Goal: Use online tool/utility: Utilize a website feature to perform a specific function

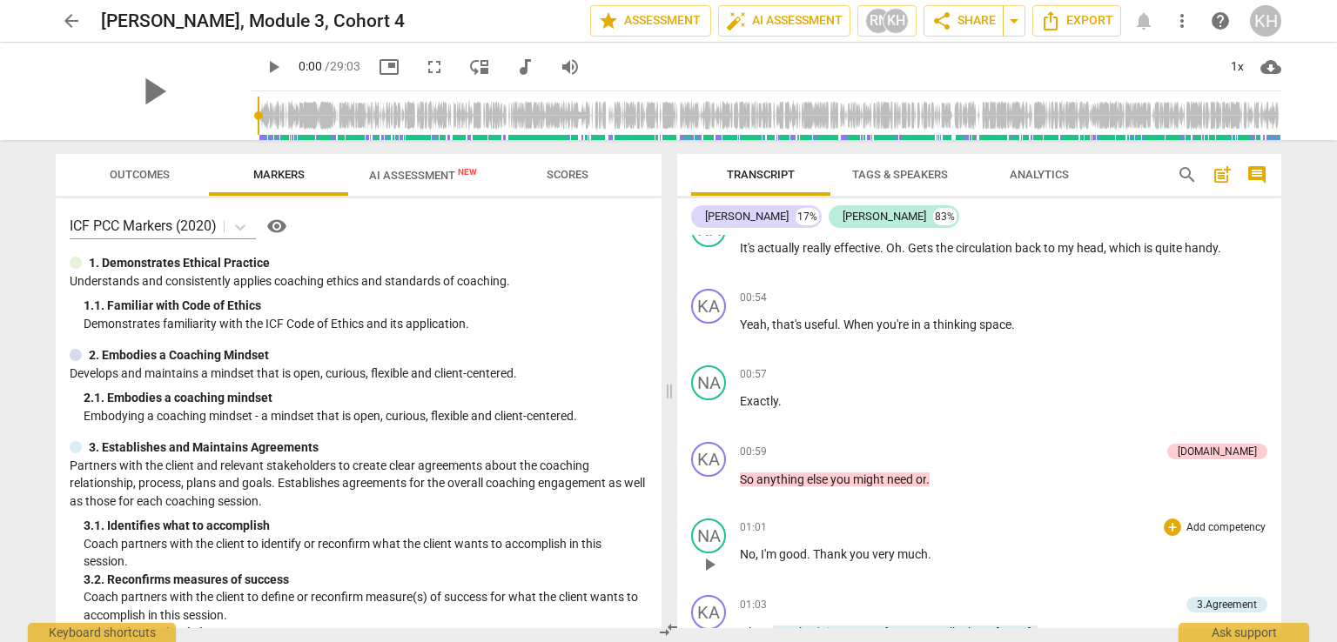
scroll to position [783, 0]
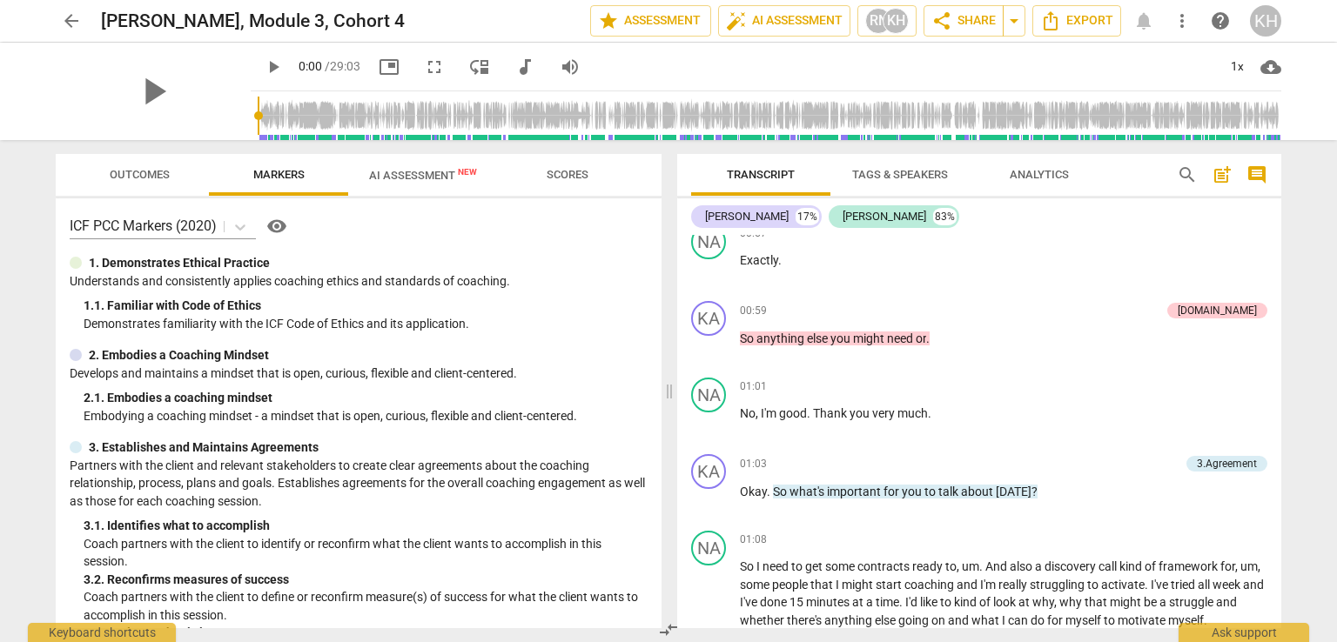
click at [566, 164] on span "Scores" at bounding box center [568, 175] width 84 height 23
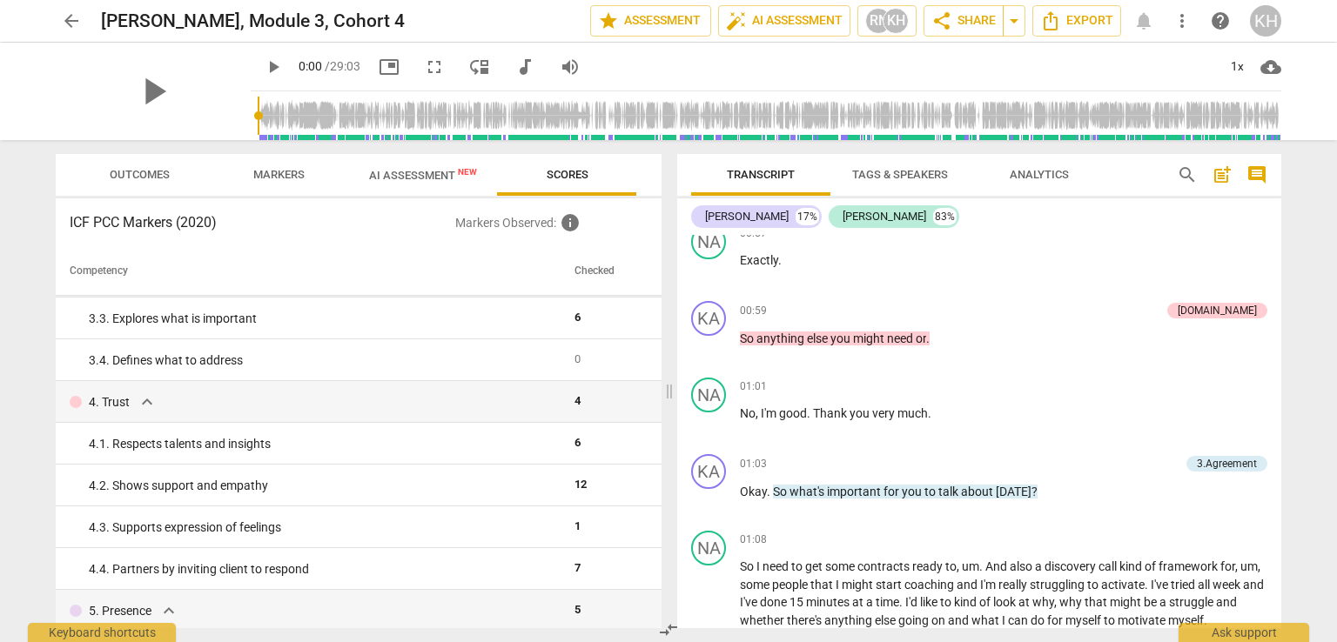
scroll to position [174, 0]
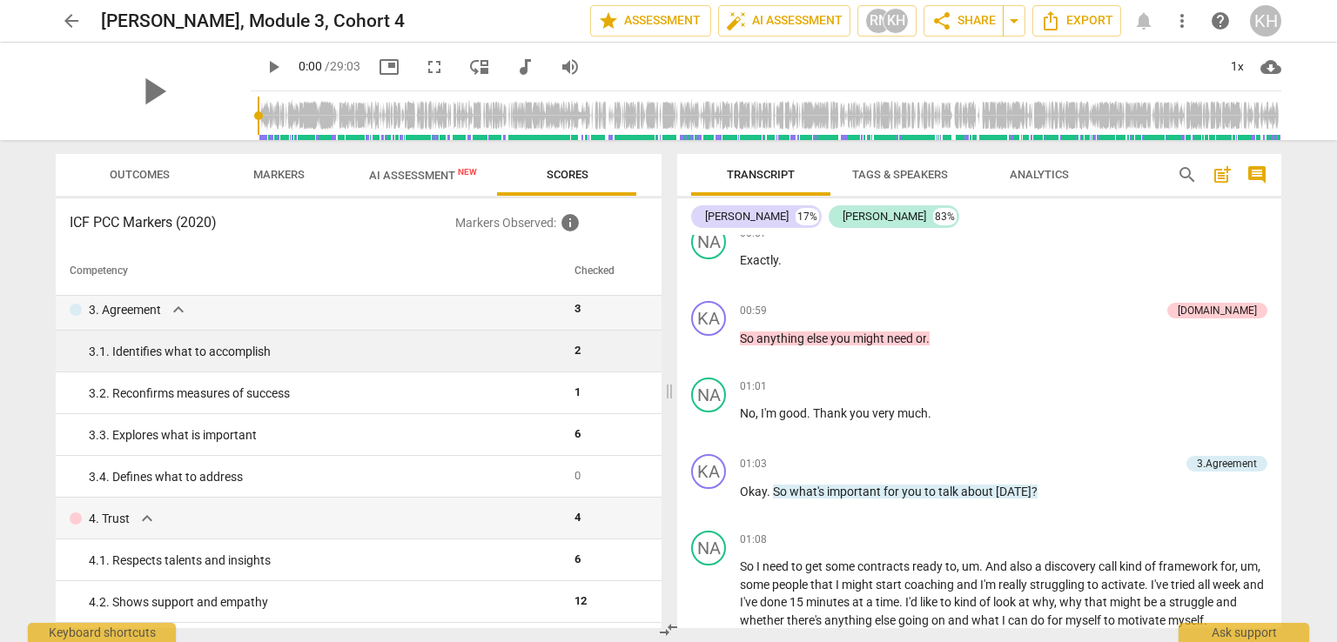
click at [375, 352] on div "3. 1. Identifies what to accomplish" at bounding box center [325, 352] width 472 height 18
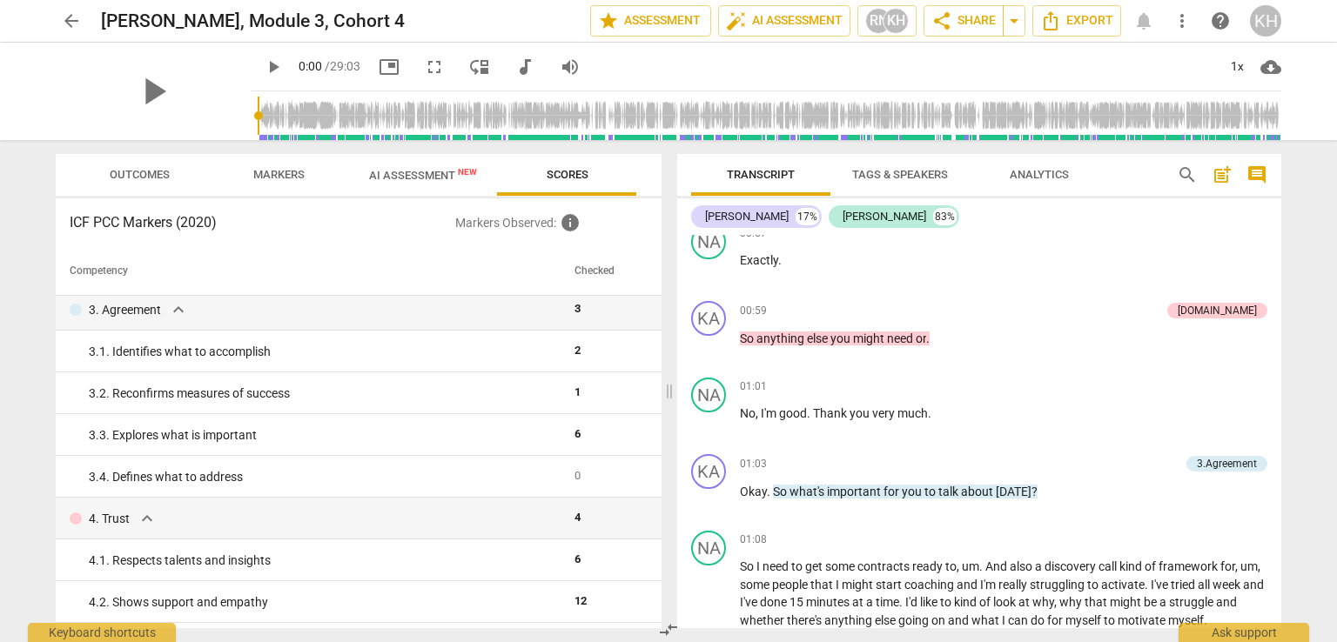
click at [289, 166] on span "Markers" at bounding box center [278, 175] width 93 height 23
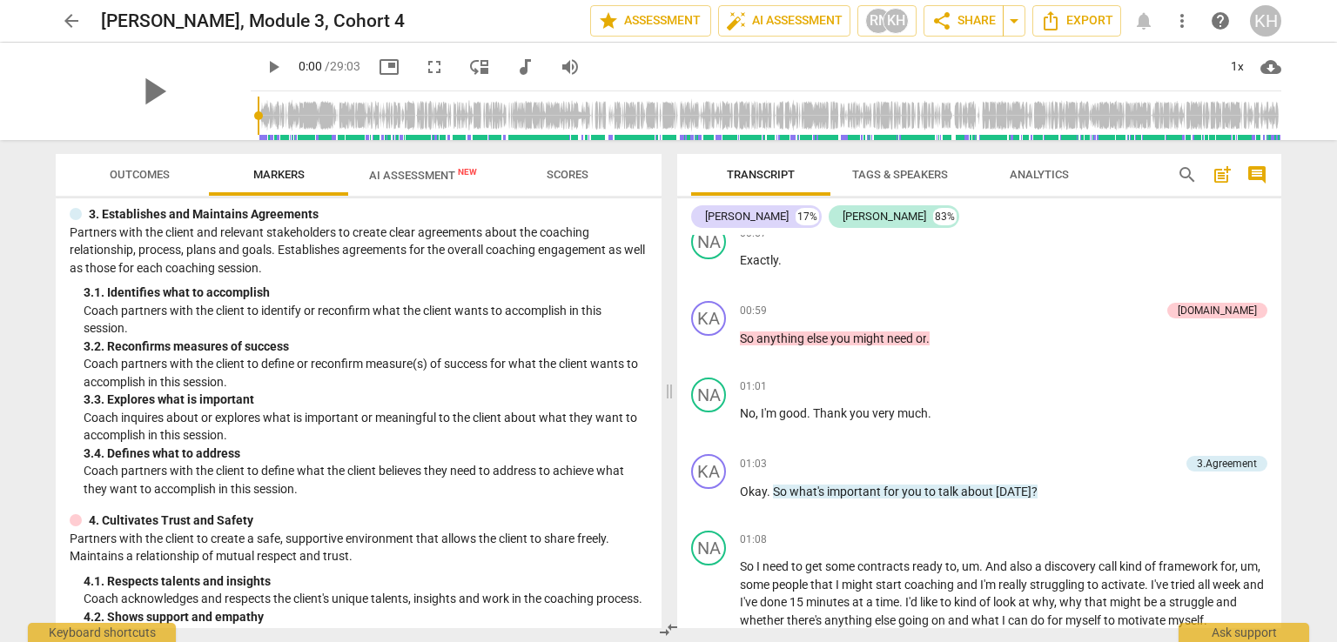
scroll to position [261, 0]
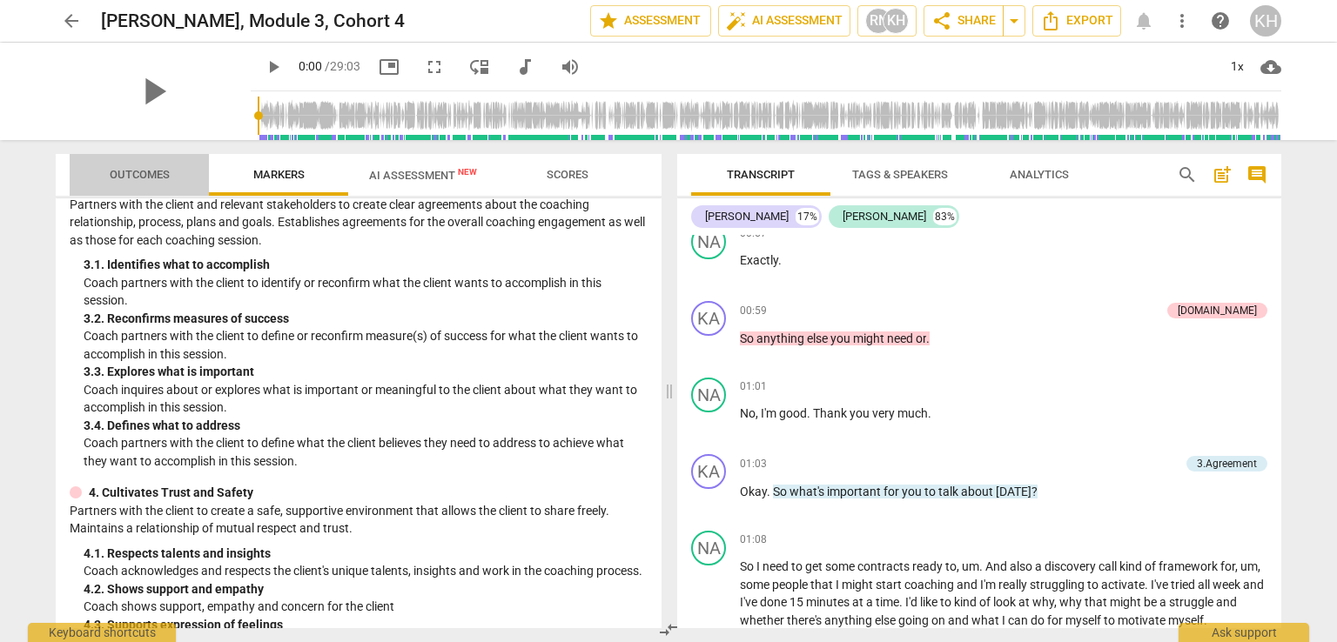
click at [143, 171] on span "Outcomes" at bounding box center [140, 174] width 60 height 13
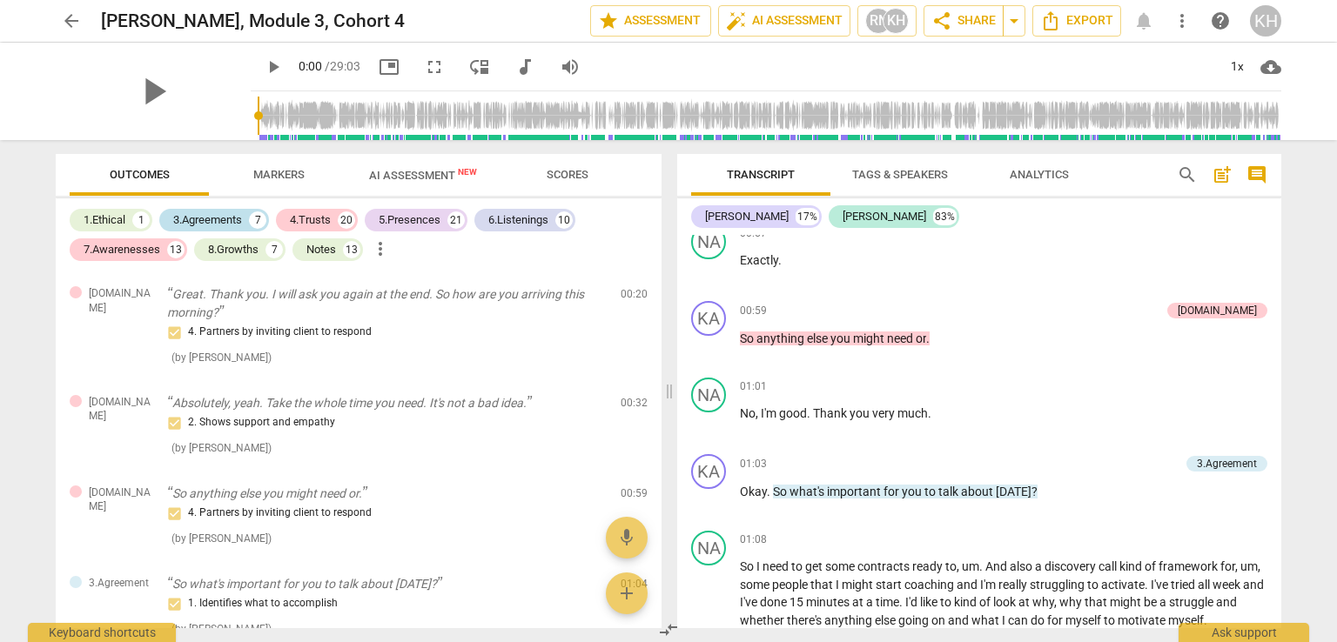
click at [242, 224] on div "3.Agreements" at bounding box center [207, 219] width 69 height 17
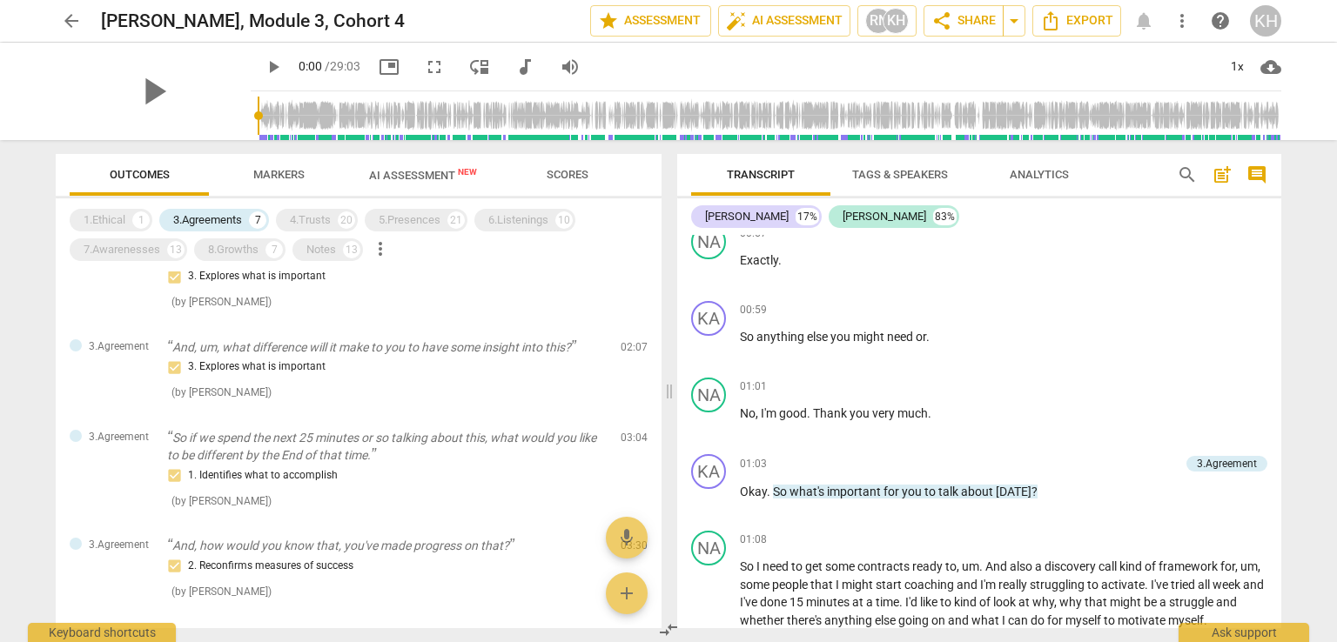
scroll to position [174, 0]
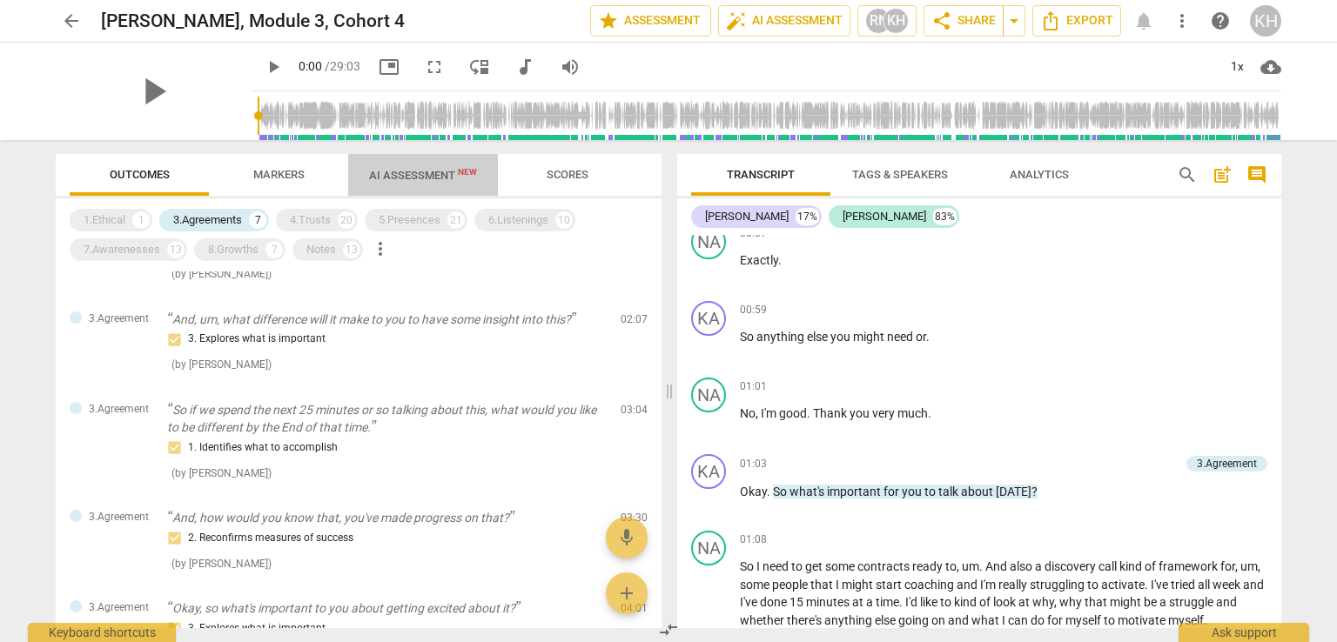
click at [411, 171] on span "AI Assessment New" at bounding box center [423, 175] width 108 height 13
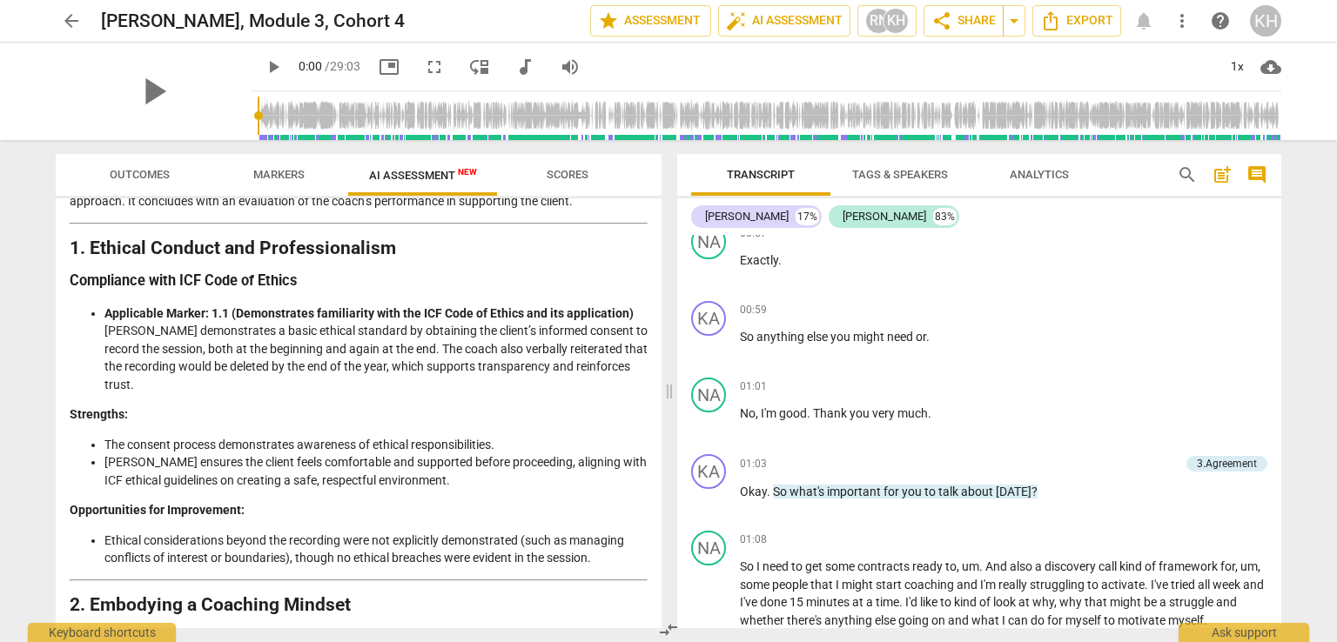
click at [136, 175] on span "Outcomes" at bounding box center [140, 174] width 60 height 13
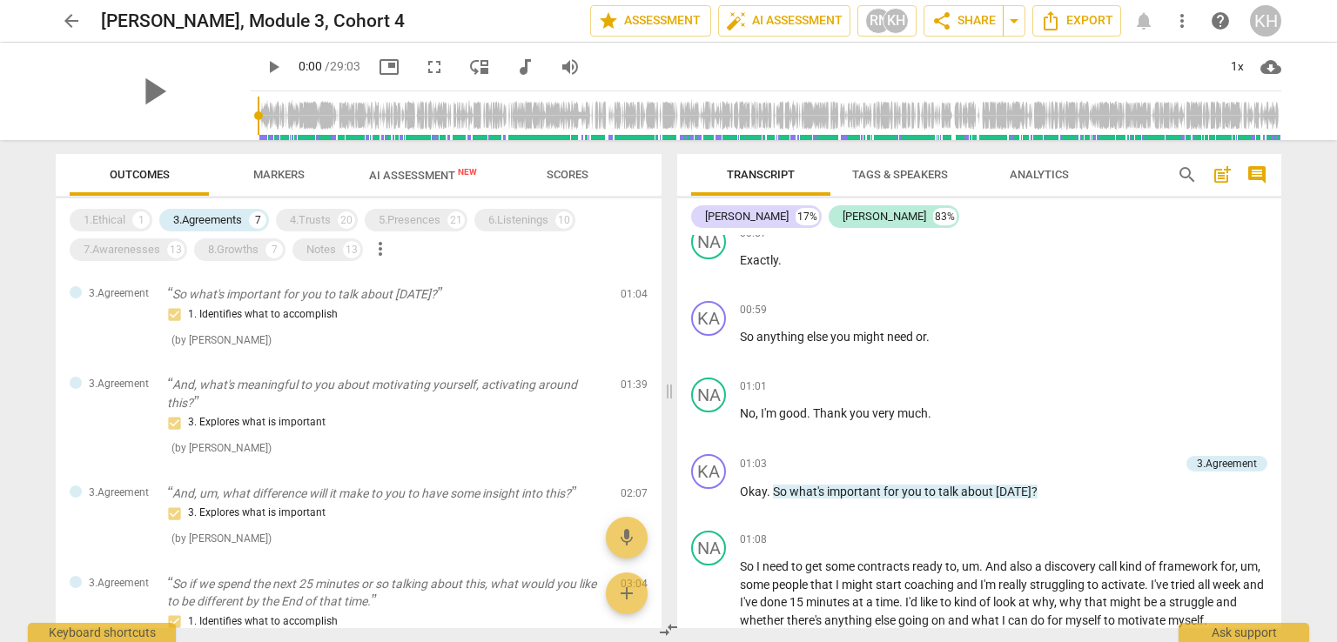
click at [245, 168] on span "Markers" at bounding box center [278, 175] width 93 height 23
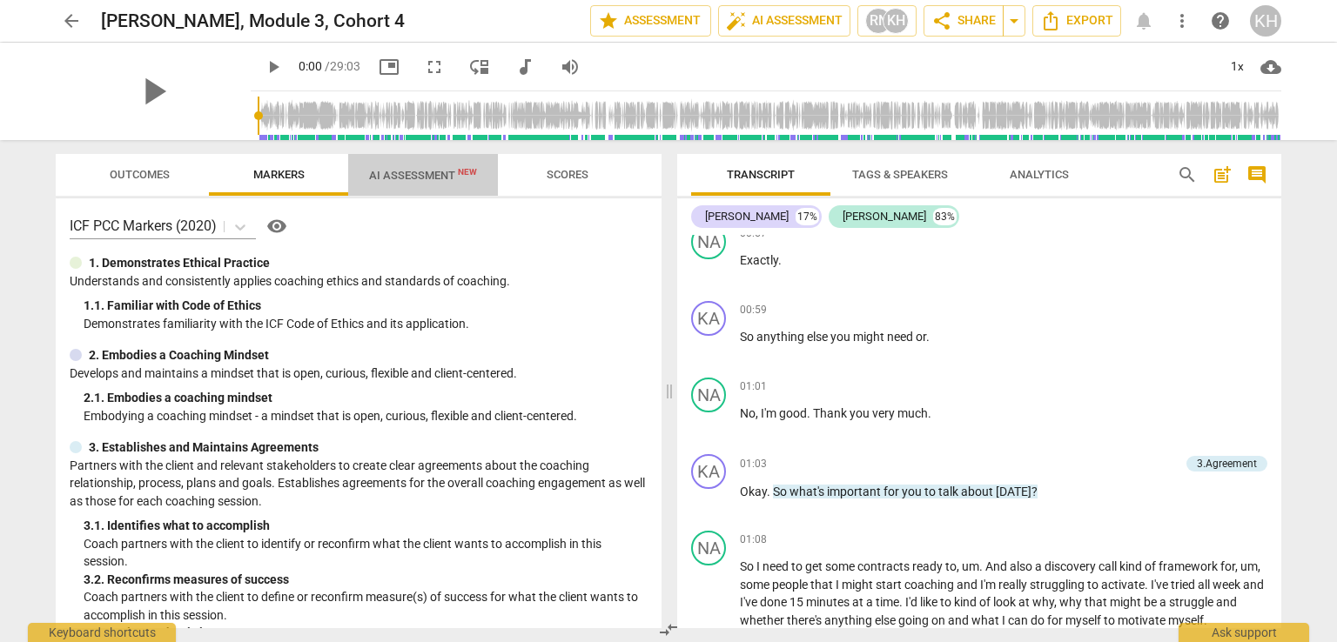
click at [400, 189] on button "AI Assessment New" at bounding box center [423, 175] width 150 height 42
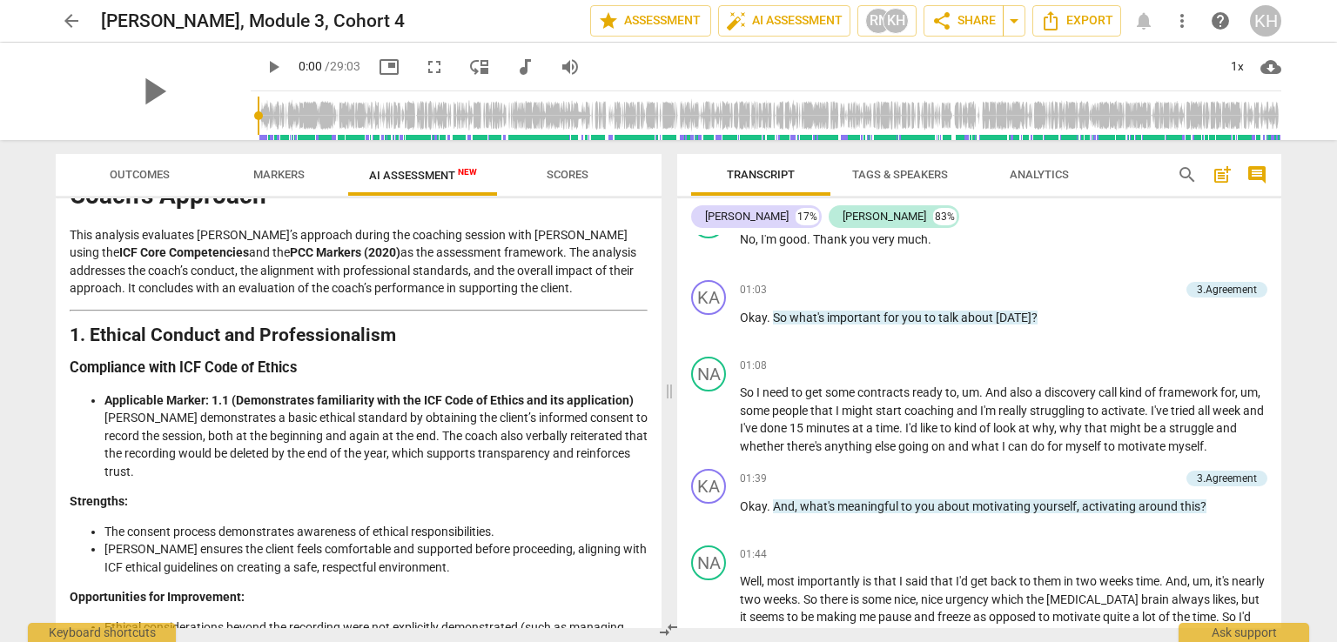
scroll to position [87, 0]
drag, startPoint x: 237, startPoint y: 175, endPoint x: 261, endPoint y: 171, distance: 24.6
click at [237, 175] on span "Markers" at bounding box center [278, 175] width 93 height 23
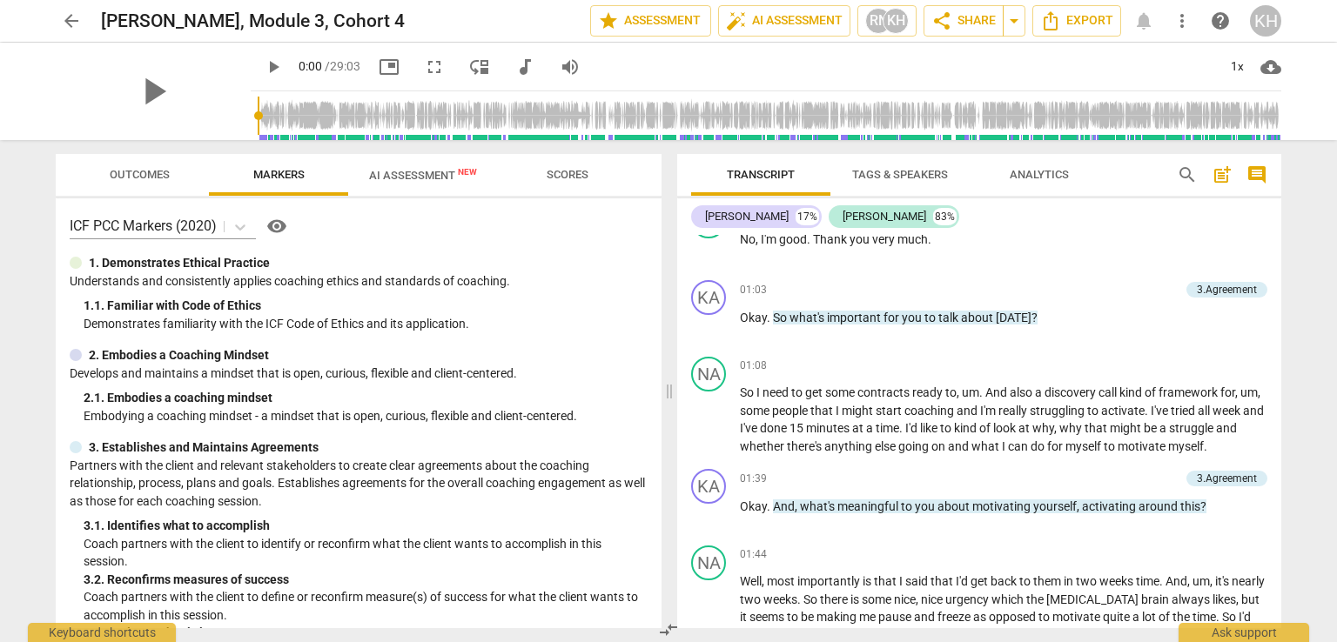
click at [372, 171] on span "AI Assessment New" at bounding box center [423, 175] width 108 height 13
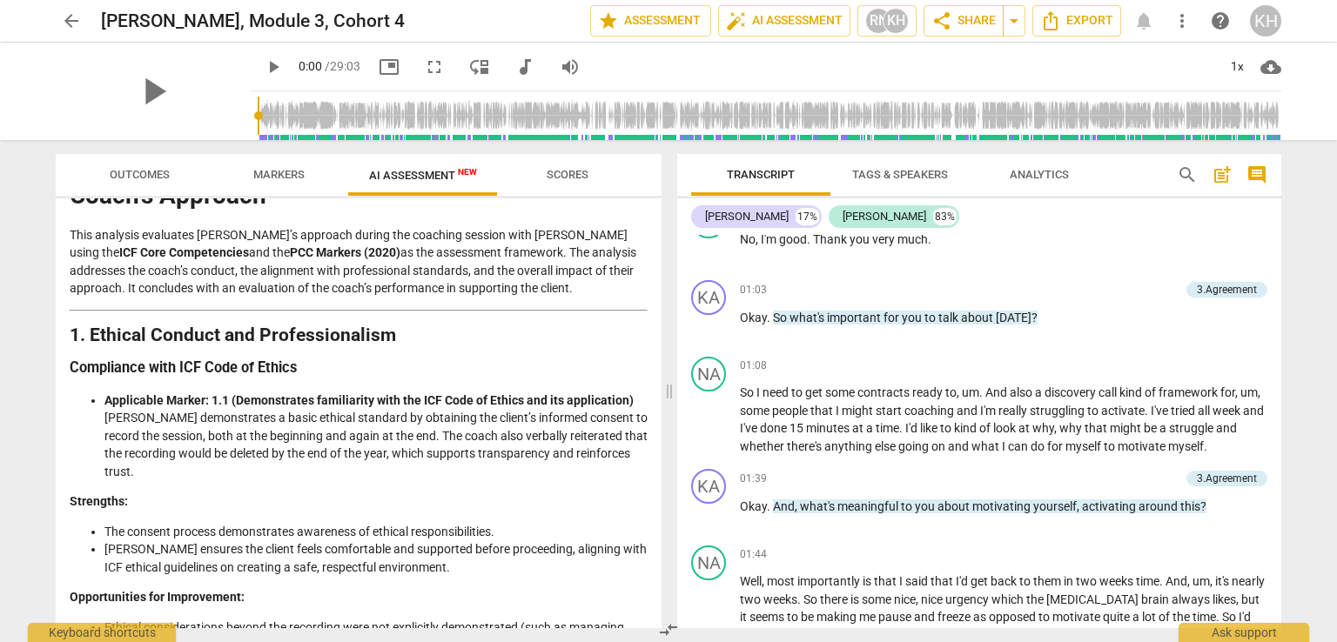
click at [270, 164] on span "Markers" at bounding box center [278, 175] width 93 height 23
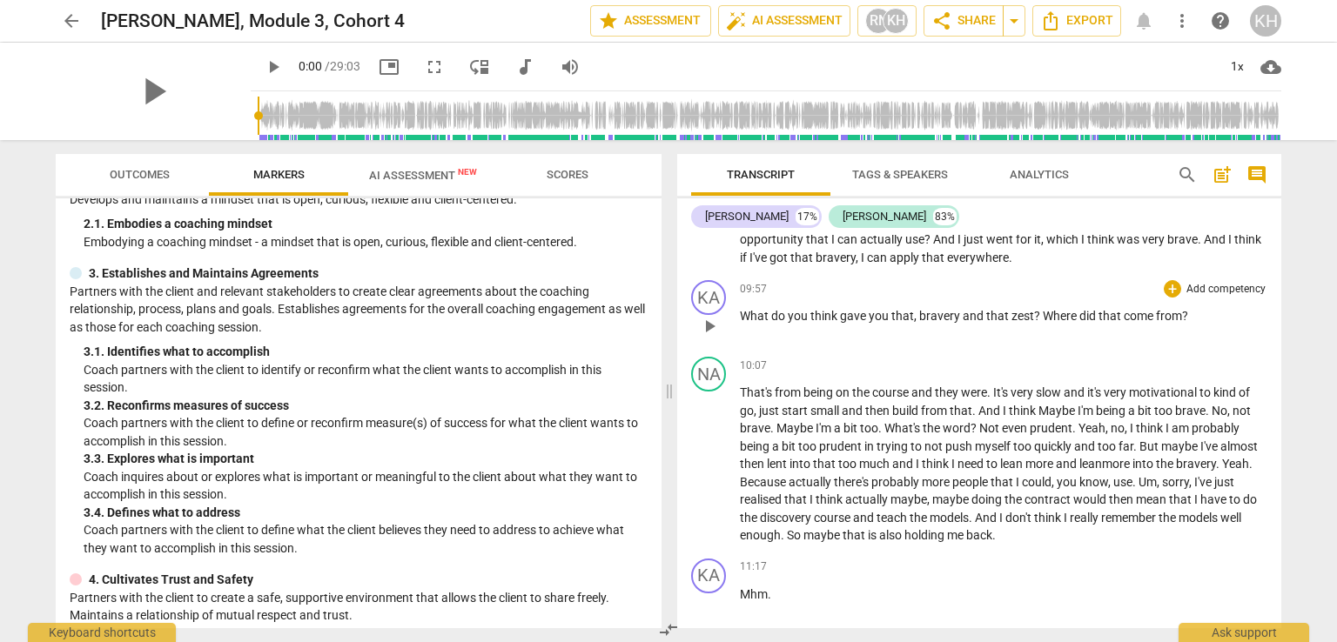
scroll to position [4786, 0]
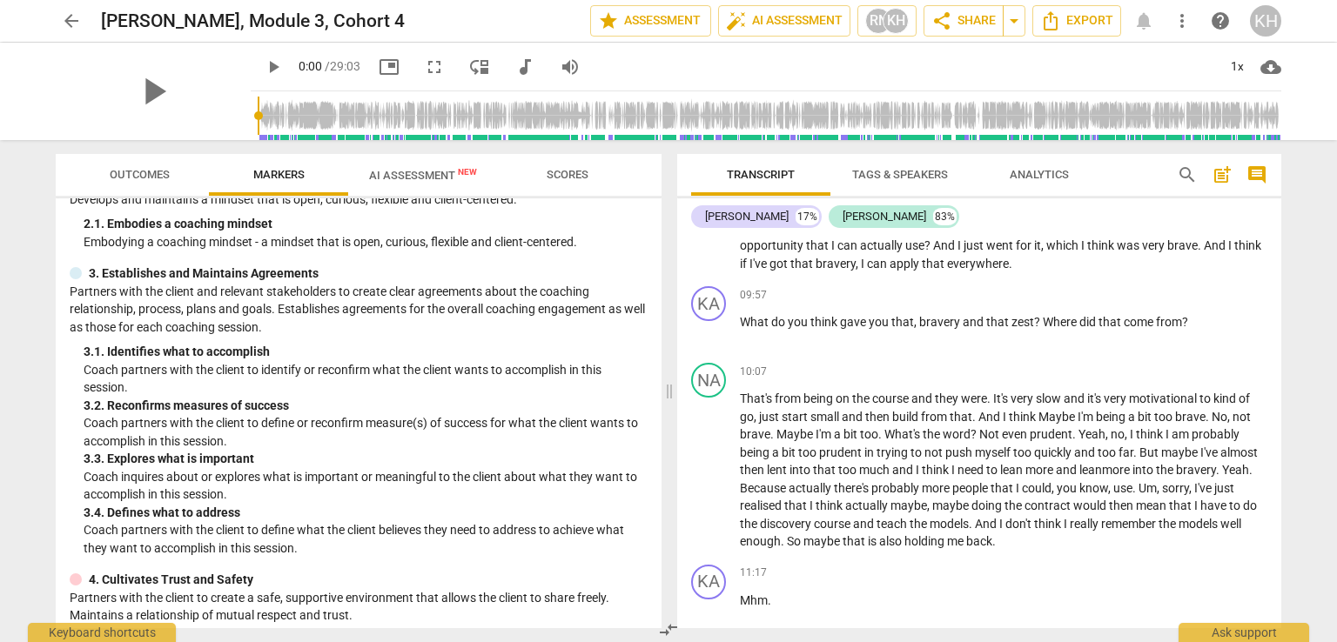
click at [1283, 351] on div "Transcript Tags & Speakers Analytics search post_add comment [PERSON_NAME] 17% …" at bounding box center [982, 391] width 625 height 502
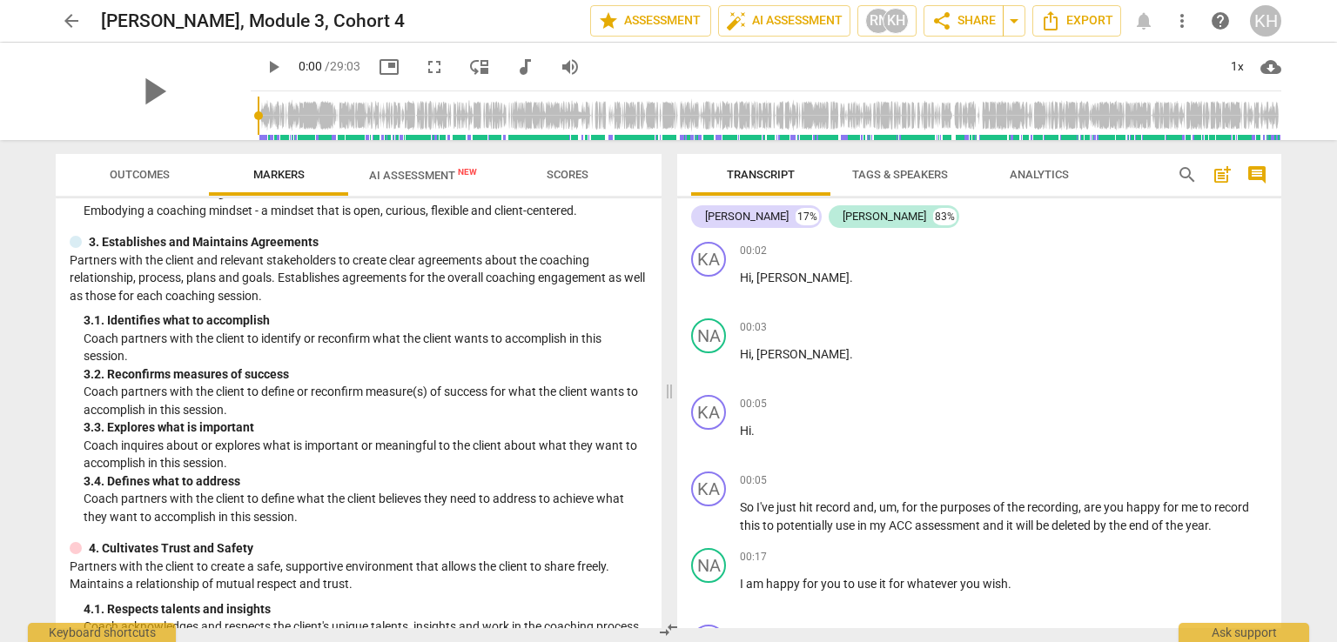
scroll to position [261, 0]
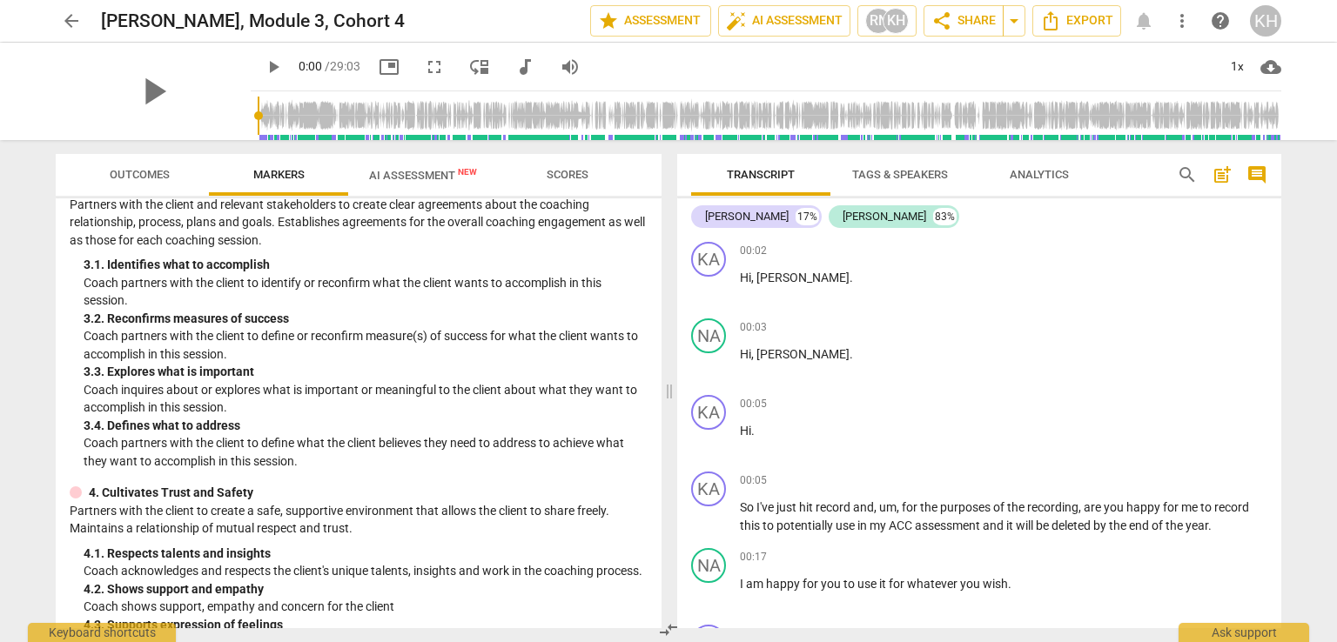
drag, startPoint x: 174, startPoint y: 182, endPoint x: 164, endPoint y: 185, distance: 11.0
click at [174, 182] on span "Outcomes" at bounding box center [140, 175] width 102 height 23
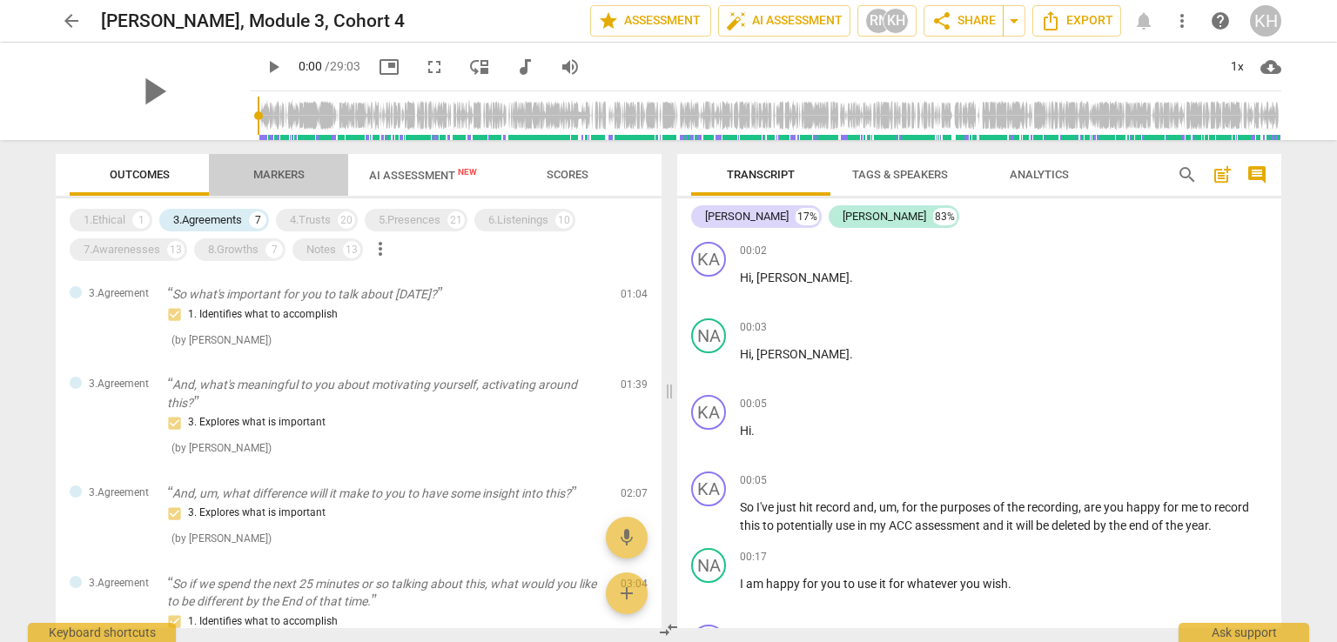
click at [302, 174] on span "Markers" at bounding box center [278, 174] width 51 height 13
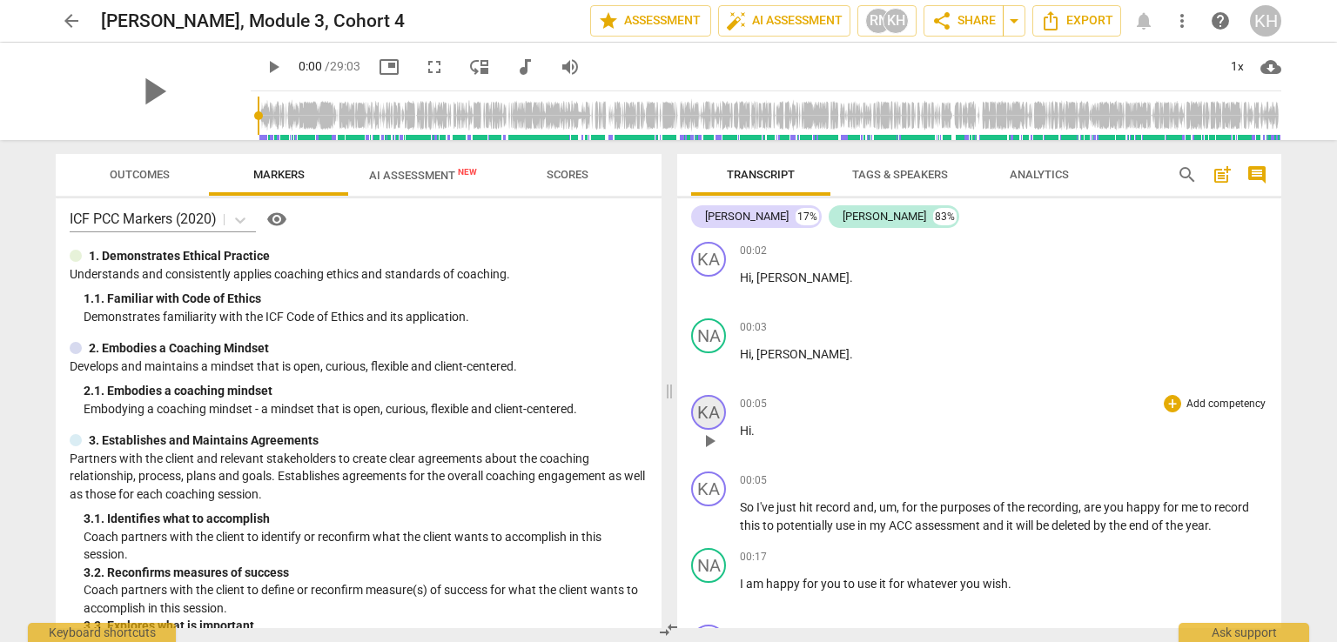
scroll to position [0, 0]
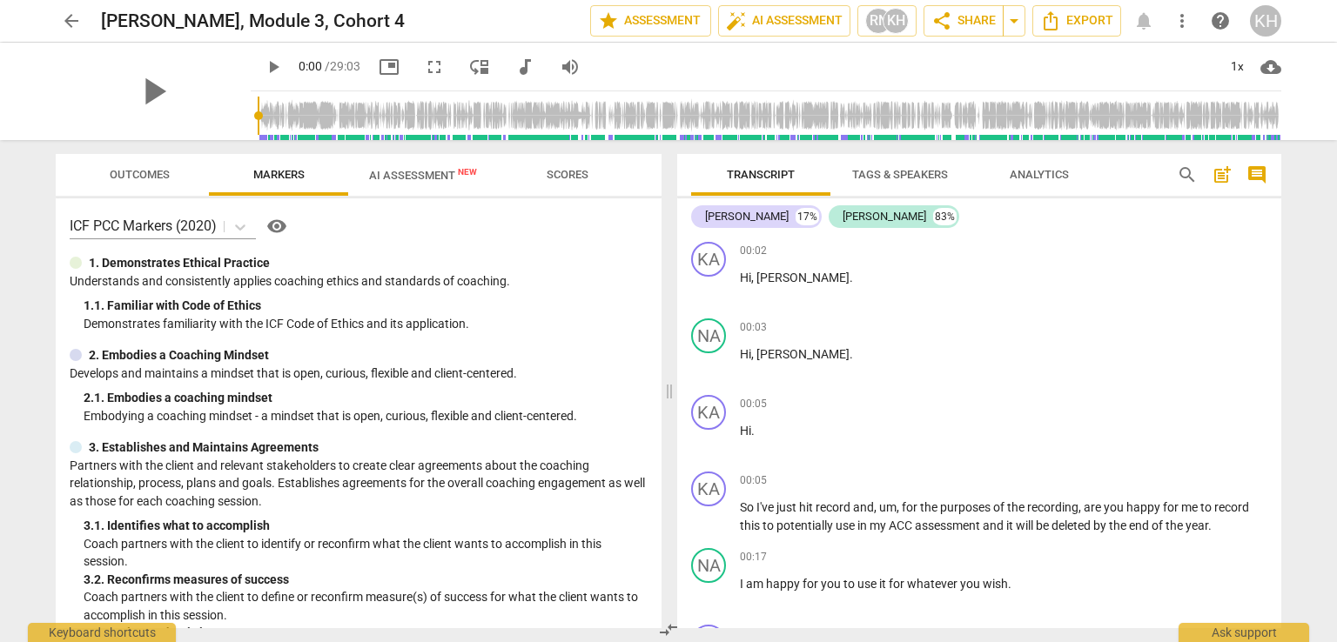
click at [429, 184] on span "AI Assessment New" at bounding box center [423, 175] width 150 height 26
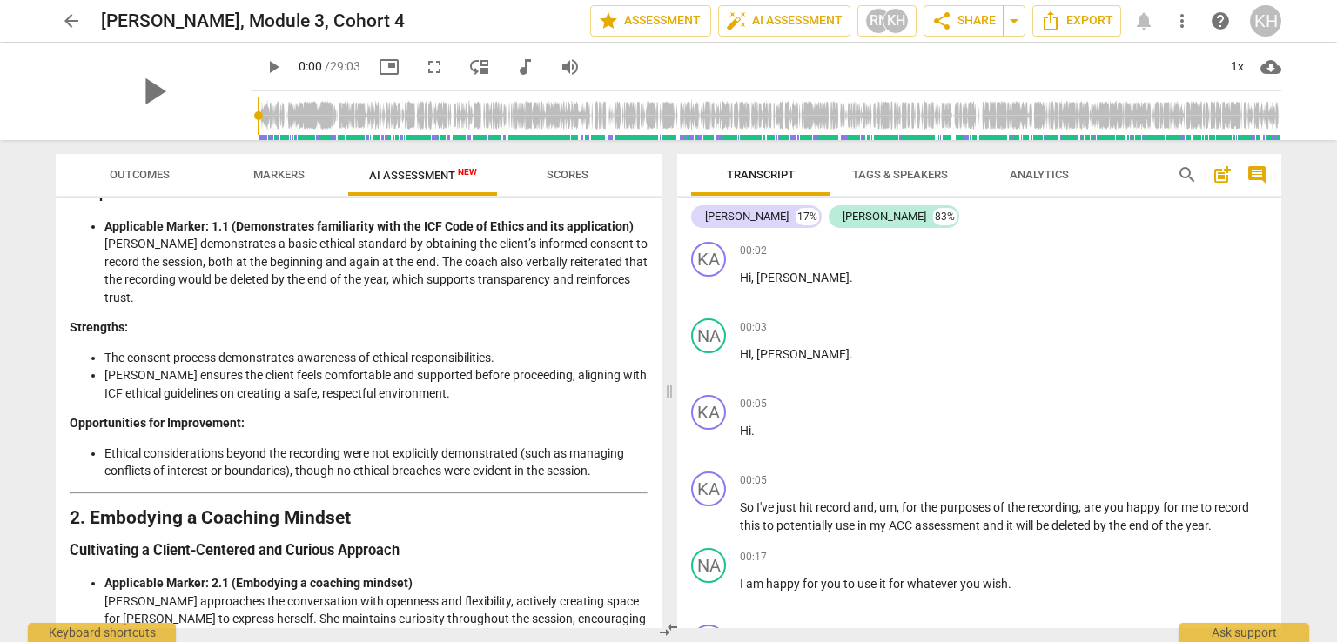
scroll to position [174, 0]
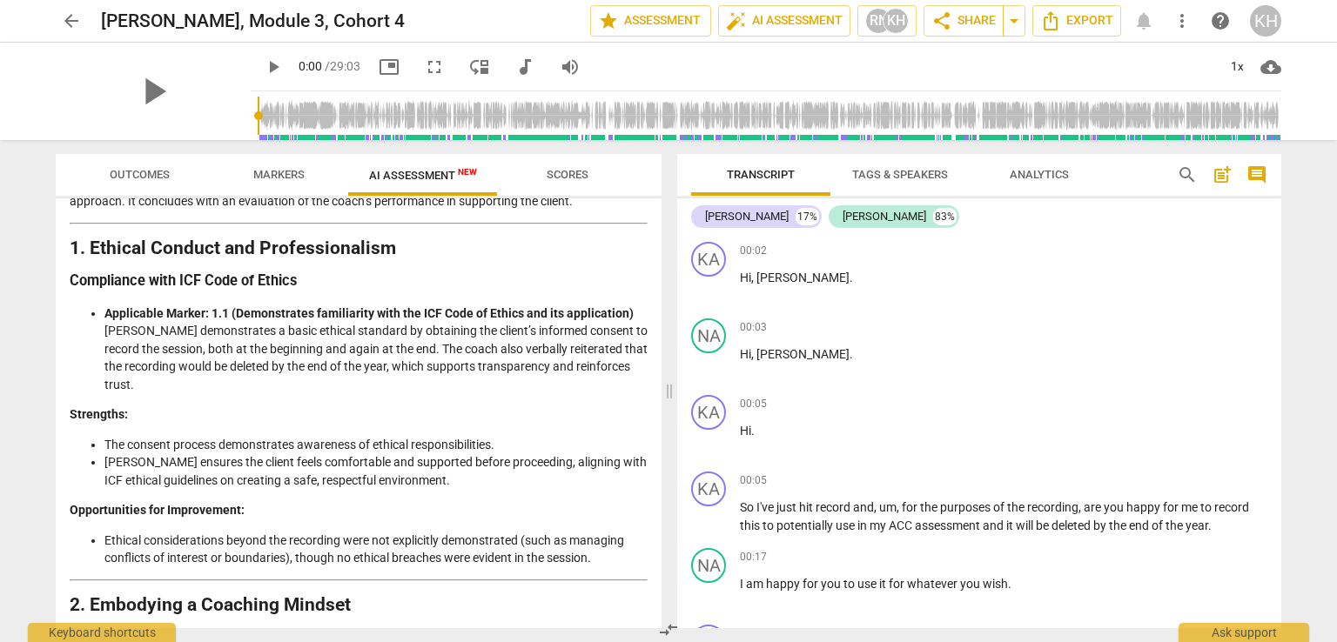
drag, startPoint x: 278, startPoint y: 168, endPoint x: 282, endPoint y: 178, distance: 11.3
click at [278, 168] on span "Markers" at bounding box center [278, 174] width 51 height 13
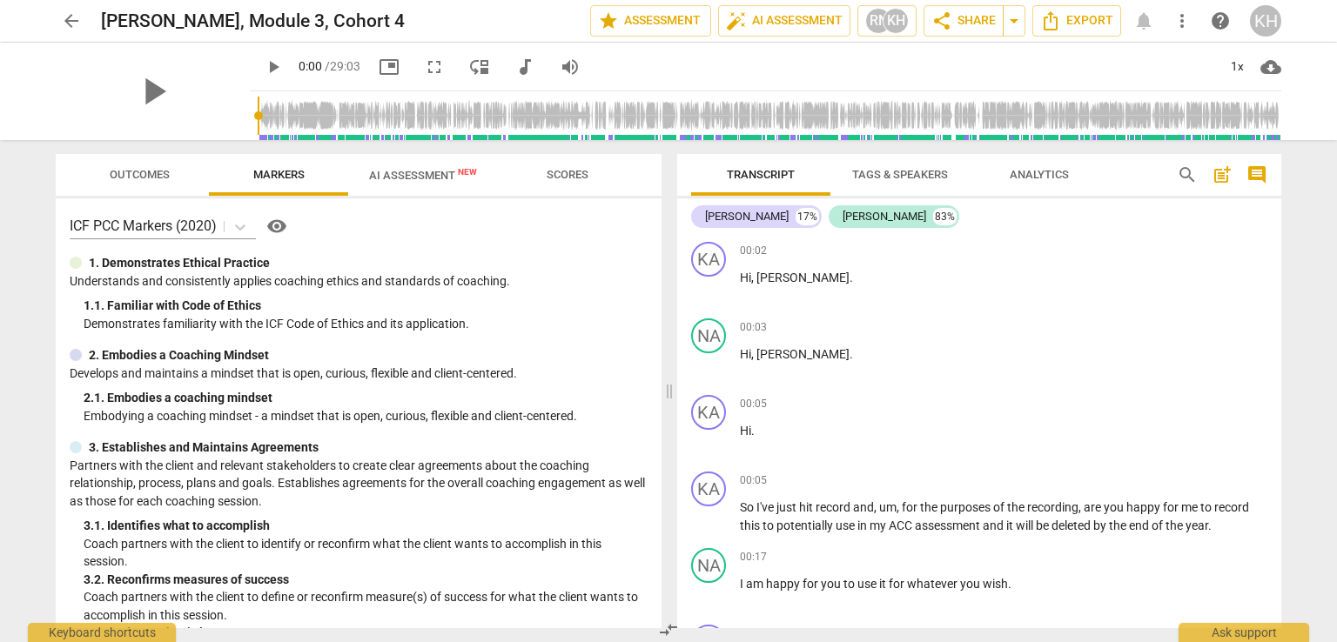
click at [390, 171] on span "AI Assessment New" at bounding box center [423, 175] width 108 height 13
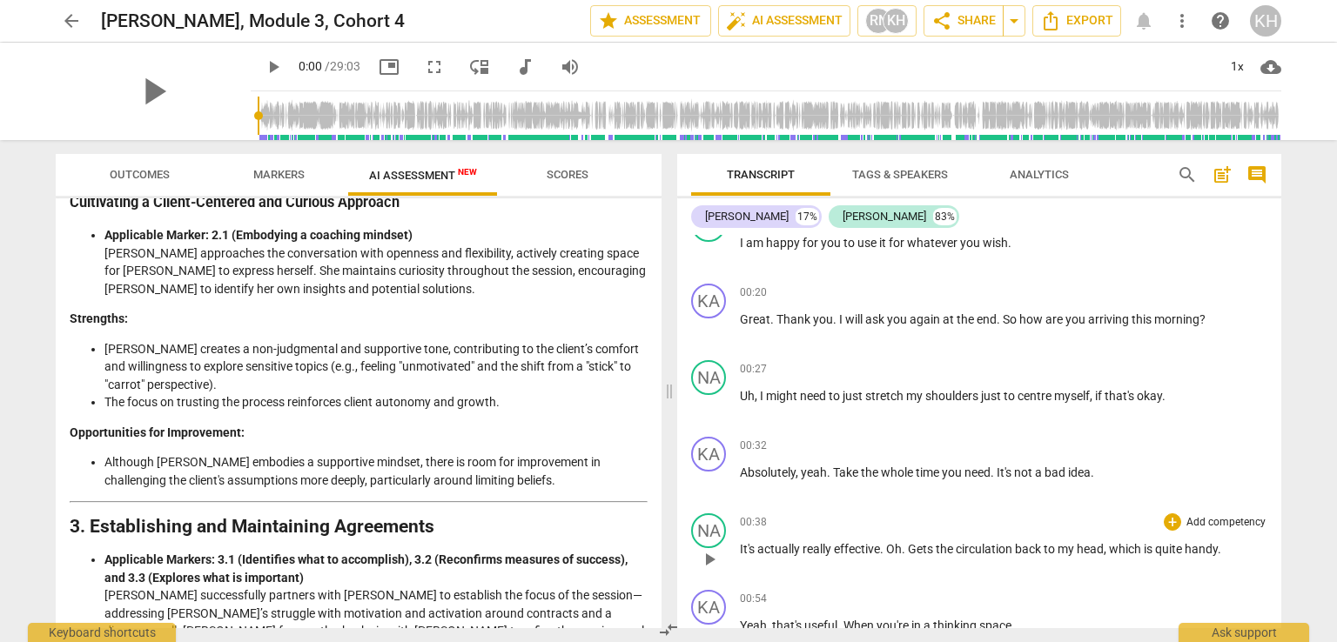
scroll to position [348, 0]
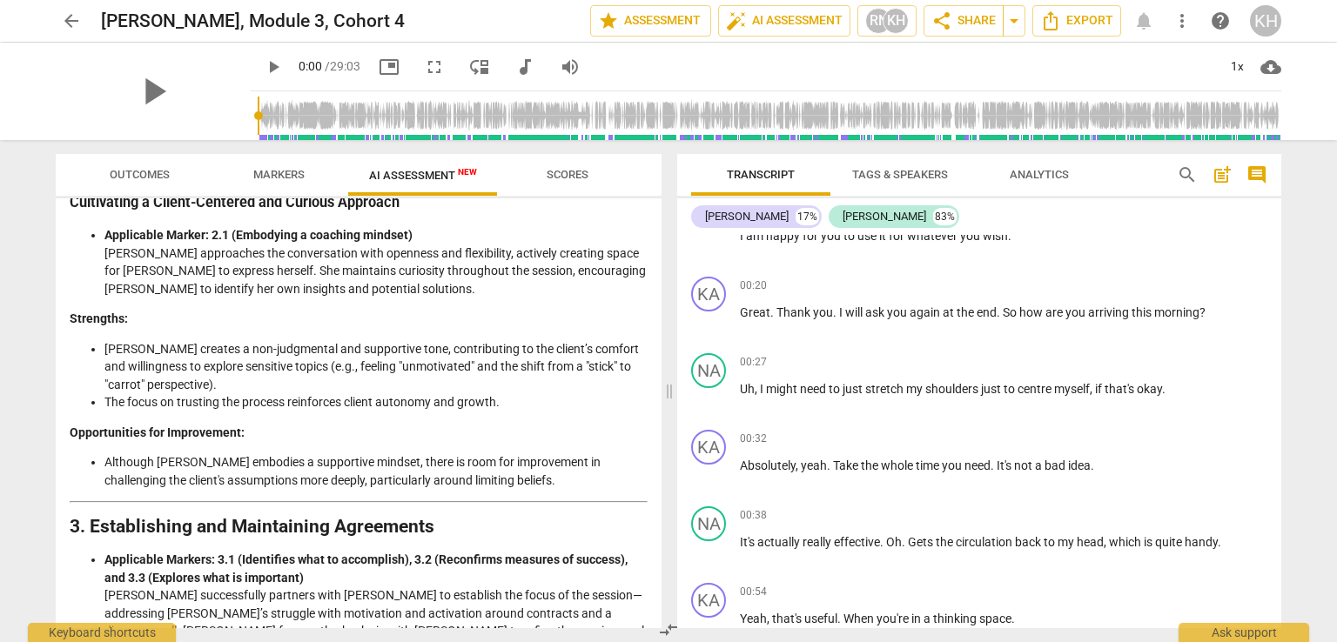
drag, startPoint x: 292, startPoint y: 179, endPoint x: 382, endPoint y: 151, distance: 94.9
click at [292, 178] on span "Markers" at bounding box center [278, 174] width 51 height 13
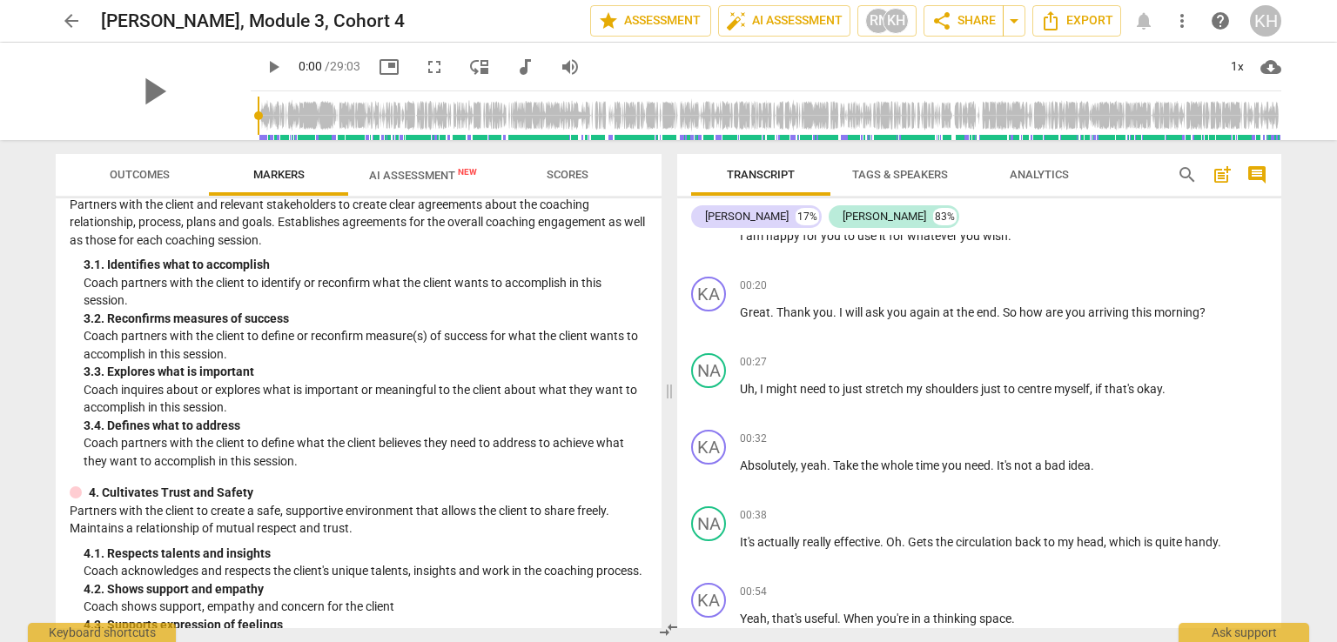
scroll to position [0, 0]
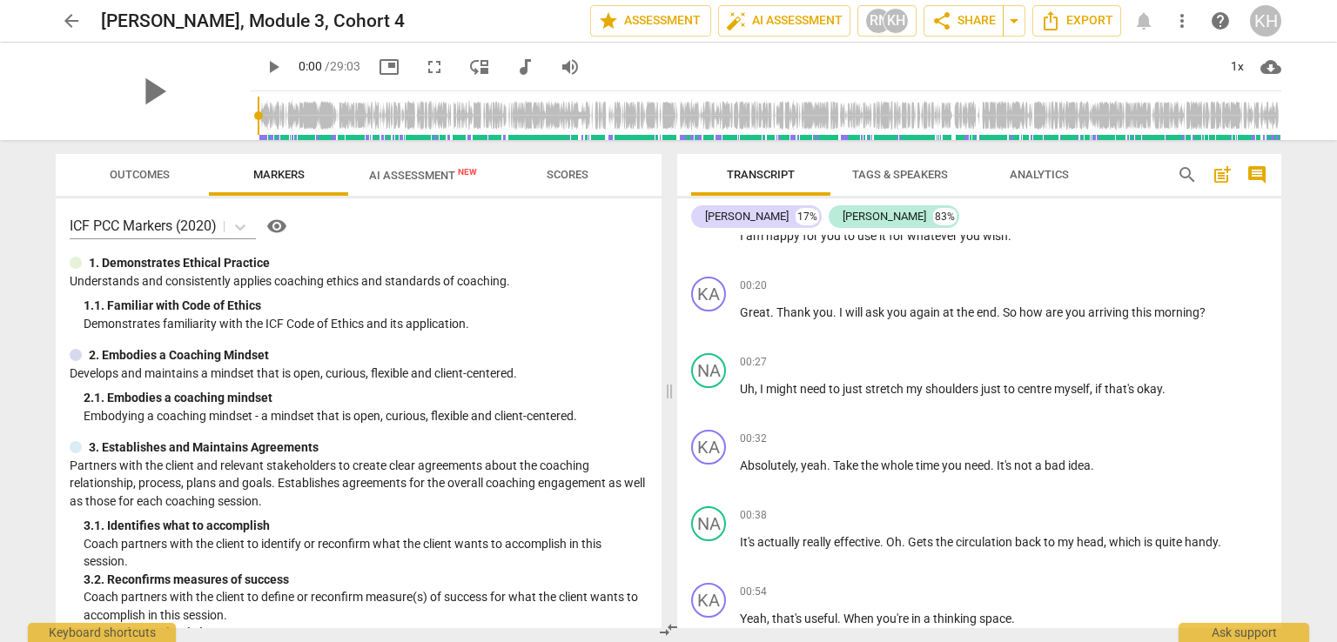
drag, startPoint x: 459, startPoint y: 162, endPoint x: 453, endPoint y: 169, distance: 9.8
click at [459, 162] on span "AI Assessment New" at bounding box center [423, 175] width 150 height 26
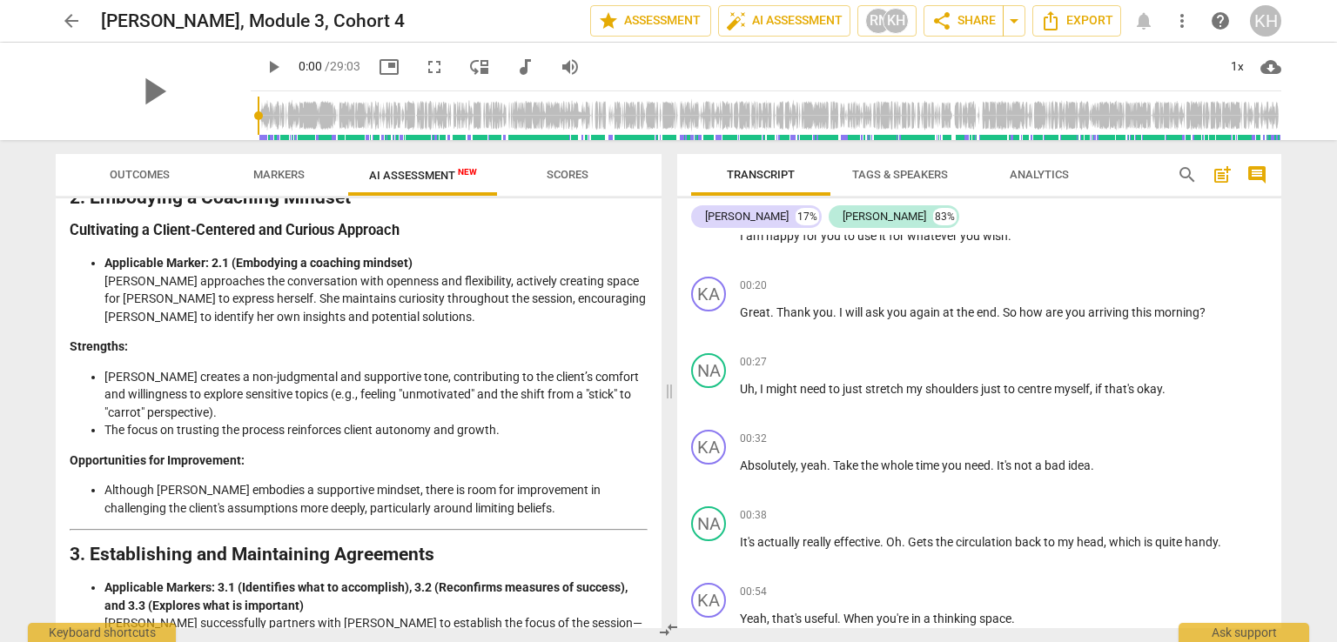
scroll to position [609, 0]
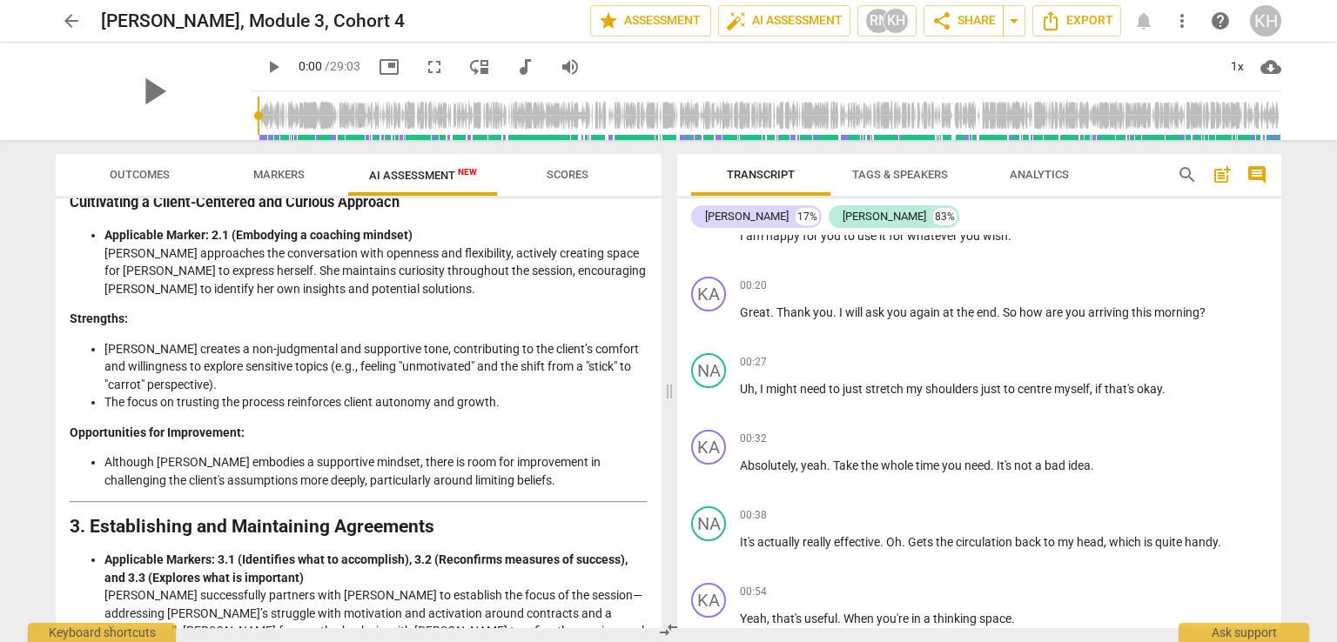
click at [275, 178] on span "Markers" at bounding box center [278, 174] width 51 height 13
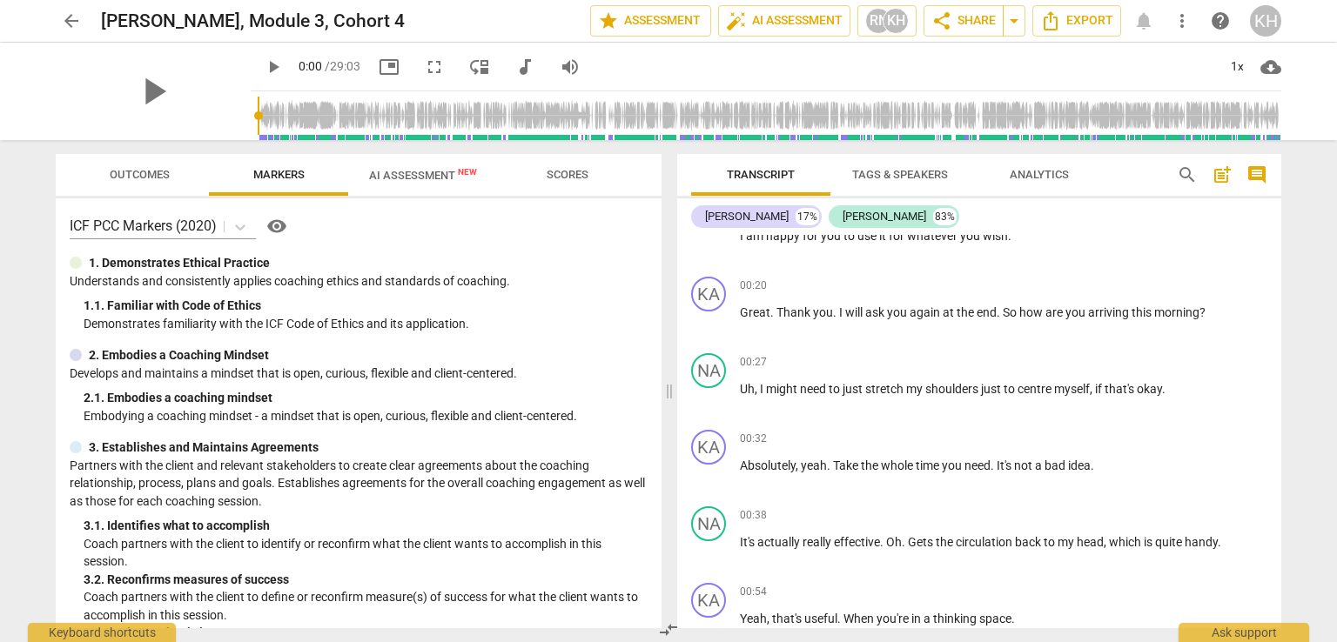
click at [379, 172] on span "AI Assessment New" at bounding box center [423, 175] width 108 height 13
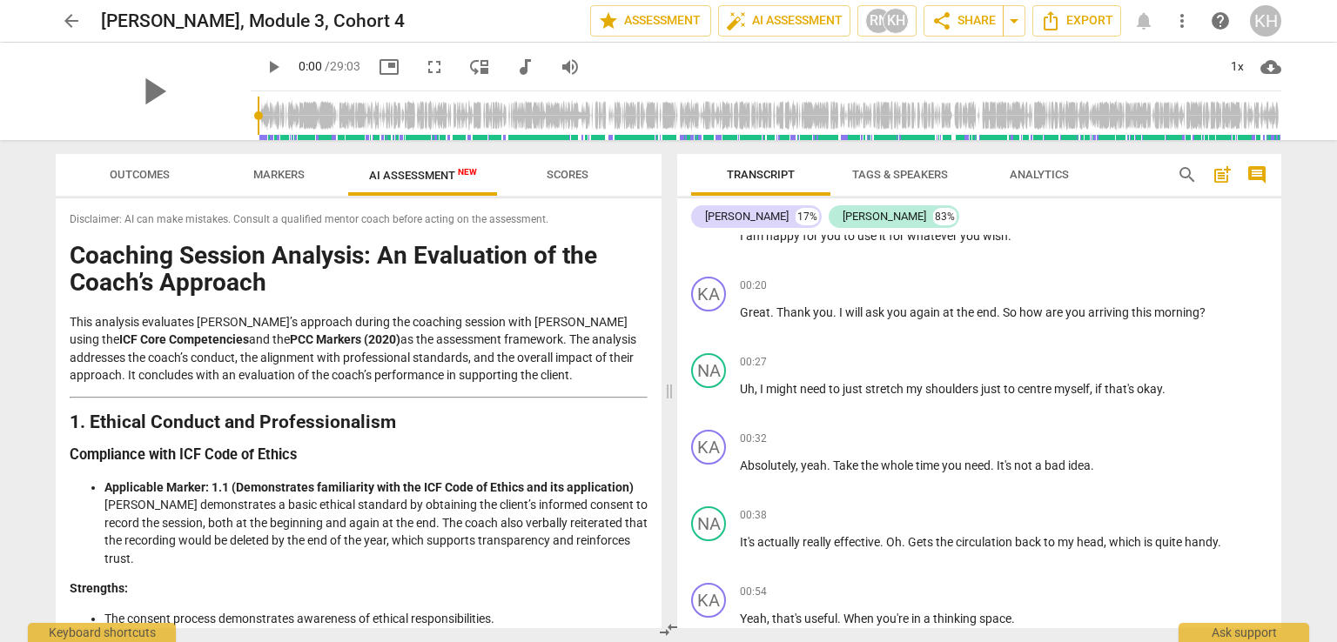
drag, startPoint x: 263, startPoint y: 170, endPoint x: 355, endPoint y: 195, distance: 95.6
click at [263, 170] on span "Markers" at bounding box center [278, 174] width 51 height 13
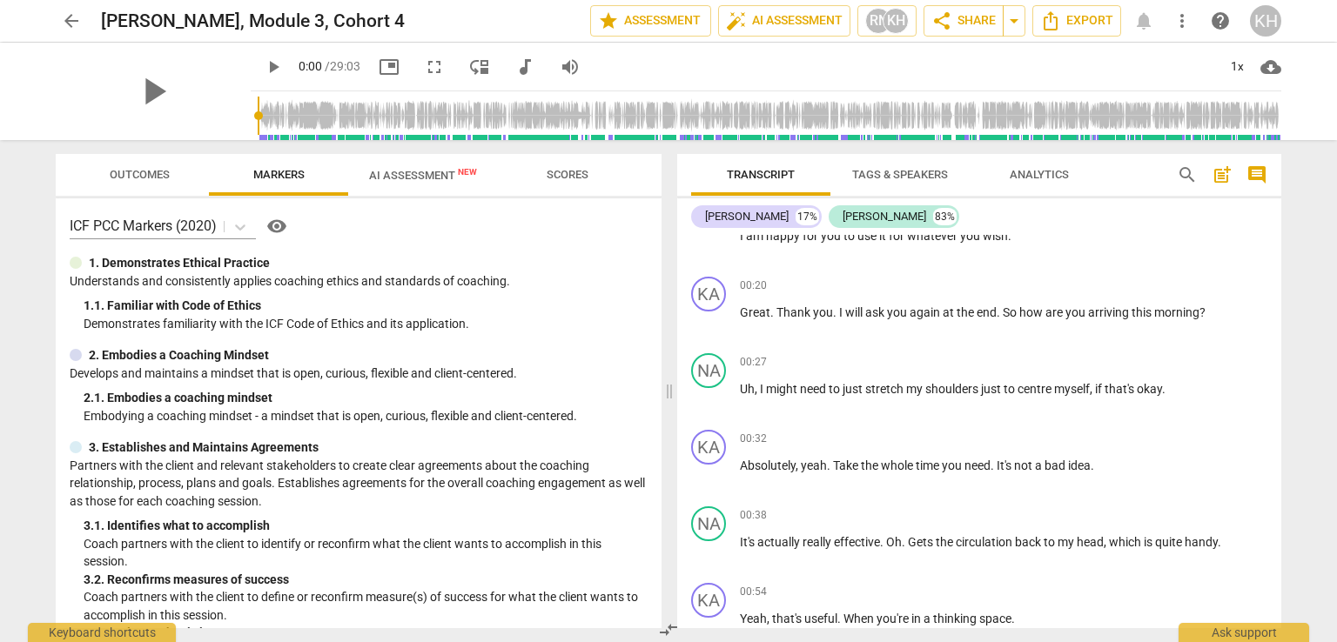
click at [428, 175] on span "AI Assessment New" at bounding box center [423, 175] width 108 height 13
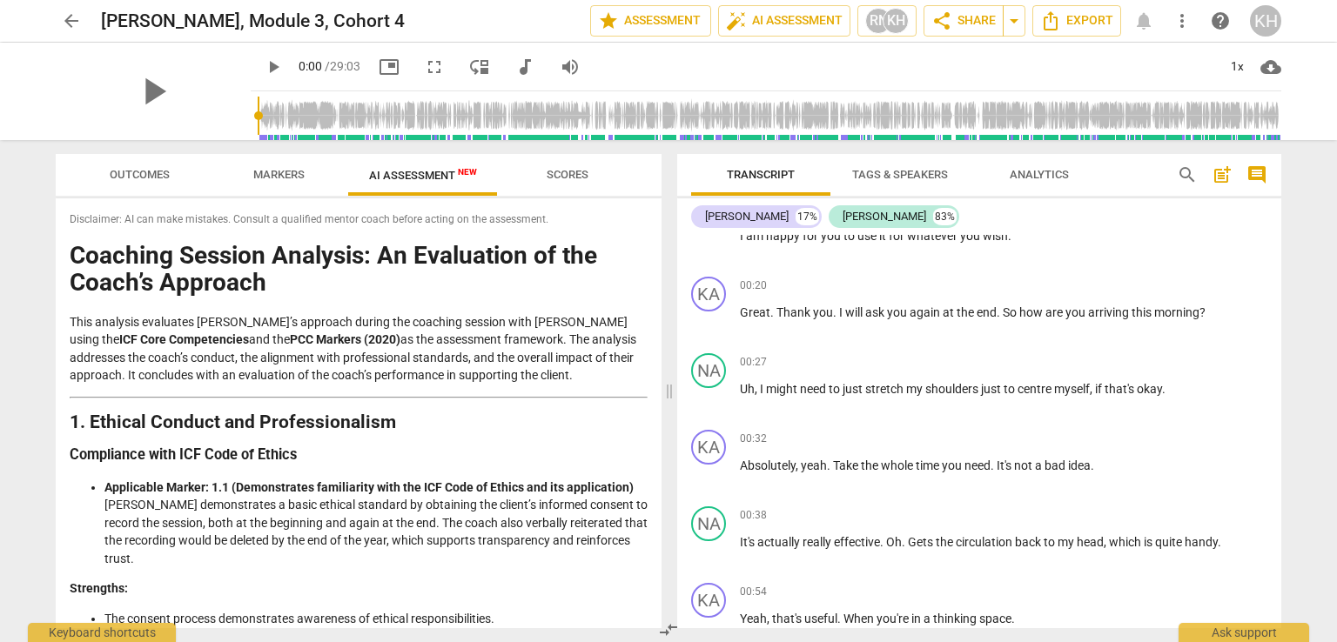
click at [284, 187] on button "Markers" at bounding box center [278, 175] width 139 height 42
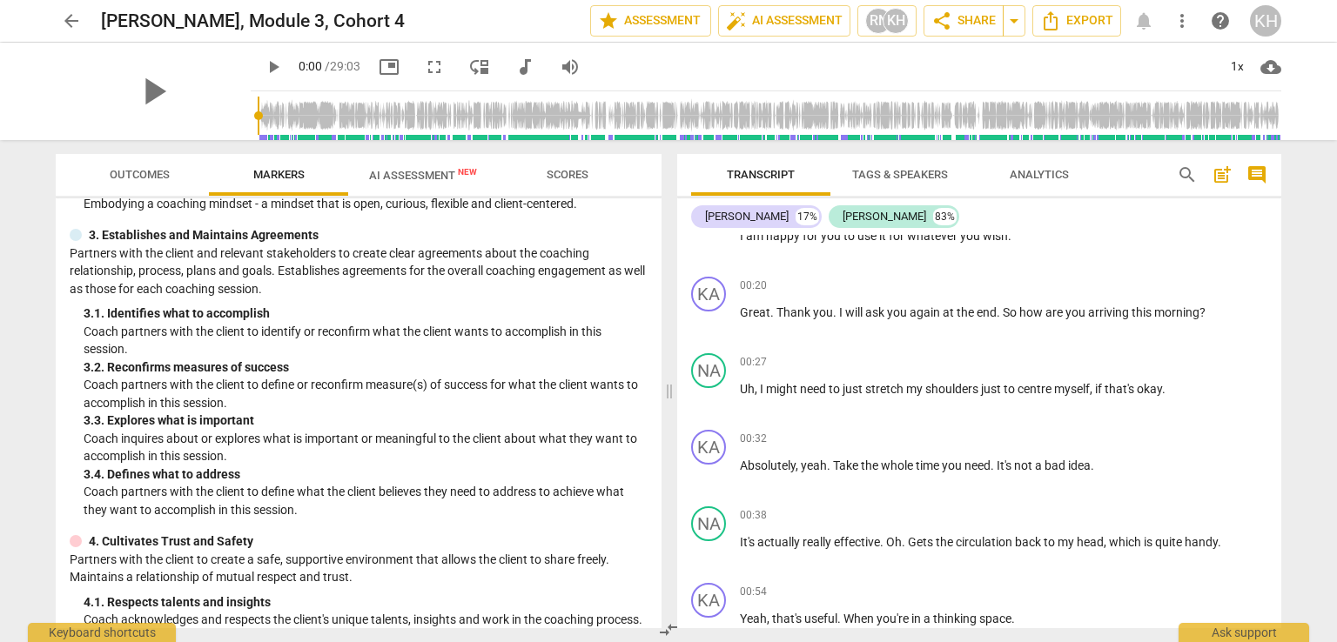
scroll to position [87, 0]
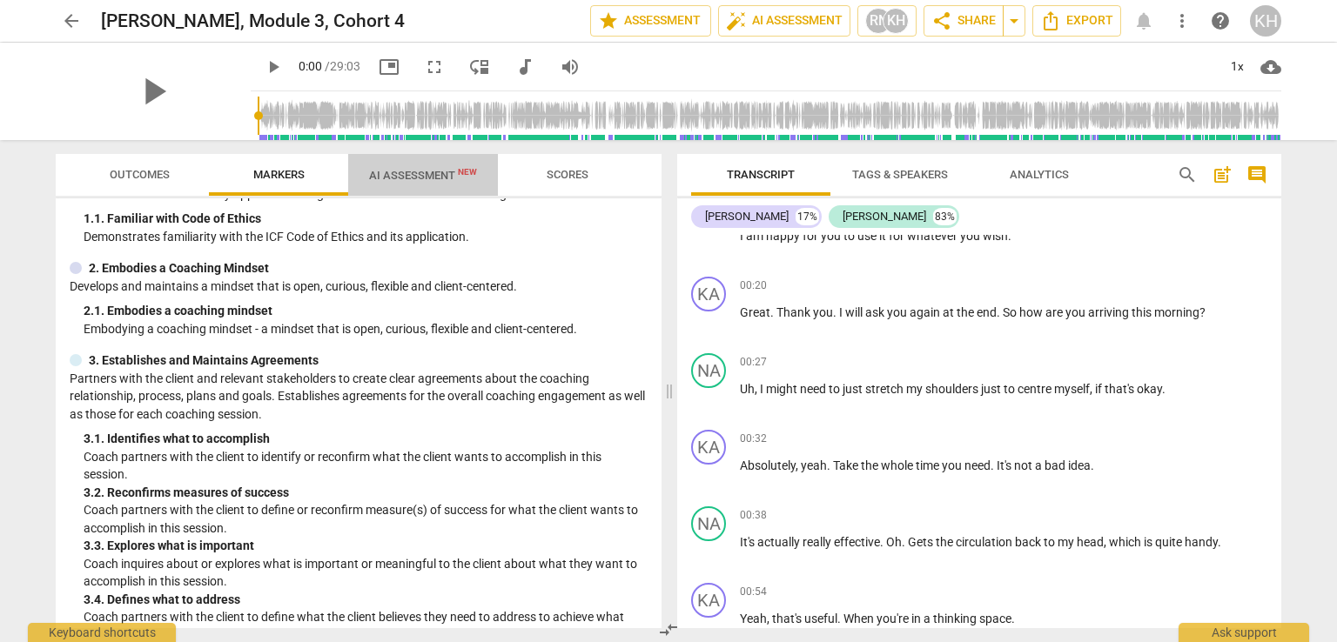
click at [459, 182] on span "AI Assessment New" at bounding box center [423, 175] width 108 height 13
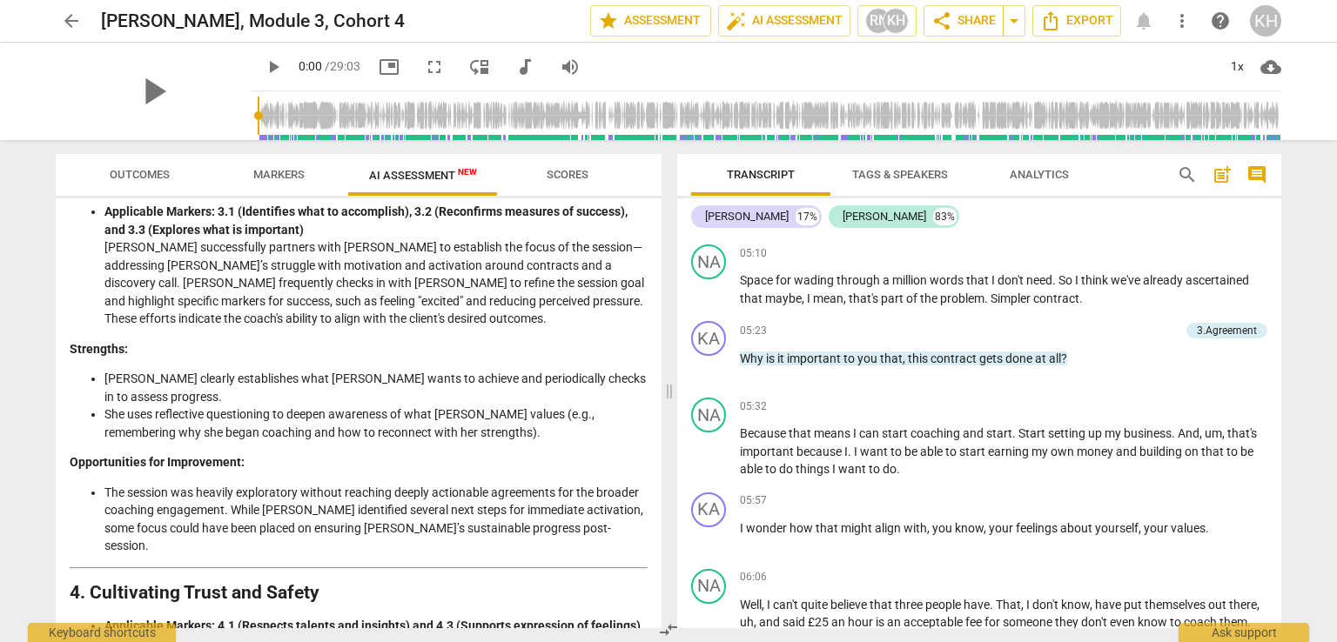
scroll to position [3345, 0]
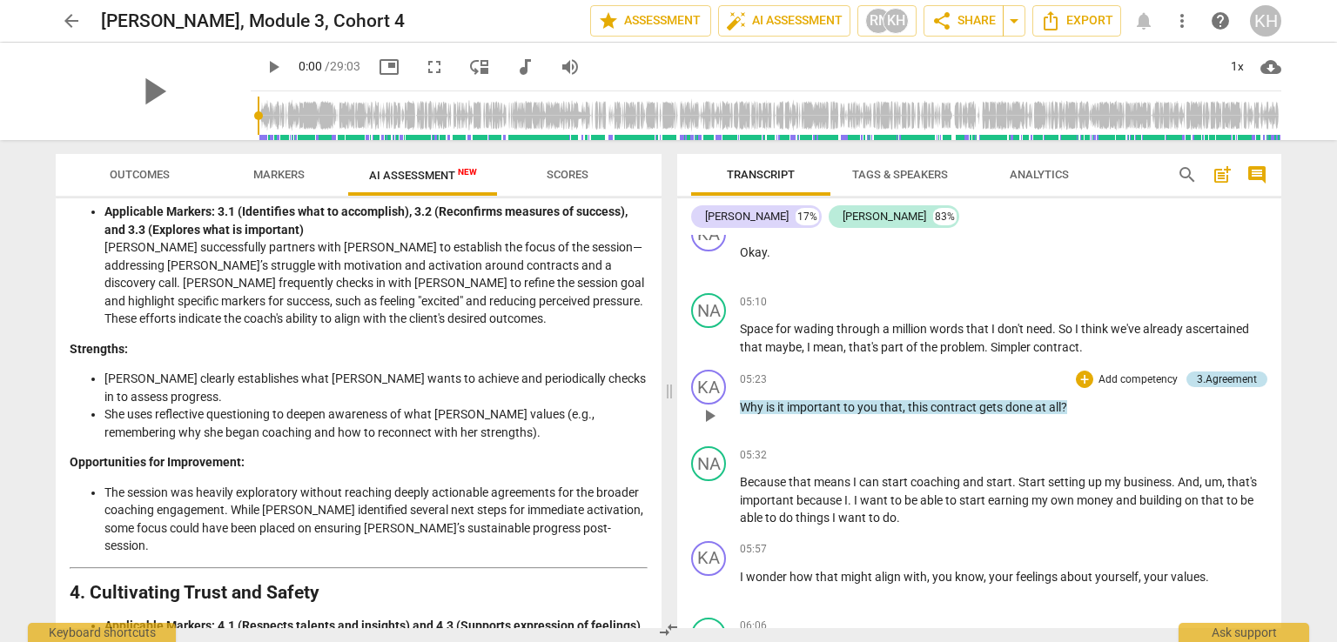
click at [1228, 387] on div "3.Agreement" at bounding box center [1227, 380] width 60 height 16
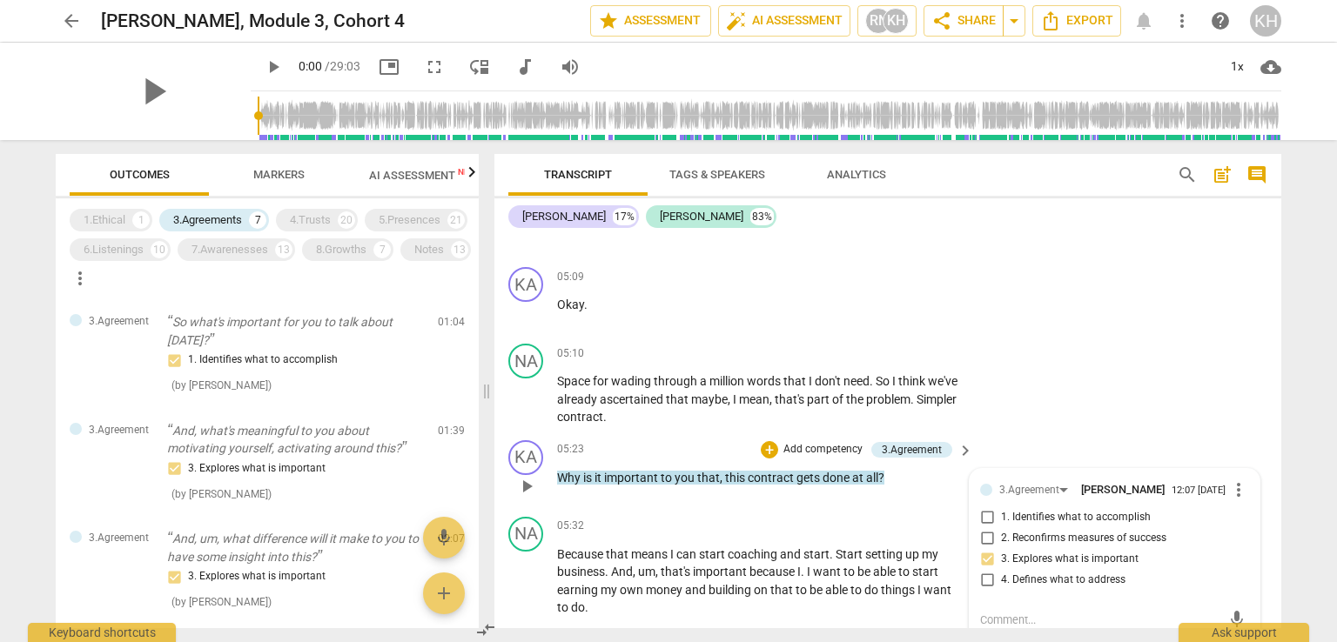
scroll to position [399, 0]
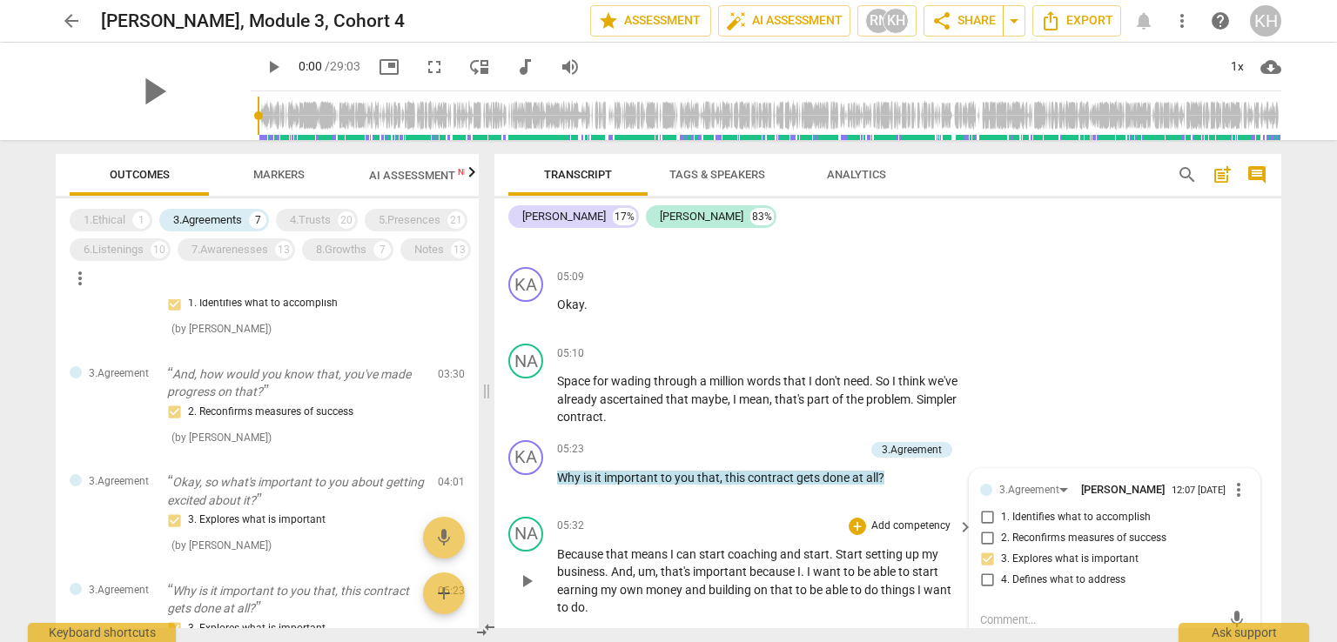
click at [648, 547] on span "means" at bounding box center [650, 554] width 39 height 14
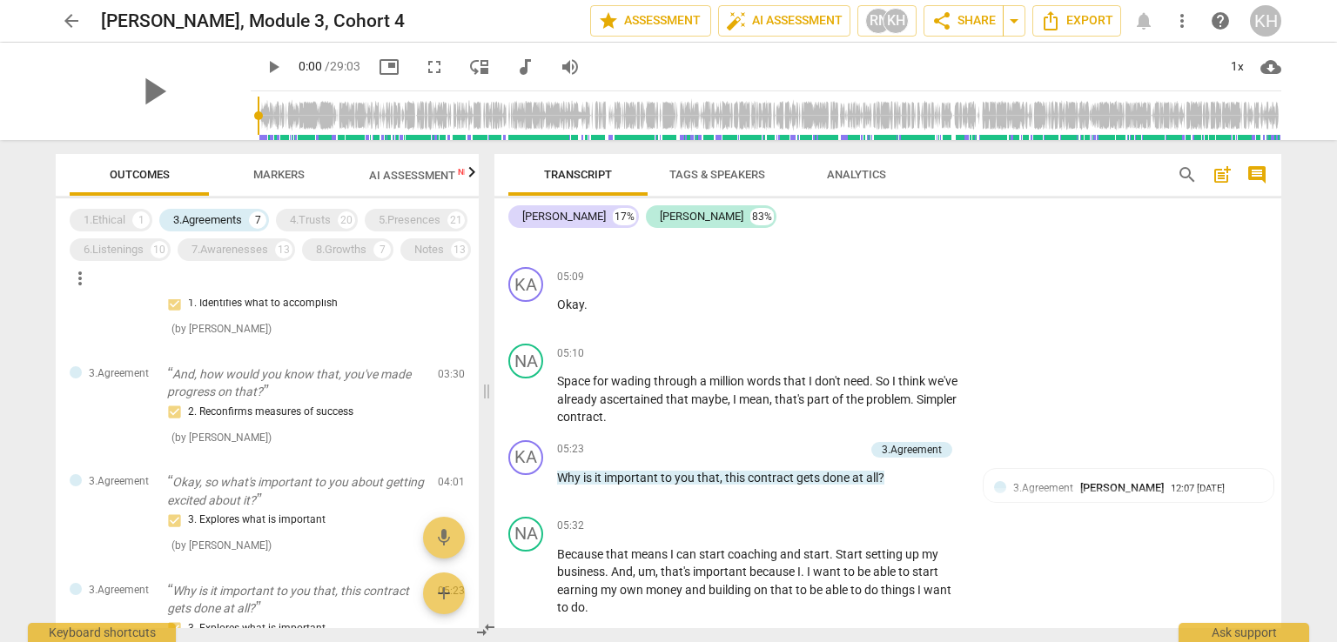
click at [182, 178] on span "Outcomes" at bounding box center [140, 175] width 102 height 23
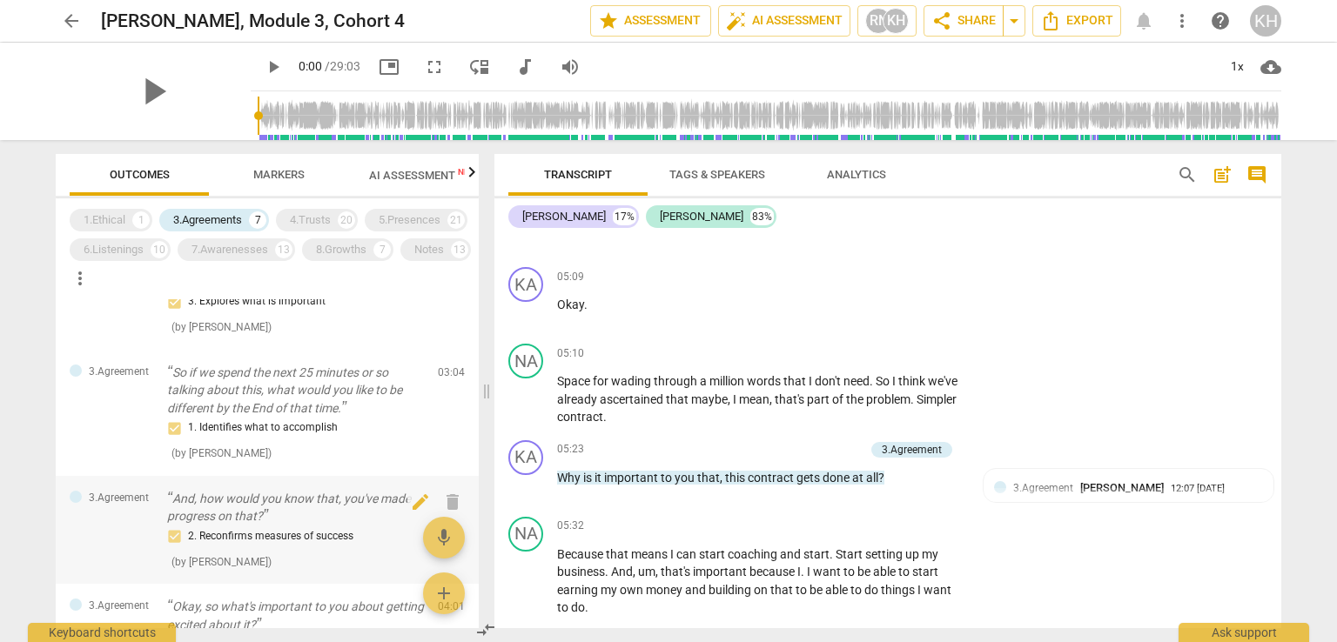
scroll to position [0, 0]
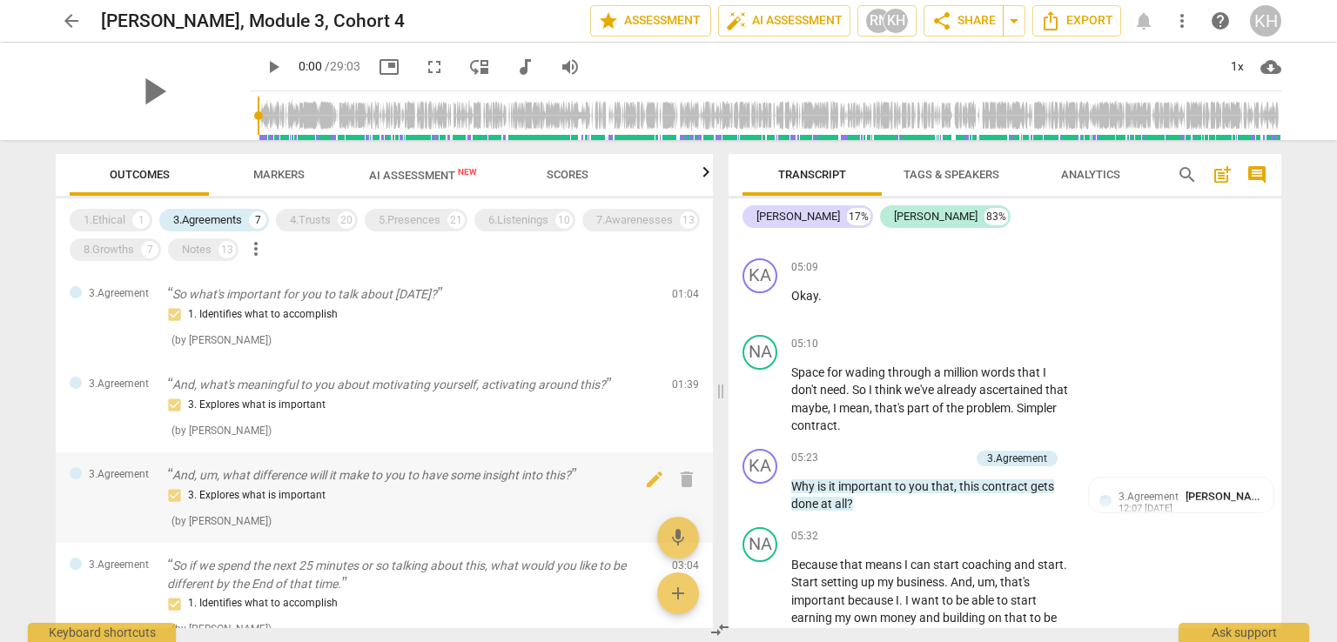
drag, startPoint x: 490, startPoint y: 387, endPoint x: 526, endPoint y: 488, distance: 107.1
click at [722, 392] on span at bounding box center [720, 391] width 10 height 502
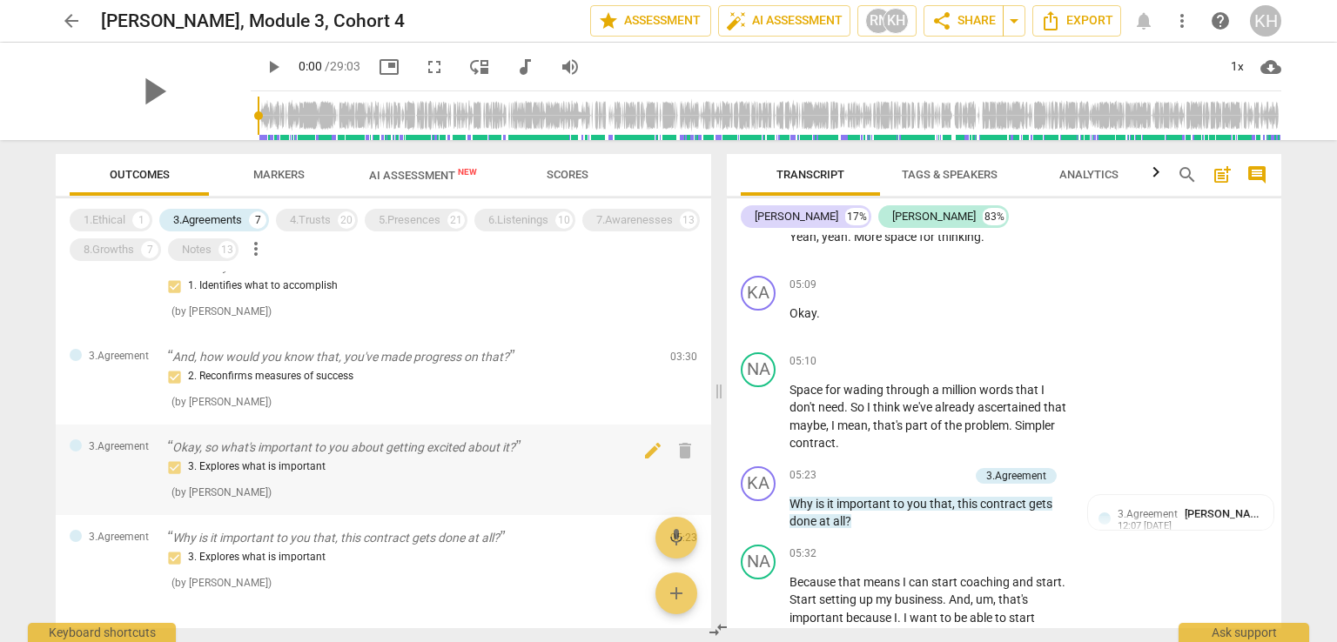
scroll to position [348, 0]
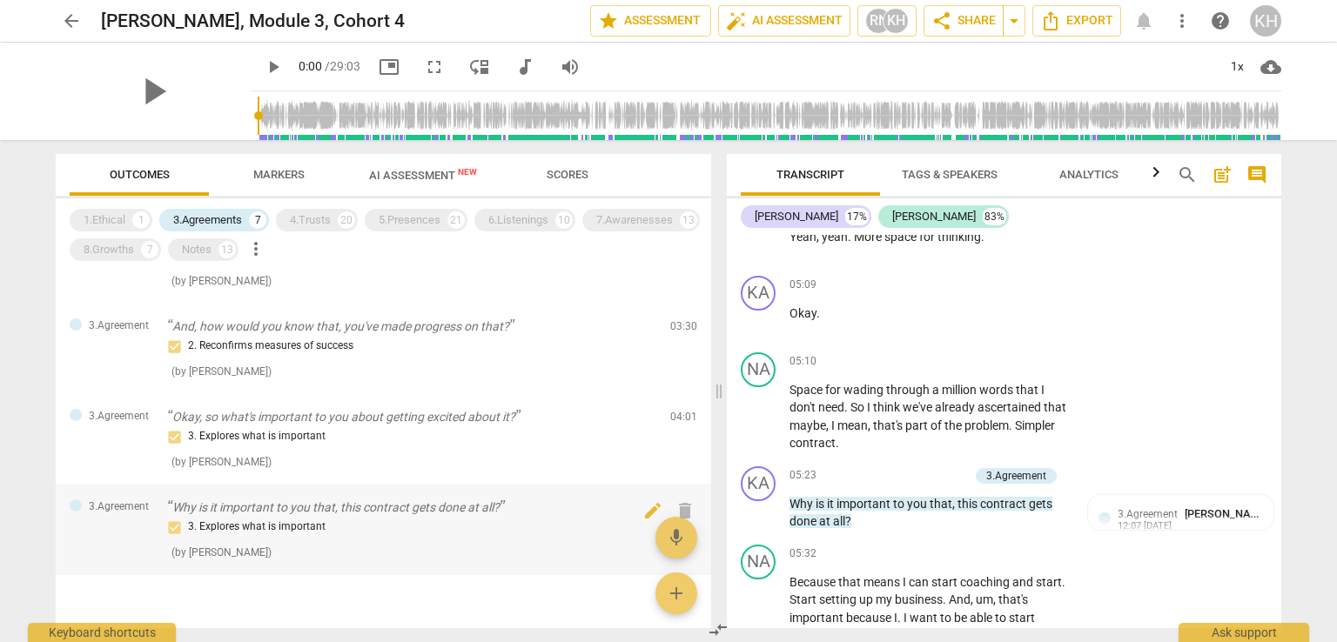
click at [448, 521] on div "3. Explores what is important" at bounding box center [411, 527] width 489 height 21
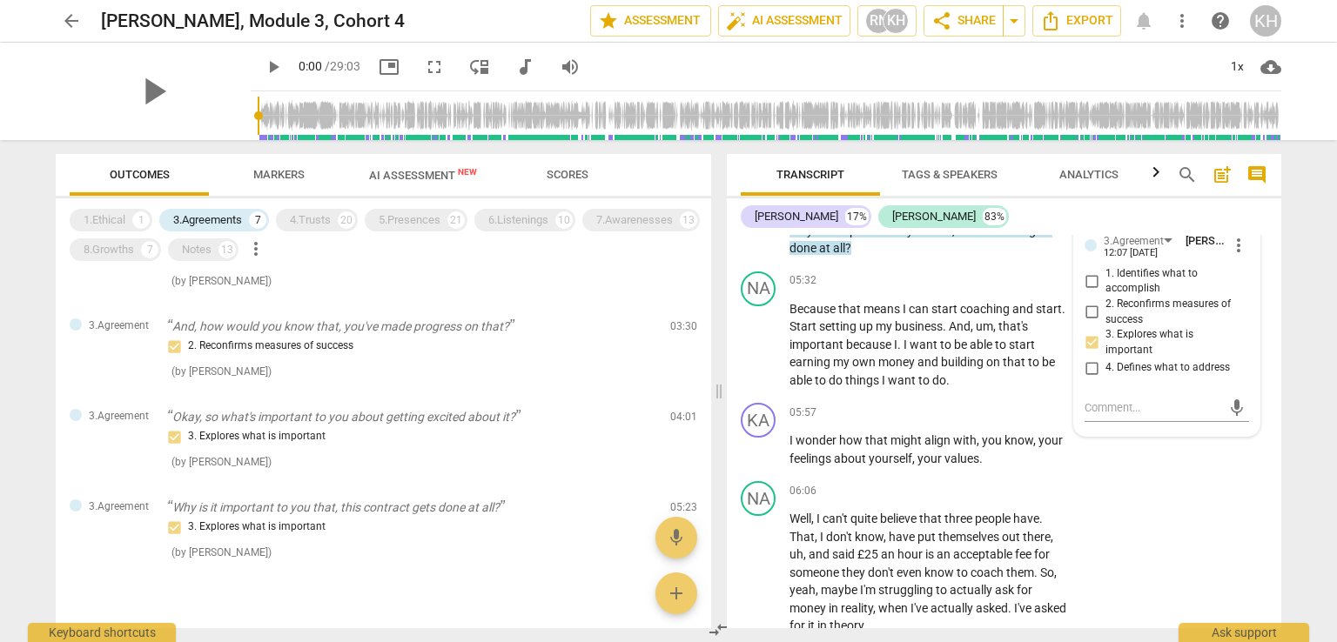
scroll to position [382, 0]
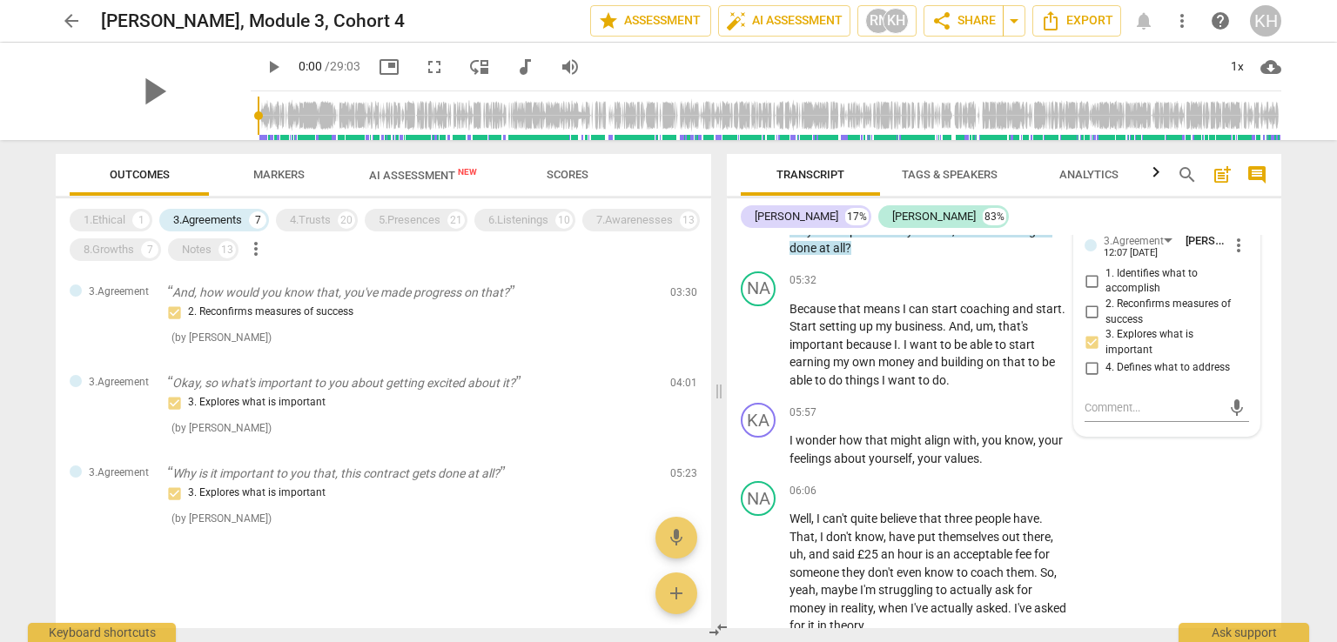
click at [293, 178] on span "Markers" at bounding box center [278, 174] width 51 height 13
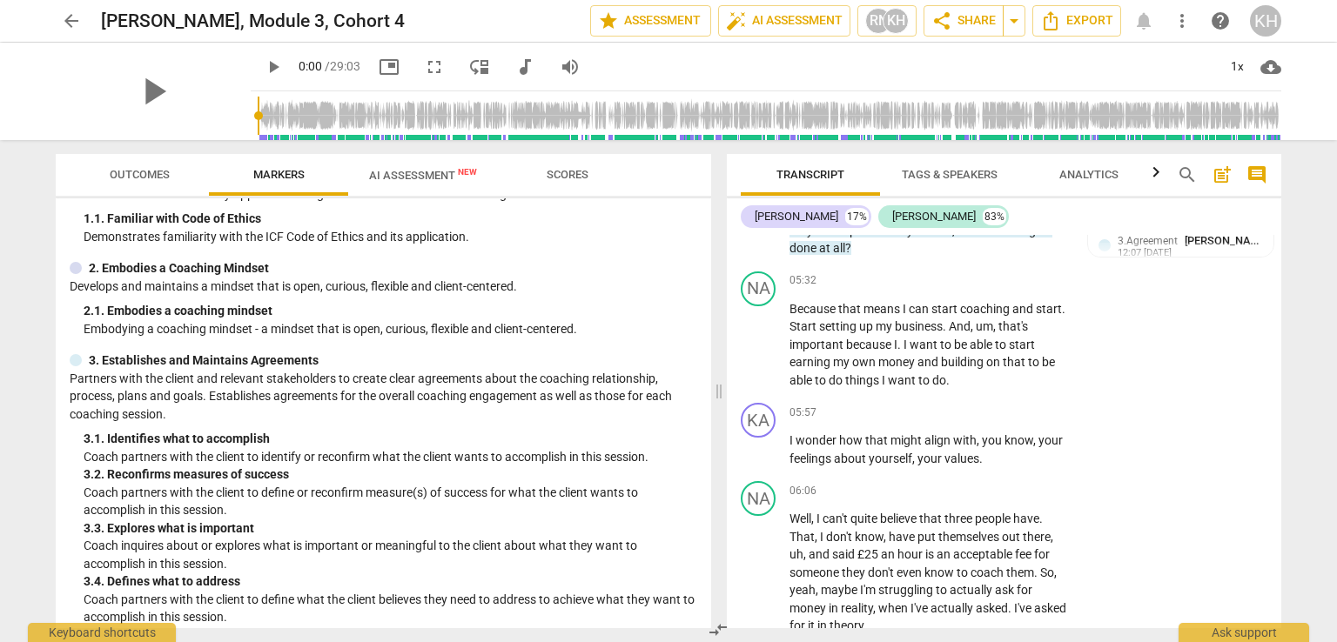
scroll to position [174, 0]
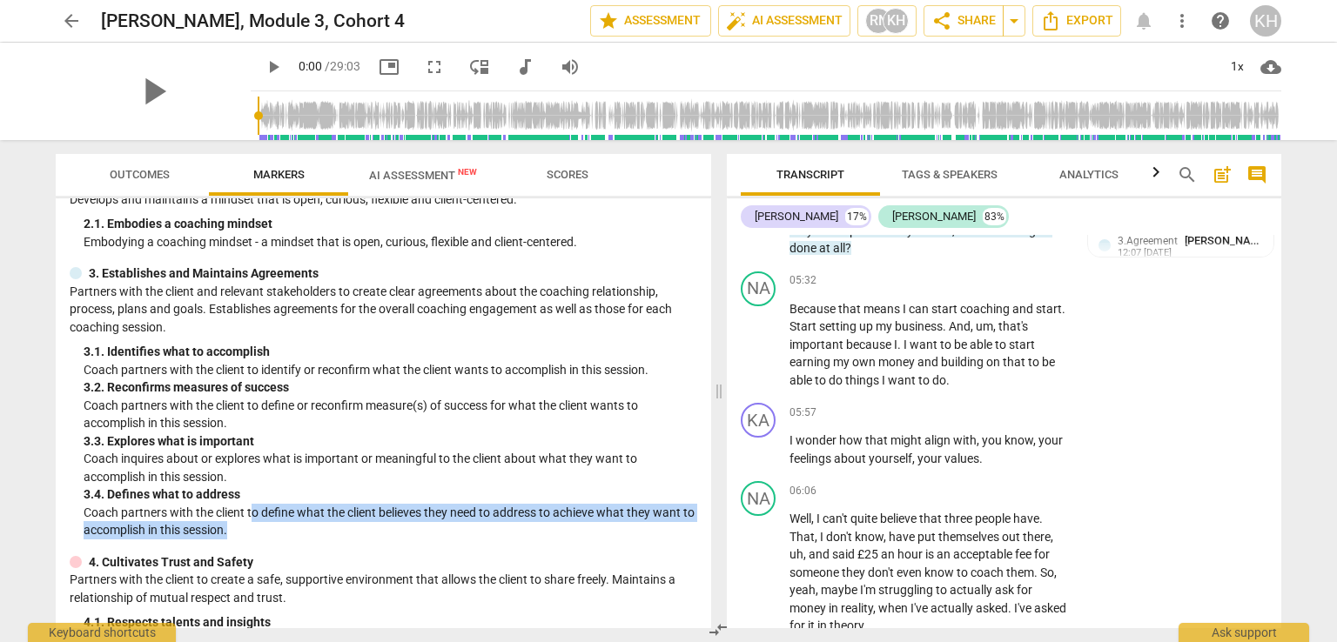
drag, startPoint x: 253, startPoint y: 515, endPoint x: 463, endPoint y: 523, distance: 209.9
click at [463, 523] on p "Coach partners with the client to define what the client believes they need to …" at bounding box center [390, 522] width 613 height 36
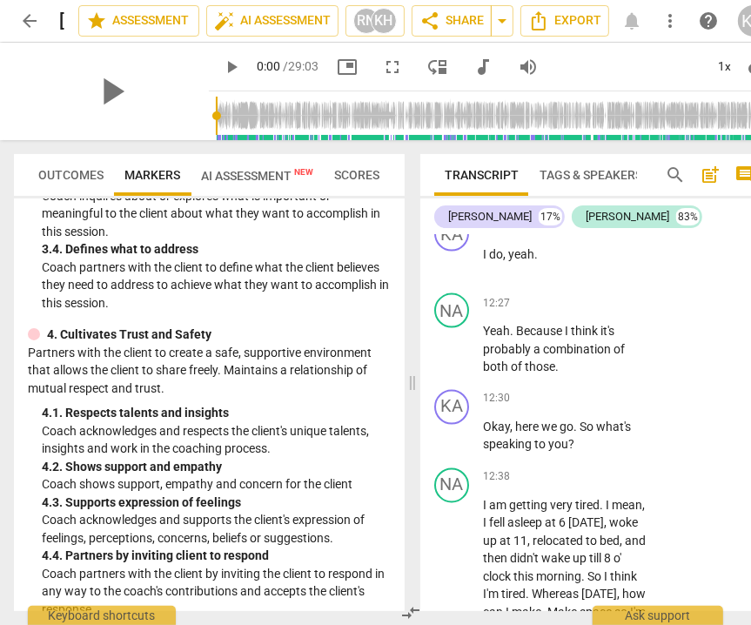
scroll to position [11292, 0]
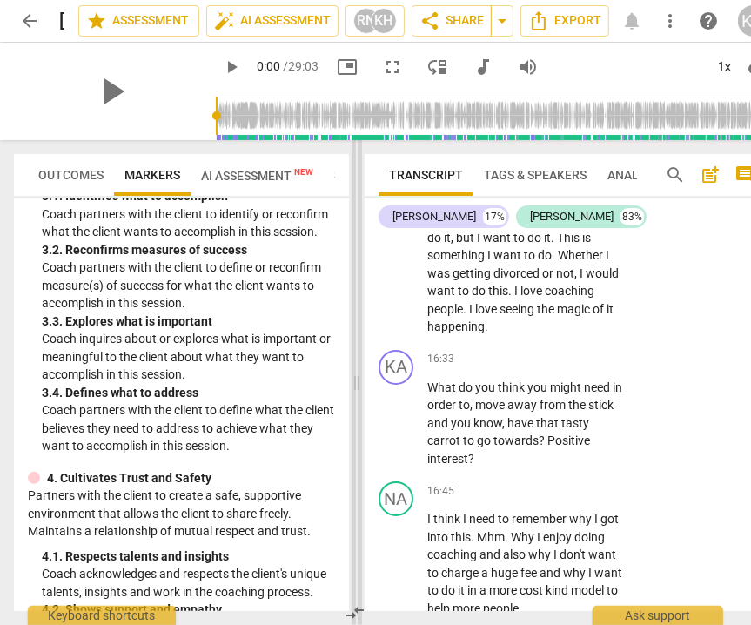
drag, startPoint x: 675, startPoint y: 385, endPoint x: 357, endPoint y: 417, distance: 320.1
click at [356, 417] on span at bounding box center [357, 382] width 10 height 485
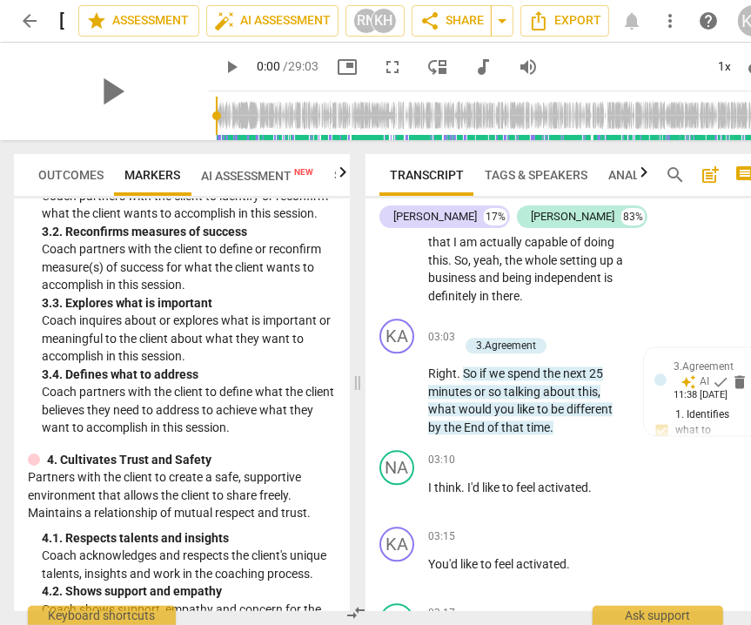
scroll to position [2350, 0]
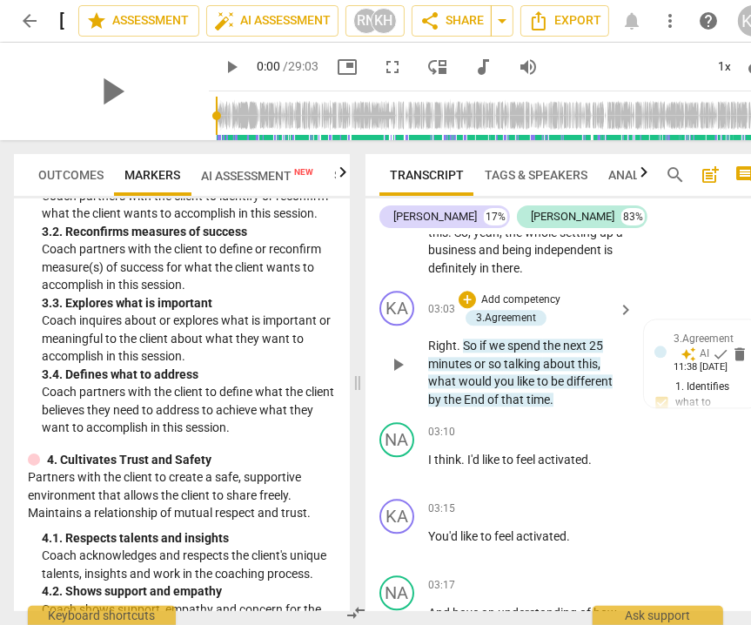
click at [556, 381] on span "be" at bounding box center [559, 381] width 16 height 14
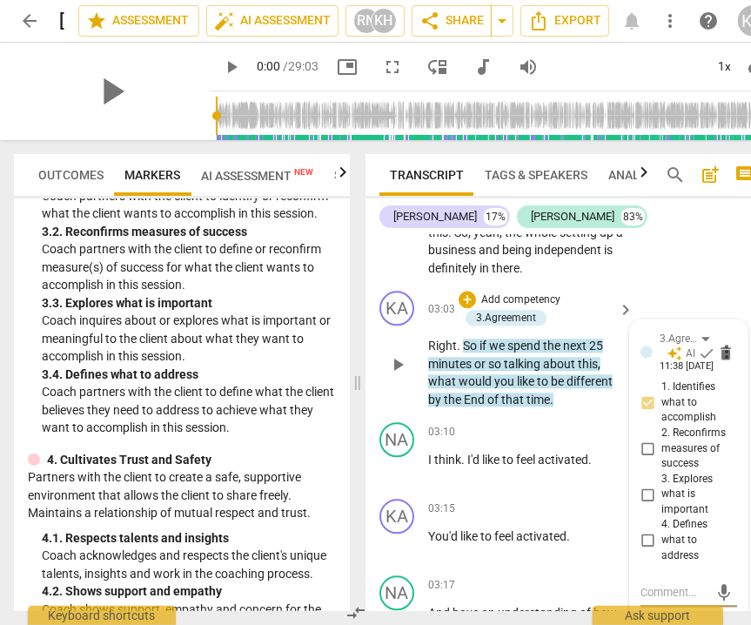
click at [641, 398] on input "1. Identifies what to accomplish" at bounding box center [648, 402] width 28 height 21
checkbox input "false"
click at [641, 531] on input "4. Defines what to address" at bounding box center [648, 540] width 28 height 21
checkbox input "true"
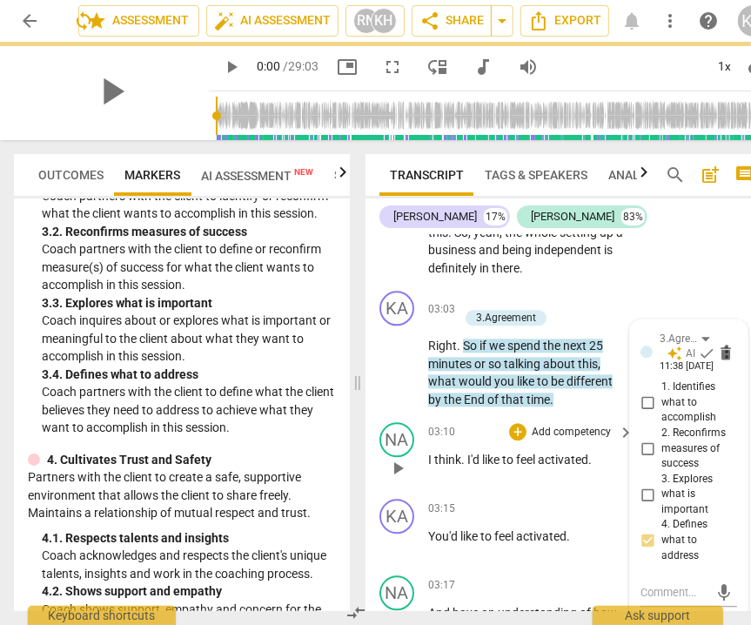
click at [566, 474] on div "03:10 + Add competency keyboard_arrow_right I think . I'd like to feel activate…" at bounding box center [531, 453] width 207 height 63
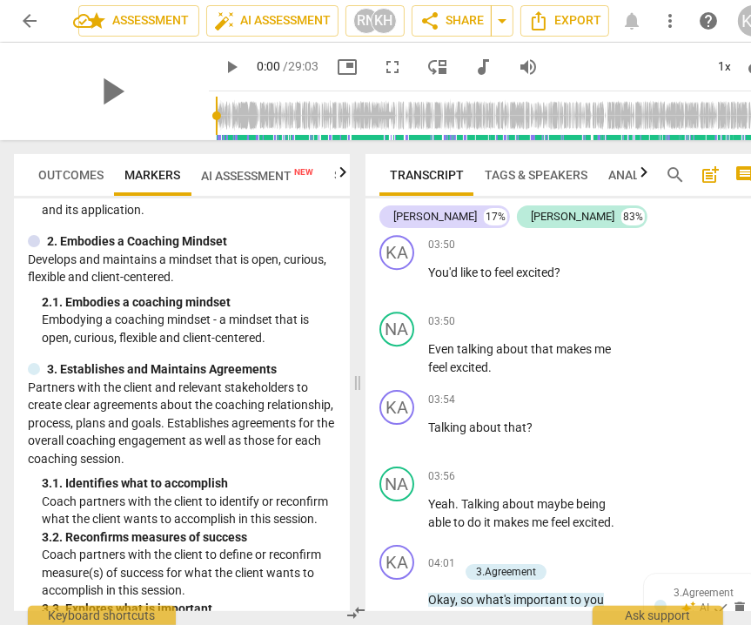
scroll to position [107, 0]
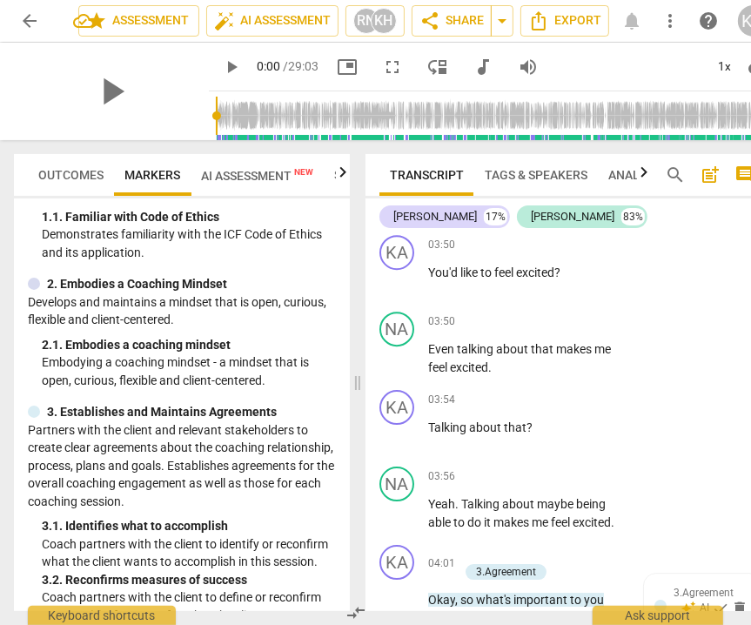
click at [339, 168] on icon "button" at bounding box center [342, 172] width 21 height 21
click at [275, 177] on span "Scores" at bounding box center [303, 175] width 66 height 24
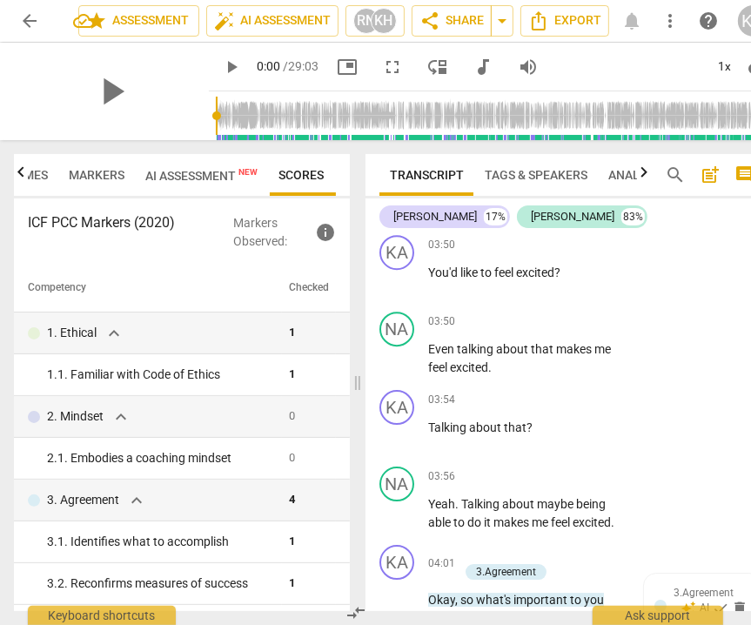
click at [35, 177] on span "Outcomes" at bounding box center [15, 175] width 65 height 14
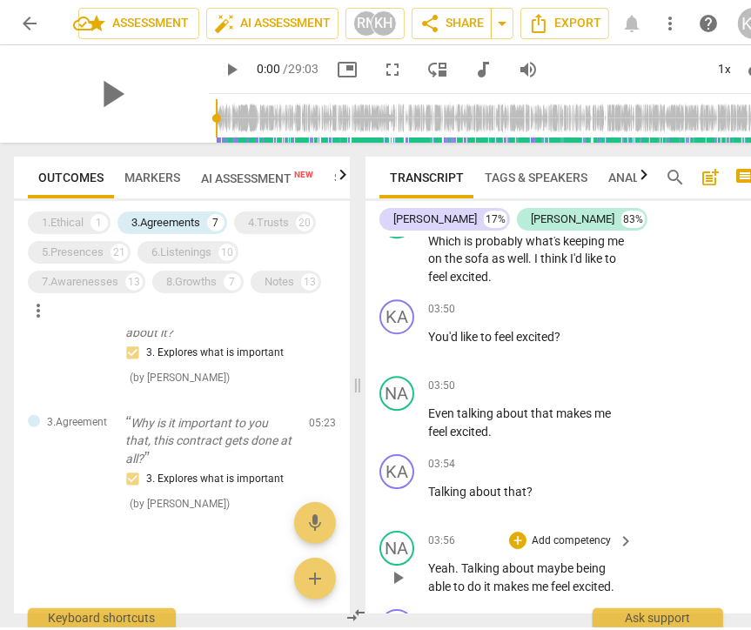
scroll to position [3046, 0]
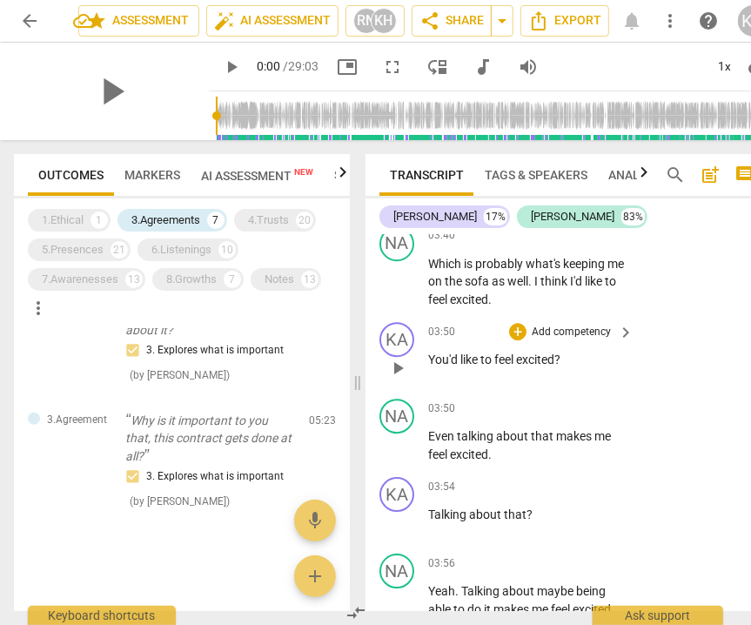
click at [582, 325] on p "Add competency" at bounding box center [571, 333] width 83 height 16
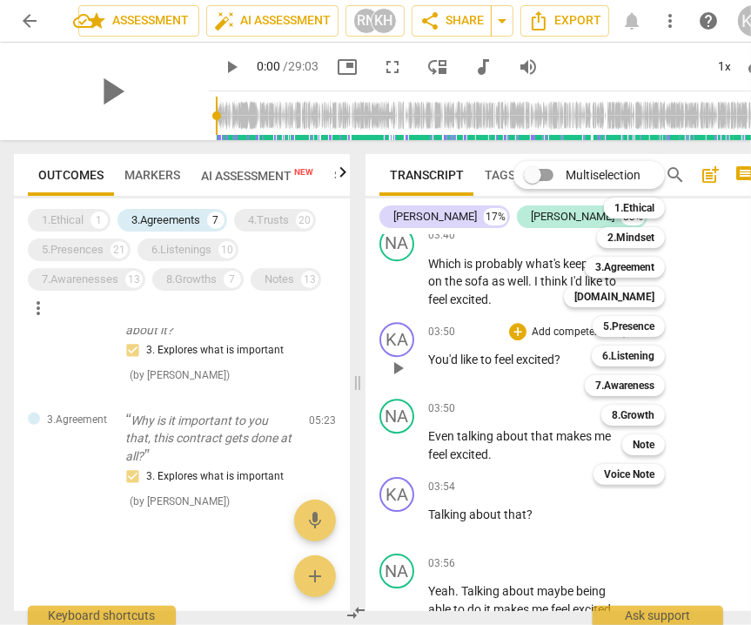
scroll to position [721, 0]
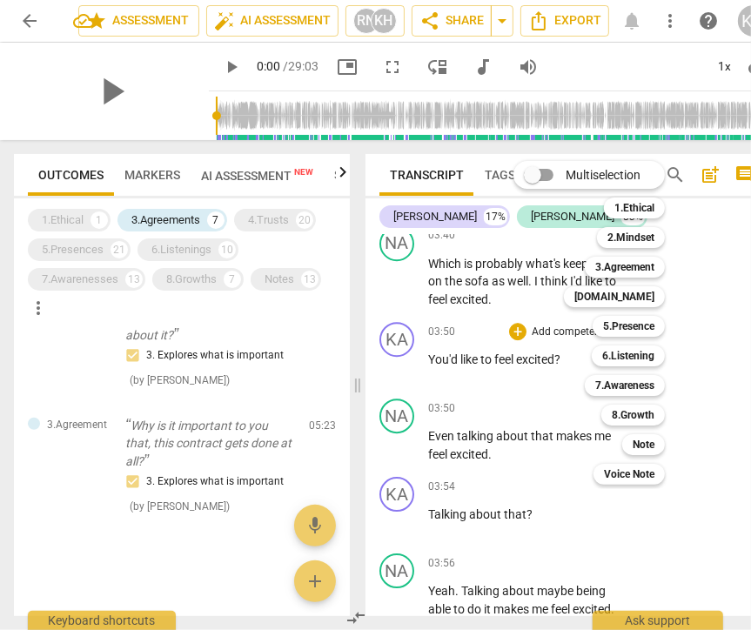
click at [506, 375] on div "Multiselection m 1.Ethical 1 2.Mindset 2 3.Agreement 3 [DOMAIN_NAME] 4 5.Presen…" at bounding box center [601, 323] width 191 height 332
click at [512, 382] on div "Multiselection m 1.Ethical 1 2.Mindset 2 3.Agreement 3 [DOMAIN_NAME] 4 5.Presen…" at bounding box center [601, 323] width 191 height 332
click at [640, 264] on b "3.Agreement" at bounding box center [624, 267] width 59 height 21
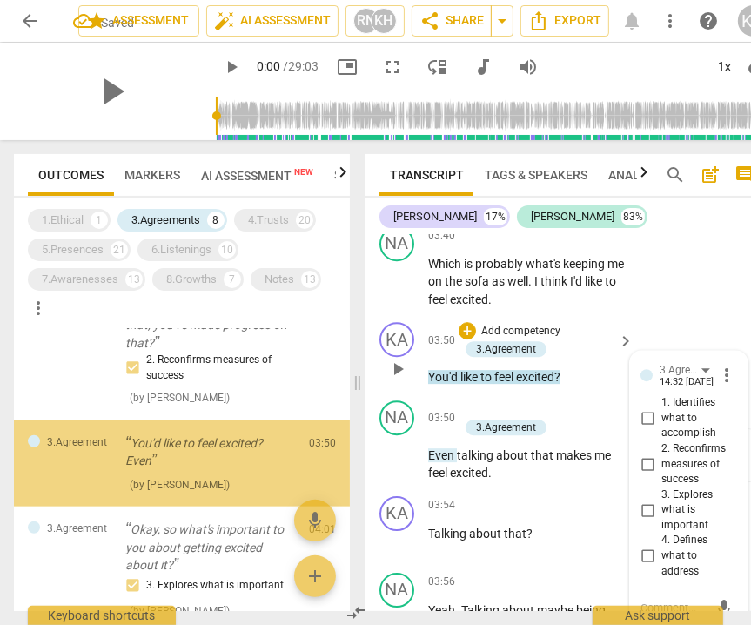
scroll to position [571, 0]
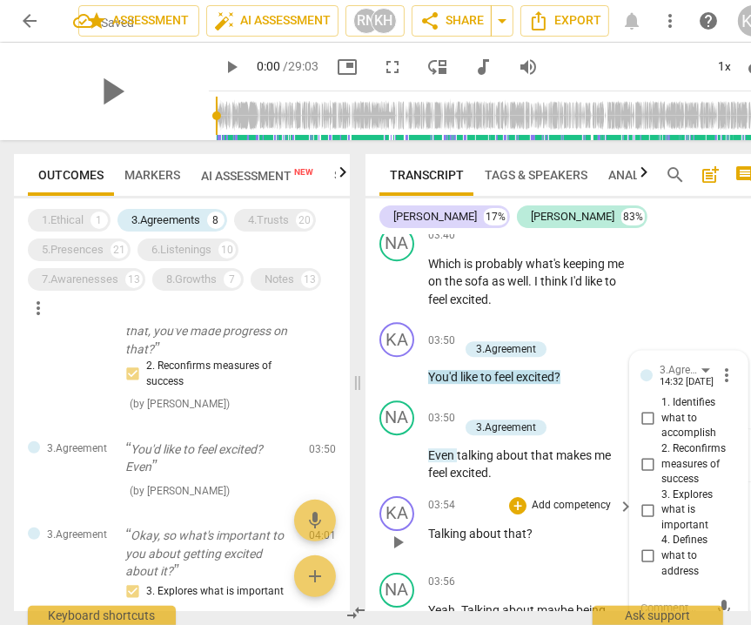
click at [642, 454] on input "2. Reconfirms measures of success" at bounding box center [648, 463] width 28 height 21
checkbox input "true"
click at [493, 573] on div "03:56 + Add competency keyboard_arrow_right" at bounding box center [531, 582] width 207 height 19
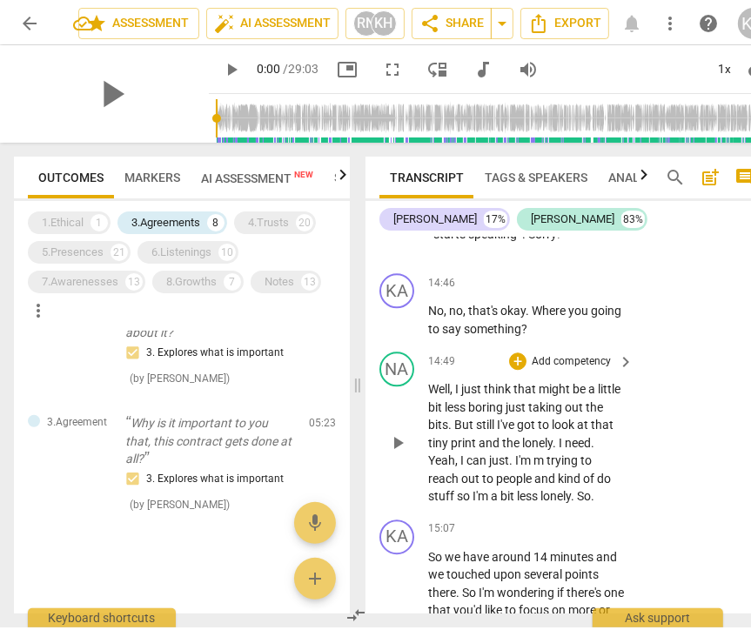
scroll to position [10268, 0]
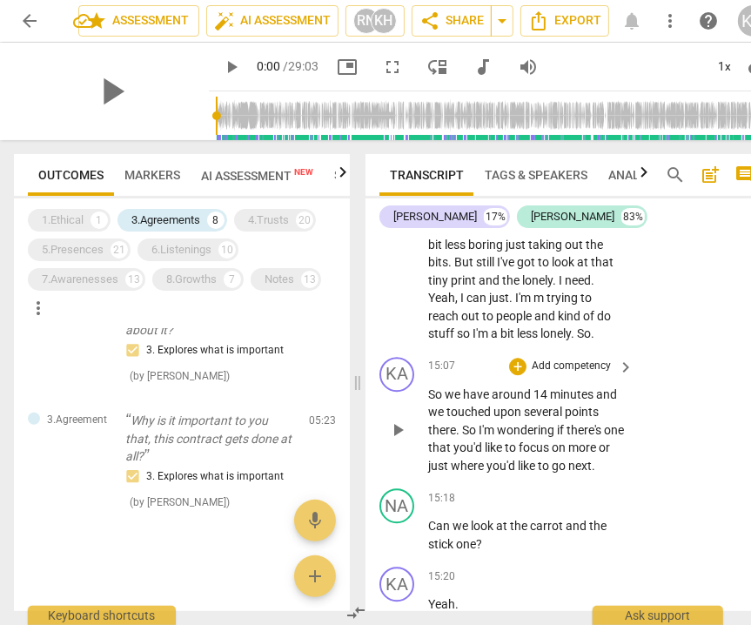
click at [583, 359] on p "Add competency" at bounding box center [571, 367] width 83 height 16
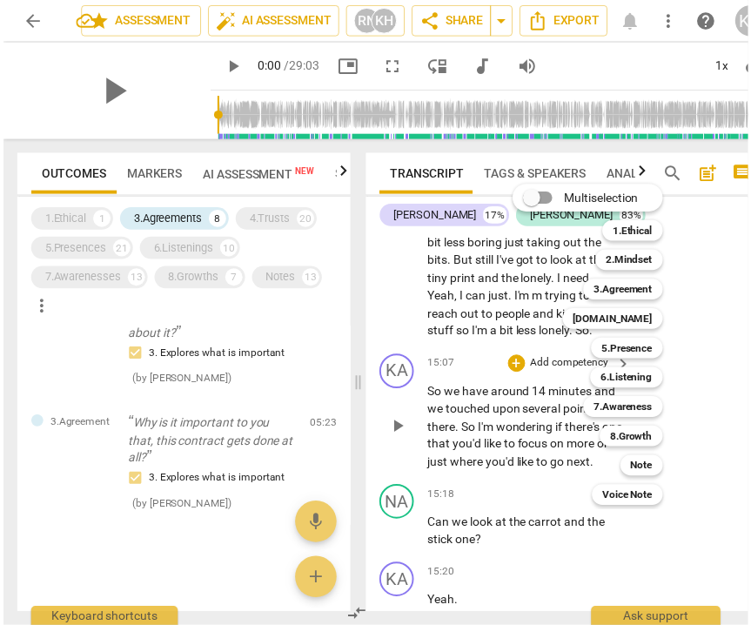
scroll to position [839, 0]
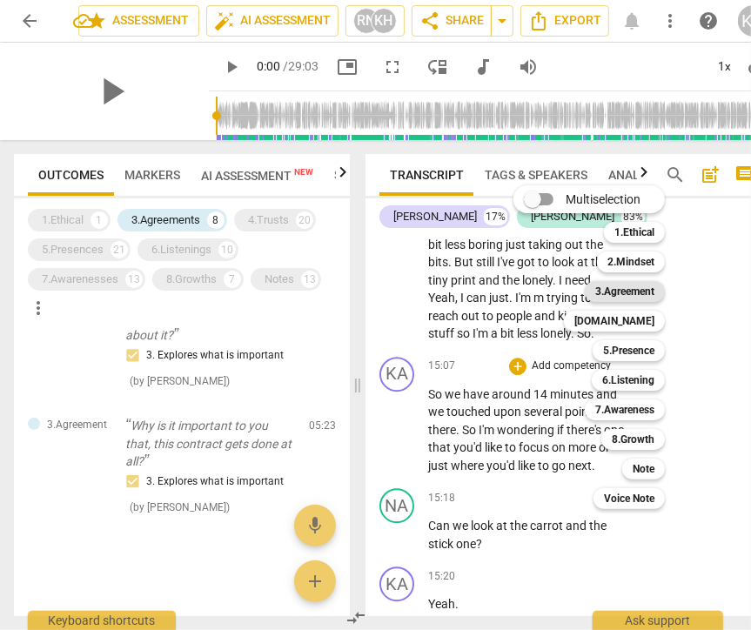
click at [636, 283] on b "3.Agreement" at bounding box center [624, 291] width 59 height 21
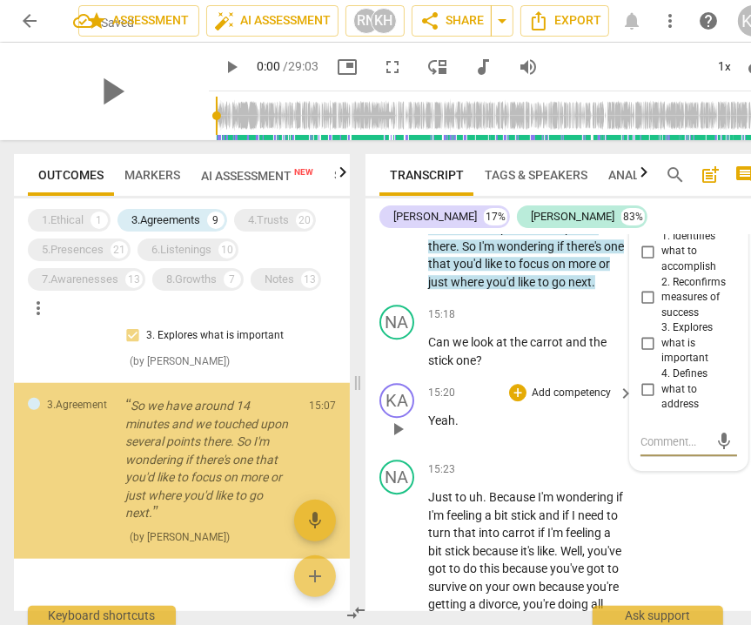
scroll to position [985, 0]
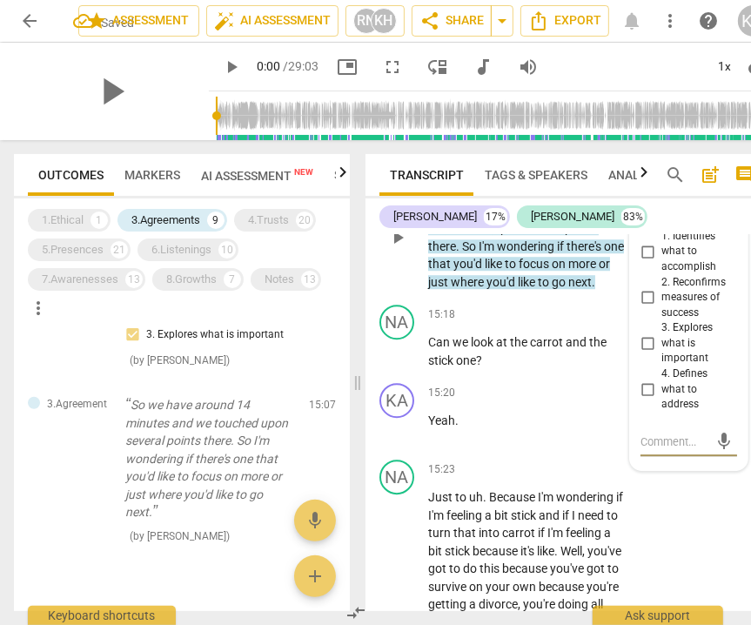
click at [642, 379] on input "4. Defines what to address" at bounding box center [648, 389] width 28 height 21
checkbox input "true"
click at [502, 561] on span "this" at bounding box center [490, 568] width 23 height 14
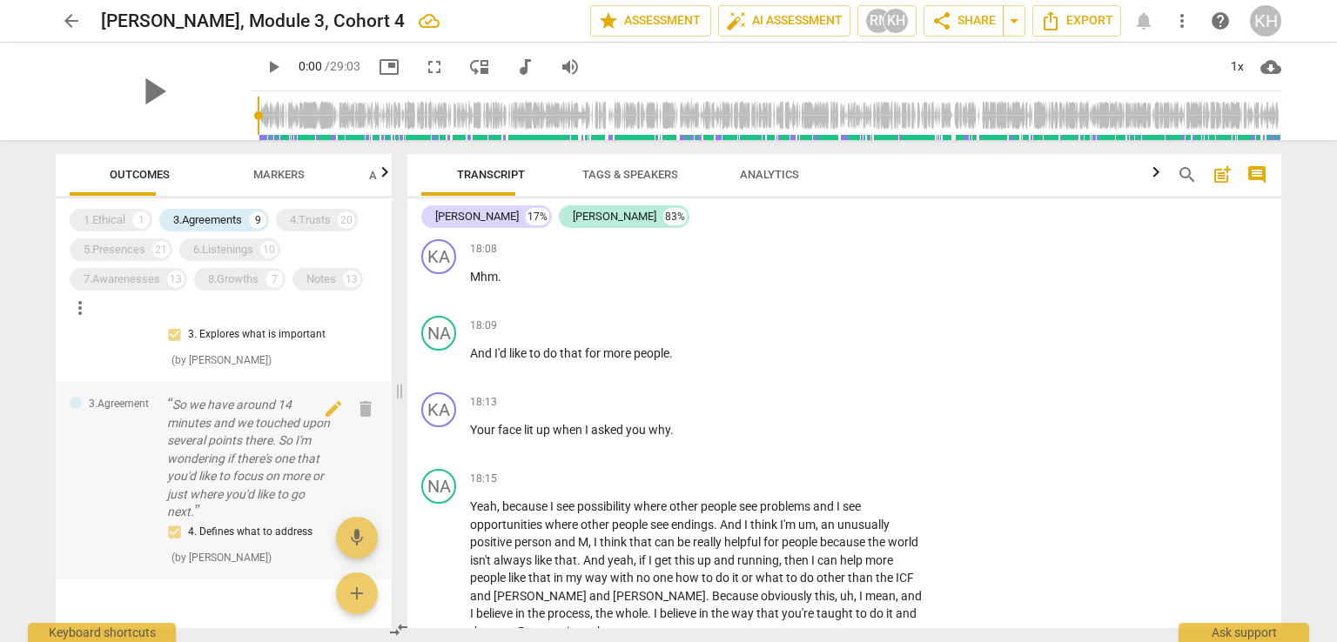
scroll to position [6758, 0]
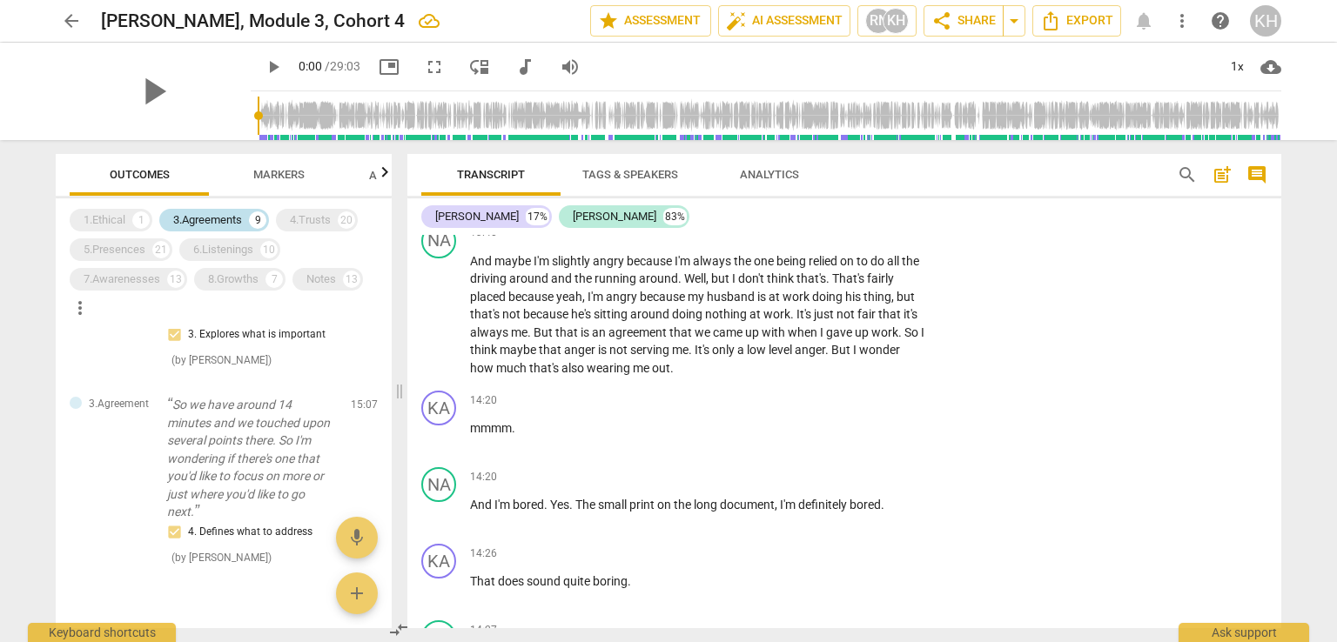
click at [229, 220] on div "3.Agreements" at bounding box center [207, 219] width 69 height 17
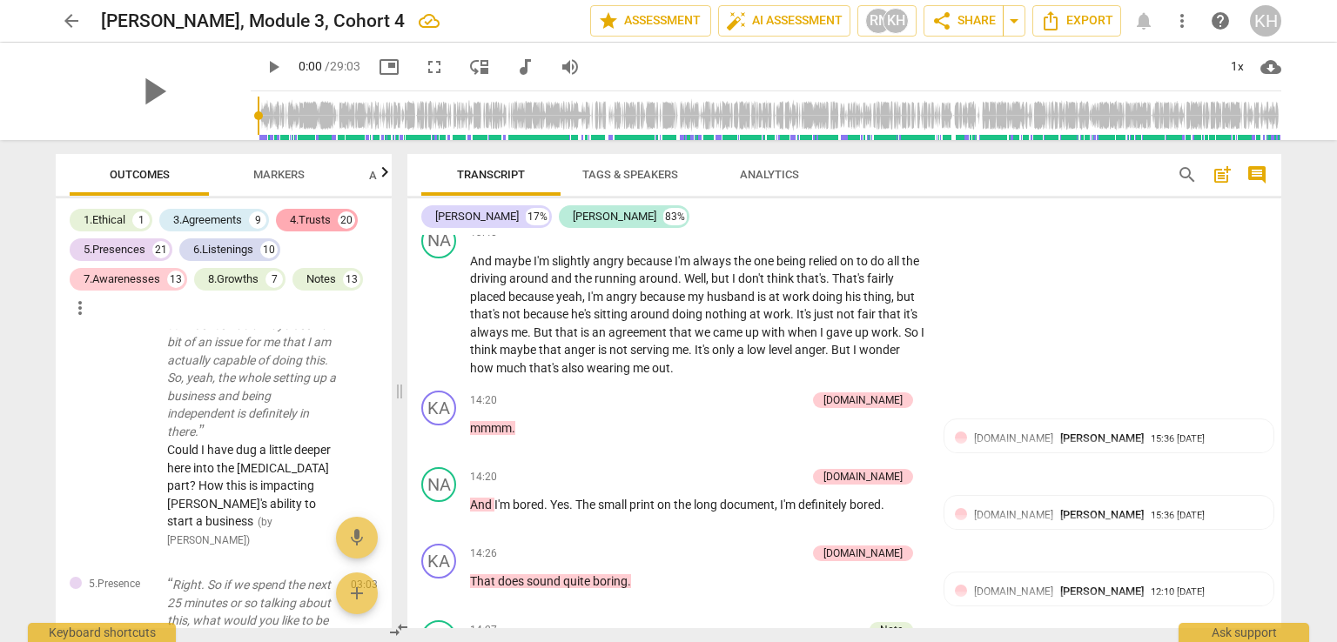
scroll to position [3336, 0]
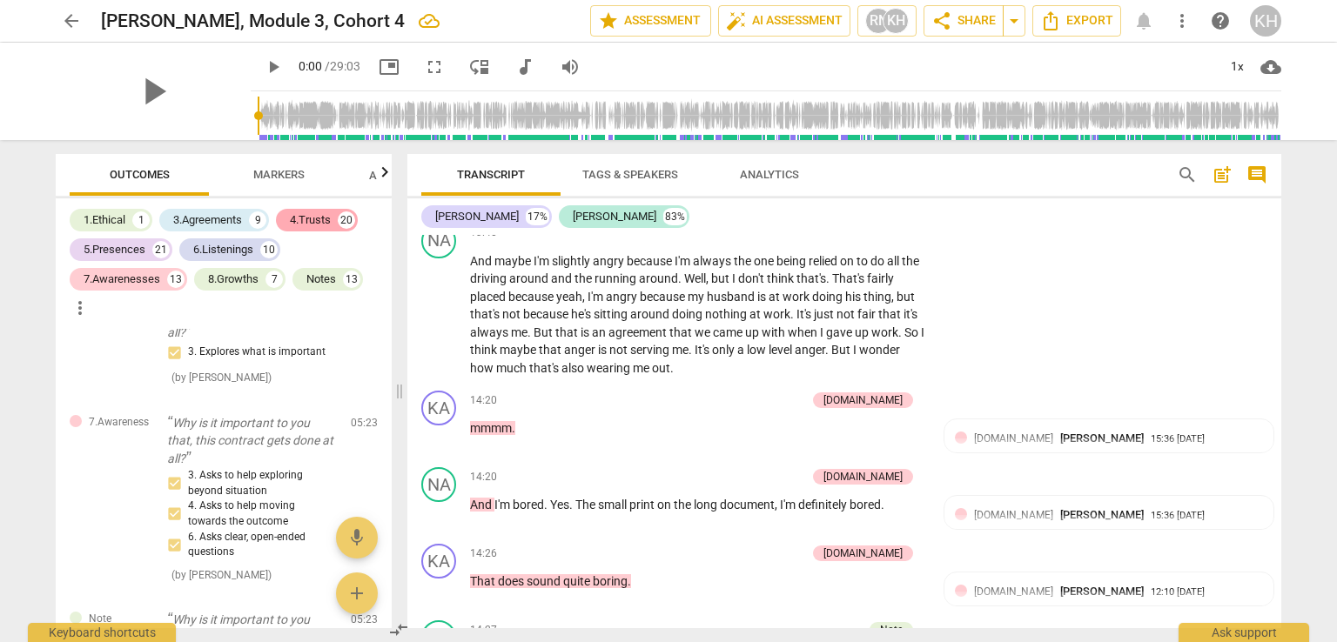
click at [300, 216] on div "4.Trusts" at bounding box center [310, 219] width 41 height 17
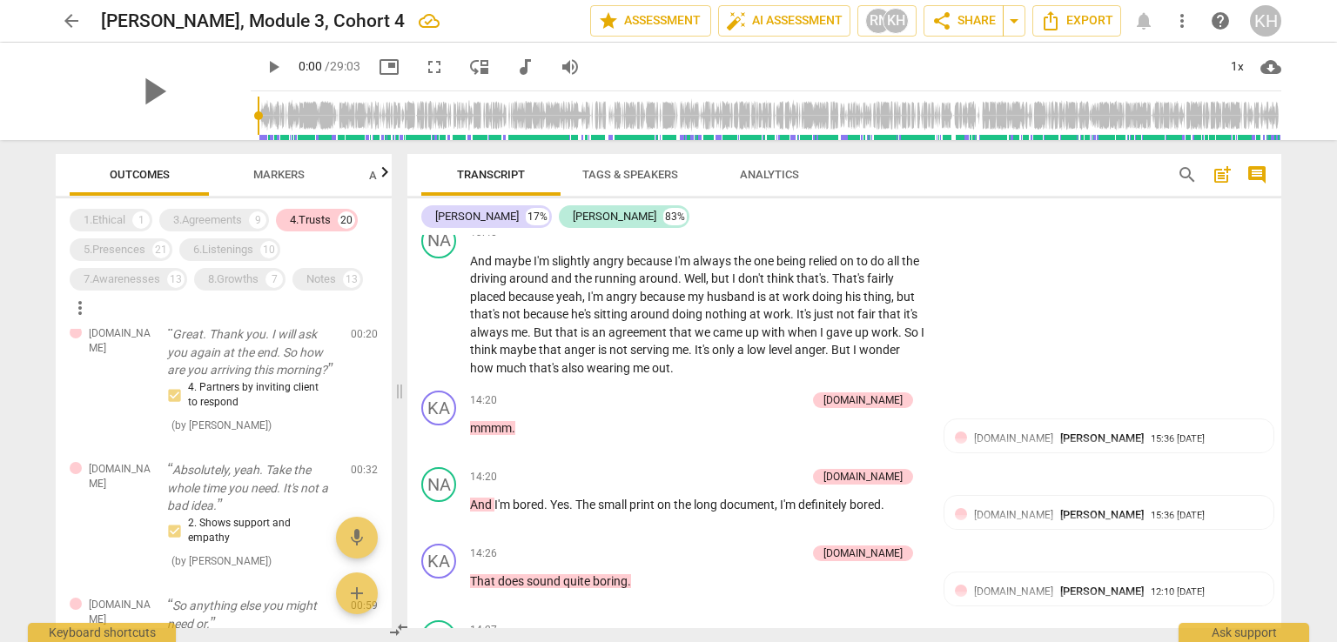
scroll to position [0, 0]
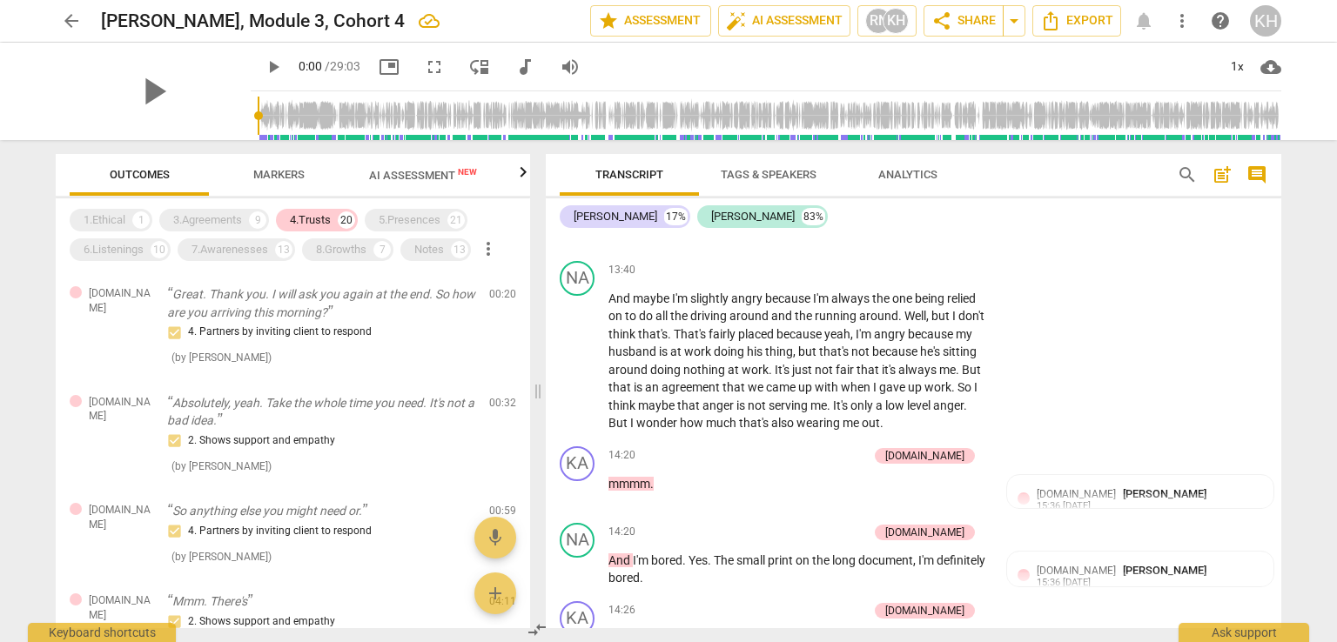
drag, startPoint x: 400, startPoint y: 392, endPoint x: 447, endPoint y: 235, distance: 164.4
click at [543, 394] on span at bounding box center [538, 391] width 10 height 502
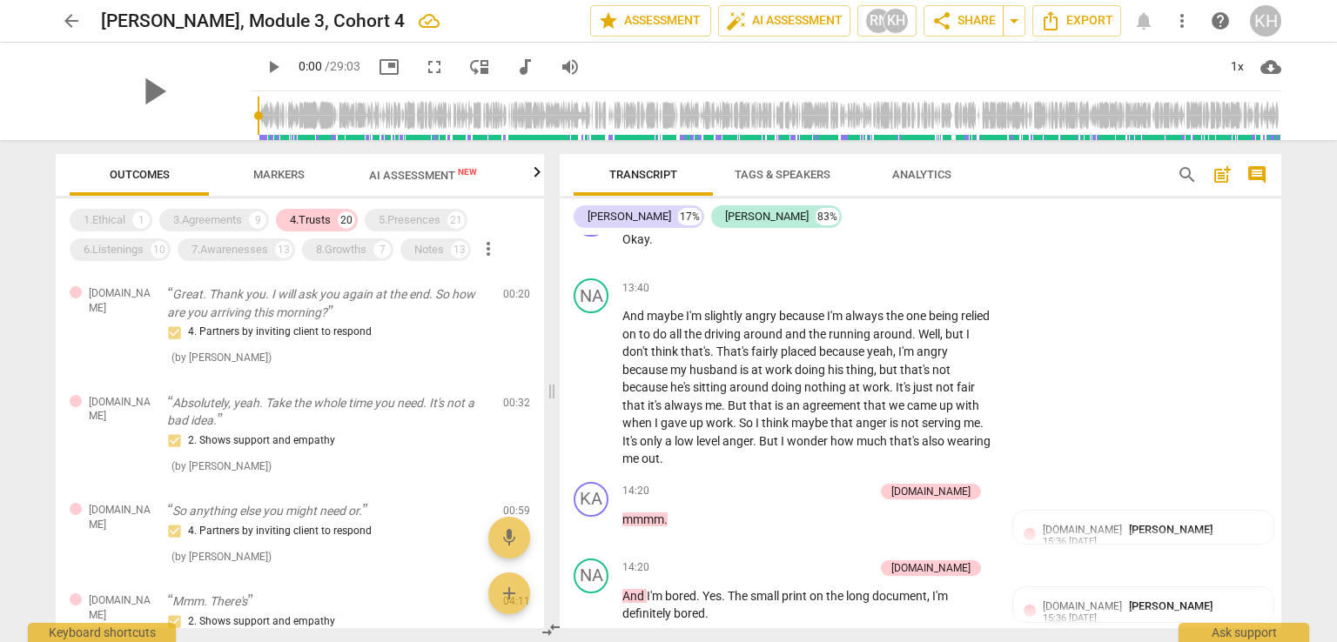
scroll to position [7096, 0]
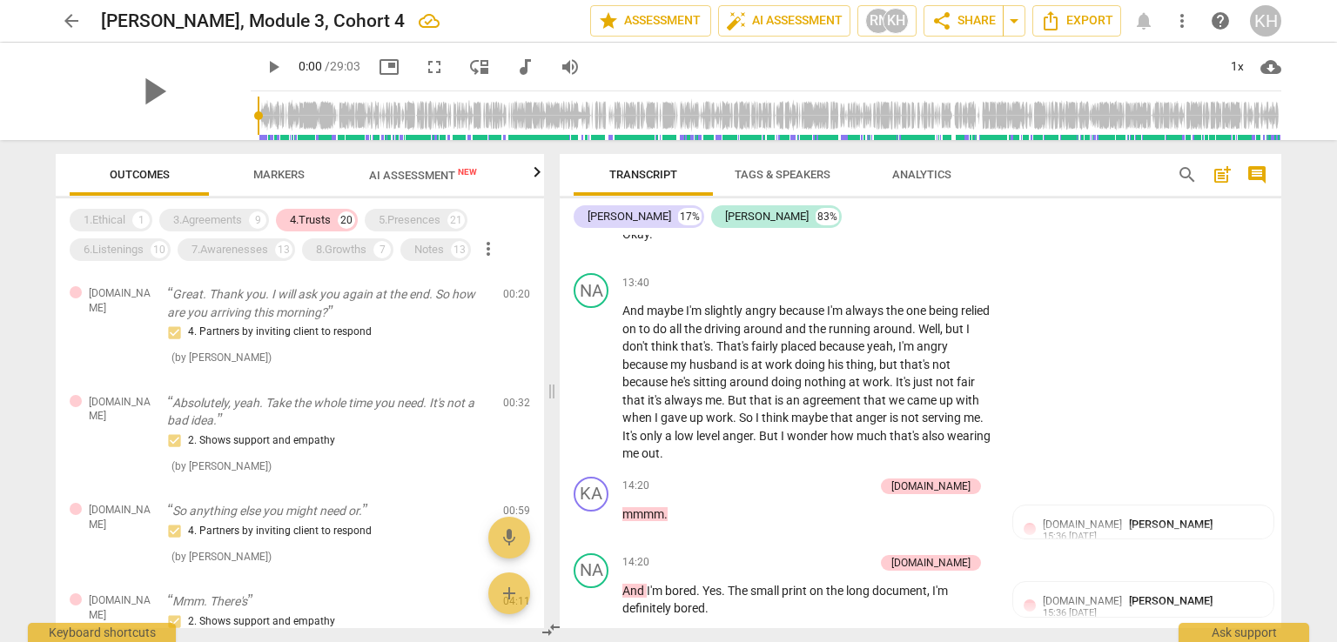
click at [270, 178] on span "Markers" at bounding box center [278, 174] width 51 height 13
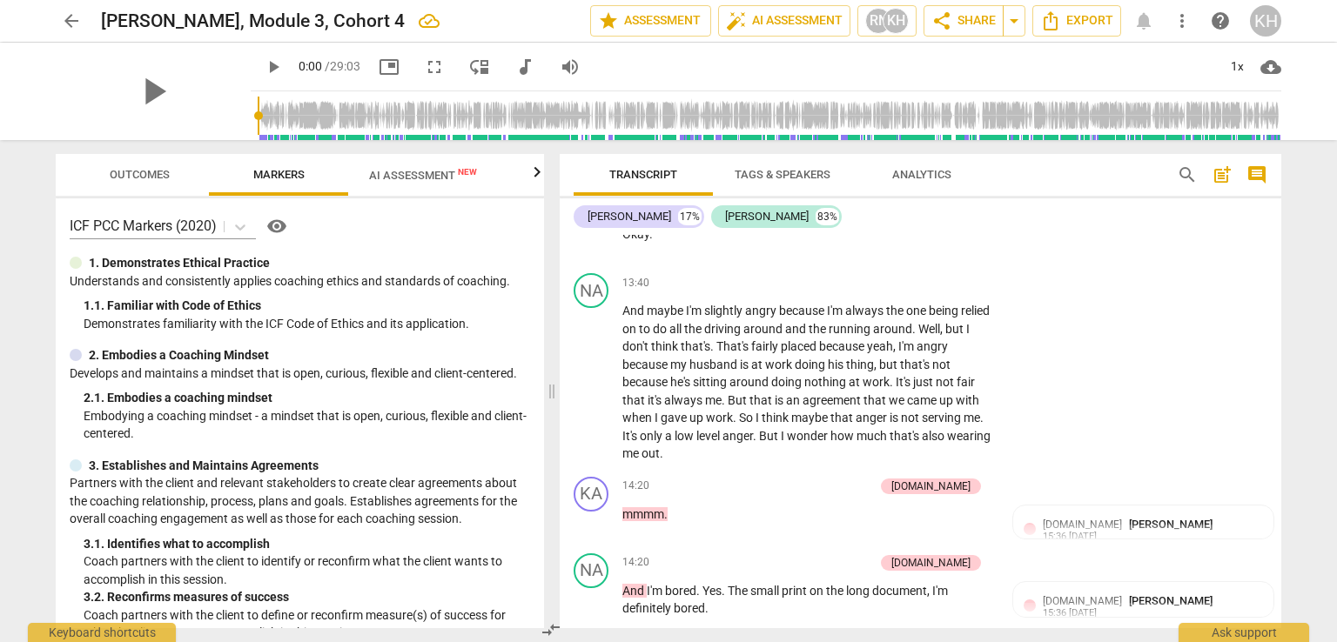
click at [539, 173] on icon "button" at bounding box center [536, 172] width 21 height 21
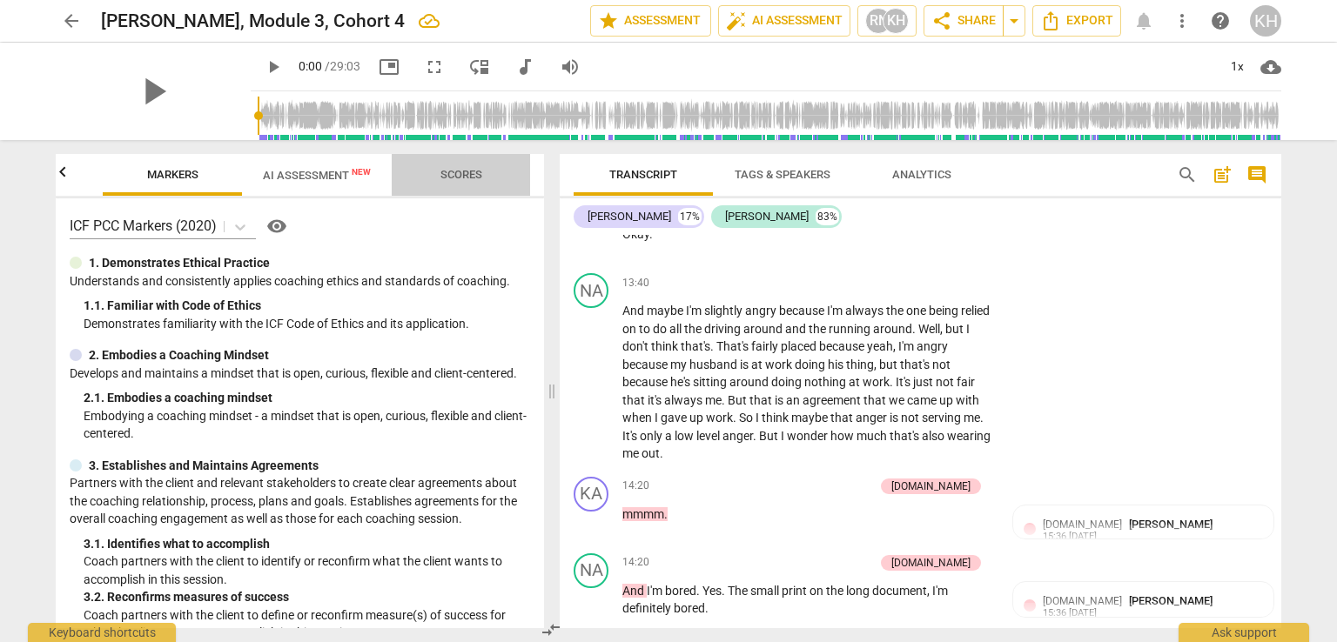
click at [453, 183] on span "Scores" at bounding box center [461, 175] width 84 height 23
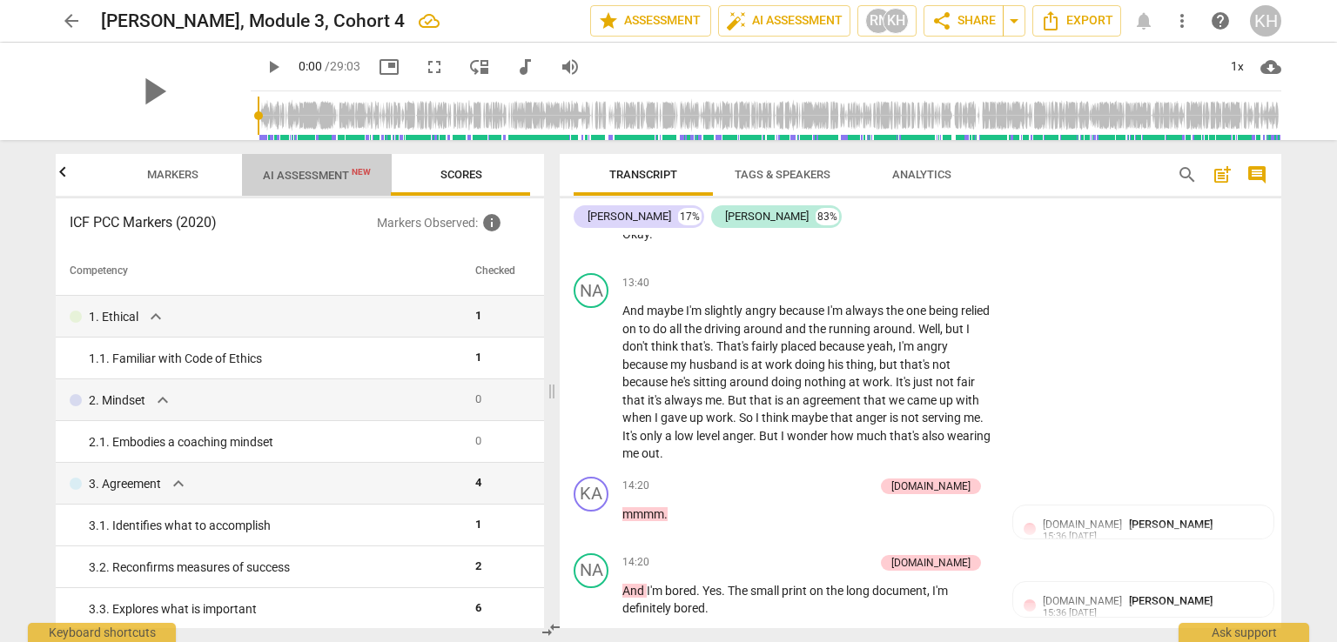
click at [340, 178] on span "AI Assessment New" at bounding box center [317, 175] width 108 height 13
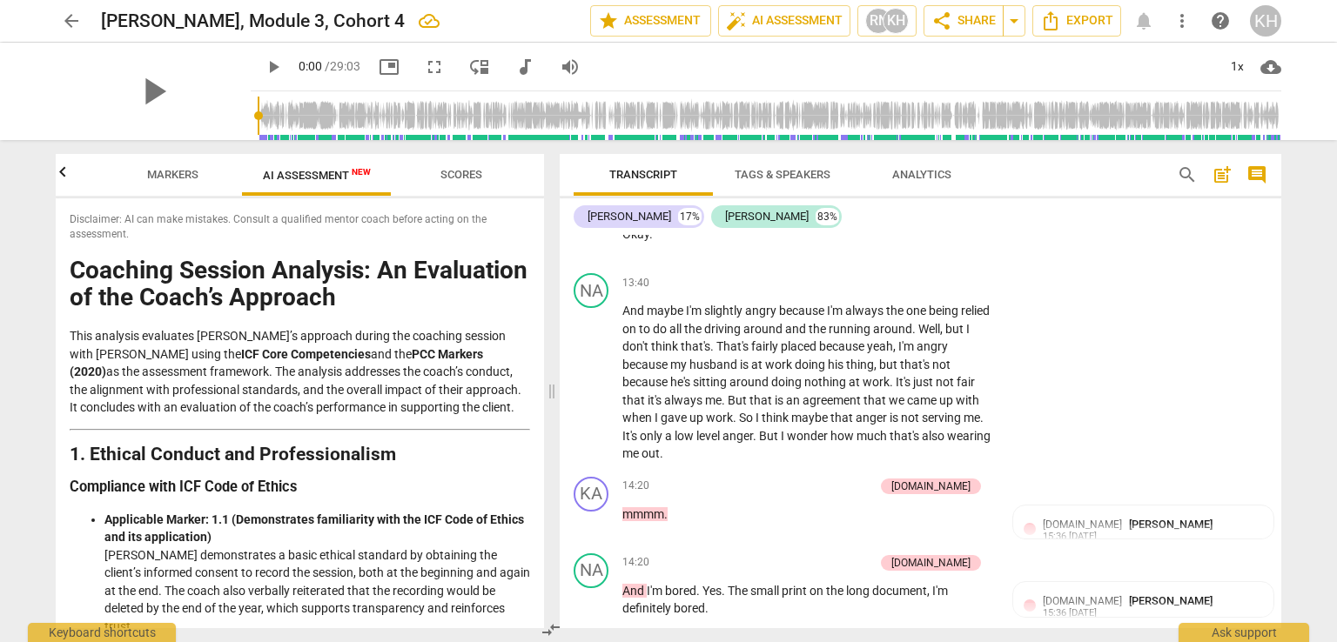
click at [301, 186] on span "AI Assessment New" at bounding box center [317, 175] width 150 height 26
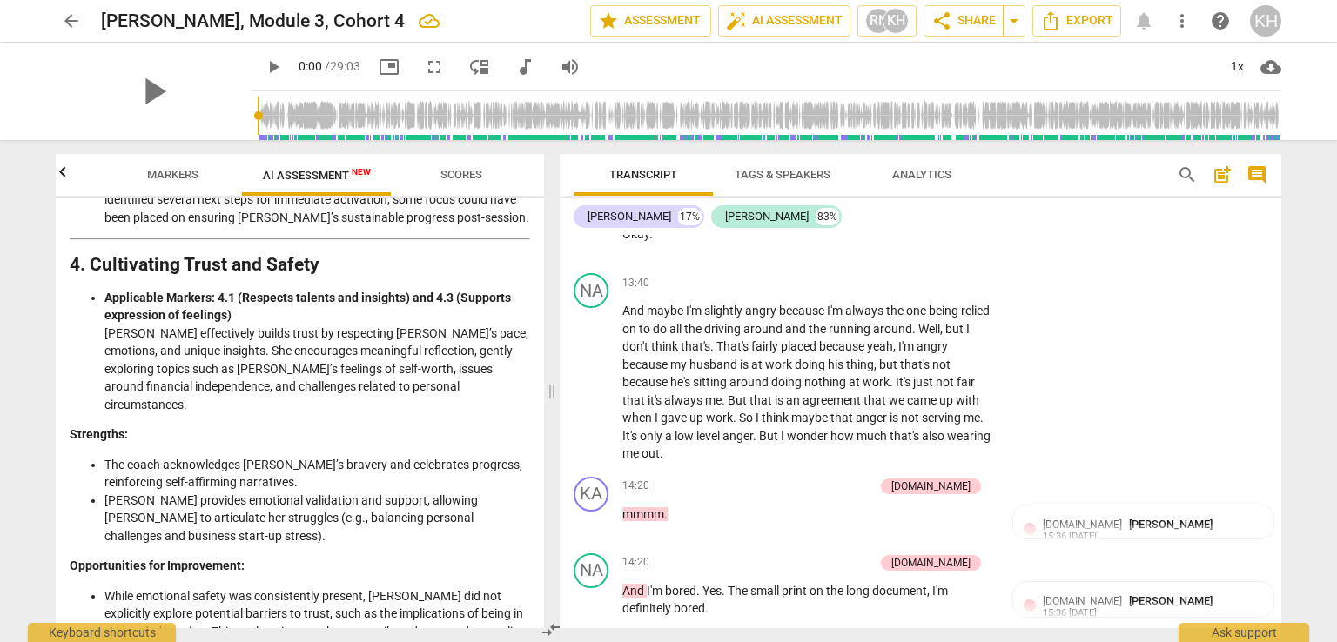
scroll to position [1479, 0]
click at [181, 187] on button "Markers" at bounding box center [172, 175] width 139 height 42
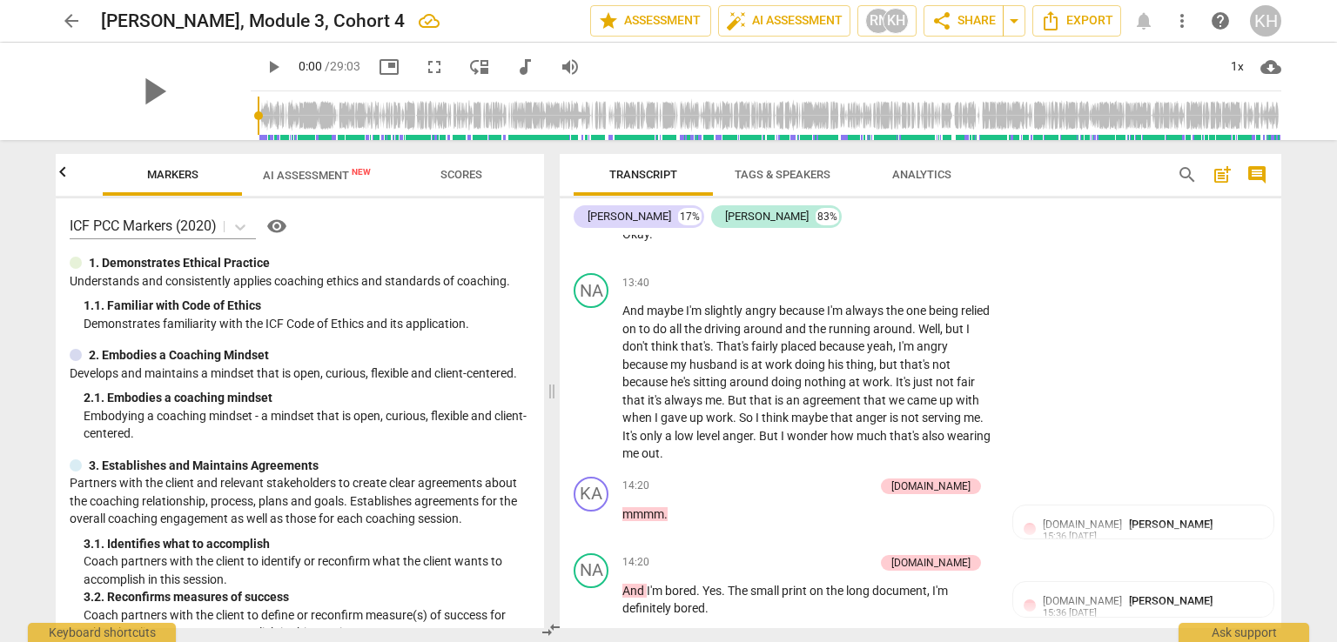
click at [59, 172] on icon "button" at bounding box center [62, 172] width 21 height 21
click at [158, 186] on button "Outcomes" at bounding box center [139, 175] width 139 height 42
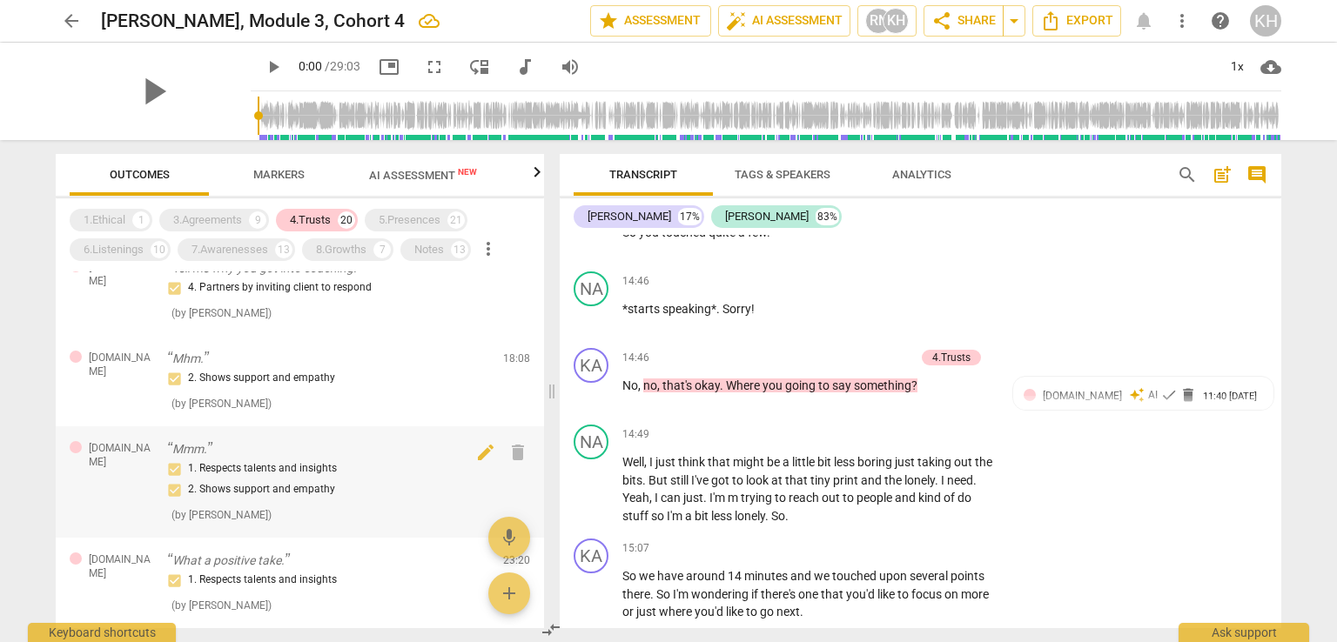
scroll to position [1065, 0]
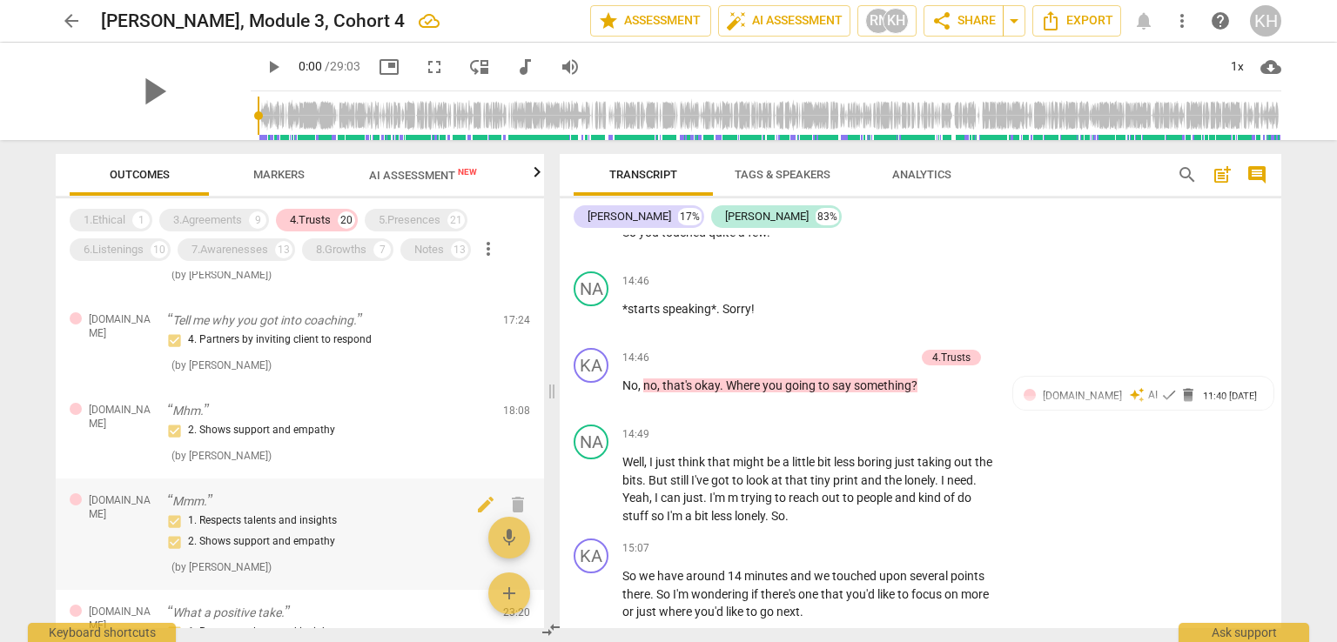
click at [267, 528] on div "1. Respects talents and insights 2. Shows support and empathy" at bounding box center [328, 532] width 322 height 42
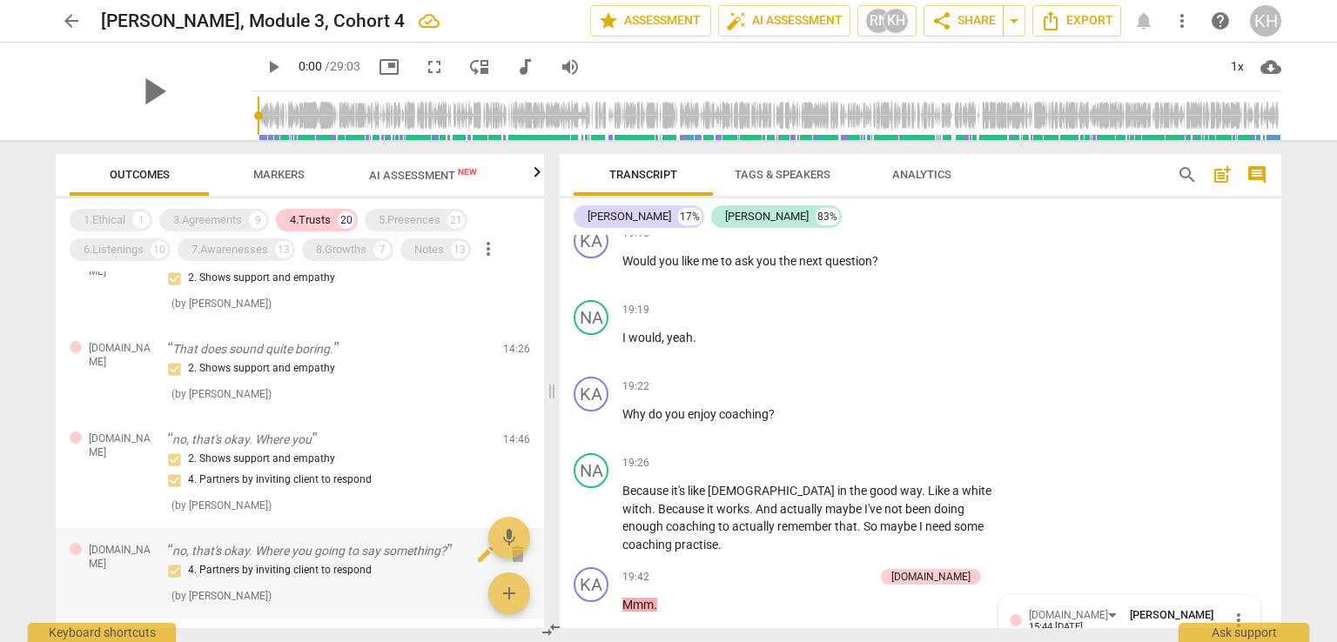
scroll to position [717, 0]
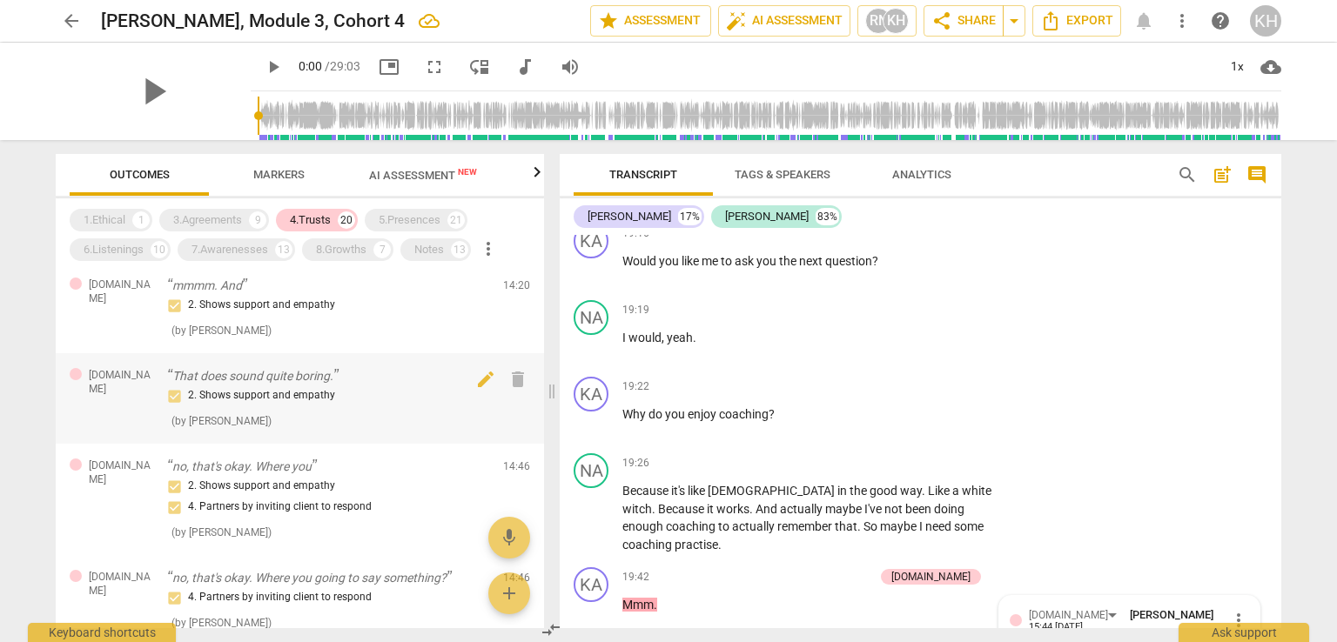
click at [379, 404] on div "2. Shows support and empathy" at bounding box center [328, 395] width 322 height 21
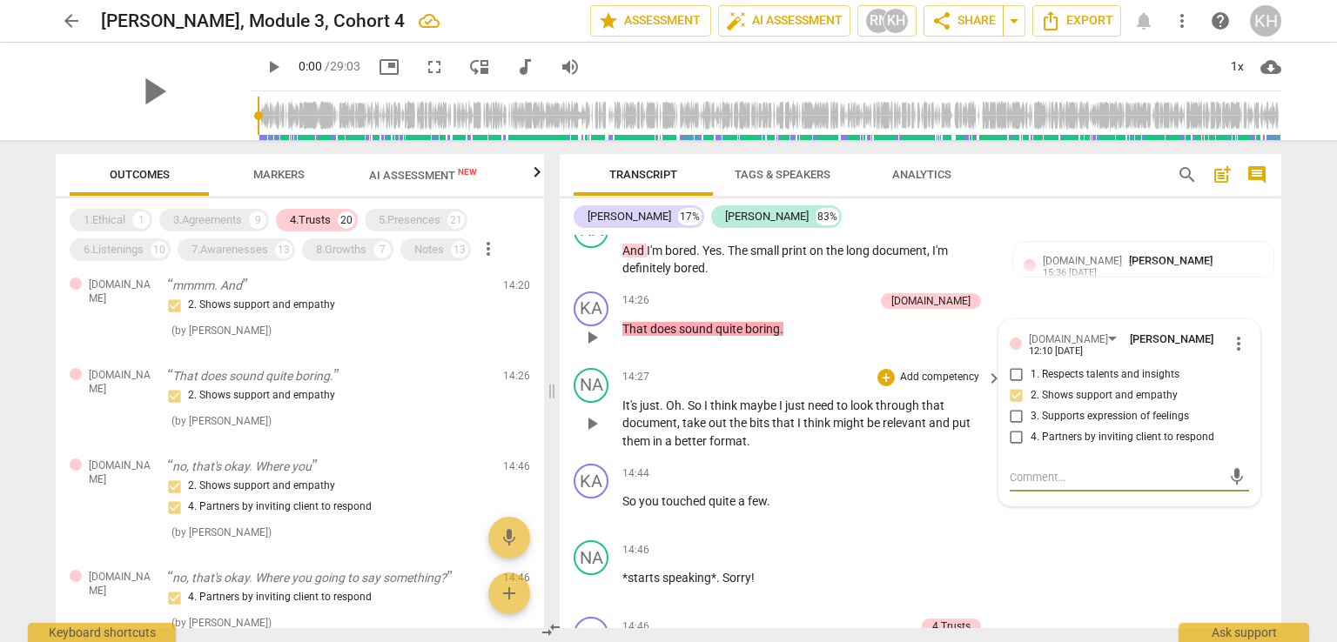
click at [302, 376] on p "That does sound quite boring." at bounding box center [328, 376] width 322 height 18
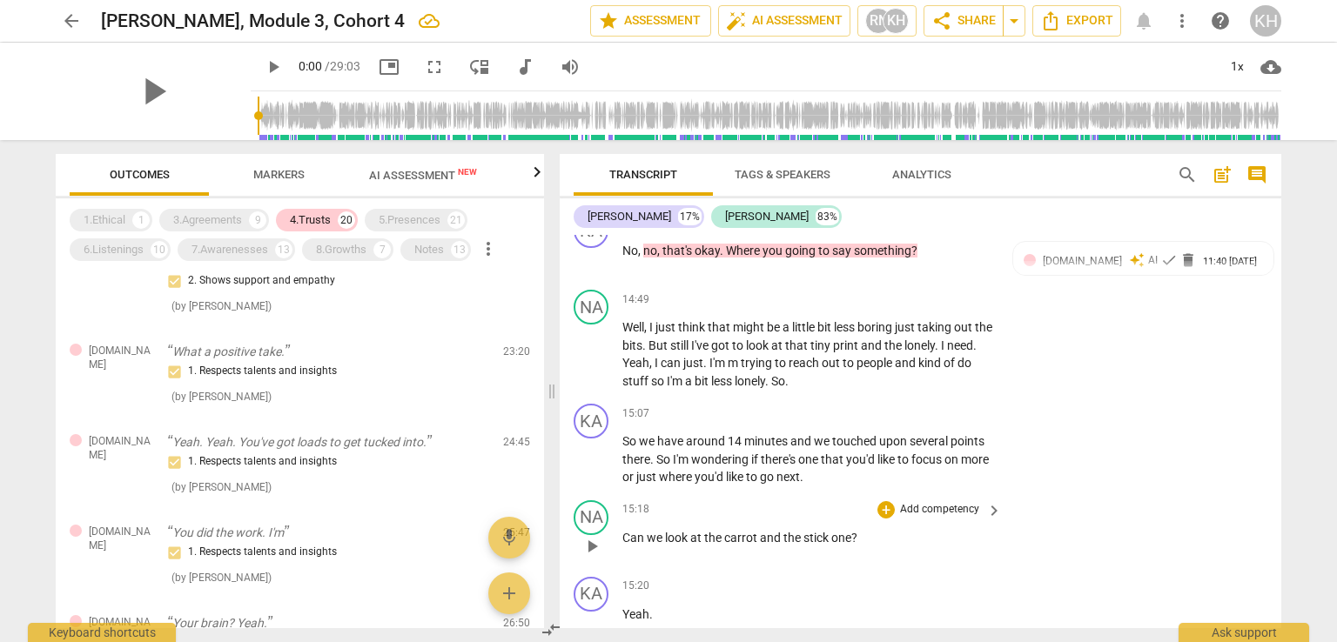
scroll to position [7872, 0]
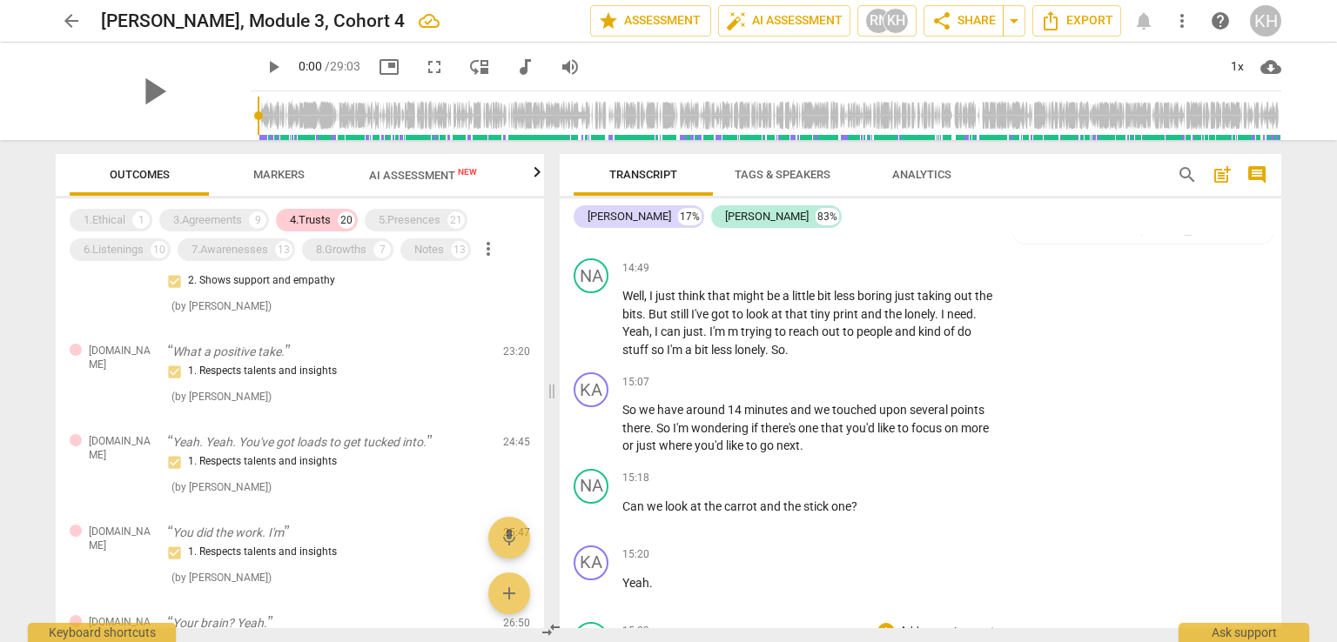
click at [1284, 452] on div "Transcript Tags & Speakers Analytics search post_add comment [PERSON_NAME] 17% …" at bounding box center [924, 391] width 742 height 502
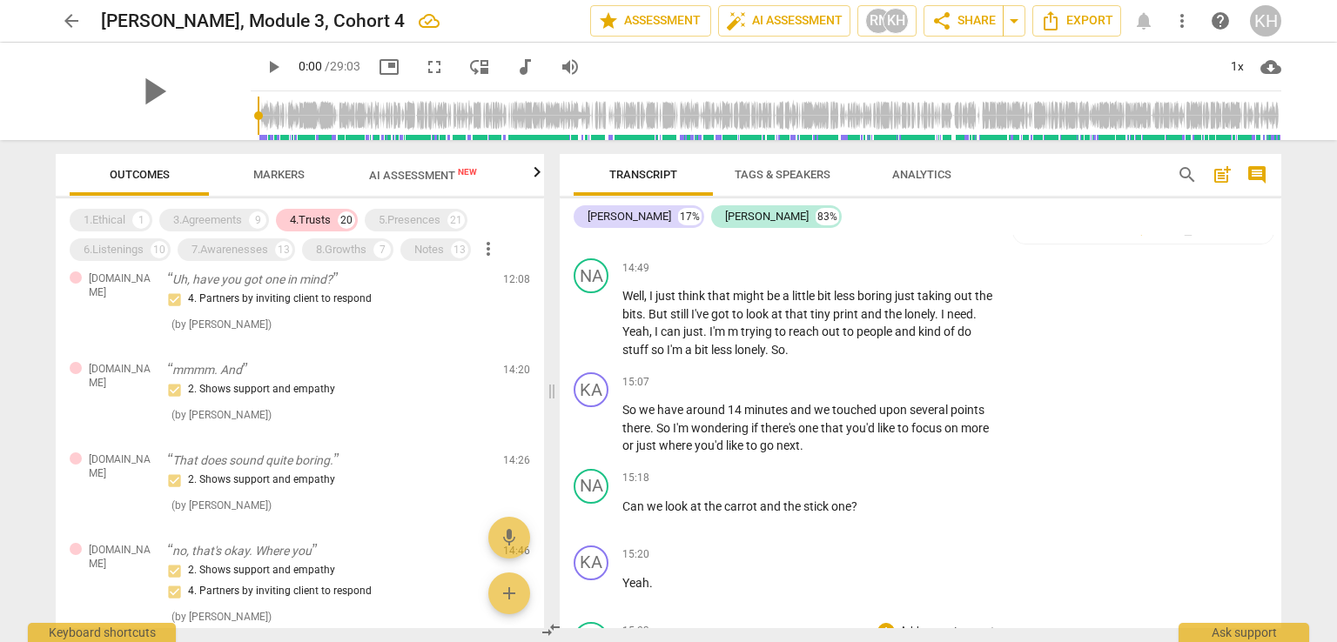
scroll to position [0, 0]
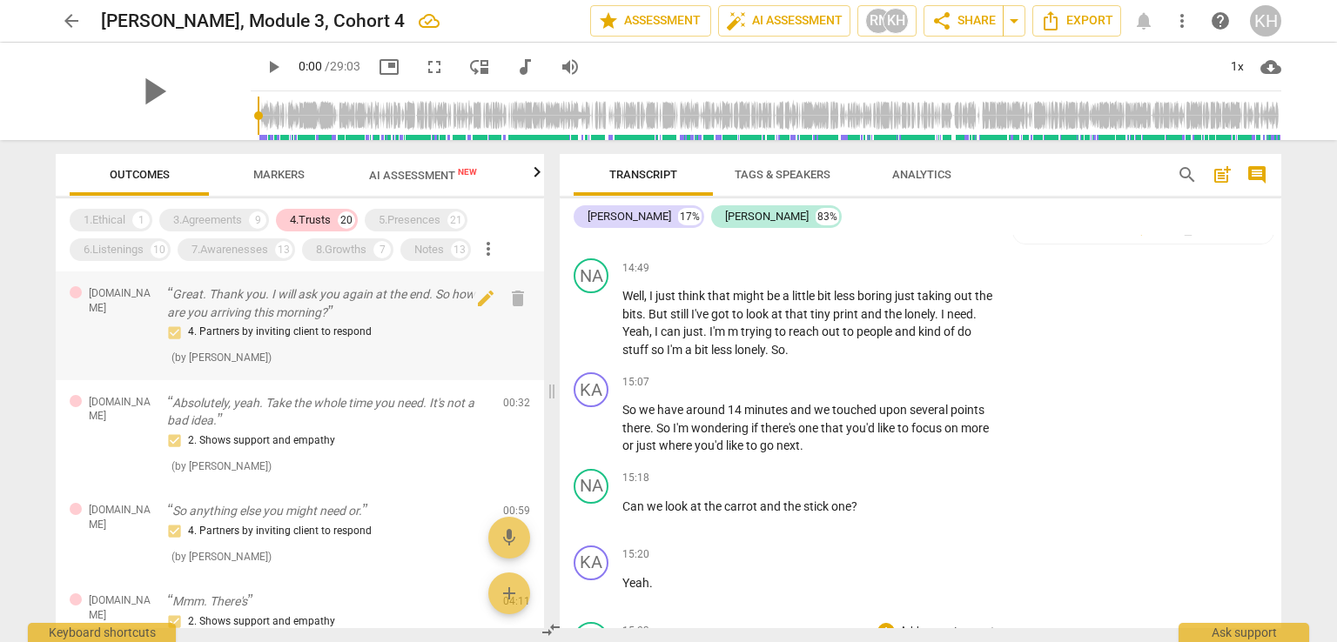
click at [254, 314] on p "Great. Thank you. I will ask you again at the end. So how are you arriving this…" at bounding box center [328, 303] width 322 height 36
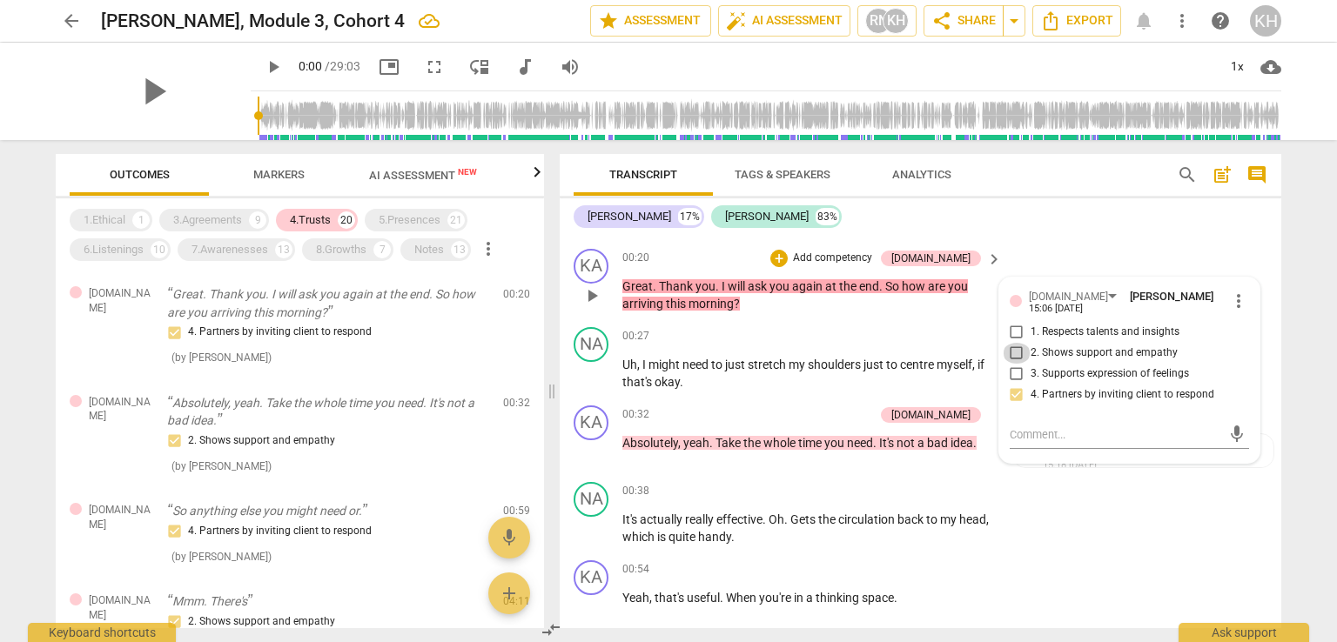
click at [1015, 349] on input "2. Shows support and empathy" at bounding box center [1016, 353] width 28 height 21
checkbox input "true"
click at [265, 408] on p "Absolutely, yeah. Take the whole time you need. It's not a bad idea." at bounding box center [328, 412] width 322 height 36
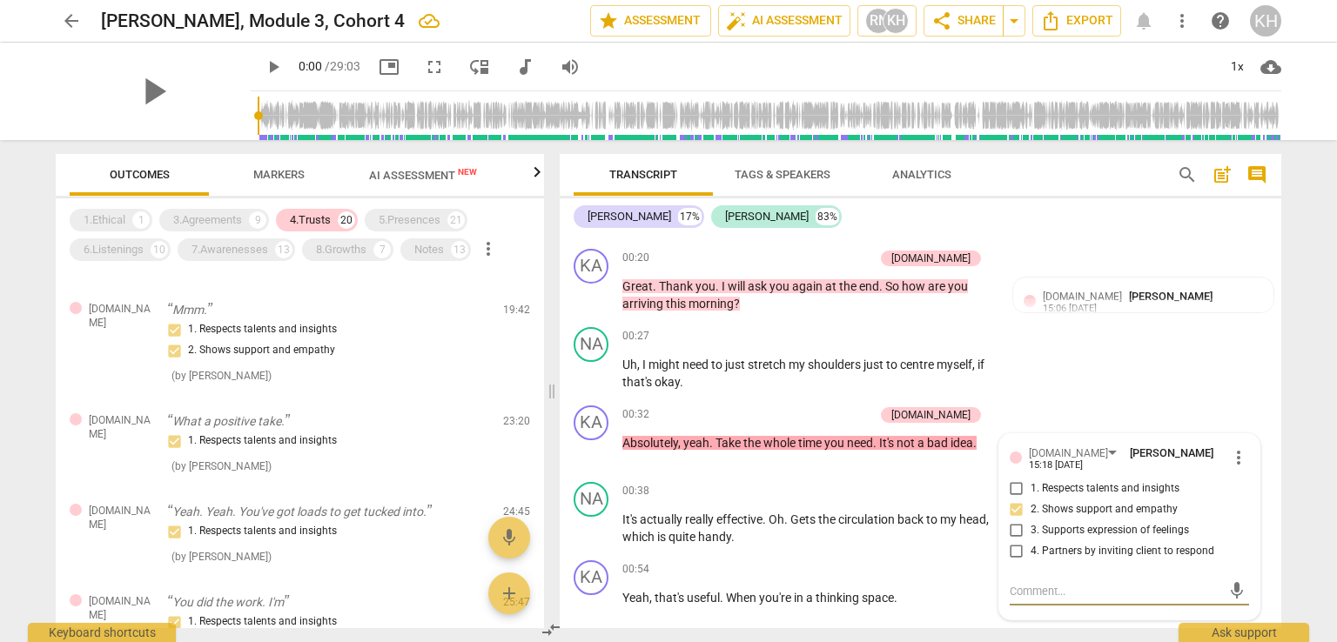
scroll to position [1305, 0]
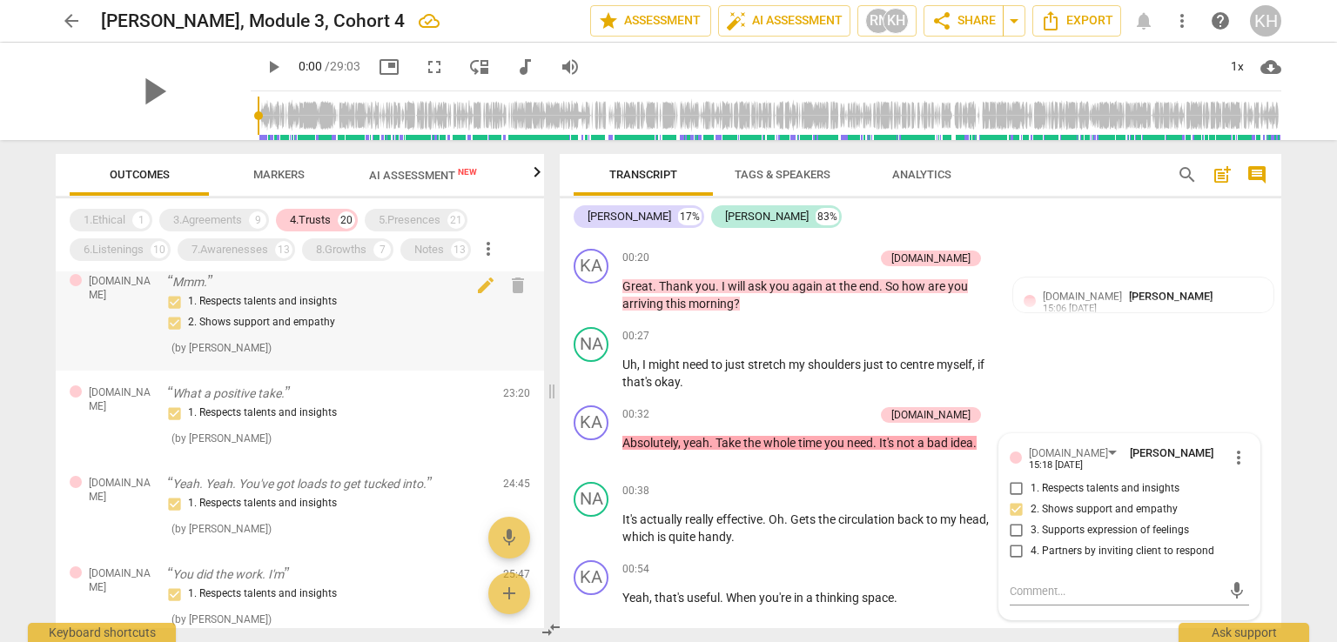
click at [365, 299] on div "1. Respects talents and insights 2. Shows support and empathy" at bounding box center [328, 313] width 322 height 42
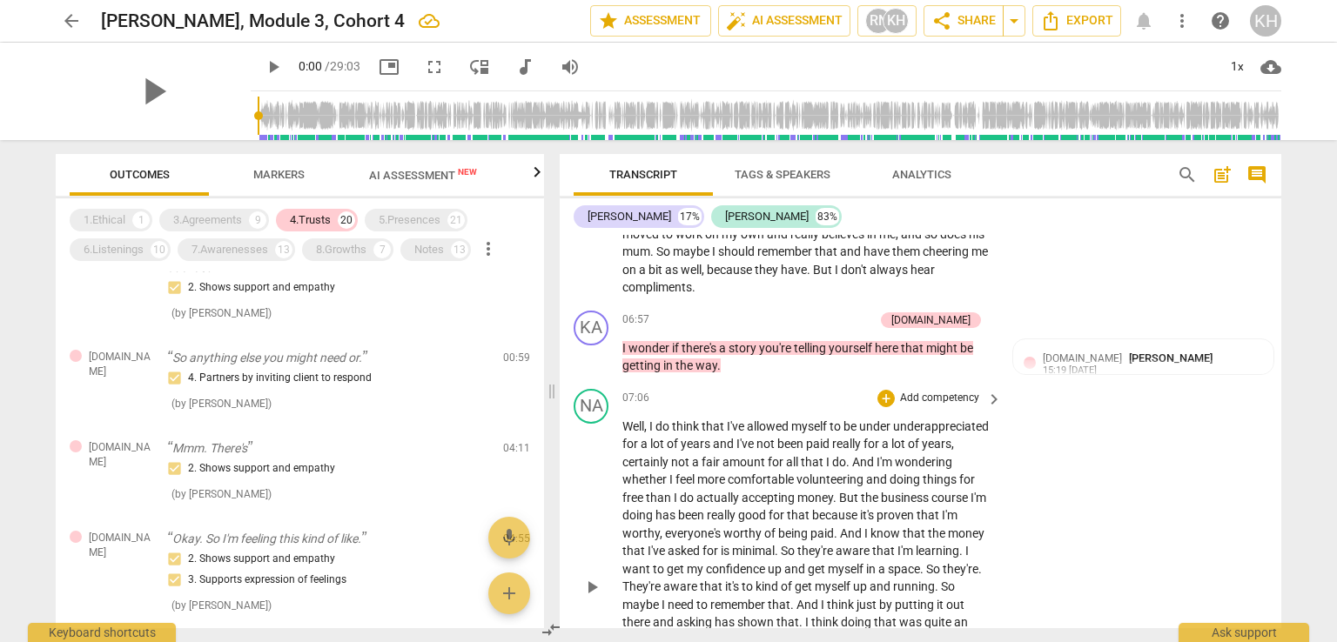
scroll to position [4264, 0]
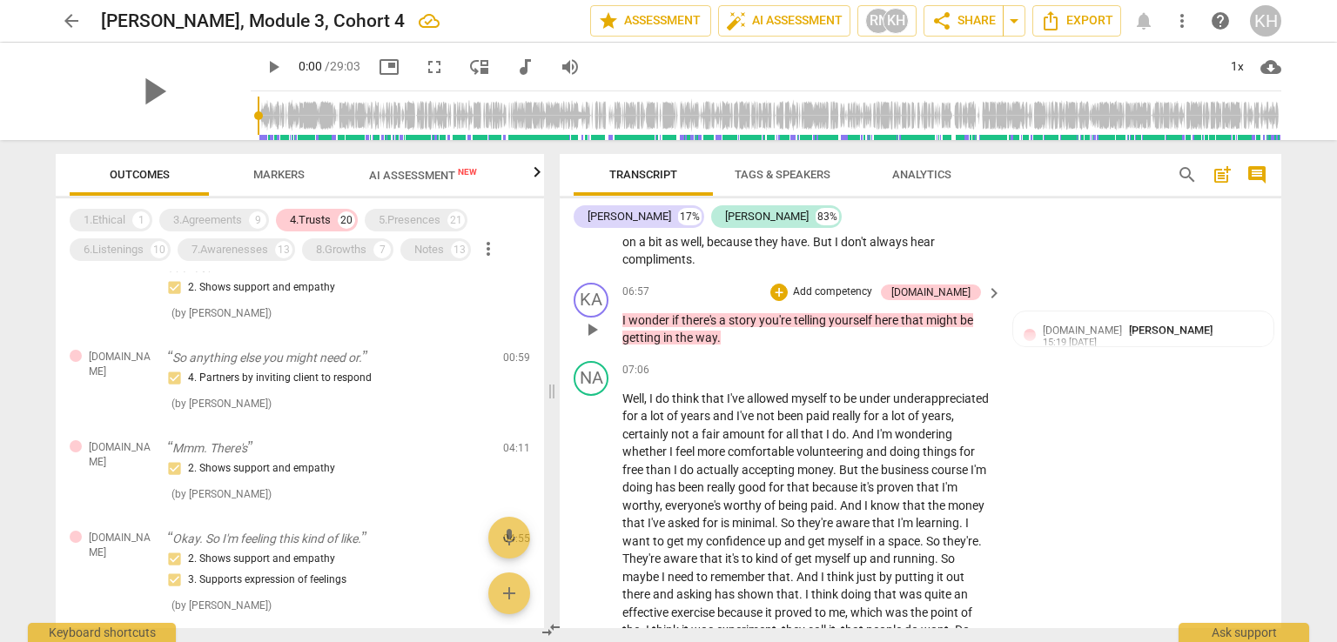
click at [874, 285] on p "Add competency" at bounding box center [832, 293] width 83 height 16
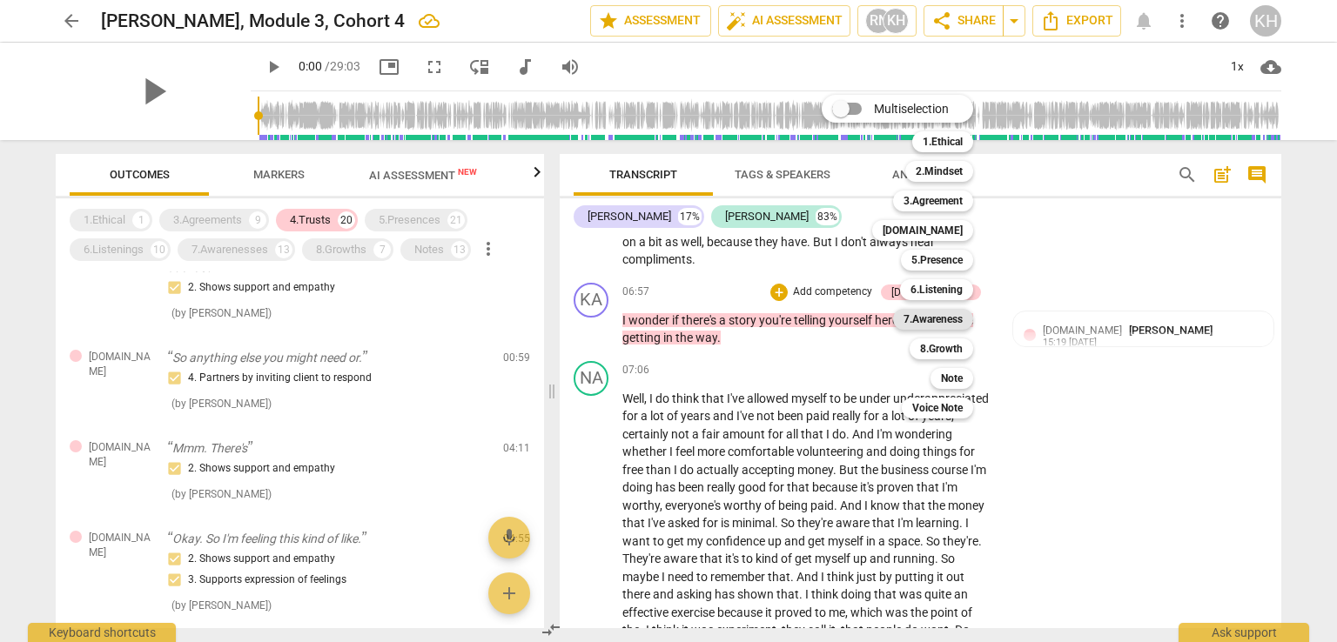
click at [947, 321] on b "7.Awareness" at bounding box center [932, 319] width 59 height 21
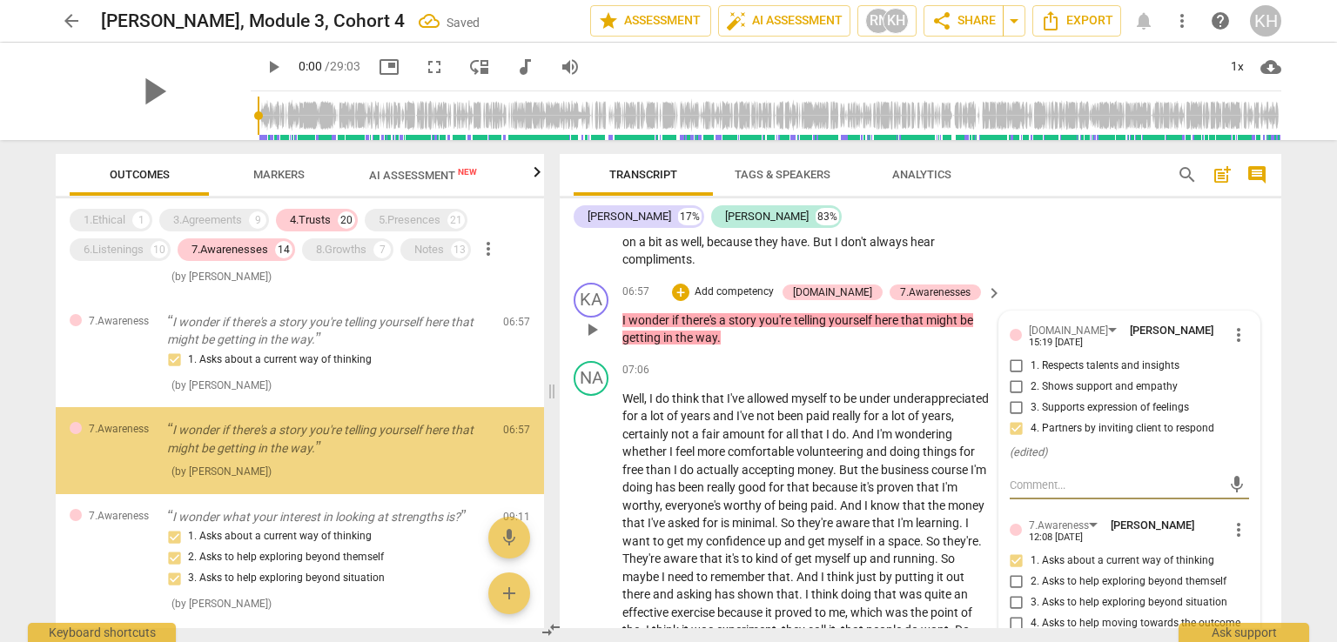
scroll to position [870, 0]
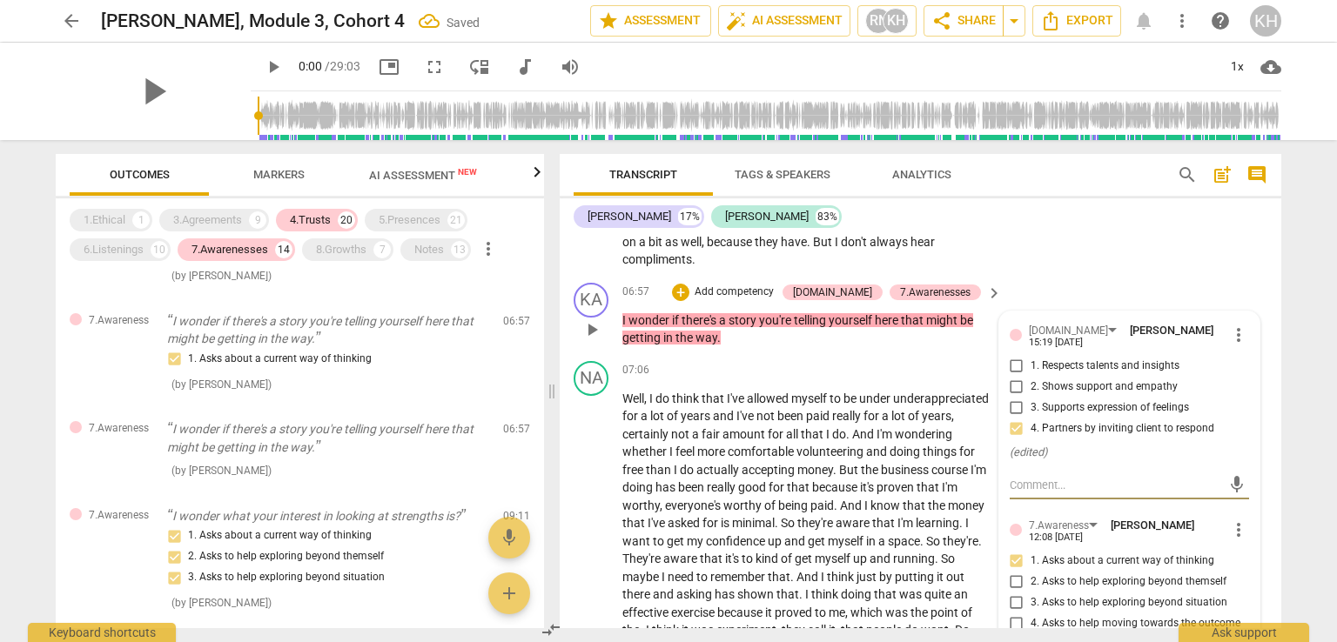
click at [1013, 593] on input "3. Asks to help exploring beyond situation" at bounding box center [1016, 603] width 28 height 21
checkbox input "true"
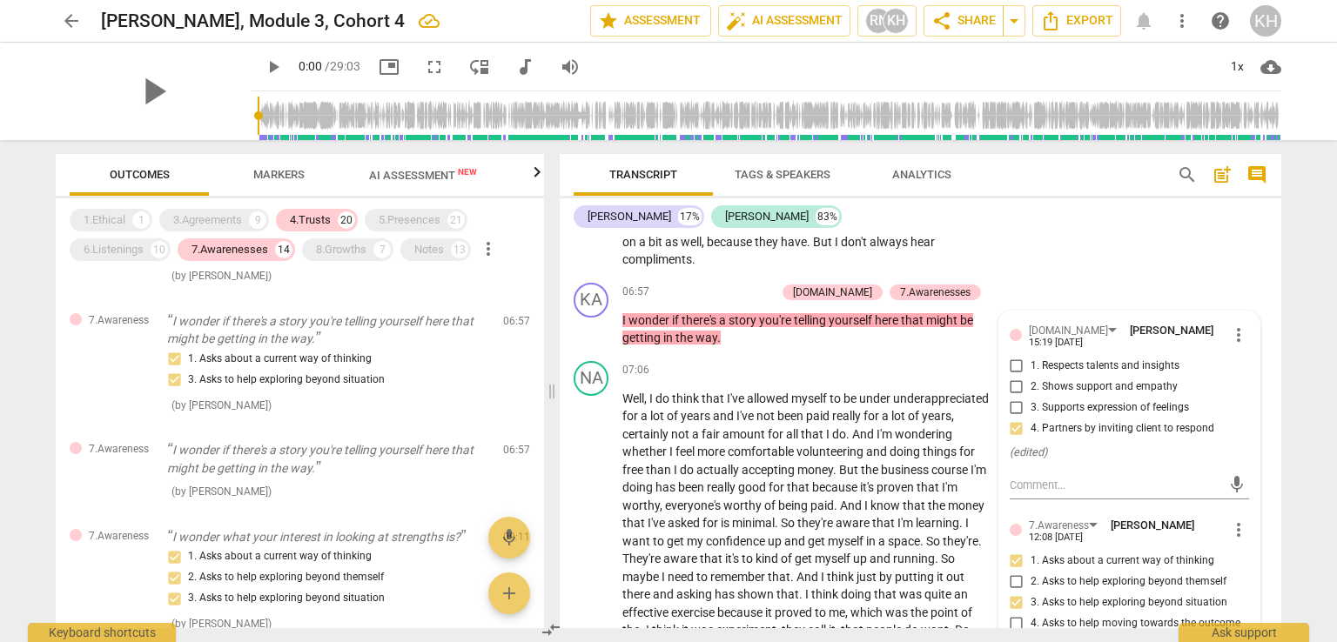
scroll to position [4786, 0]
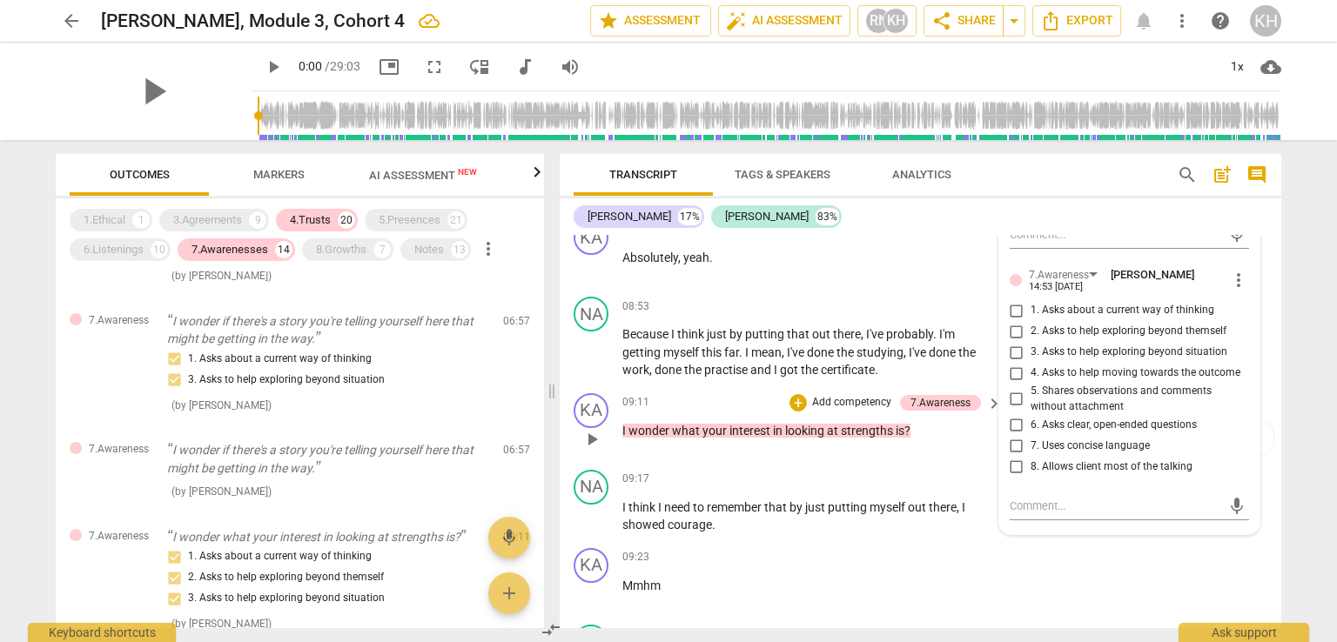
click at [877, 423] on div "KA play_arrow pause 09:11 + Add competency 7.Awareness keyboard_arrow_right I w…" at bounding box center [920, 424] width 721 height 77
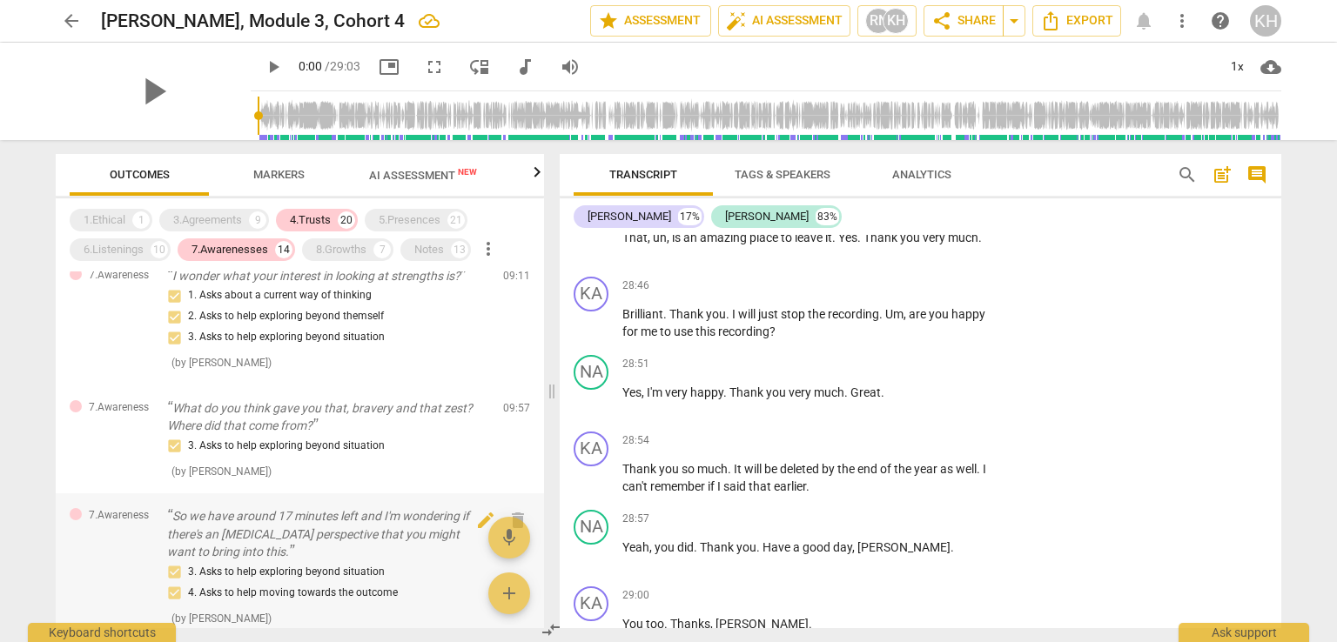
scroll to position [1218, 0]
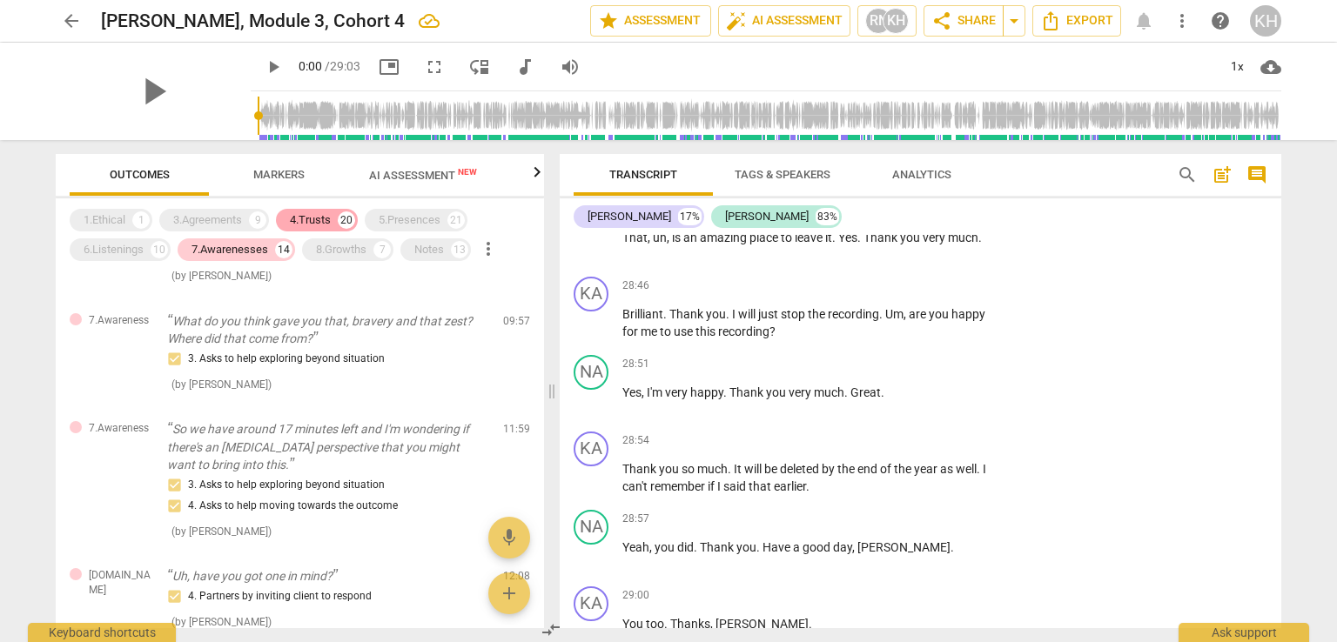
click at [312, 222] on div "4.Trusts" at bounding box center [310, 219] width 41 height 17
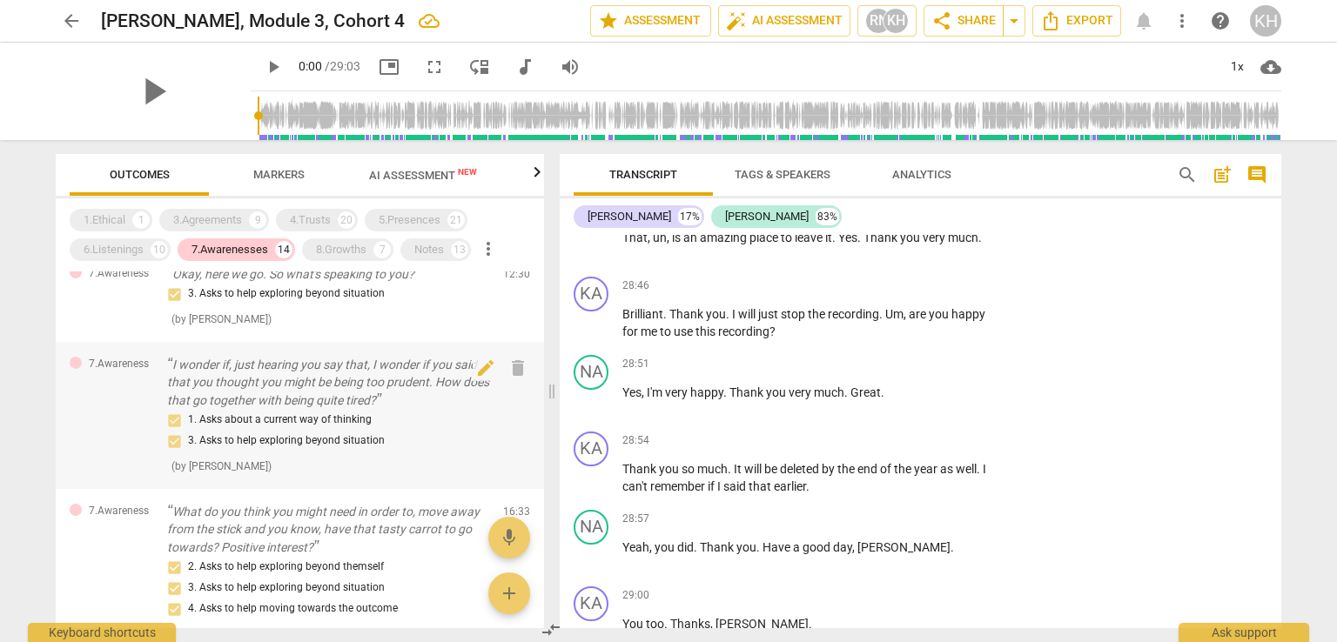
scroll to position [841, 0]
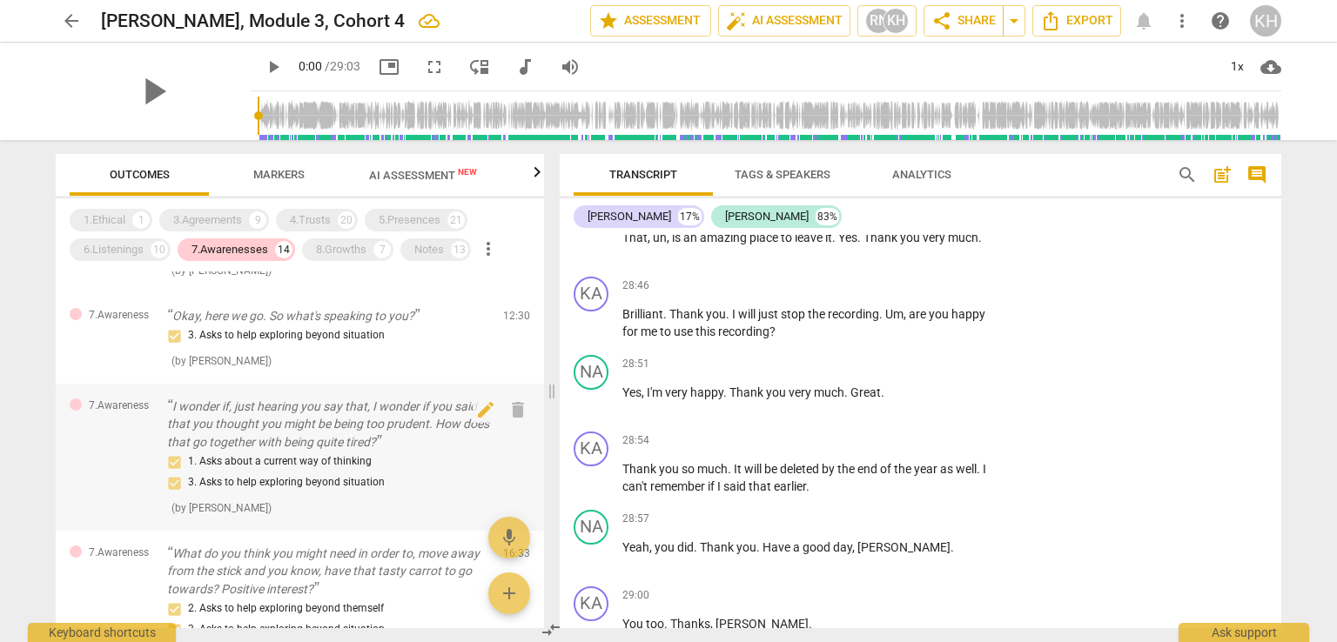
click at [366, 437] on p "I wonder if, just hearing you say that, I wonder if you said that you thought y…" at bounding box center [328, 425] width 322 height 54
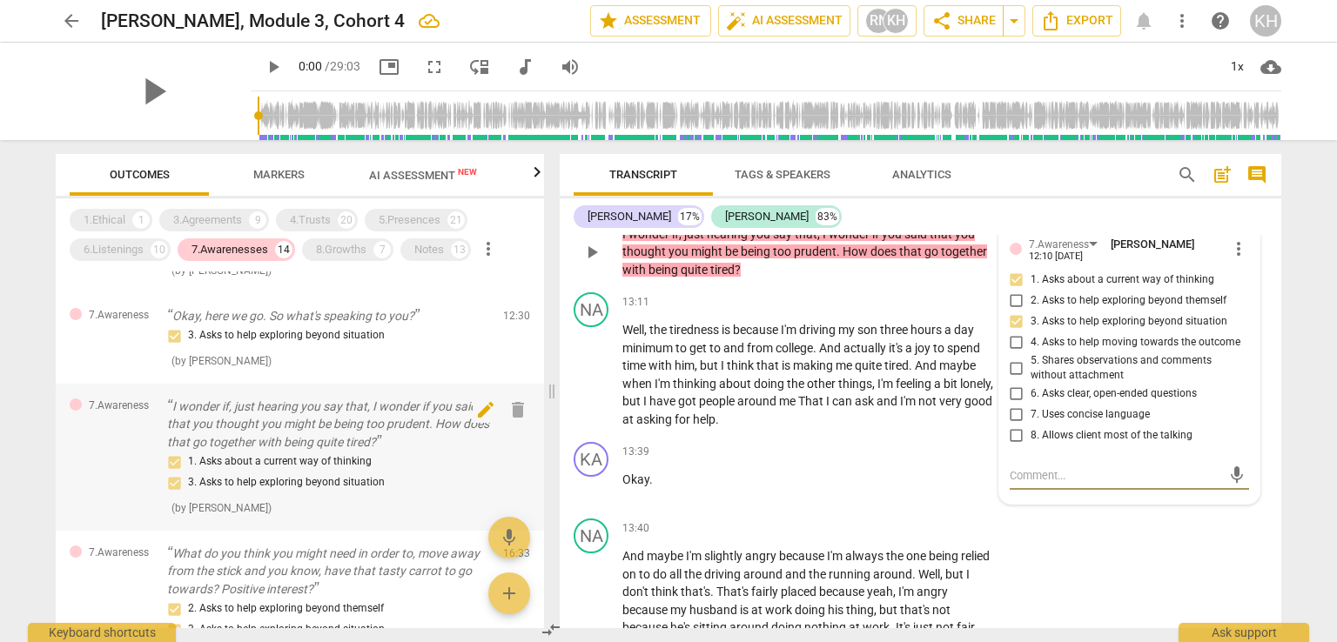
click at [477, 407] on span "edit" at bounding box center [485, 409] width 21 height 21
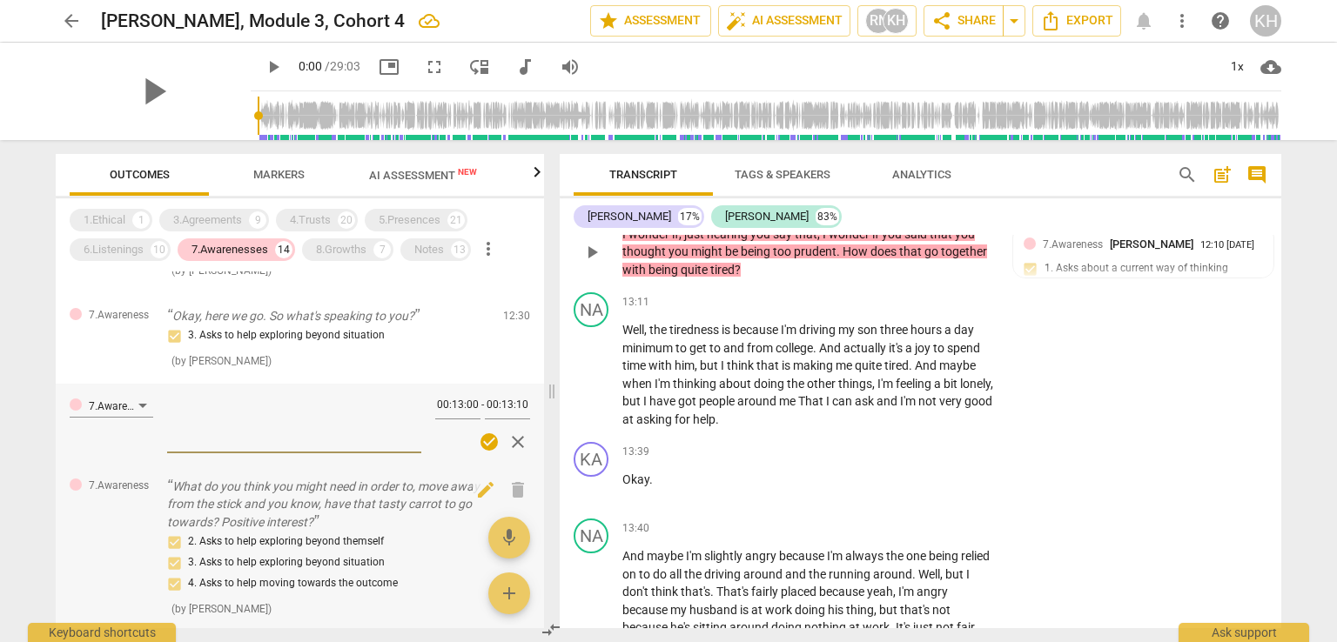
click at [325, 502] on p "What do you think you might need in order to, move away from the stick and you …" at bounding box center [328, 505] width 322 height 54
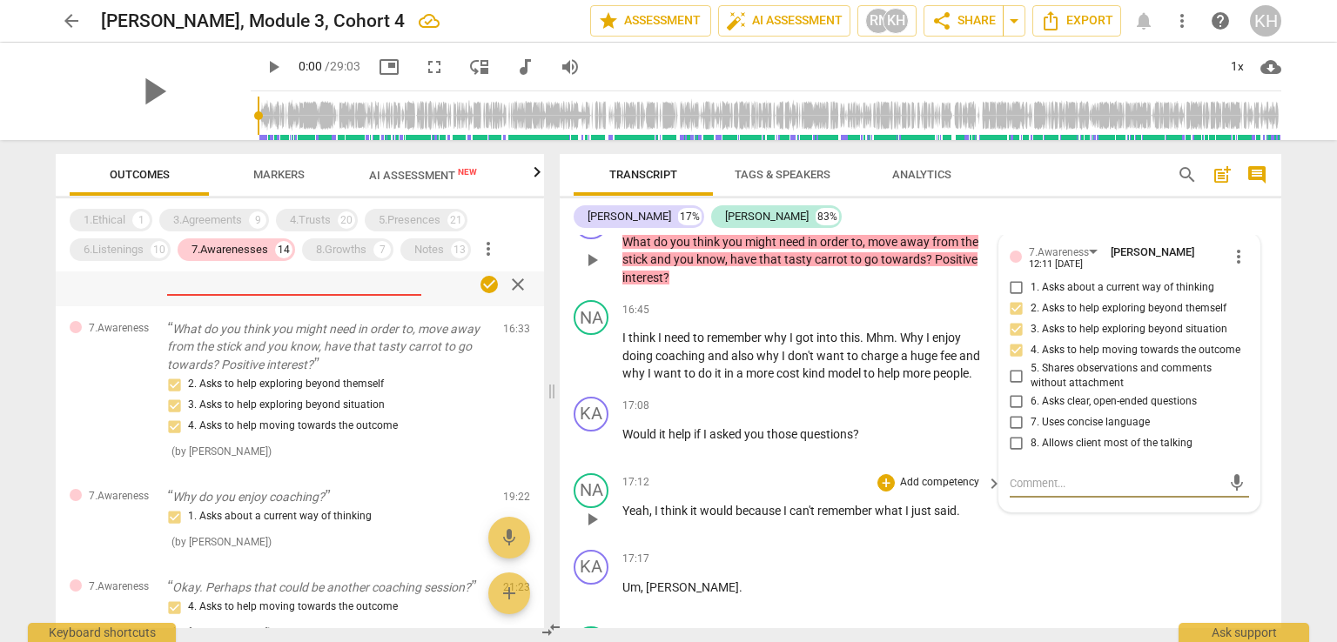
scroll to position [1015, 0]
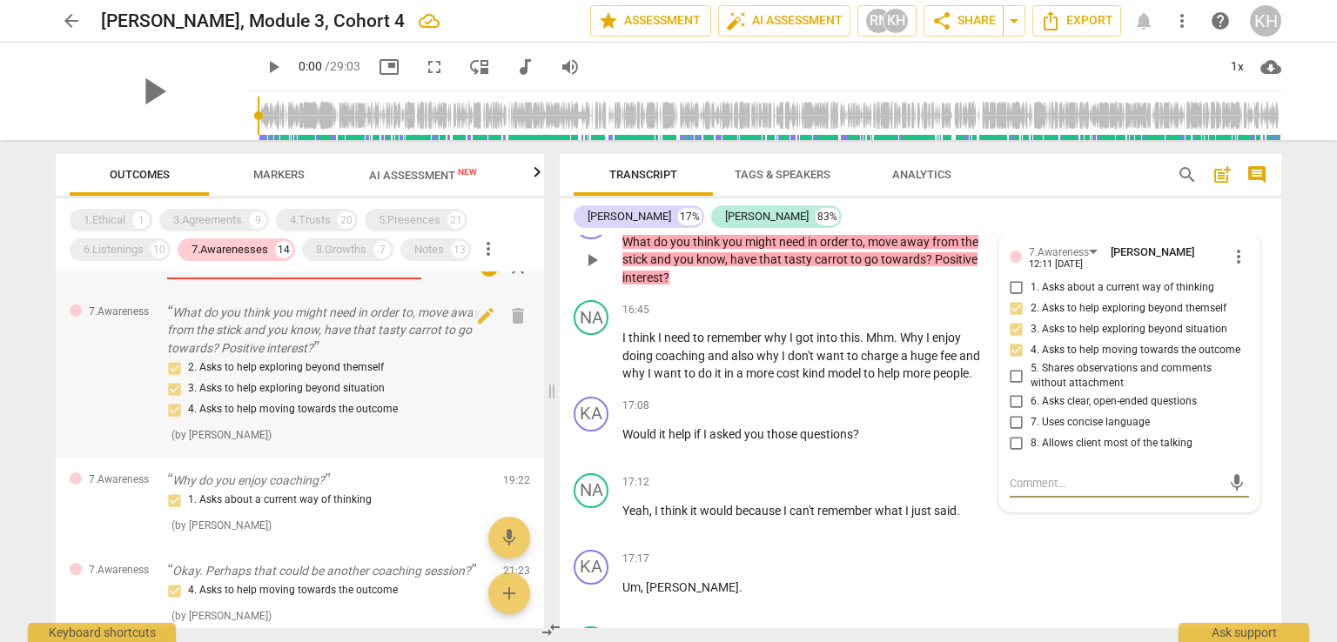
click at [365, 337] on p "What do you think you might need in order to, move away from the stick and you …" at bounding box center [328, 331] width 322 height 54
click at [129, 307] on span "7.Awareness" at bounding box center [119, 312] width 60 height 15
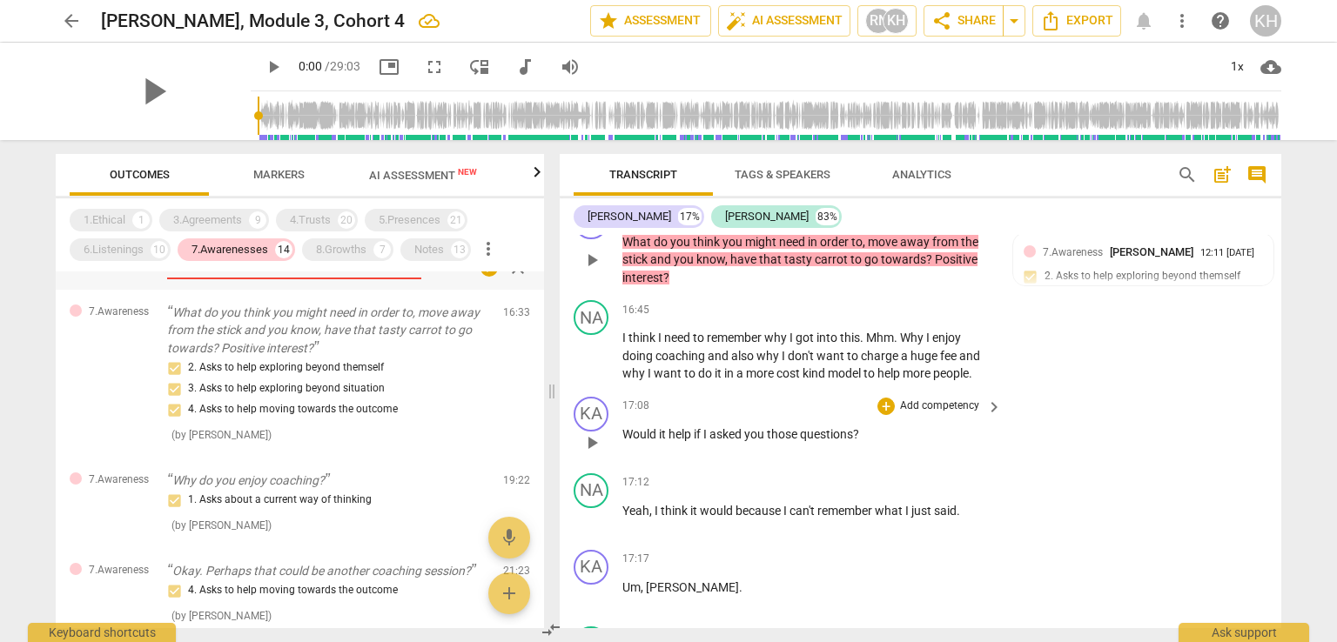
click at [258, 318] on p "What do you think you might need in order to, move away from the stick and you …" at bounding box center [328, 331] width 322 height 54
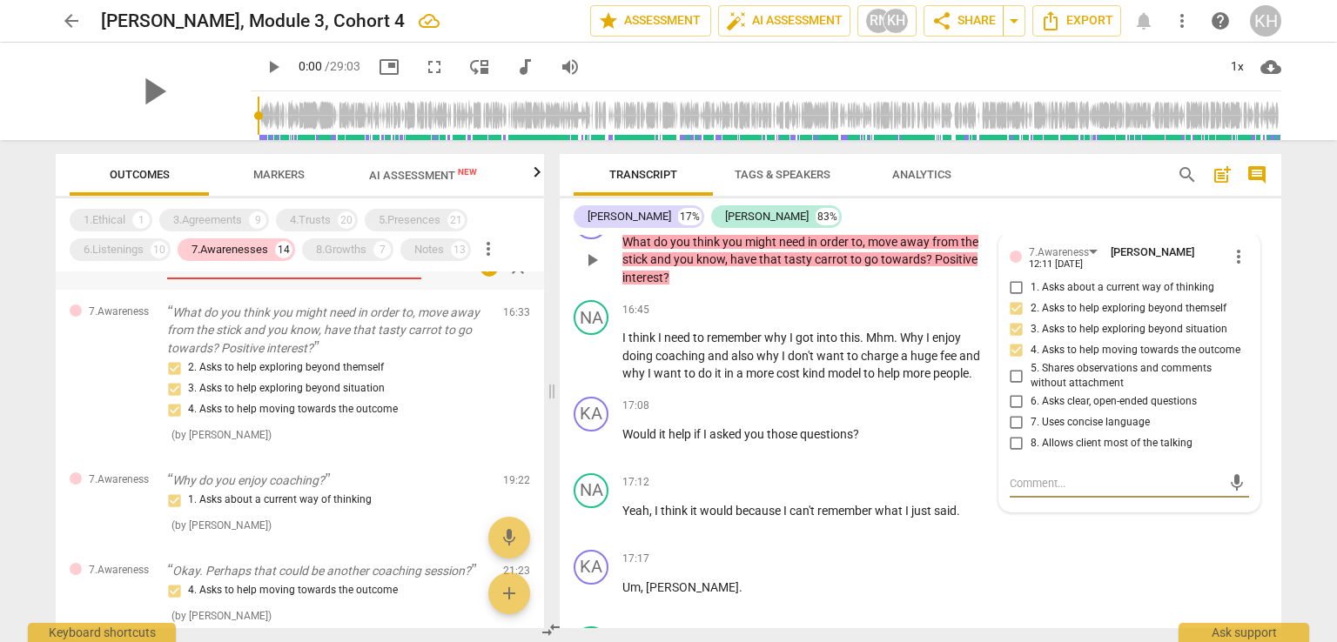
scroll to position [8680, 0]
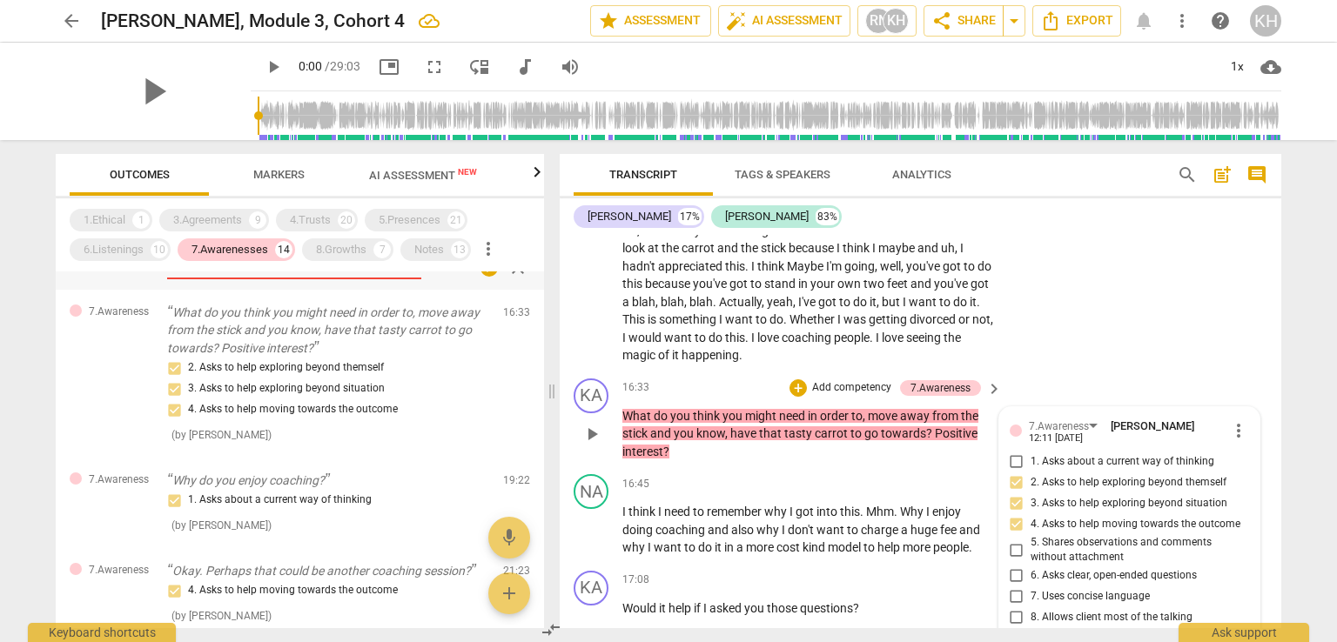
click at [852, 380] on p "Add competency" at bounding box center [851, 388] width 83 height 16
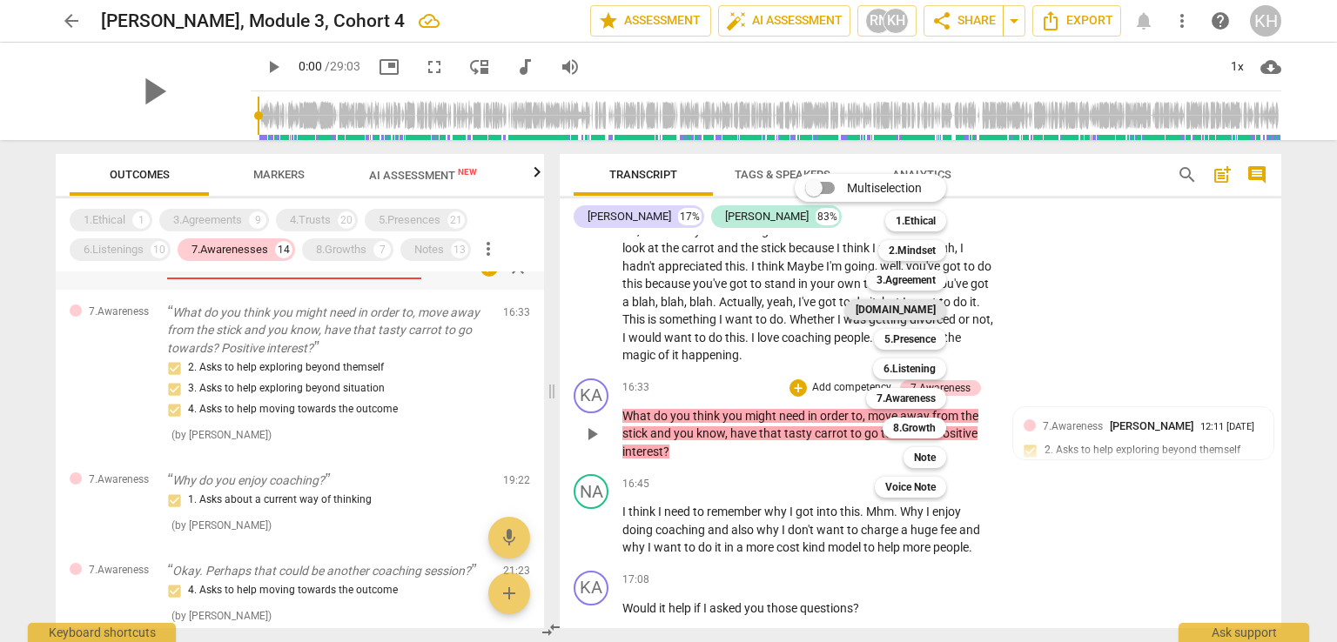
click at [926, 307] on b "[DOMAIN_NAME]" at bounding box center [895, 309] width 80 height 21
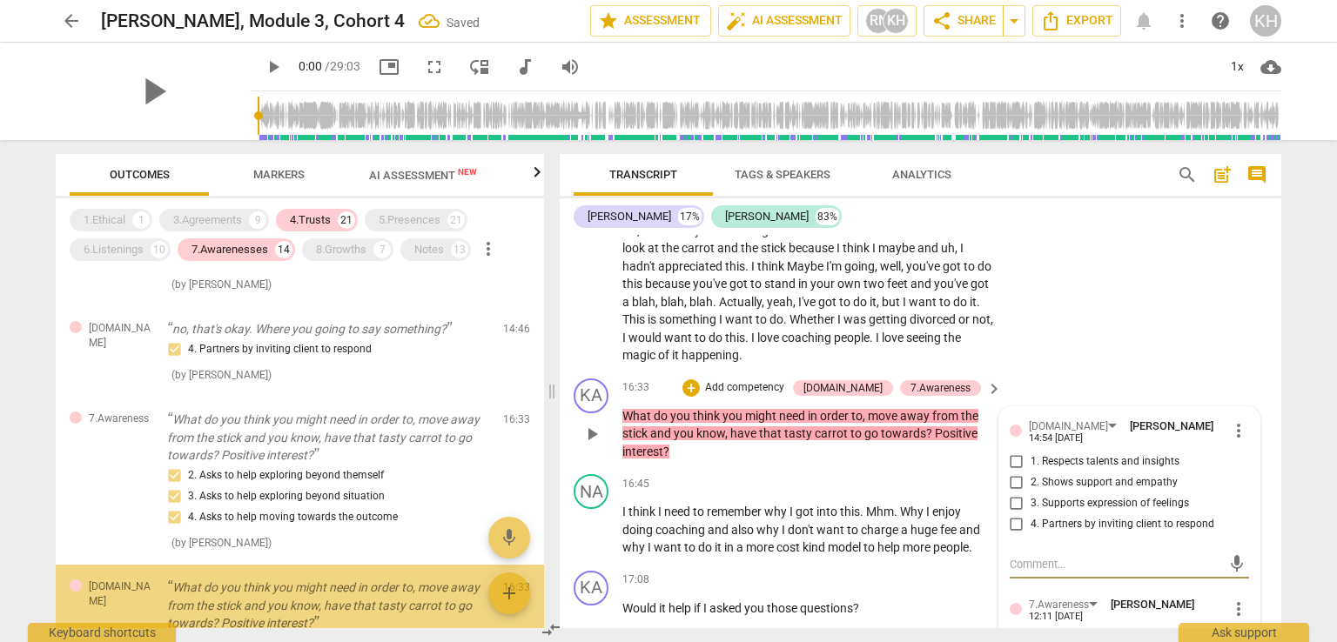
scroll to position [2186, 0]
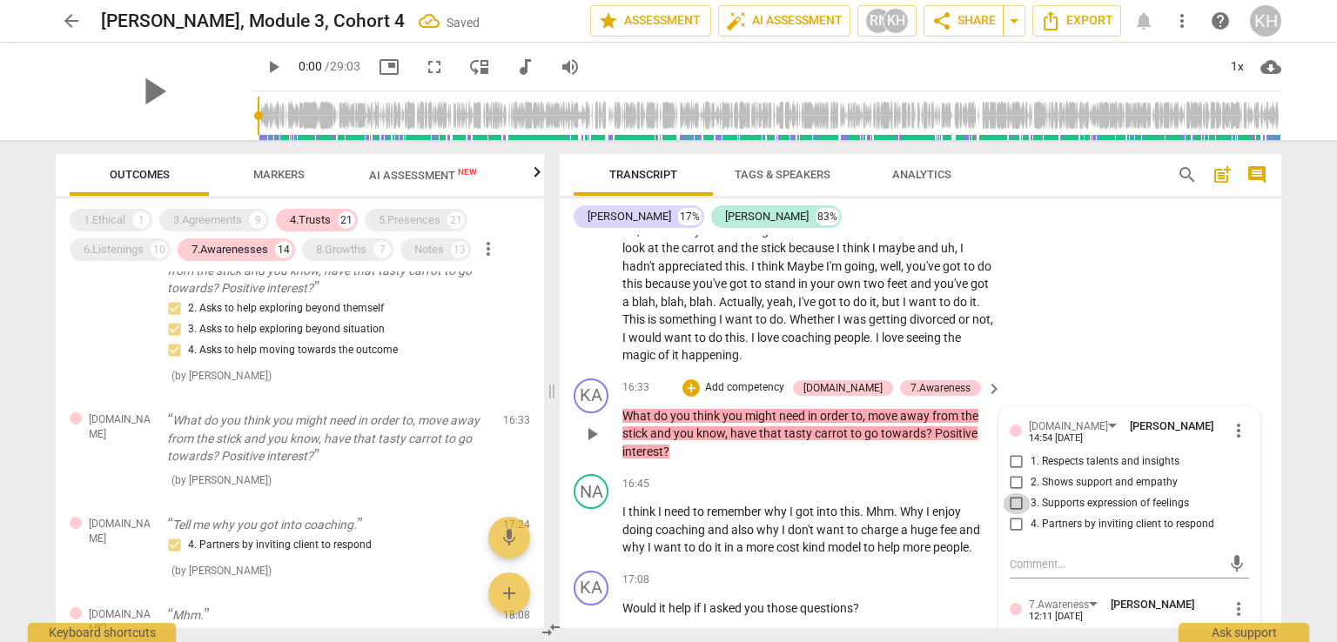
click at [1021, 493] on input "3. Supports expression of feelings" at bounding box center [1016, 503] width 28 height 21
click at [706, 540] on span "do" at bounding box center [706, 547] width 17 height 14
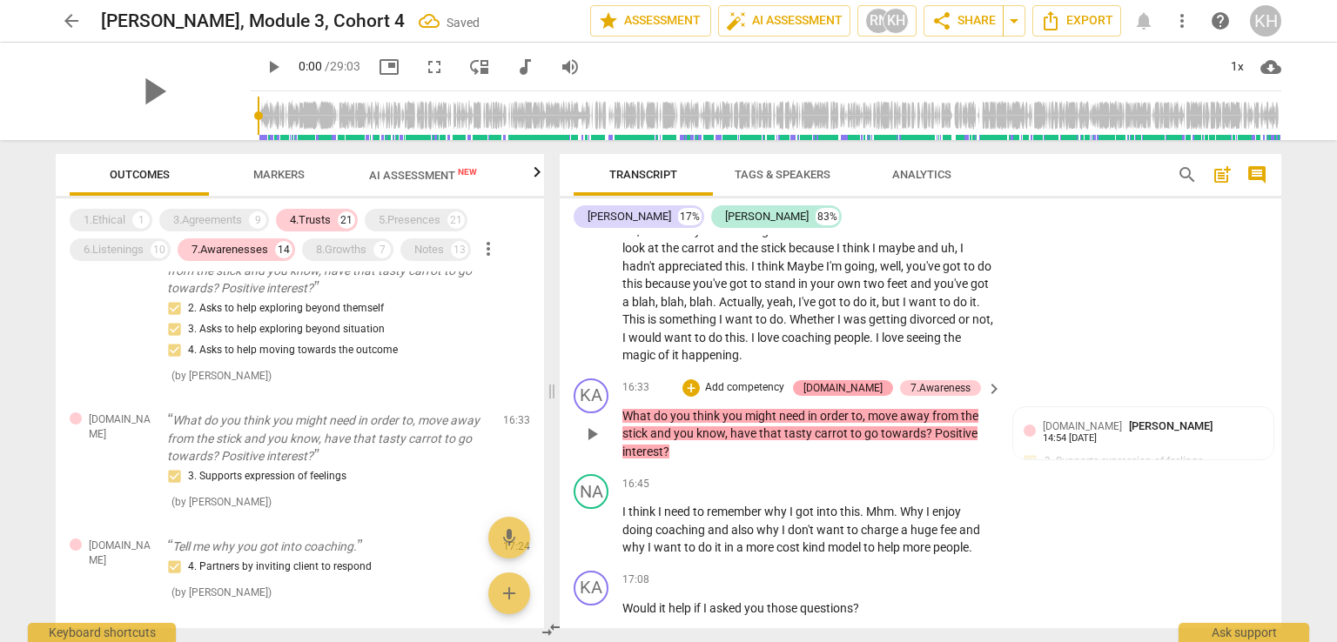
click at [859, 380] on div "[DOMAIN_NAME]" at bounding box center [842, 388] width 79 height 16
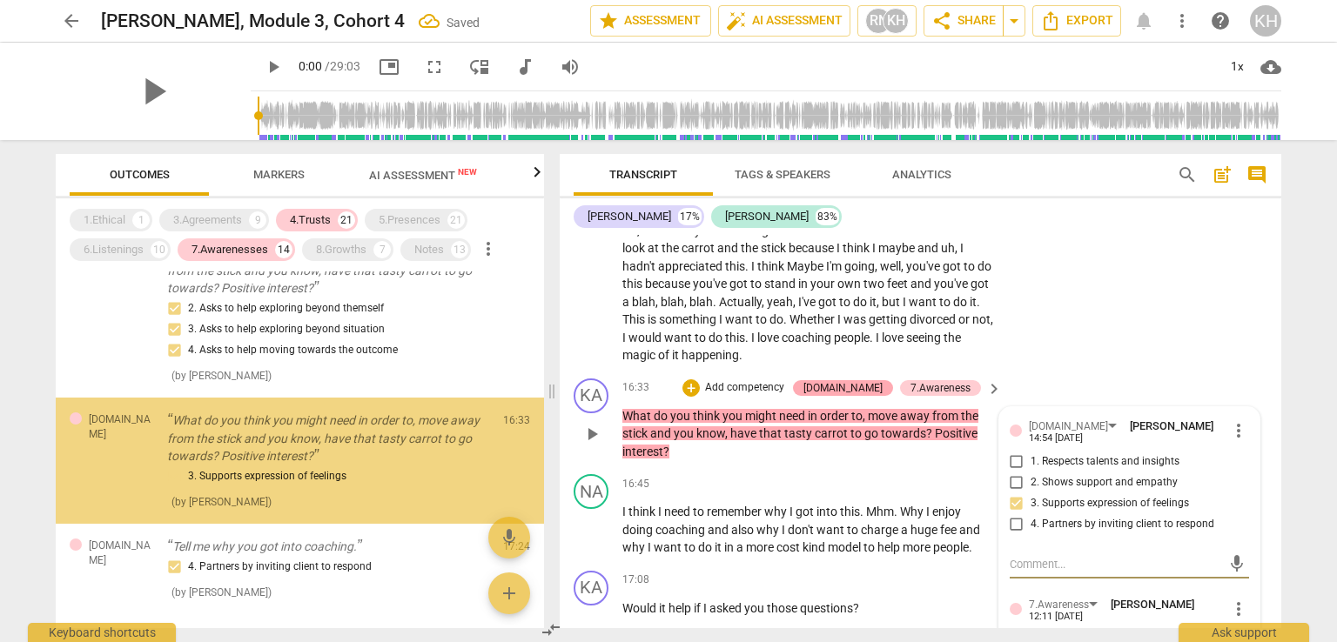
scroll to position [2196, 0]
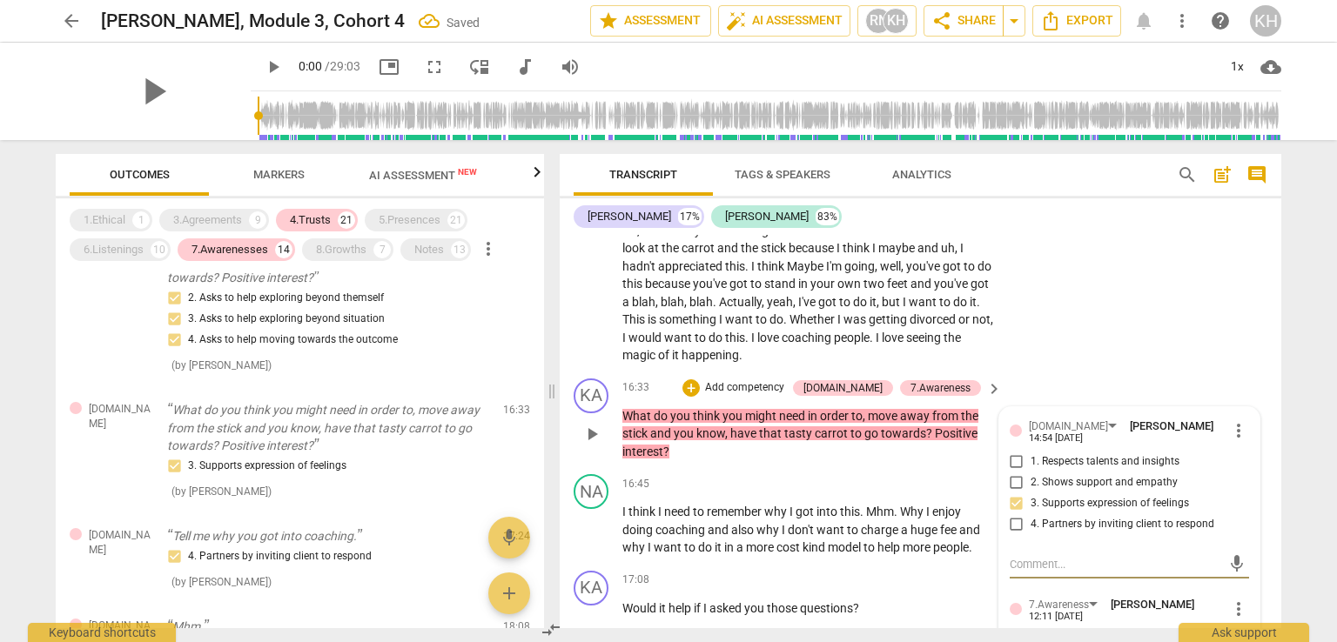
click at [1020, 493] on input "3. Supports expression of feelings" at bounding box center [1016, 503] width 28 height 21
click at [1013, 493] on input "3. Supports expression of feelings" at bounding box center [1016, 503] width 28 height 21
checkbox input "false"
click at [1228, 420] on span "more_vert" at bounding box center [1238, 430] width 21 height 21
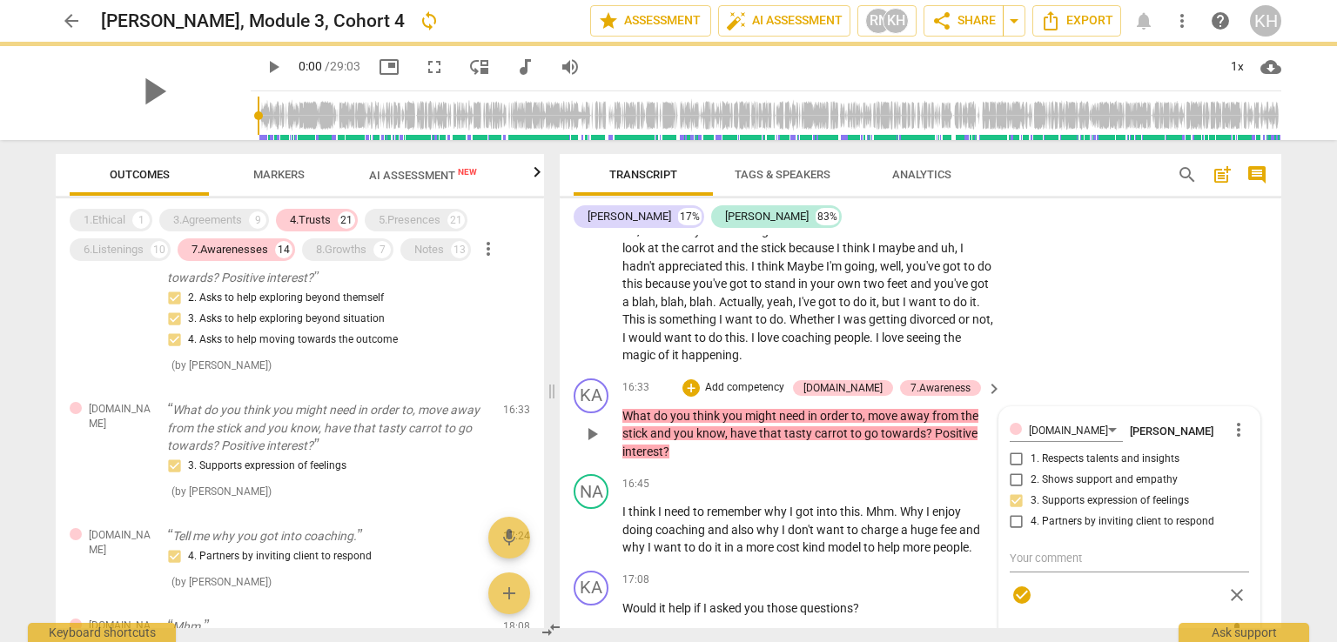
click at [1010, 452] on div "[DOMAIN_NAME] [PERSON_NAME] more_vert 1. Respects talents and insights 2. Shows…" at bounding box center [1128, 515] width 239 height 194
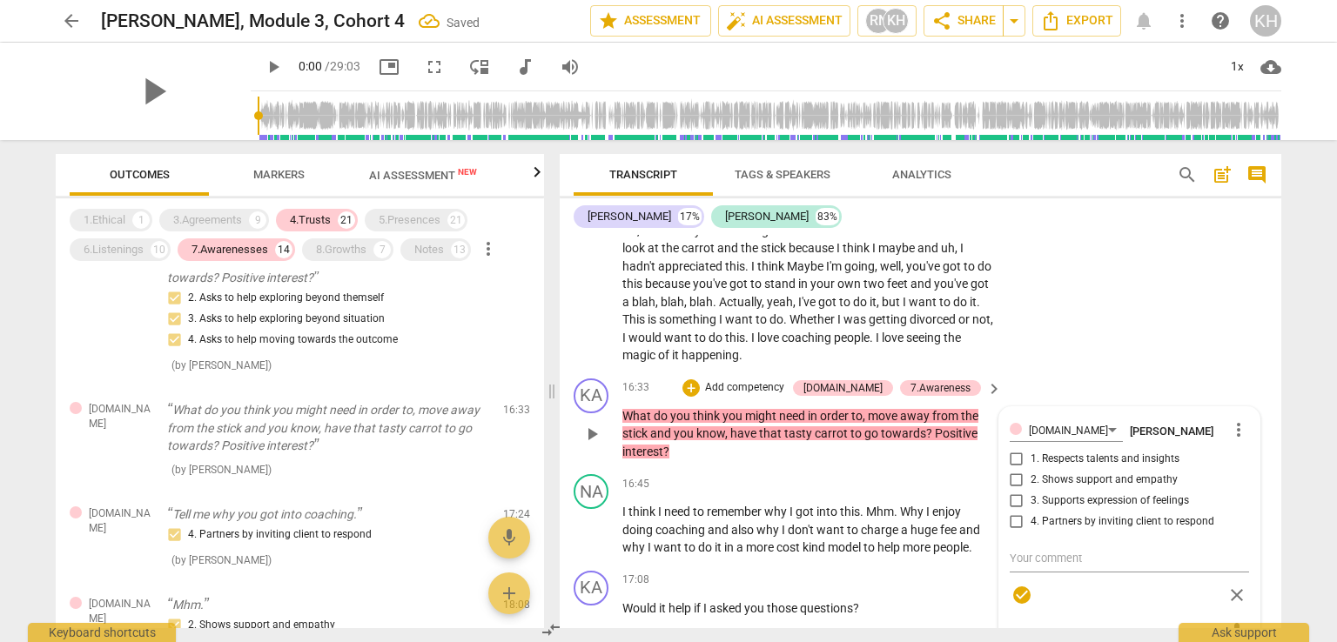
checkbox input "false"
click at [1232, 419] on span "more_vert" at bounding box center [1238, 429] width 21 height 21
click at [1243, 417] on li "Delete" at bounding box center [1253, 410] width 60 height 33
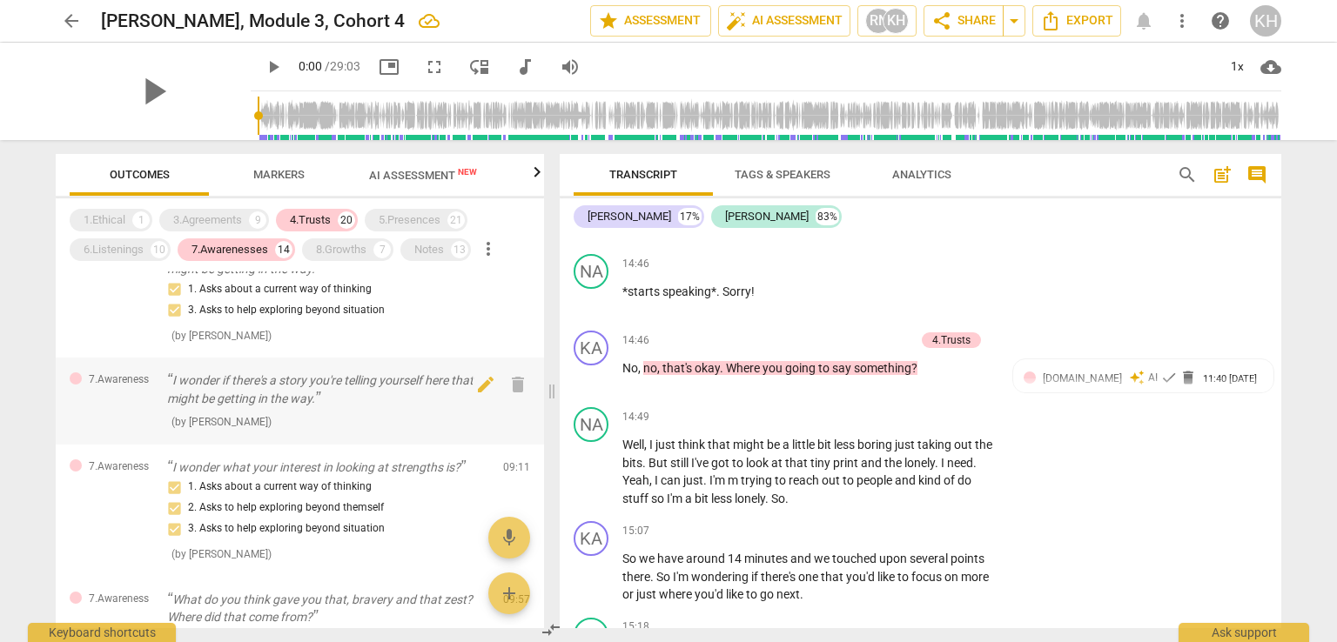
scroll to position [947, 0]
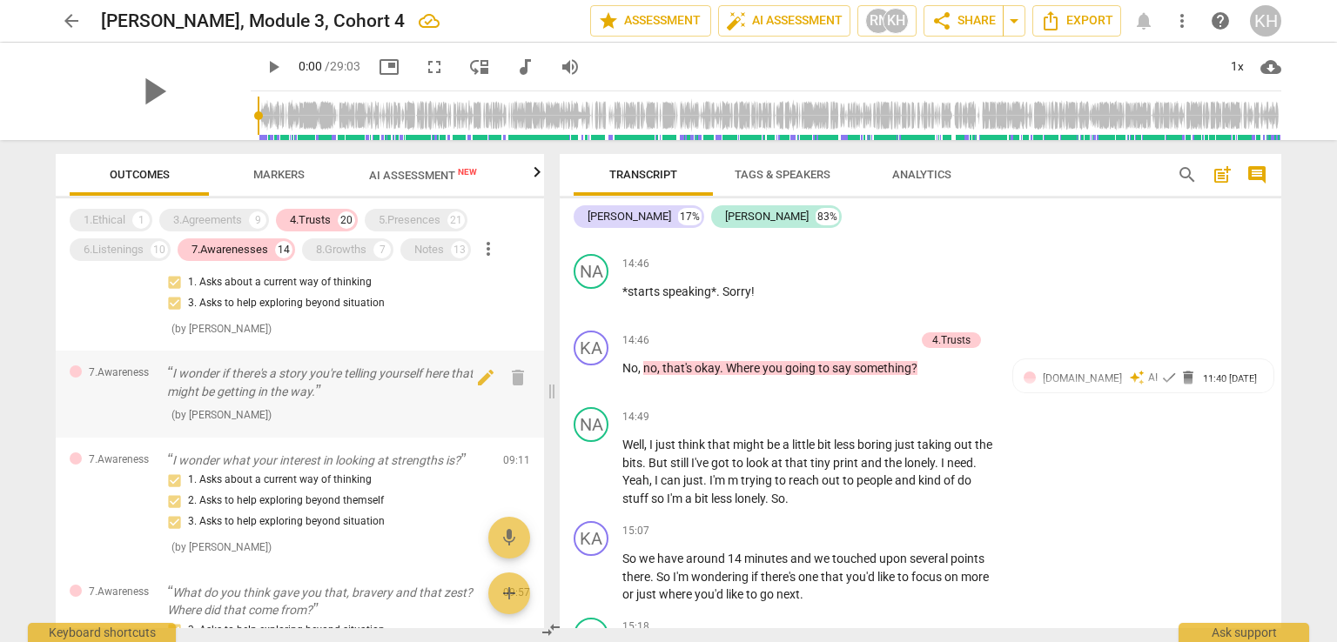
click at [275, 393] on p "I wonder if there's a story you're telling yourself here that might be getting …" at bounding box center [328, 383] width 322 height 36
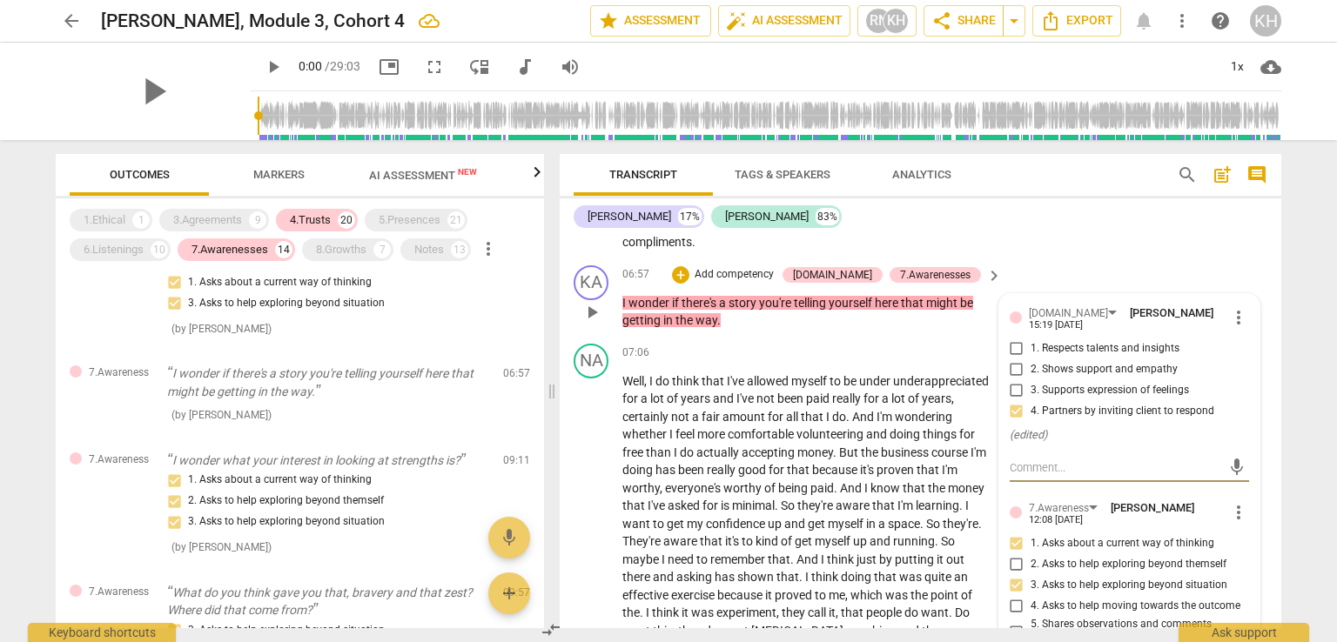
click at [1016, 380] on input "3. Supports expression of feelings" at bounding box center [1016, 390] width 28 height 21
checkbox input "true"
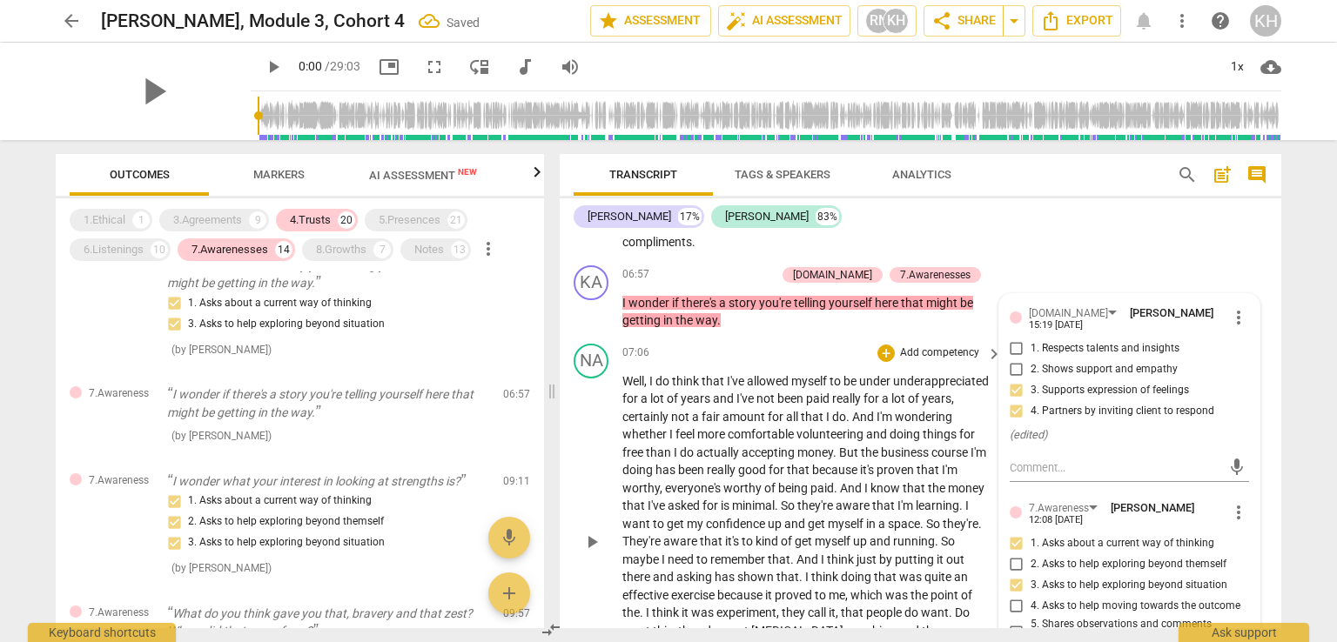
scroll to position [968, 0]
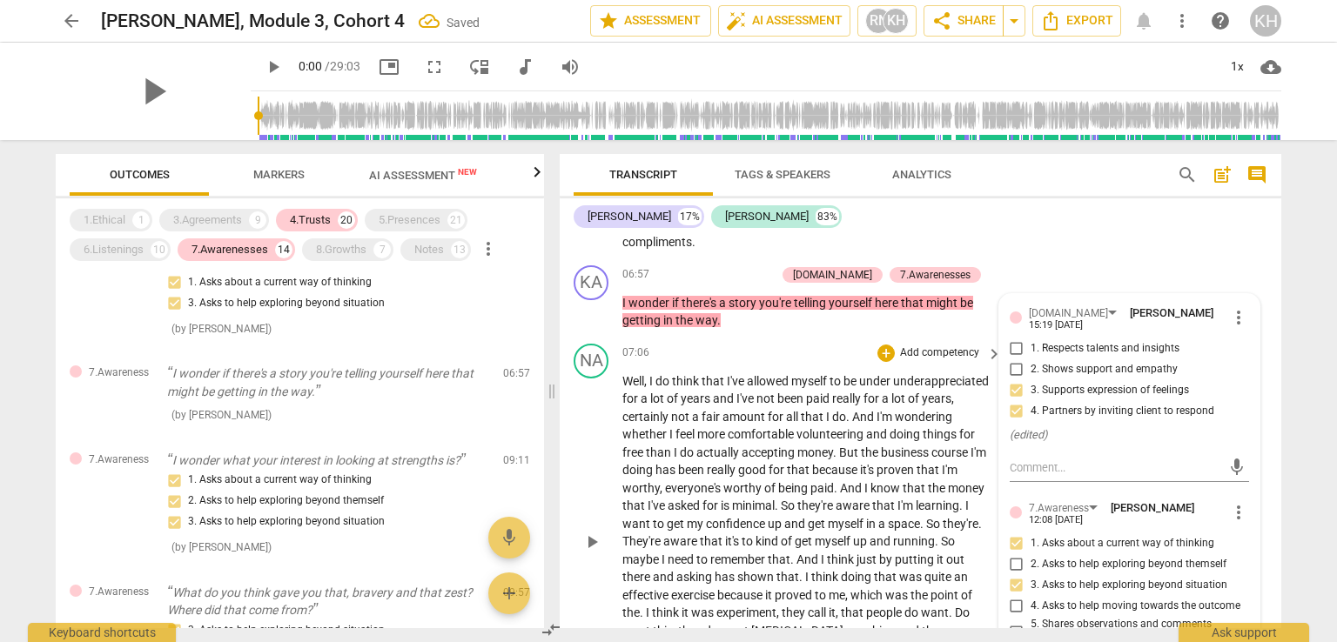
click at [835, 499] on span "they're" at bounding box center [816, 506] width 38 height 14
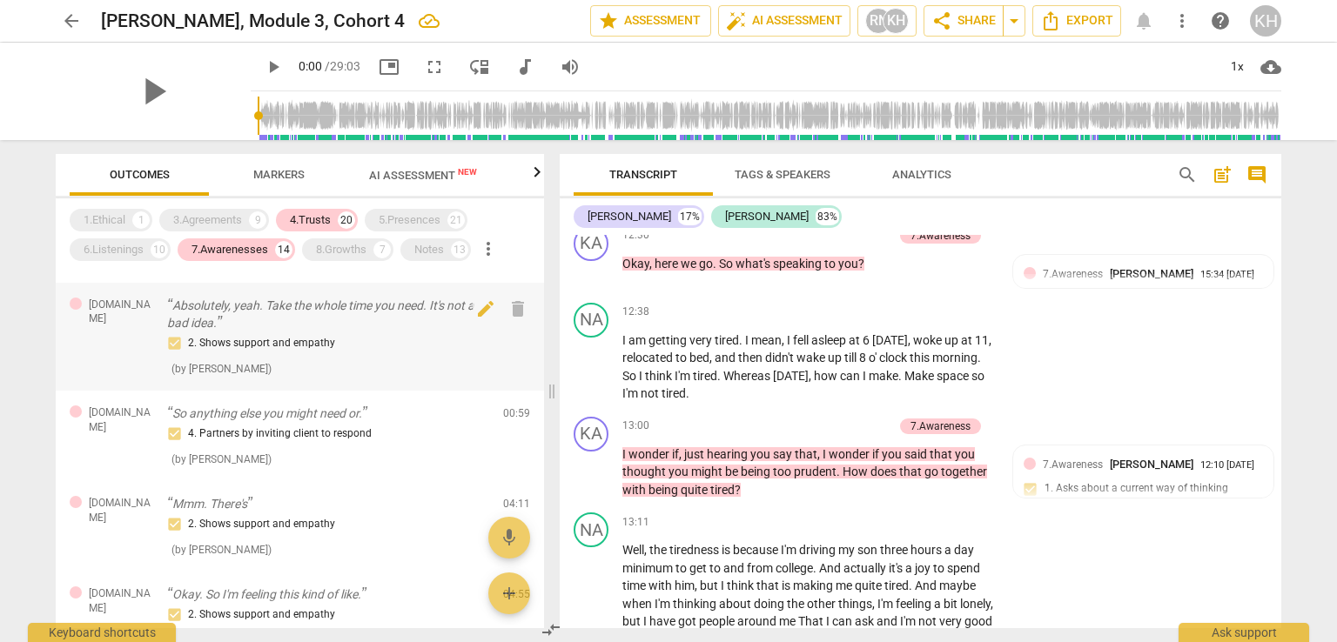
scroll to position [0, 0]
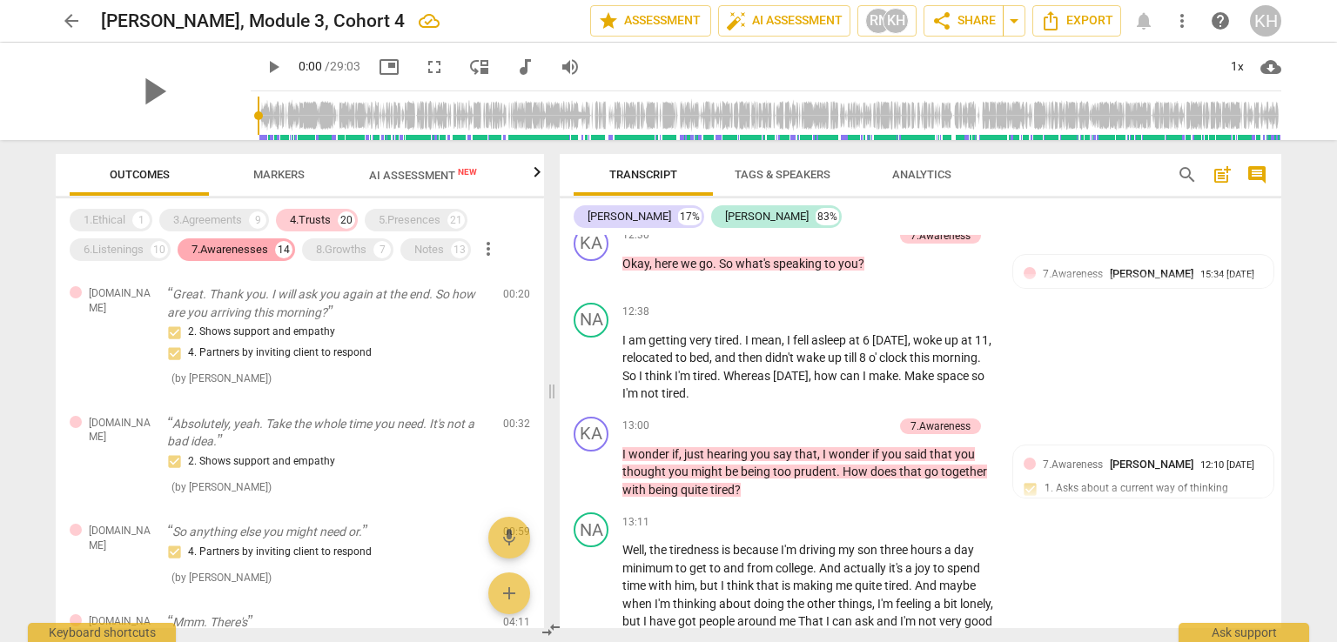
click at [265, 246] on div "7.Awarenesses" at bounding box center [229, 249] width 77 height 17
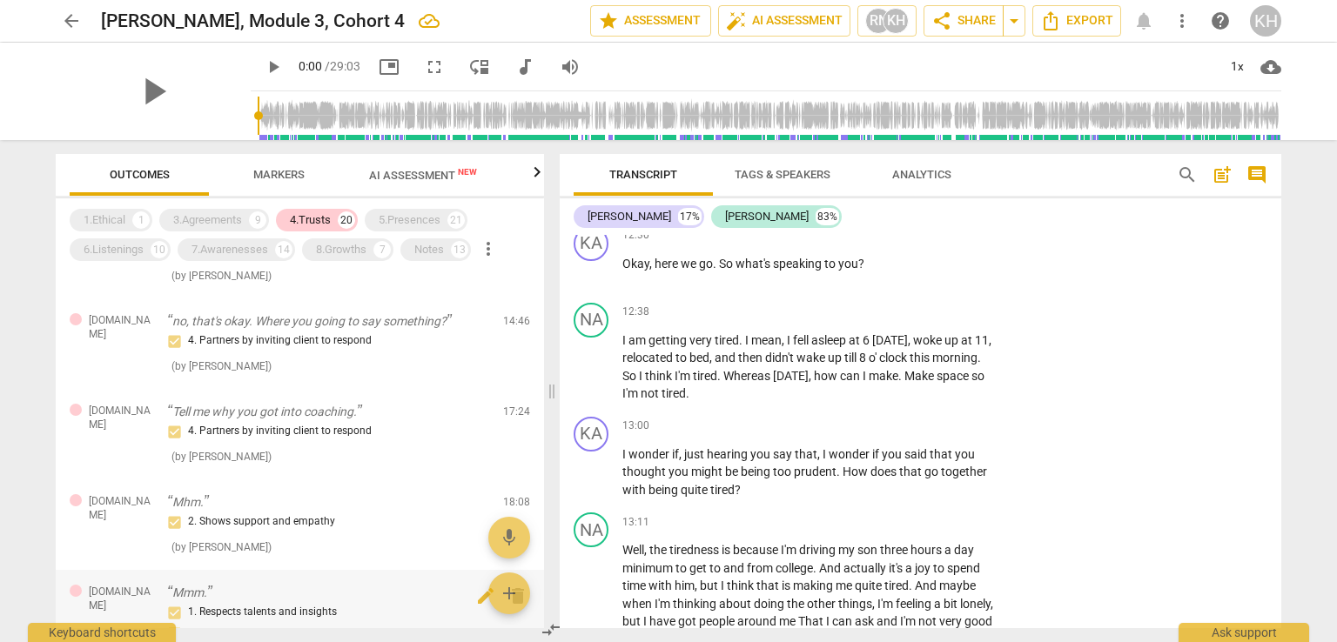
scroll to position [1044, 0]
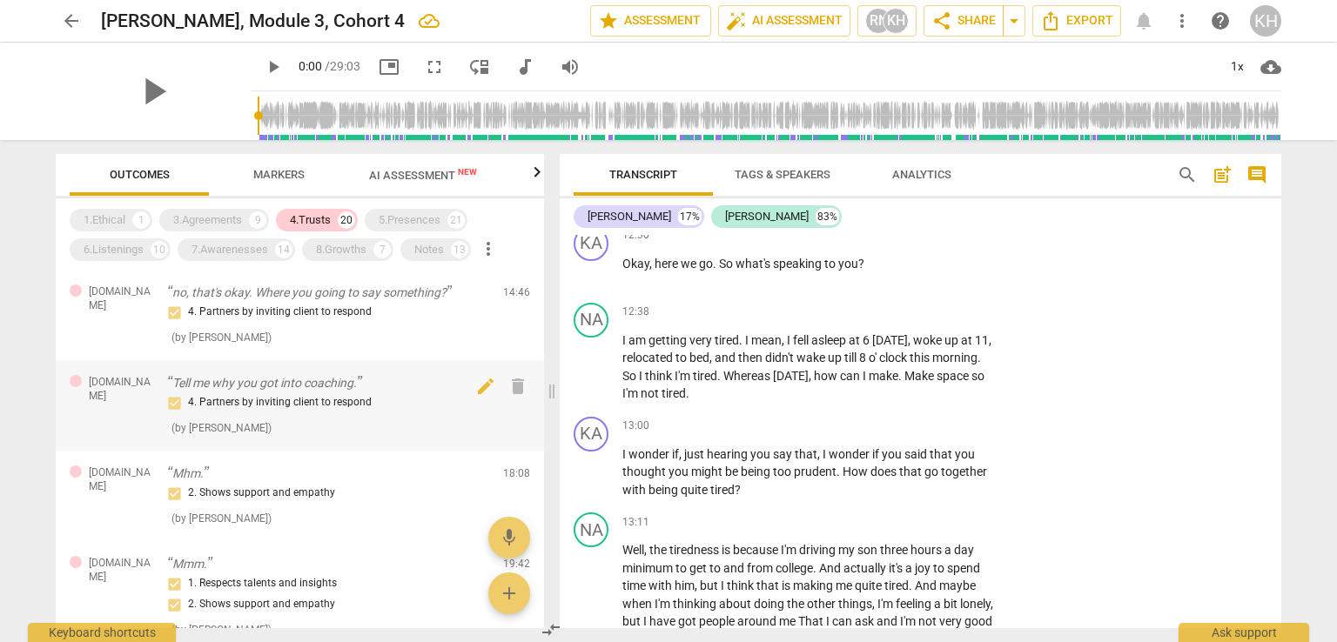
click at [352, 379] on p "Tell me why you got into coaching." at bounding box center [328, 383] width 322 height 18
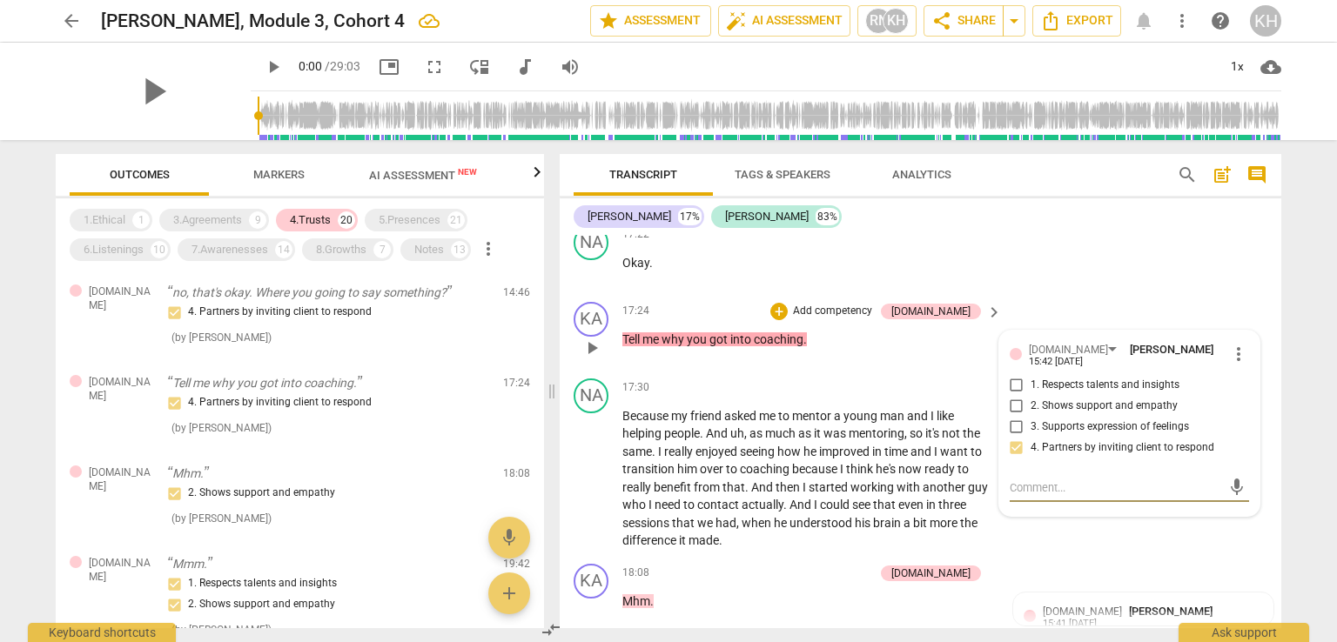
scroll to position [9235, 0]
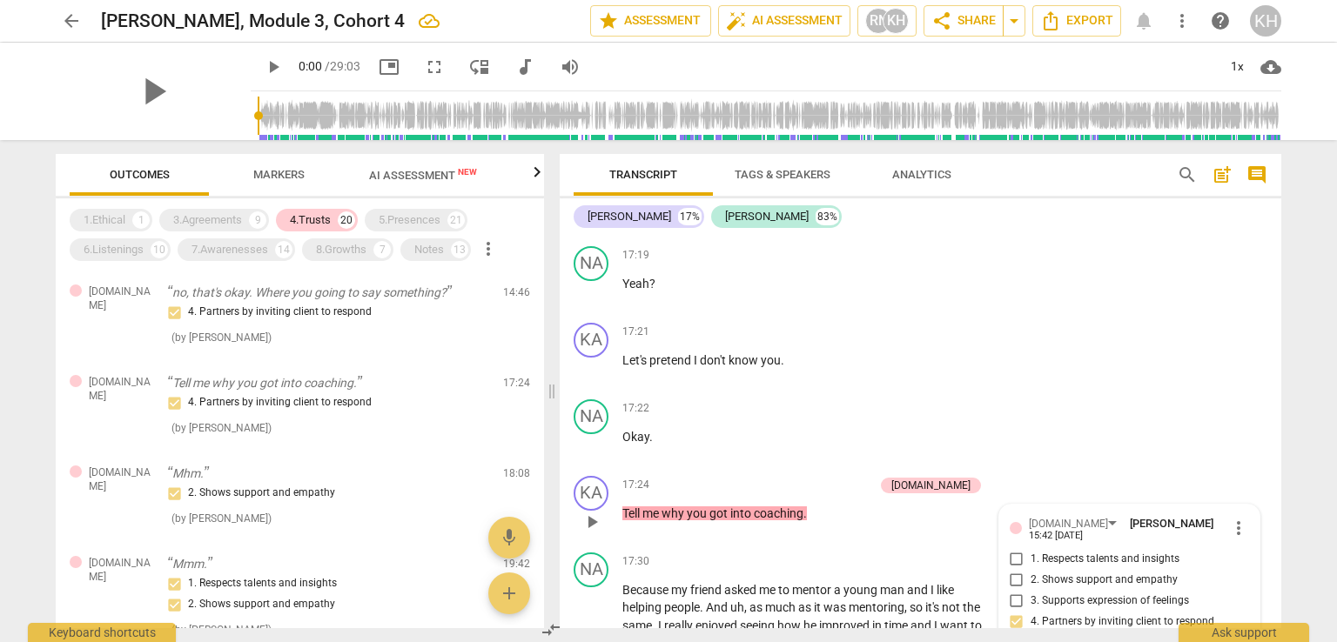
click at [365, 487] on div "2. Shows support and empathy" at bounding box center [328, 493] width 322 height 21
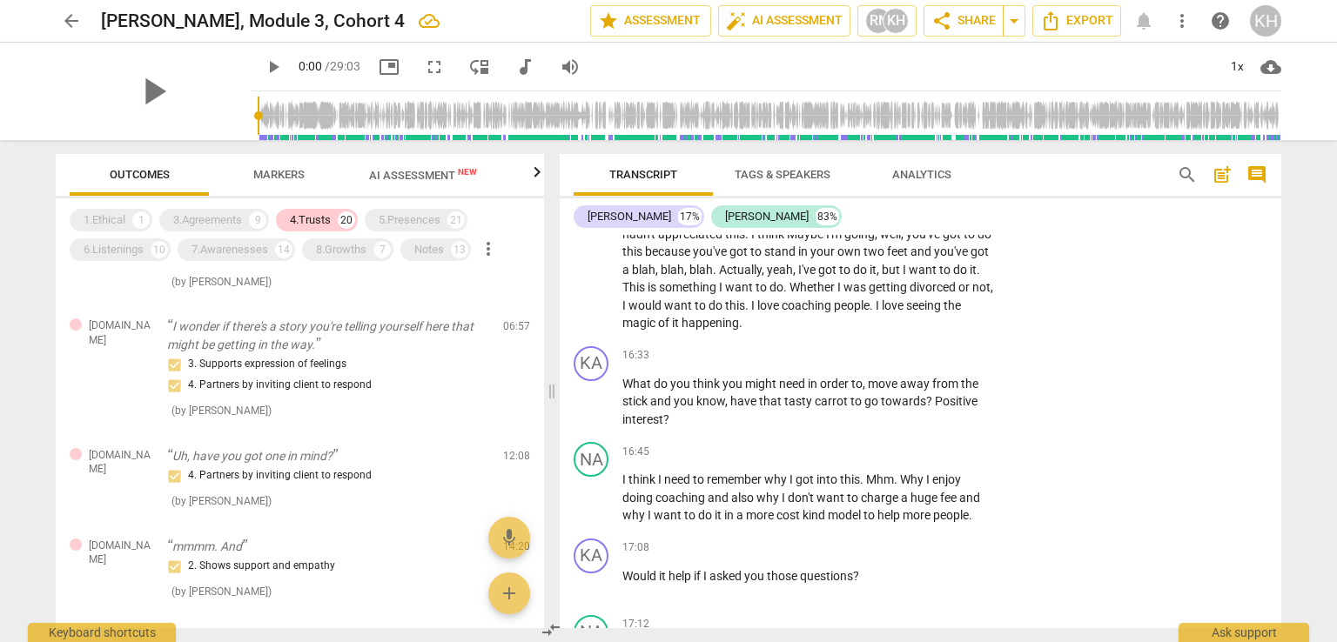
scroll to position [8886, 0]
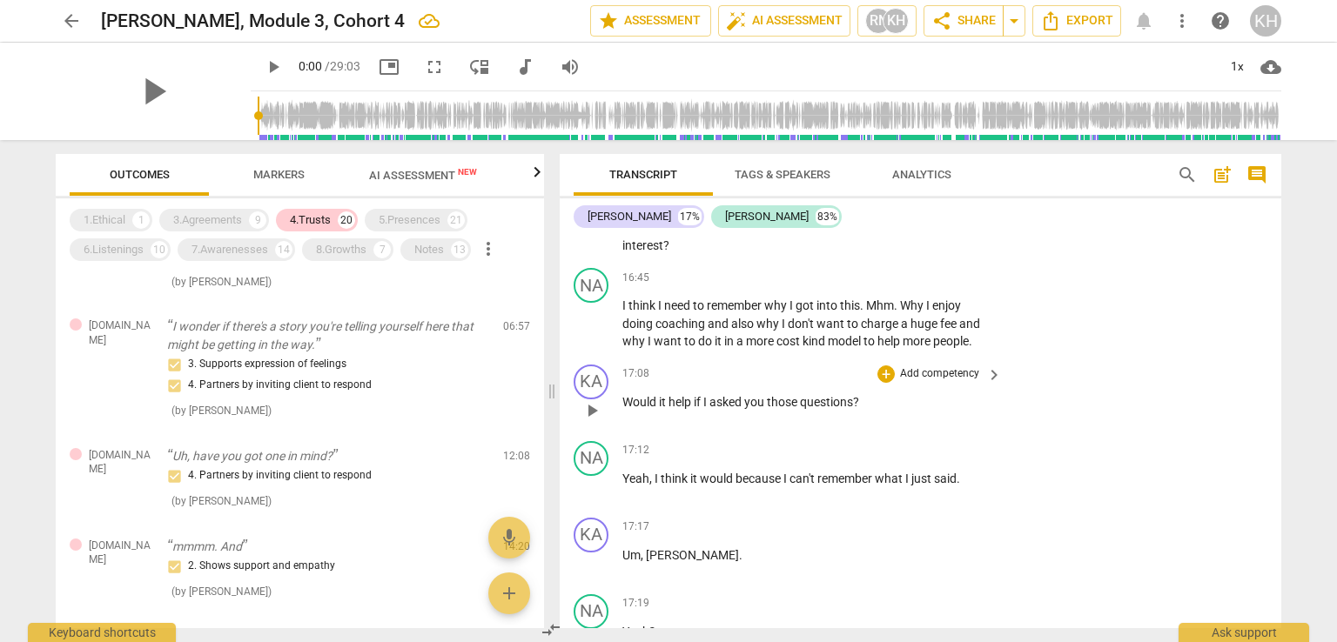
click at [936, 366] on p "Add competency" at bounding box center [939, 374] width 83 height 16
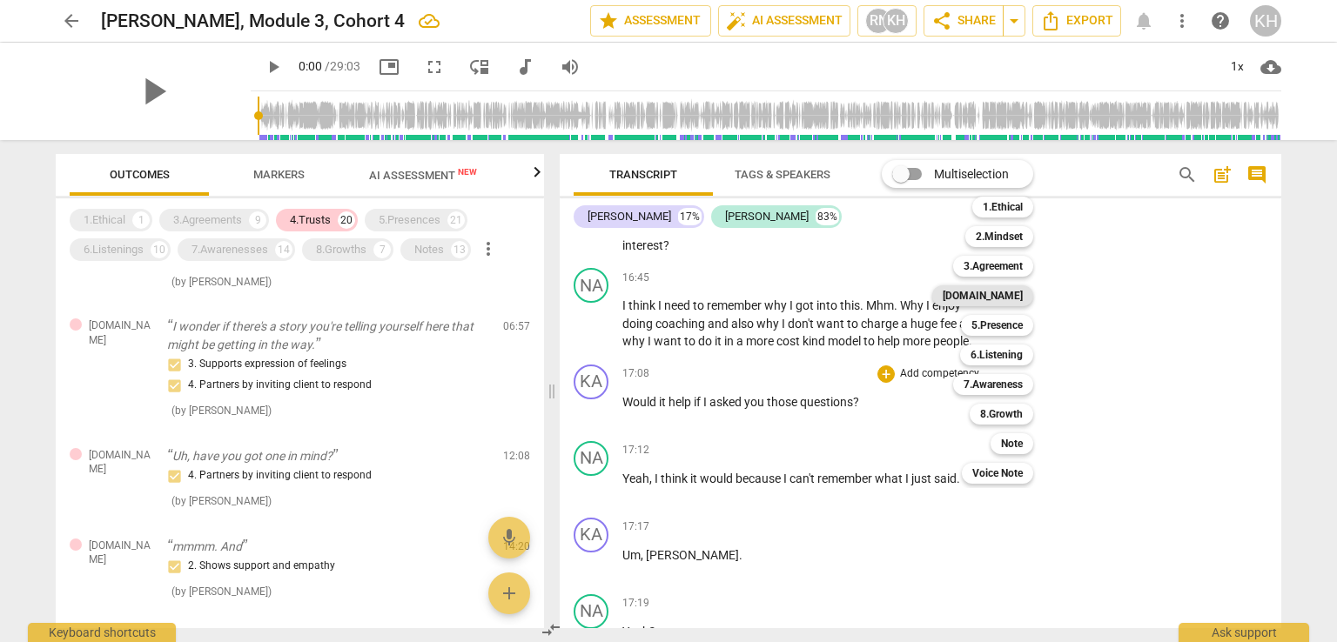
click at [1014, 303] on b "[DOMAIN_NAME]" at bounding box center [982, 295] width 80 height 21
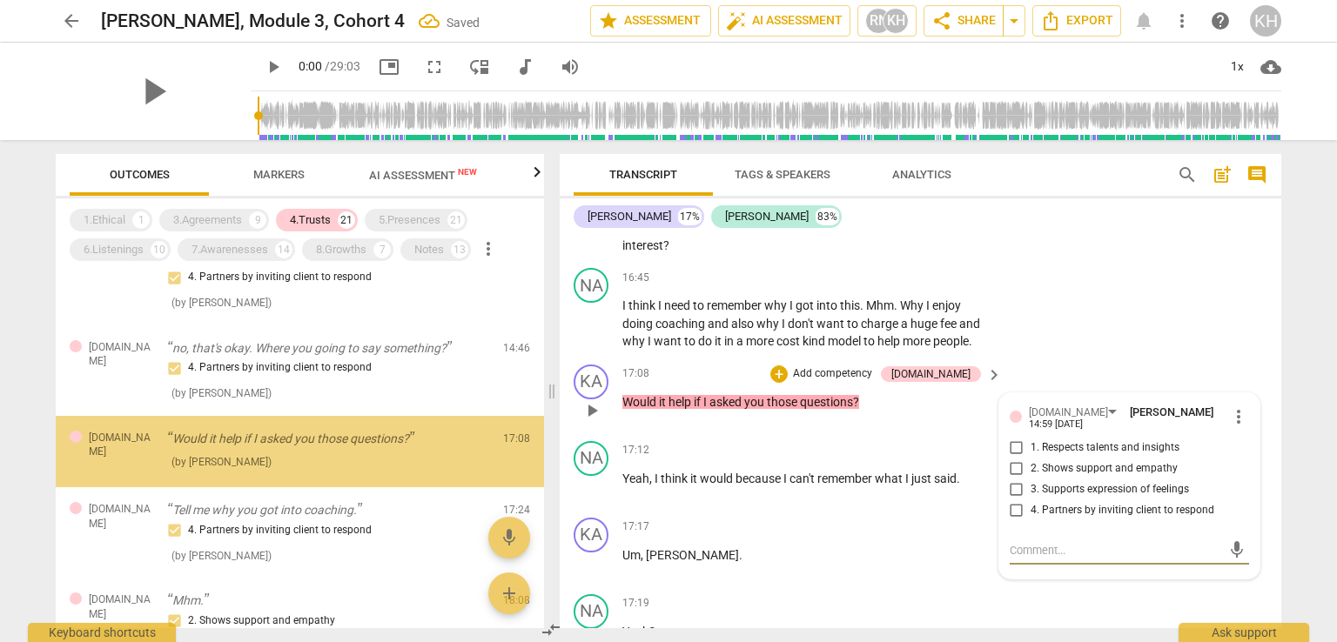
scroll to position [989, 0]
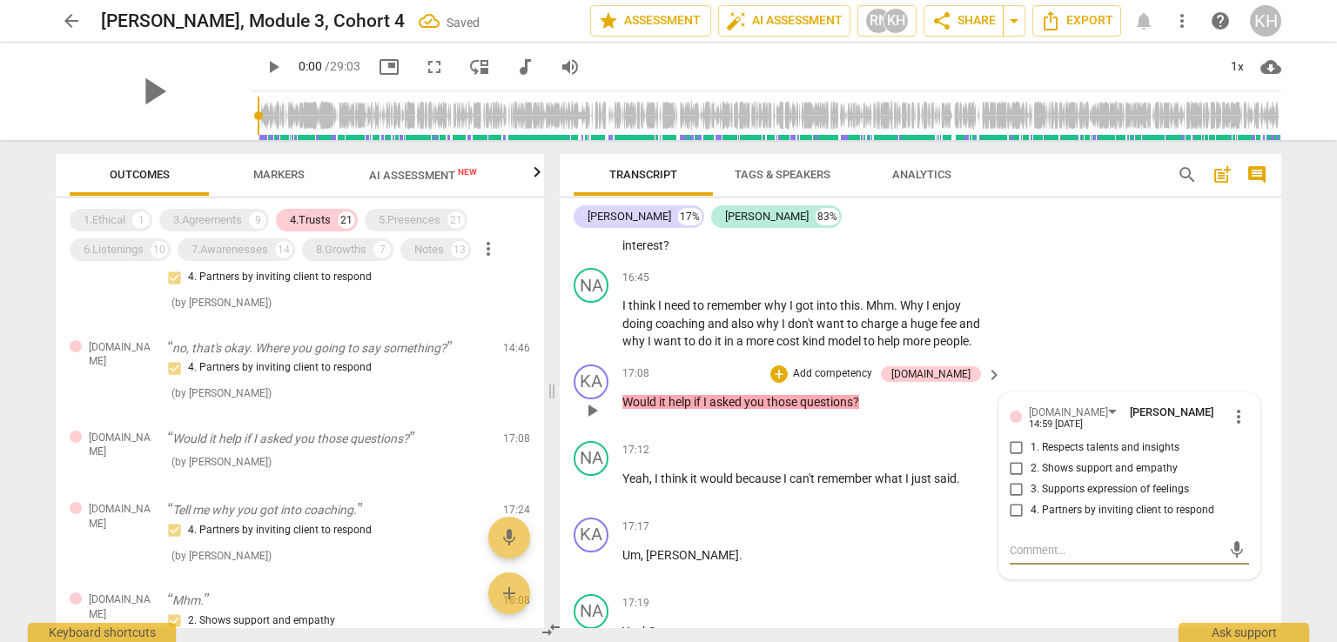
click at [1017, 500] on input "4. Partners by inviting client to respond" at bounding box center [1016, 510] width 28 height 21
checkbox input "true"
click at [788, 546] on p "[PERSON_NAME] ." at bounding box center [807, 555] width 371 height 18
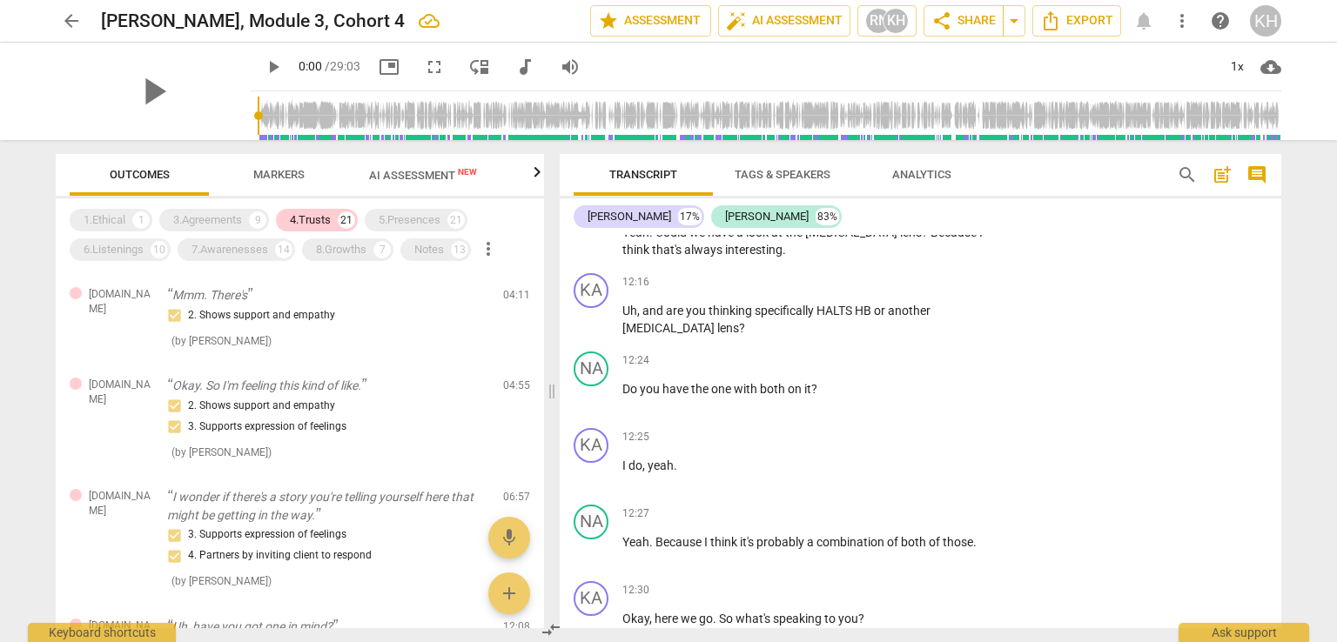
scroll to position [6363, 0]
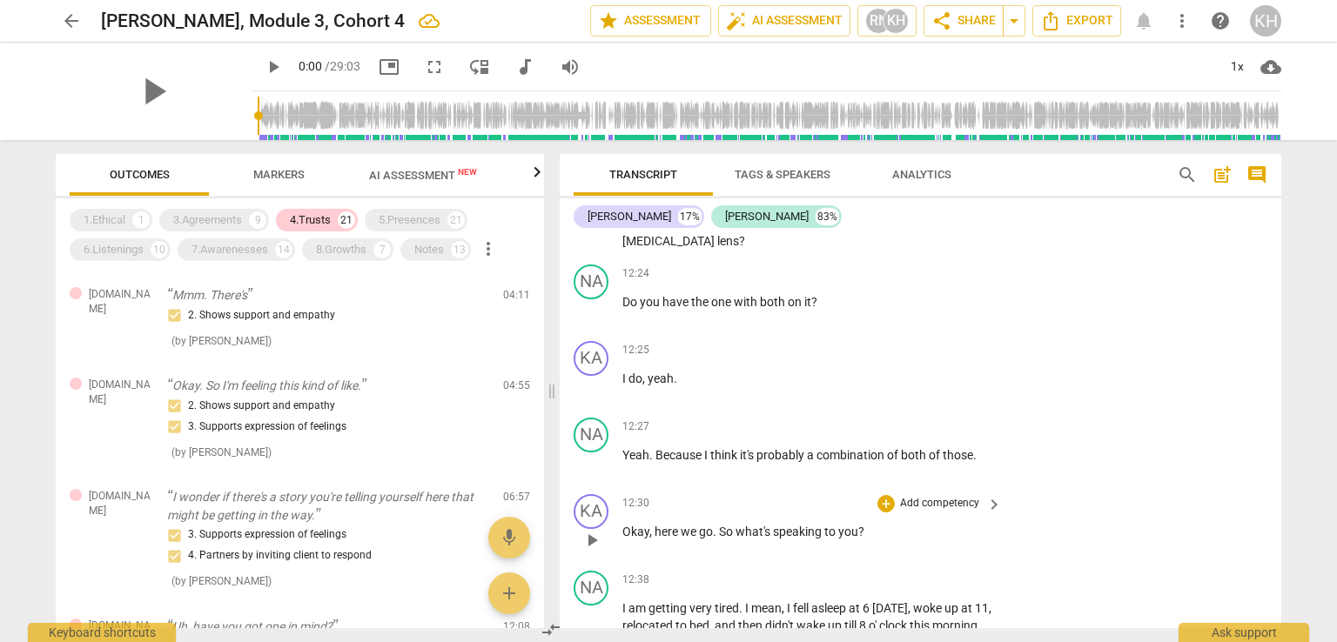
click at [922, 496] on p "Add competency" at bounding box center [939, 504] width 83 height 16
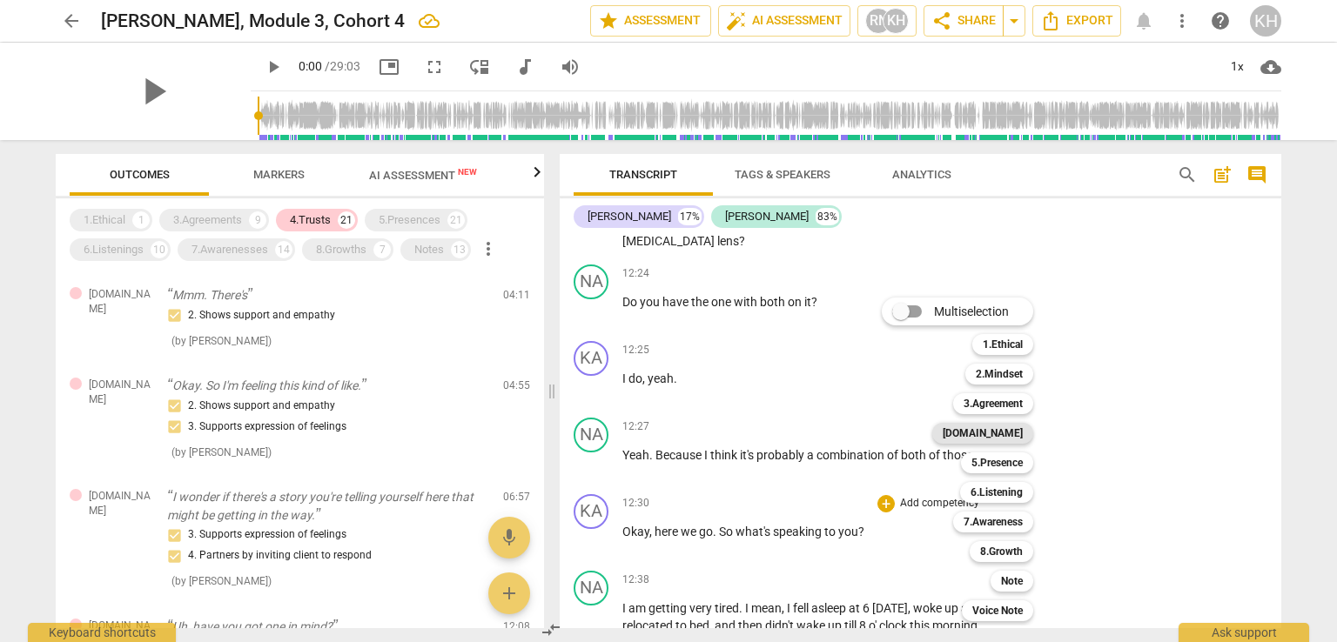
click at [992, 441] on b "[DOMAIN_NAME]" at bounding box center [982, 433] width 80 height 21
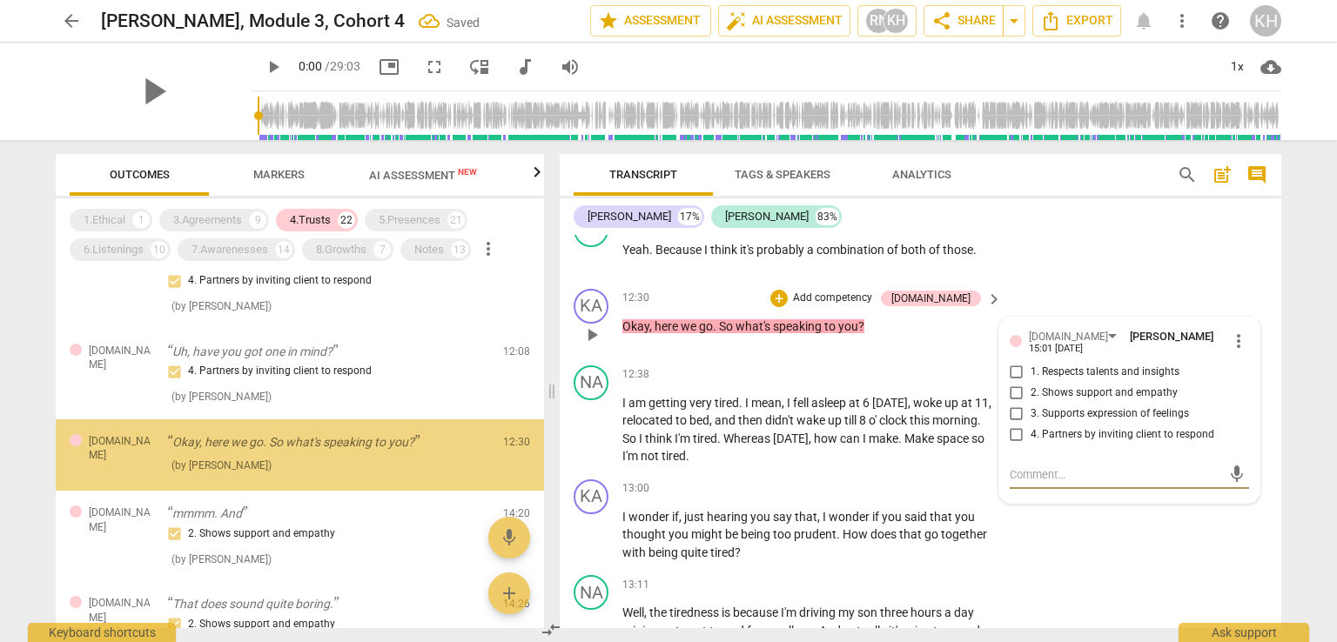
scroll to position [606, 0]
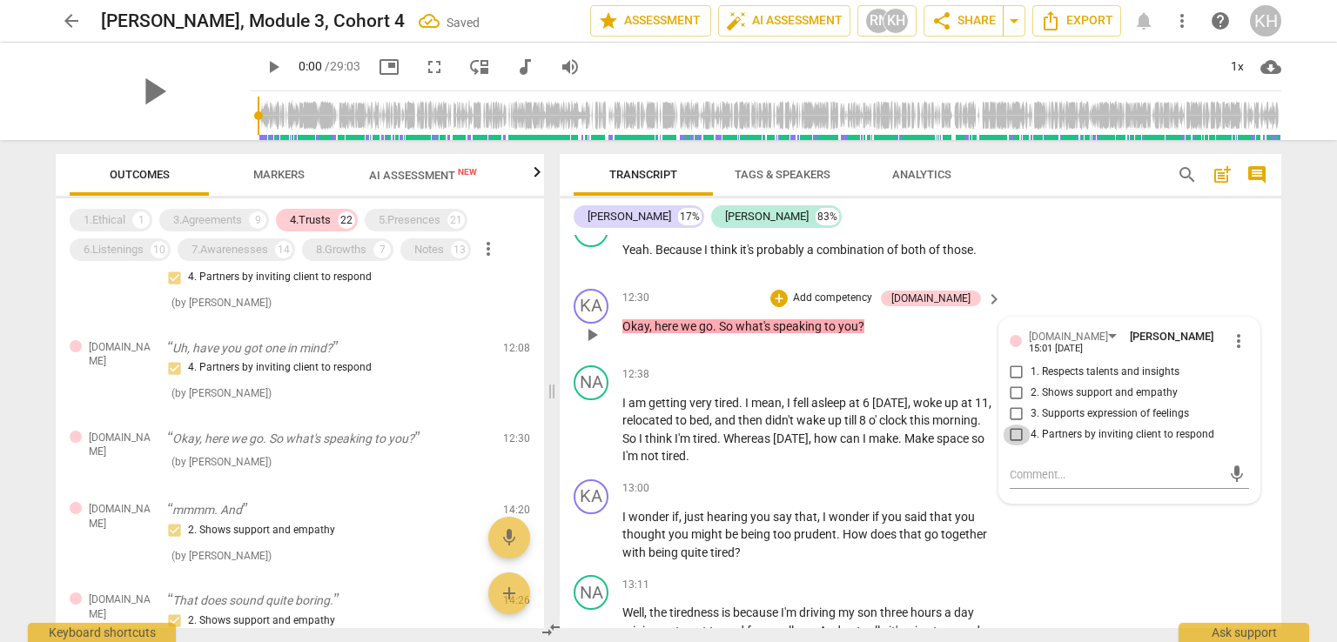
click at [1010, 425] on input "4. Partners by inviting client to respond" at bounding box center [1016, 435] width 28 height 21
checkbox input "true"
click at [794, 510] on span "that" at bounding box center [805, 517] width 23 height 14
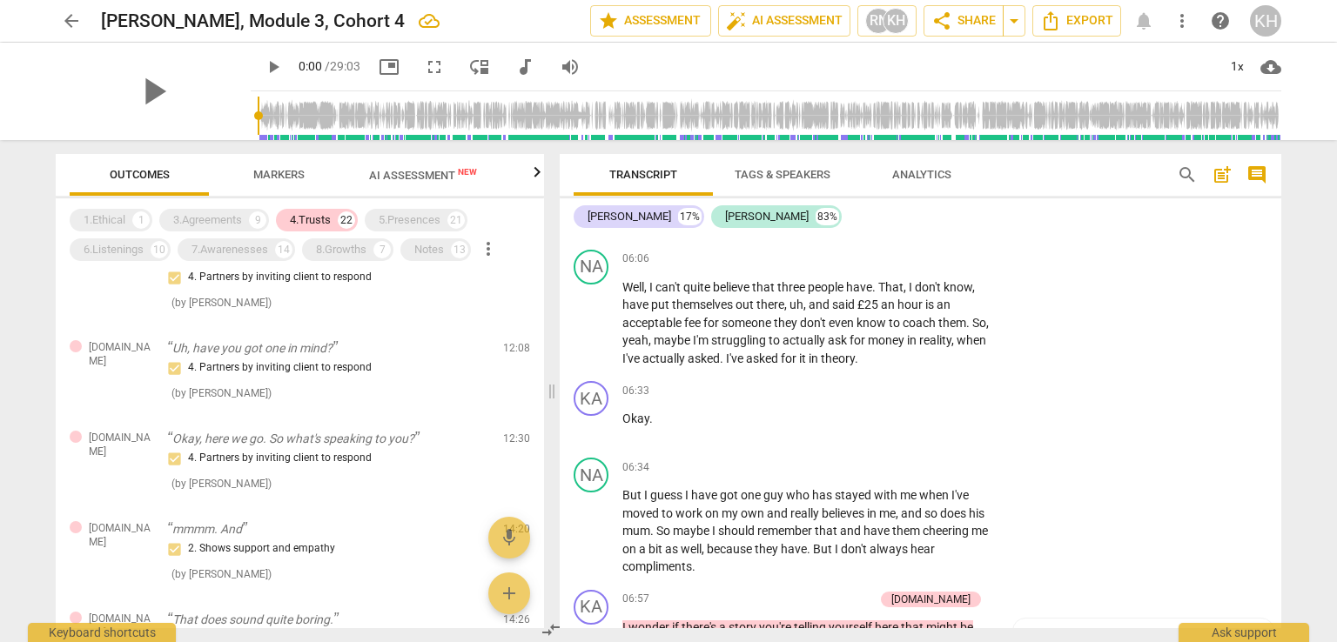
scroll to position [3958, 0]
click at [1190, 166] on span "search" at bounding box center [1187, 174] width 21 height 21
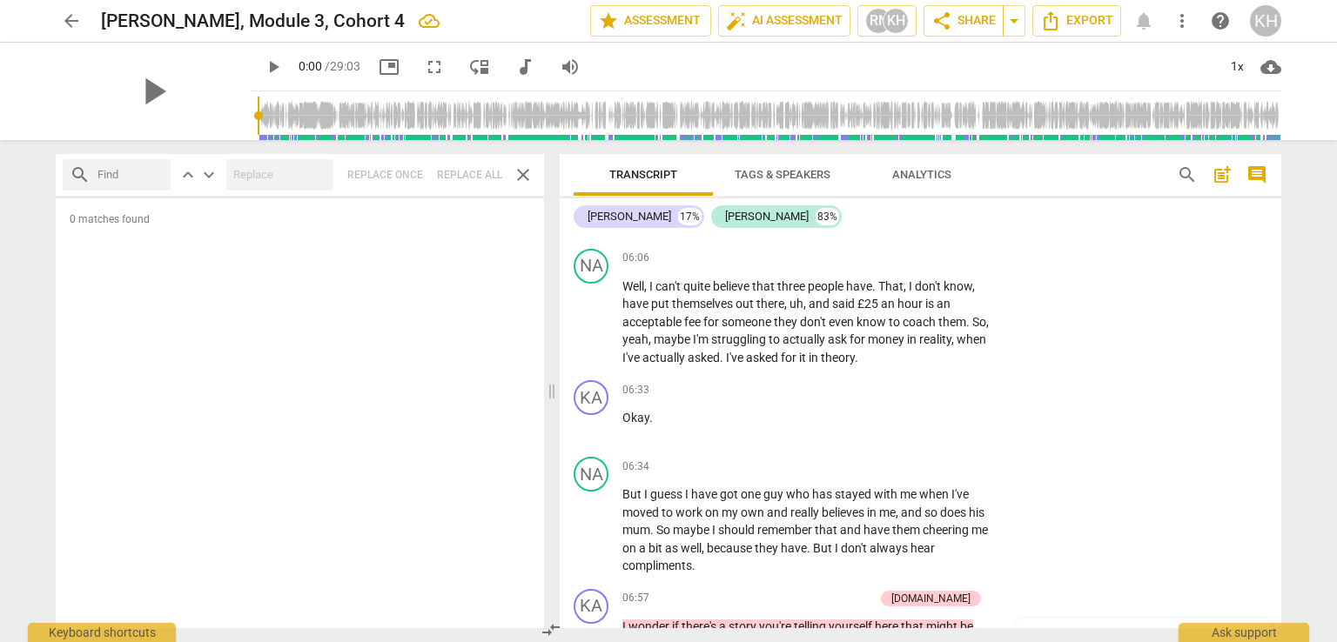
click at [1183, 177] on span "search" at bounding box center [1187, 174] width 21 height 21
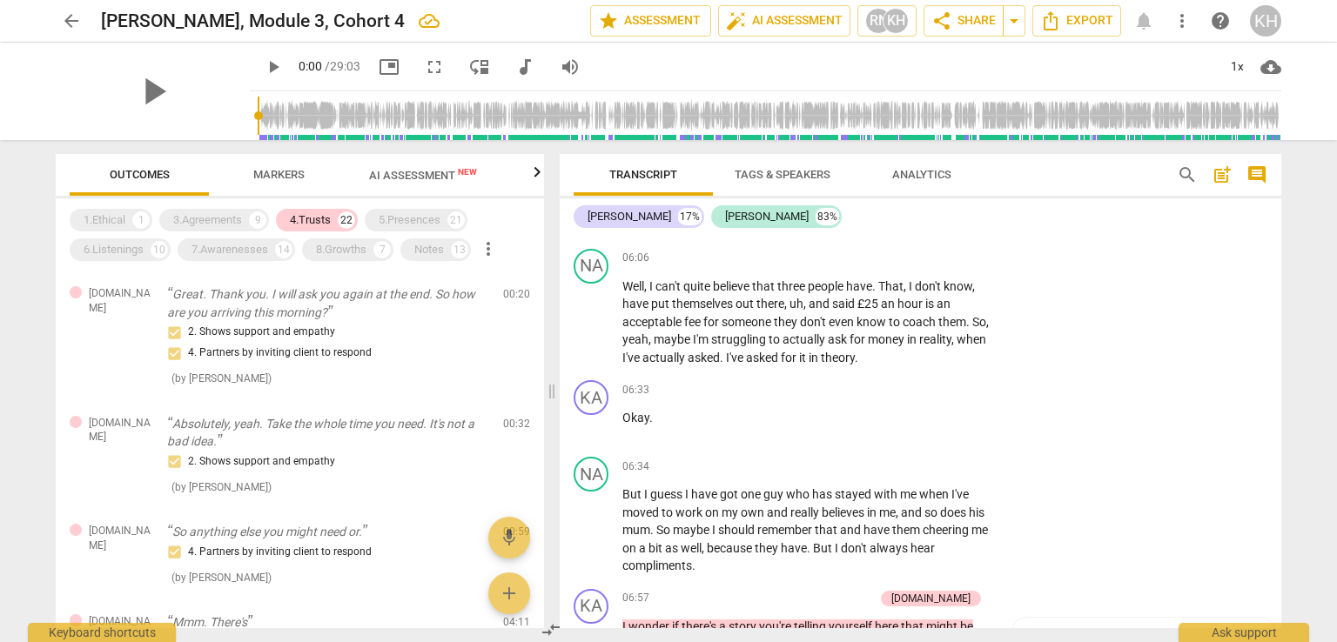
click at [1198, 175] on span "search" at bounding box center [1187, 174] width 28 height 21
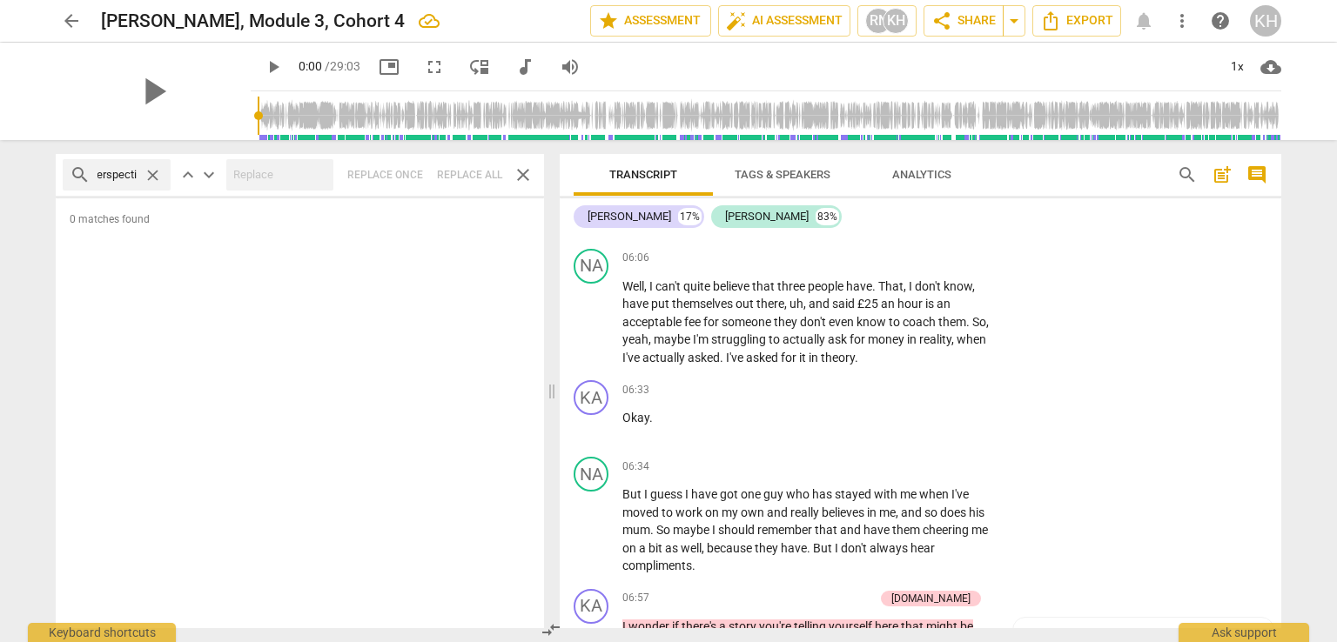
scroll to position [0, 18]
type input "perspective"
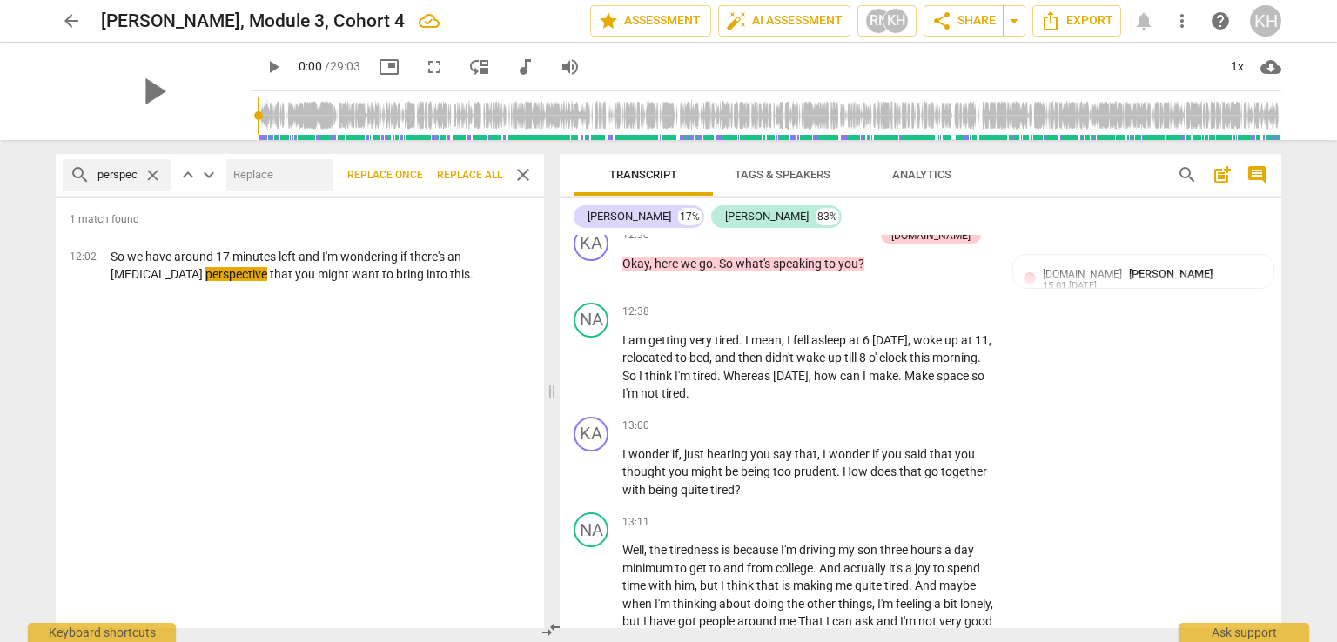
scroll to position [6655, 0]
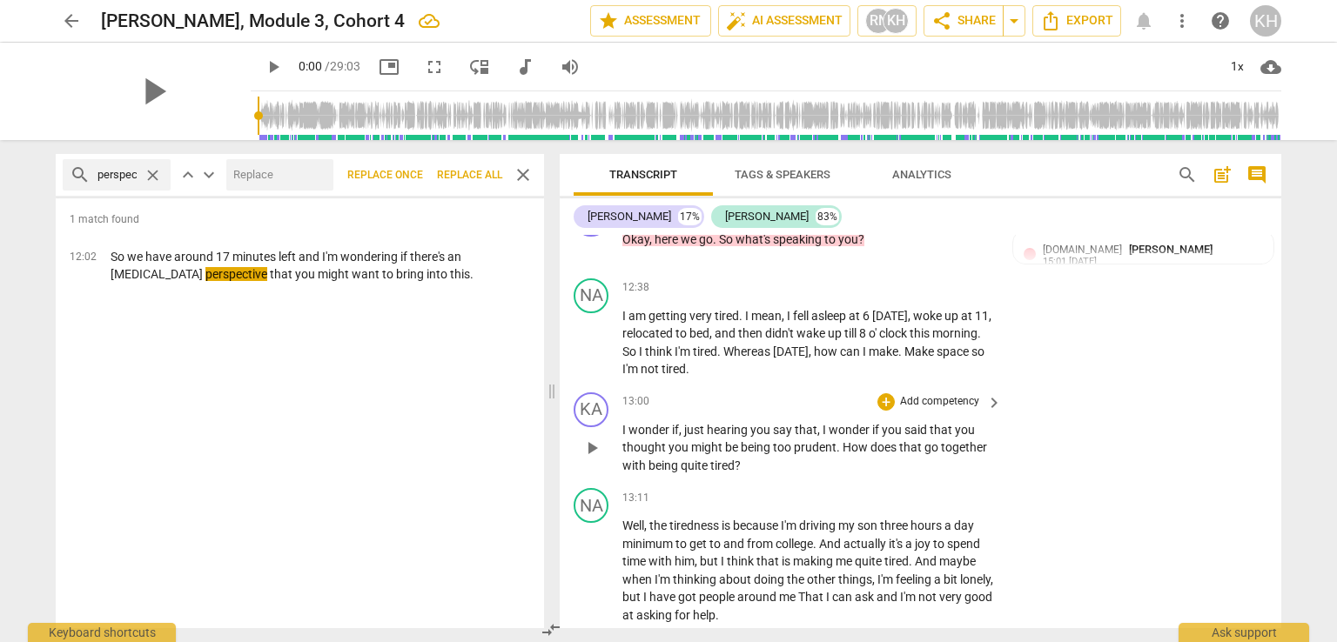
click at [964, 394] on p "Add competency" at bounding box center [939, 402] width 83 height 16
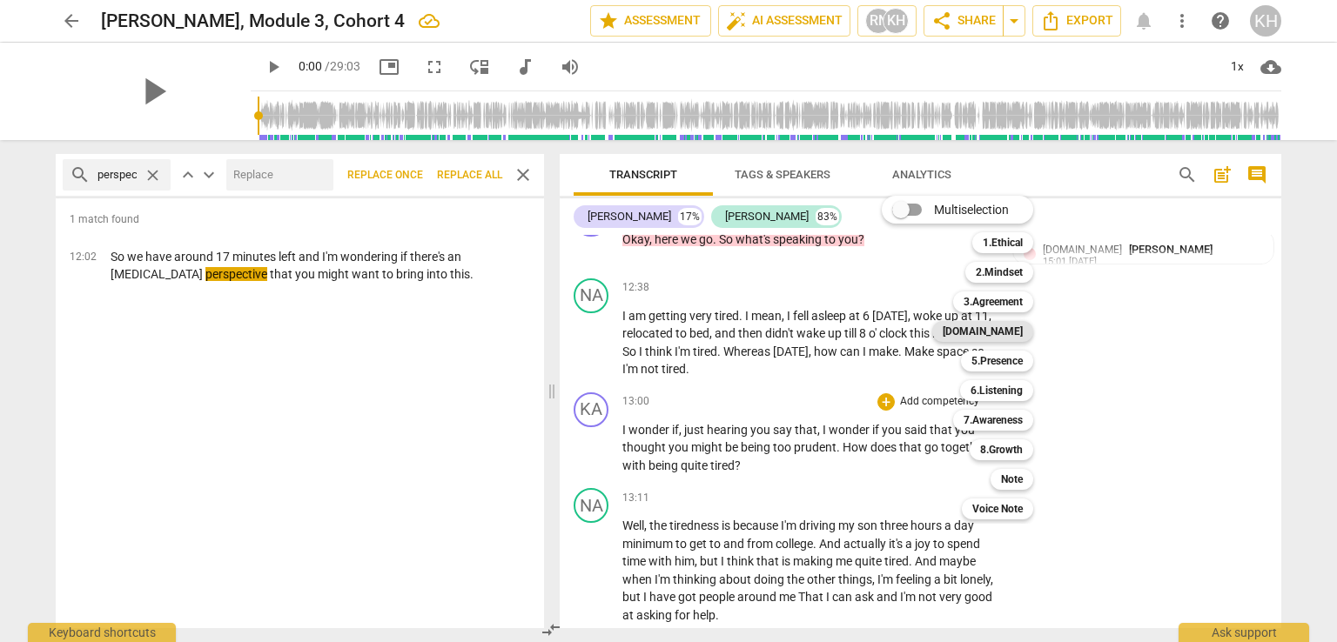
click at [1017, 338] on b "[DOMAIN_NAME]" at bounding box center [982, 331] width 80 height 21
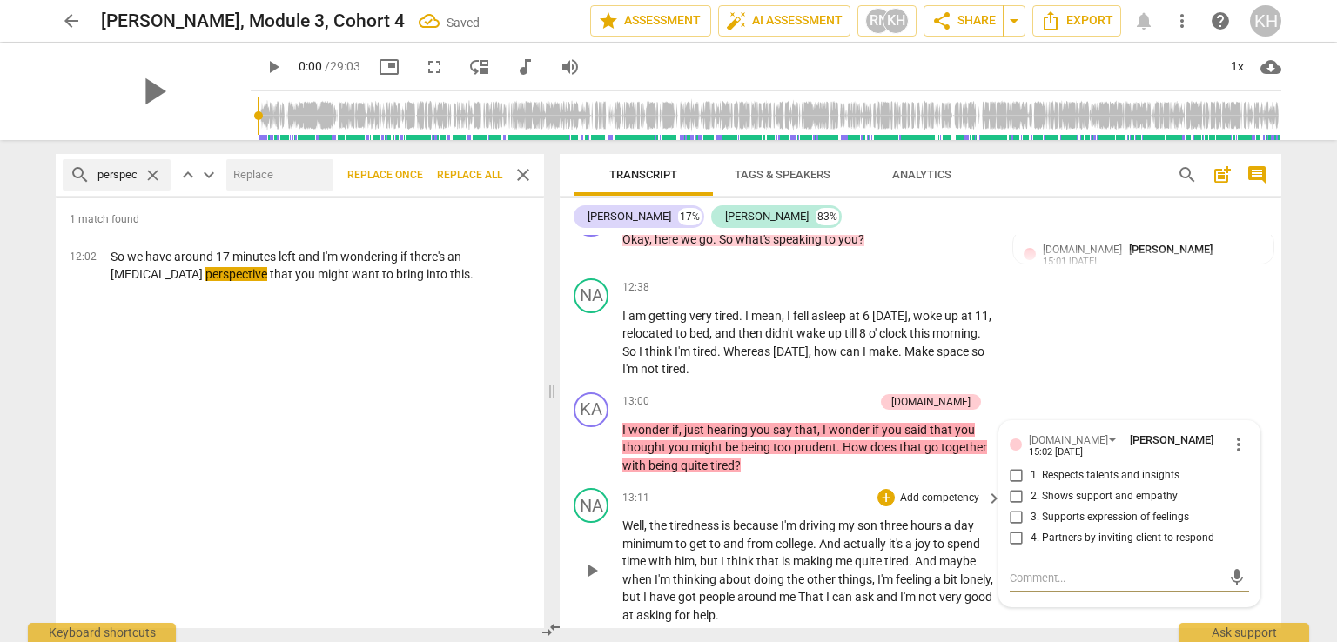
click at [1009, 528] on input "4. Partners by inviting client to respond" at bounding box center [1016, 538] width 28 height 21
checkbox input "true"
click at [734, 573] on span "about" at bounding box center [736, 580] width 35 height 14
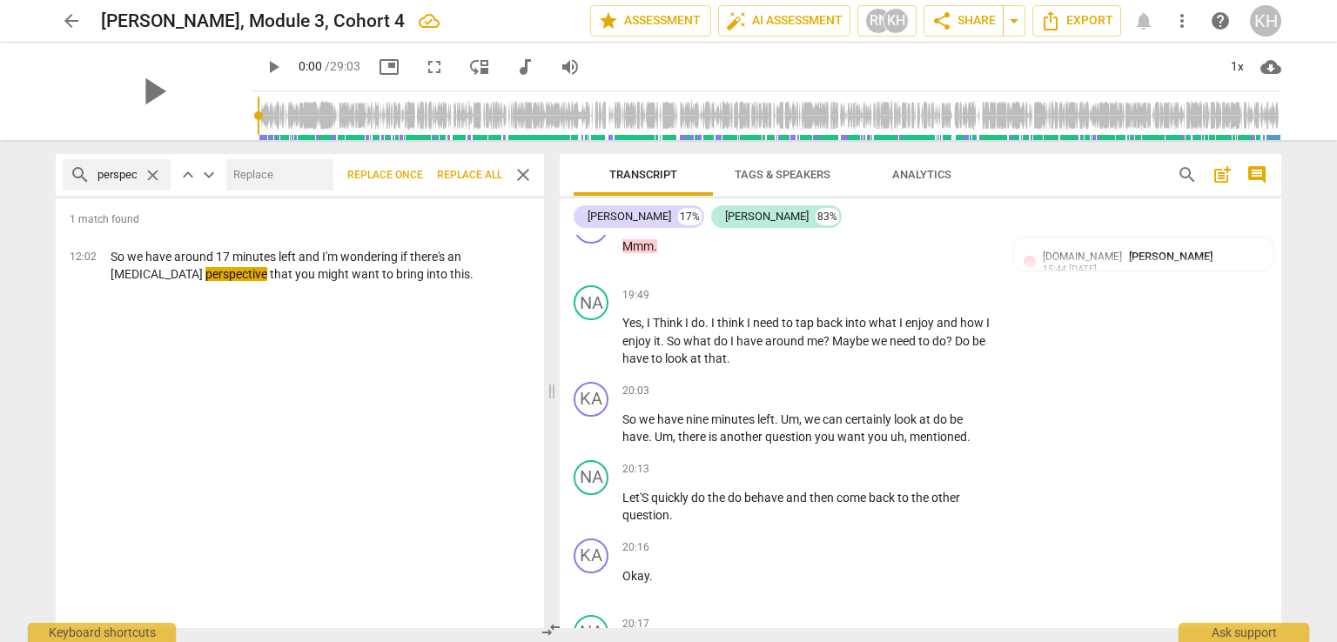
scroll to position [10484, 0]
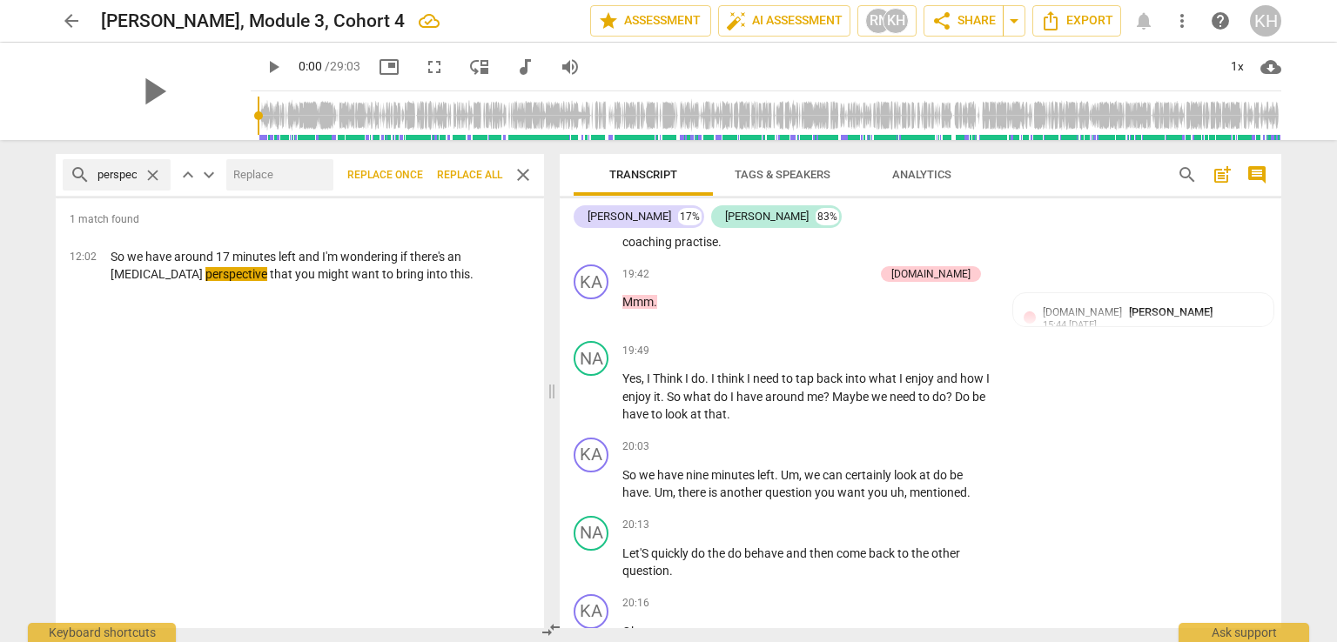
click at [518, 180] on span "close" at bounding box center [523, 174] width 21 height 21
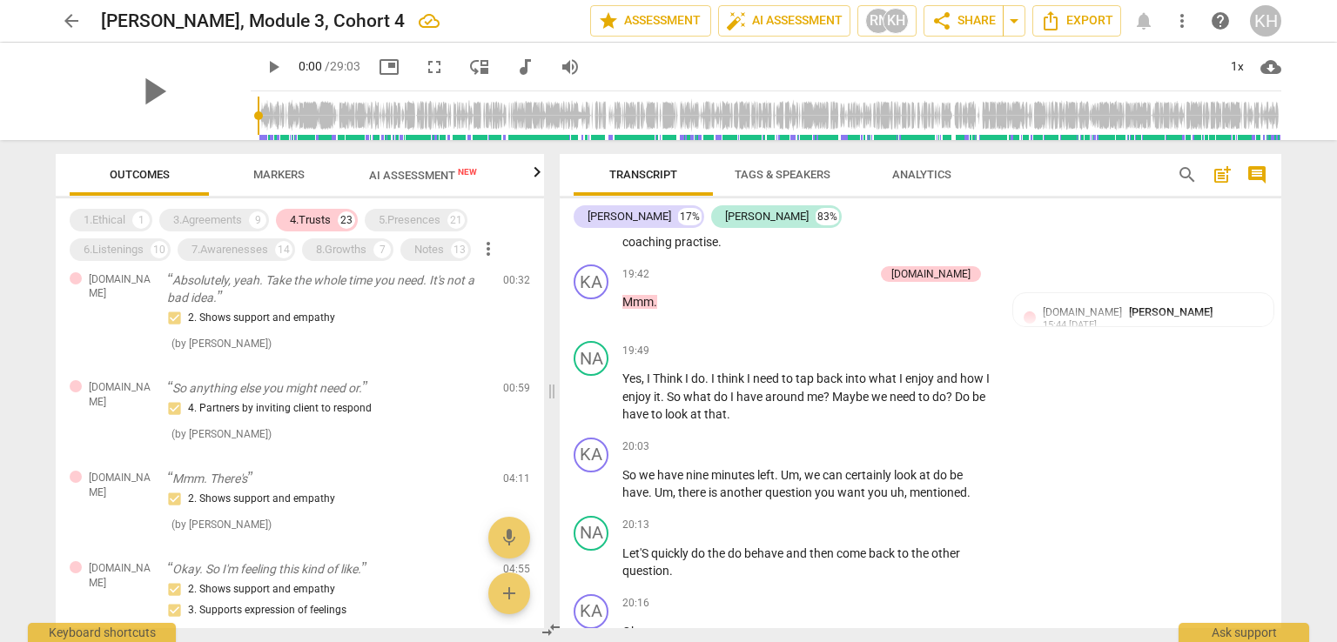
scroll to position [174, 0]
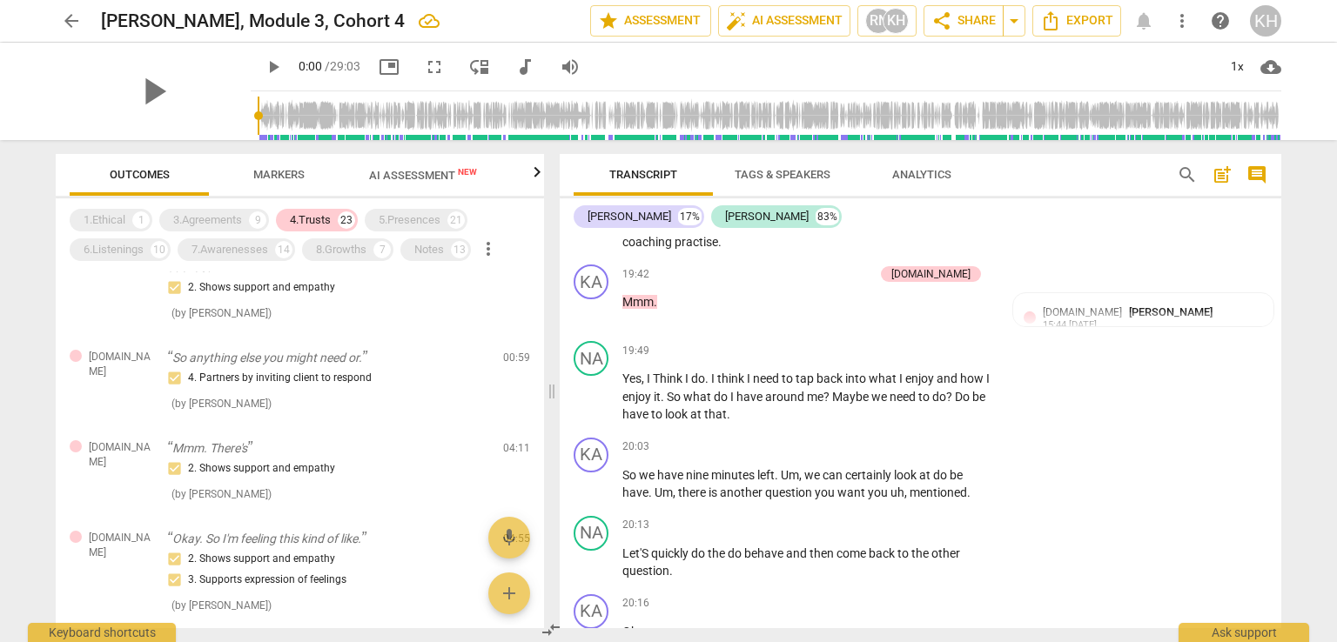
click at [414, 186] on span "AI Assessment New" at bounding box center [423, 175] width 150 height 26
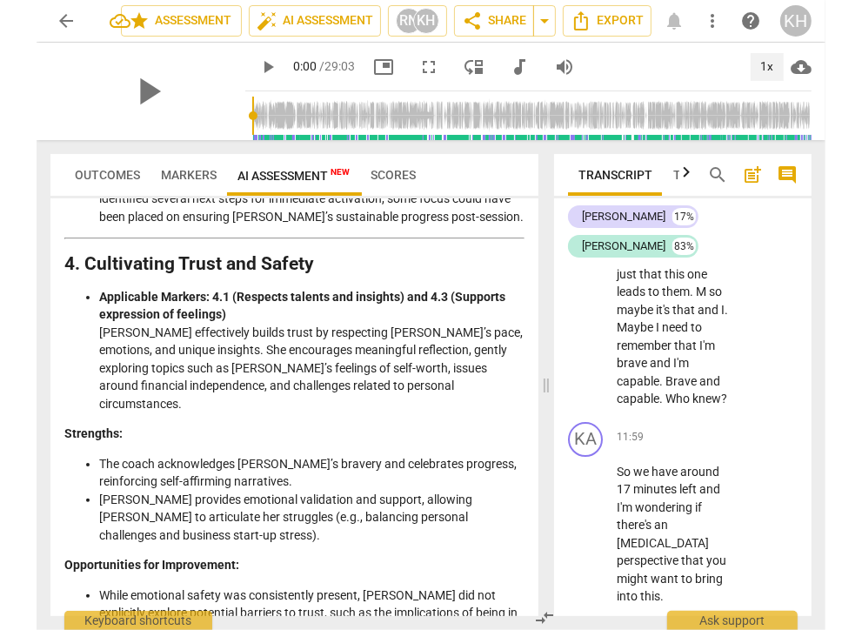
scroll to position [8695, 0]
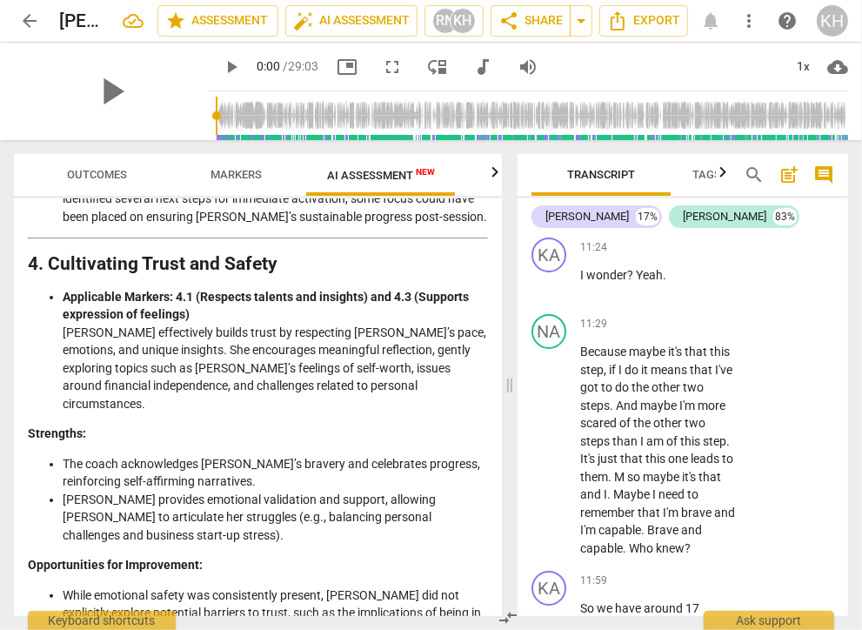
click at [204, 345] on li "Applicable Markers: 4.1 (Respects talents and insights) and 4.3 (Supports expre…" at bounding box center [276, 350] width 426 height 125
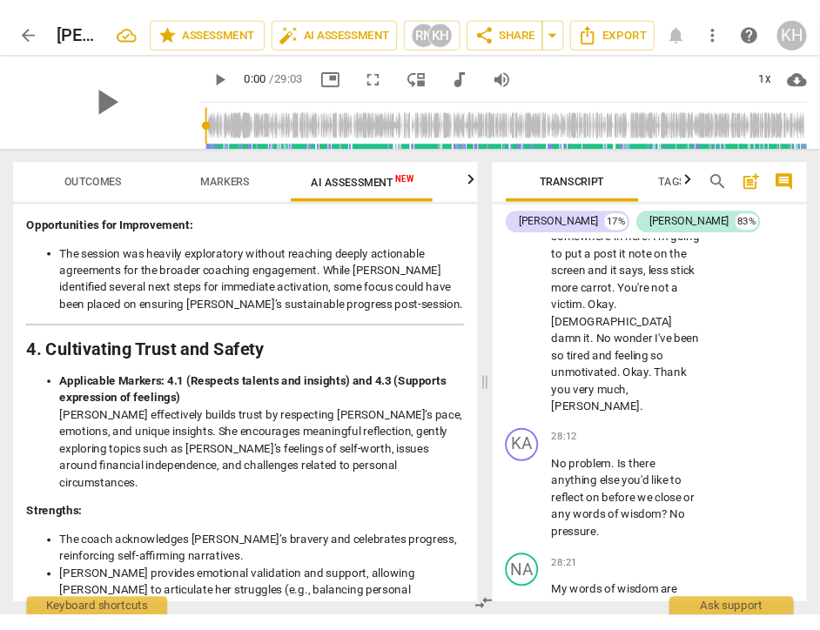
scroll to position [23452, 0]
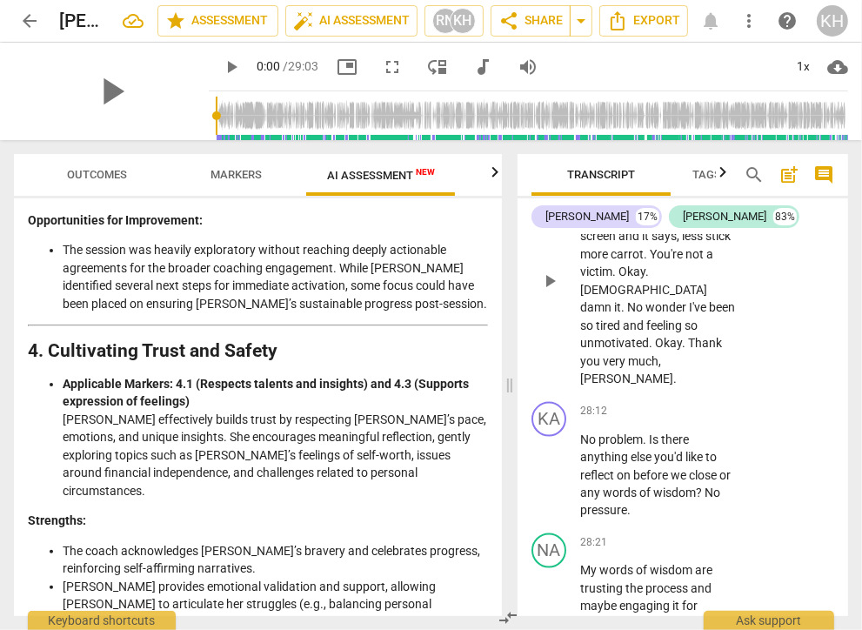
drag, startPoint x: 694, startPoint y: 326, endPoint x: 761, endPoint y: 335, distance: 66.7
click at [646, 278] on span "Okay" at bounding box center [632, 272] width 27 height 14
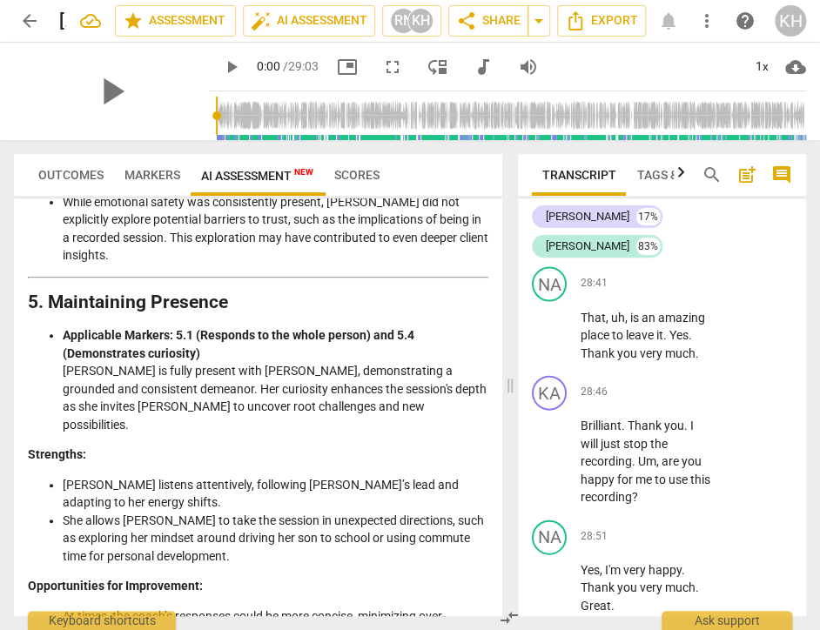
scroll to position [1914, 0]
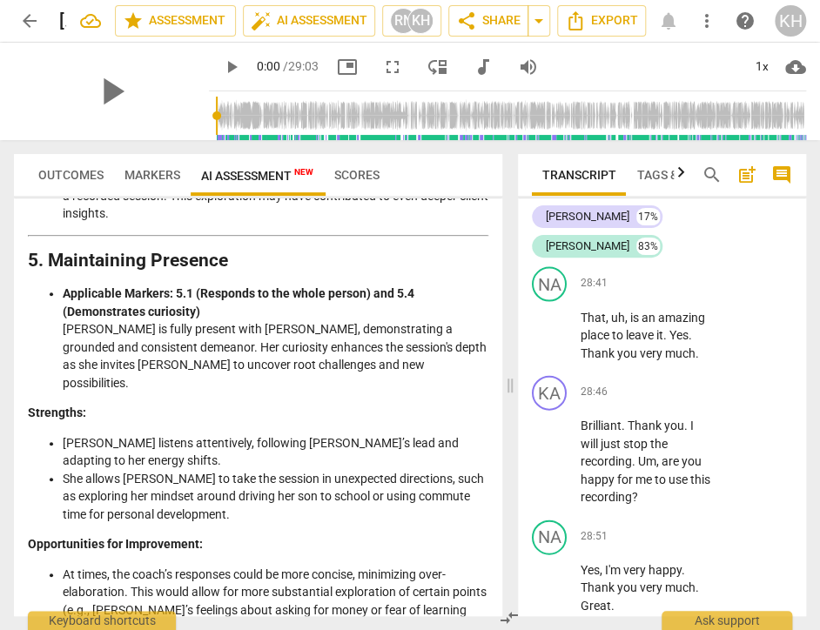
click at [159, 172] on span "Markers" at bounding box center [152, 175] width 56 height 14
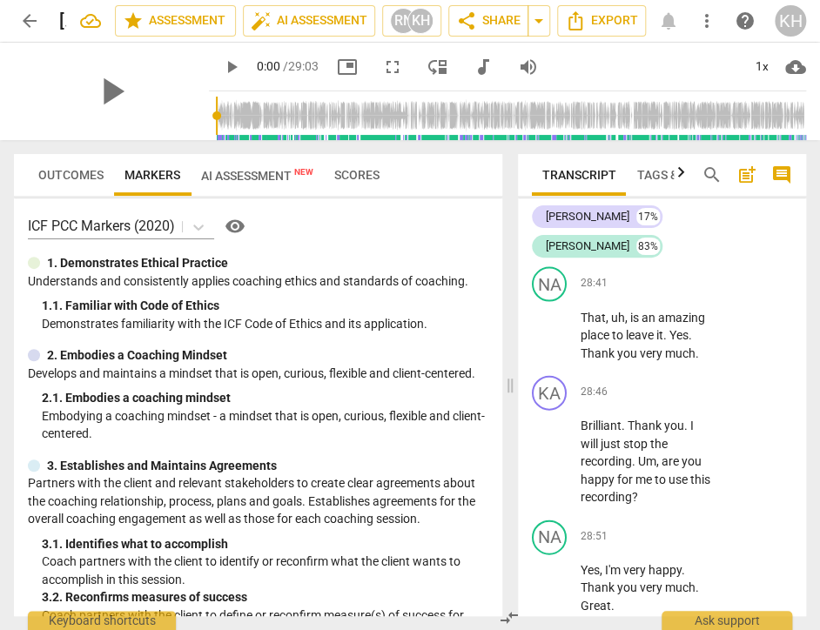
click at [81, 184] on span "Outcomes" at bounding box center [71, 175] width 86 height 24
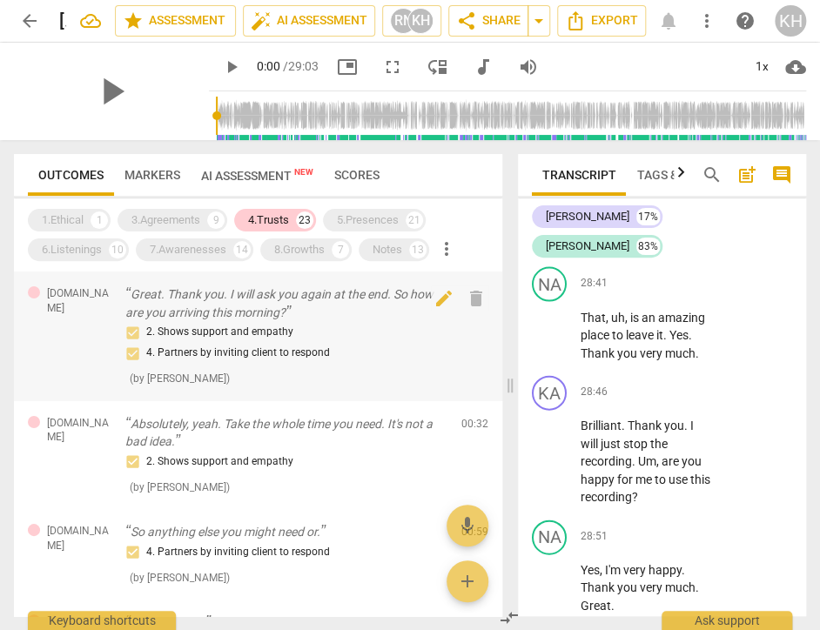
click at [84, 171] on span "Outcomes" at bounding box center [70, 175] width 65 height 14
click at [282, 219] on div "4.Trusts" at bounding box center [268, 219] width 41 height 17
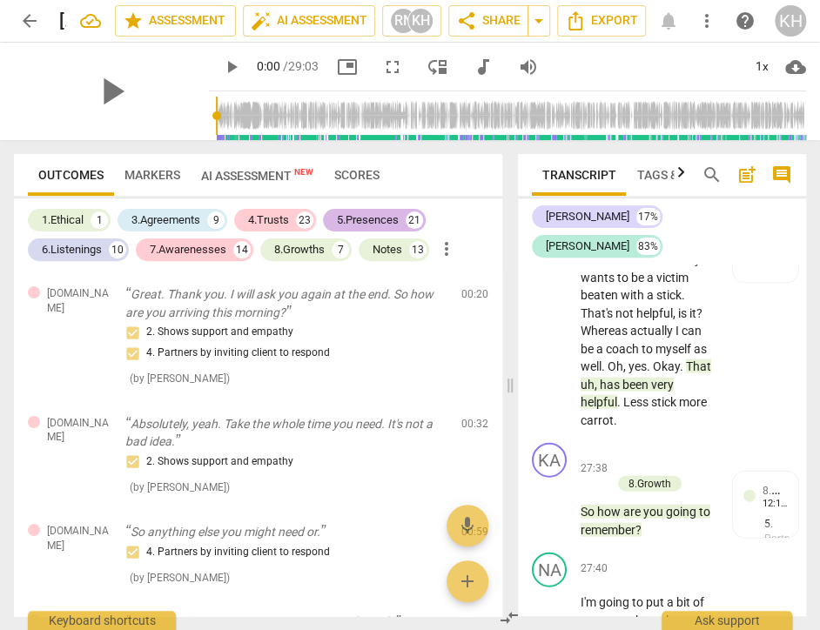
scroll to position [29159, 0]
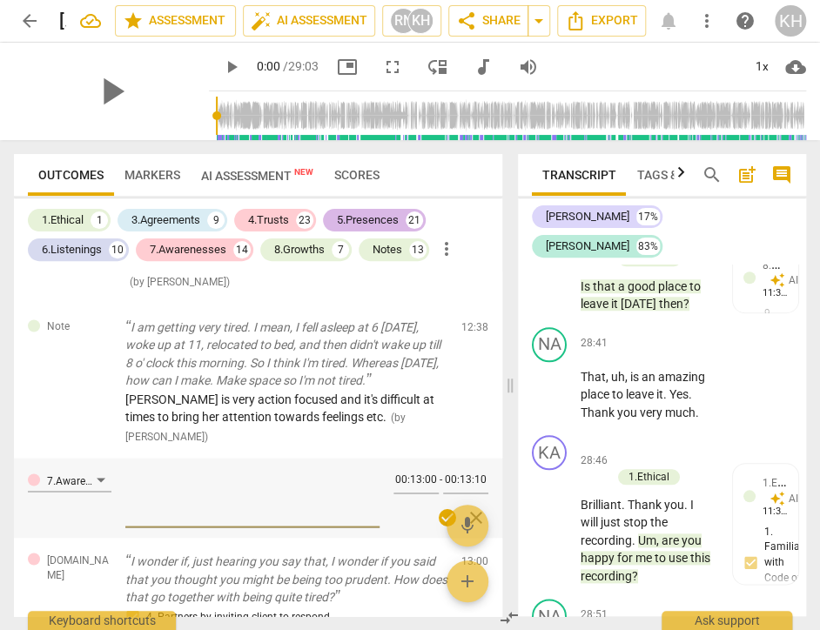
click at [385, 222] on div "5.Presences" at bounding box center [368, 219] width 62 height 17
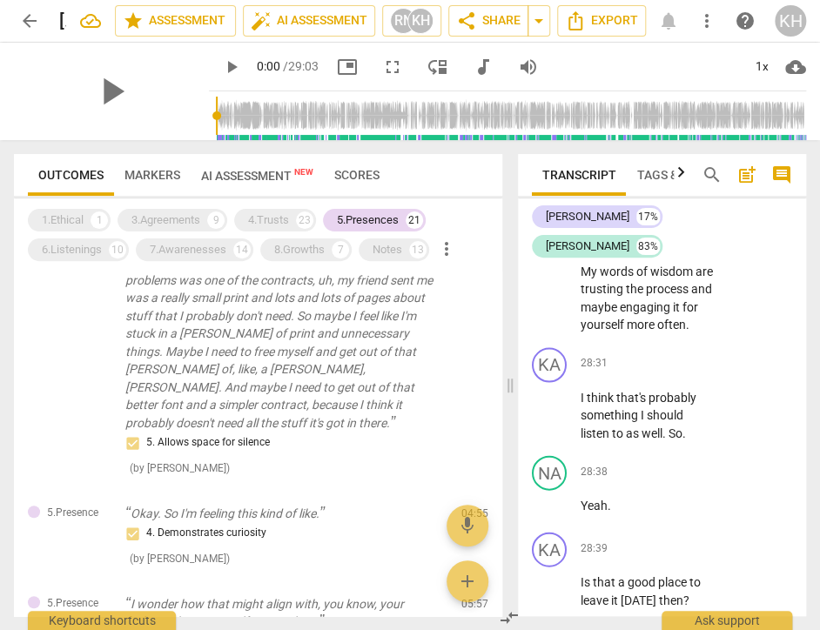
scroll to position [0, 0]
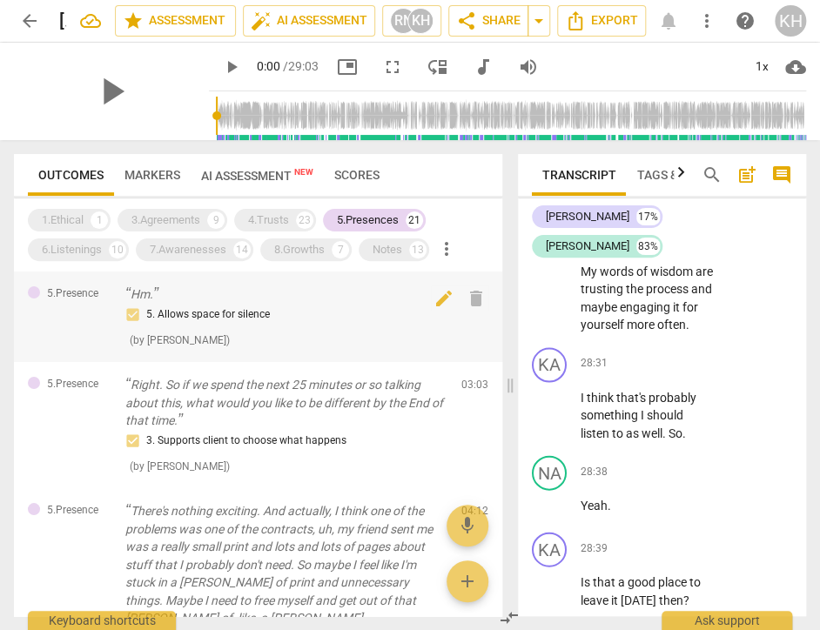
click at [276, 314] on div "5. Allows space for silence" at bounding box center [286, 315] width 322 height 21
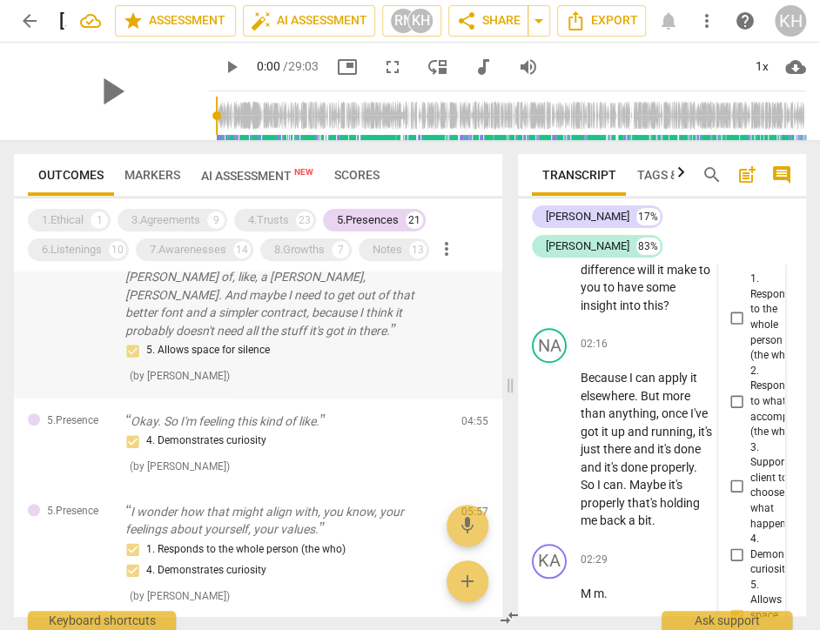
scroll to position [348, 0]
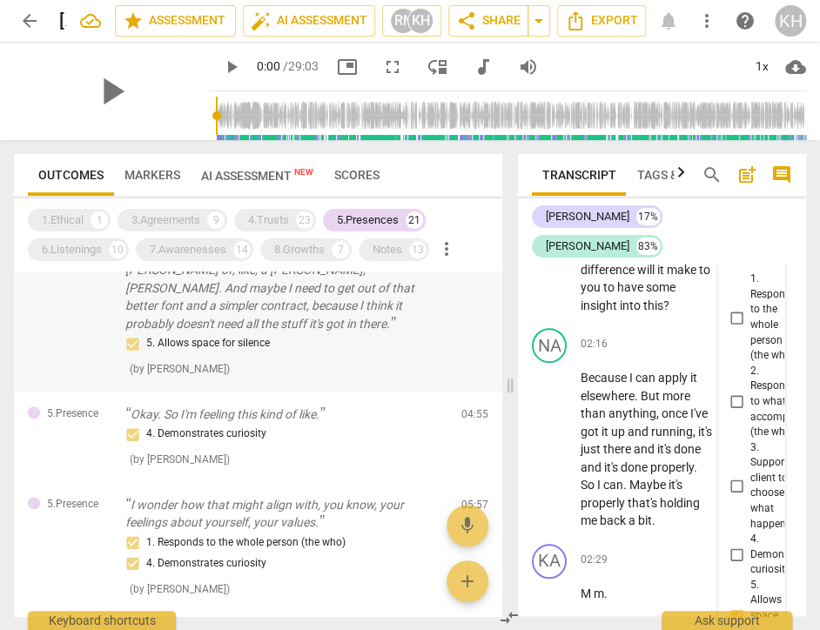
click at [334, 314] on p "There's nothing exciting. And actually, I think one of the problems was one of …" at bounding box center [286, 243] width 322 height 178
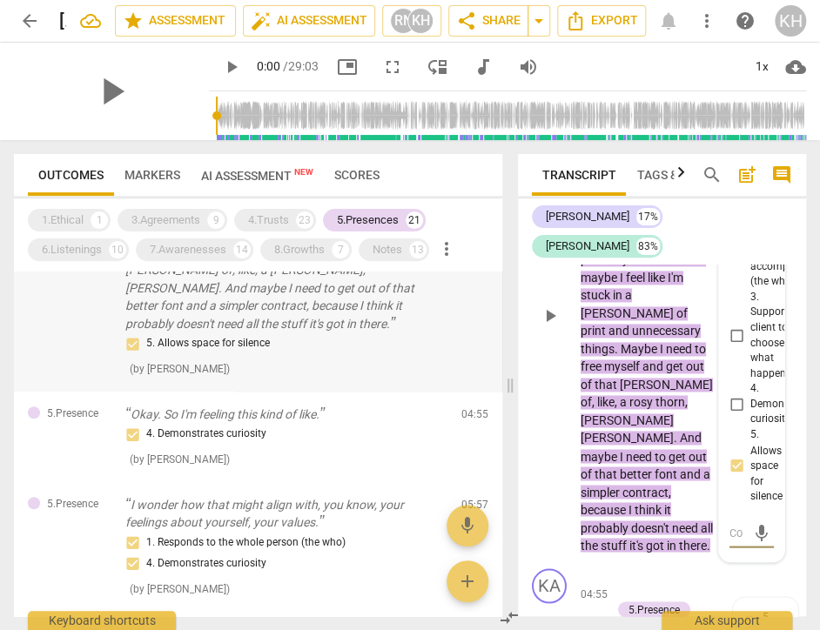
scroll to position [4884, 0]
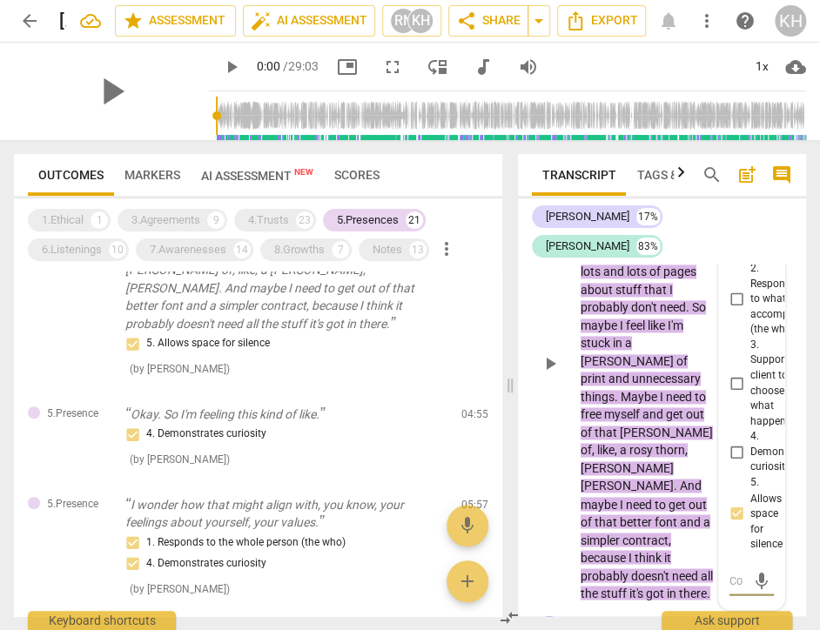
click at [550, 374] on span "play_arrow" at bounding box center [550, 363] width 21 height 21
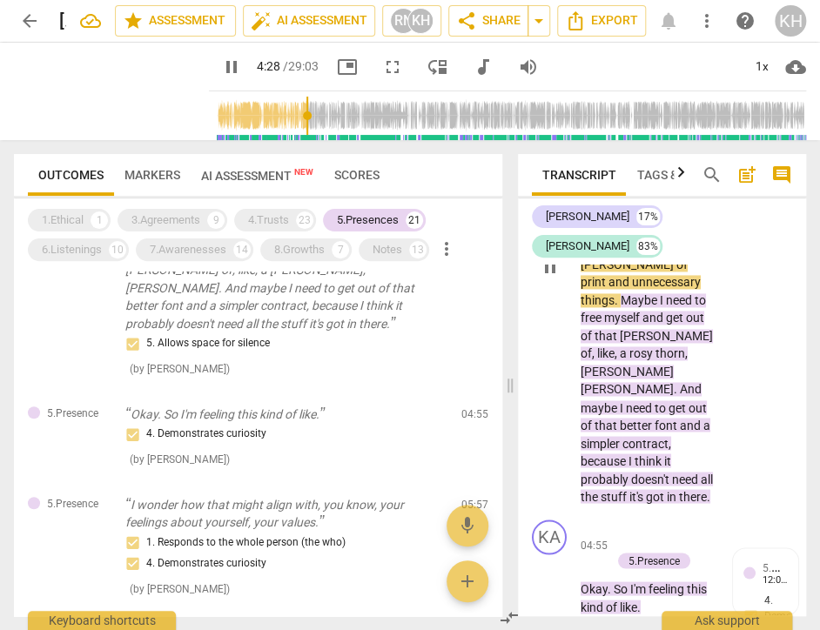
scroll to position [4971, 0]
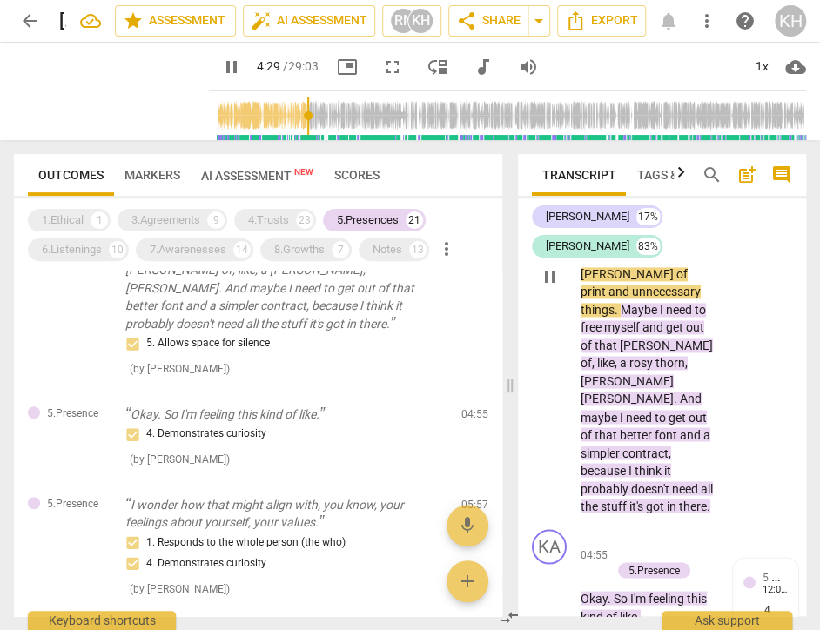
click at [686, 227] on span "." at bounding box center [689, 220] width 6 height 14
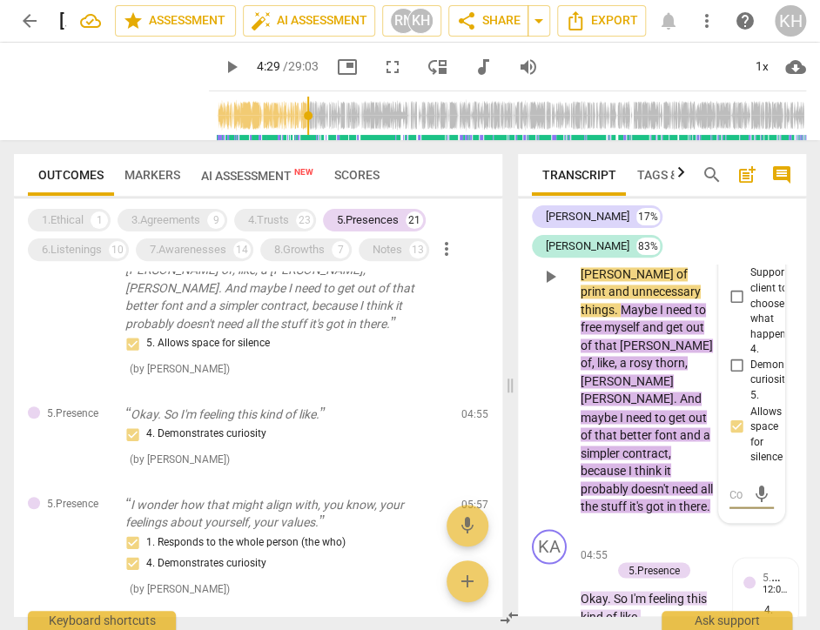
scroll to position [1, 0]
click at [299, 116] on input "range" at bounding box center [511, 116] width 590 height 56
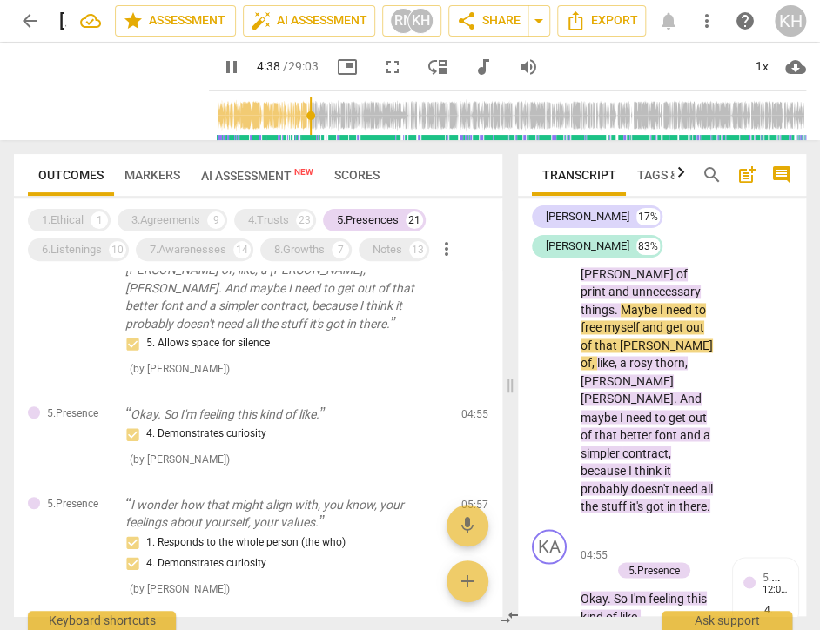
click at [291, 116] on input "range" at bounding box center [511, 116] width 590 height 56
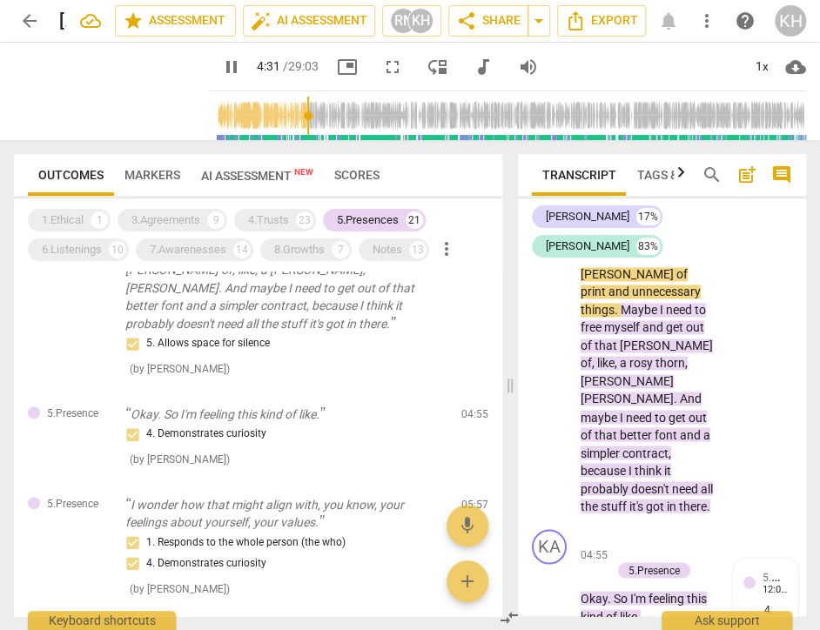
click at [221, 62] on span "pause" at bounding box center [231, 67] width 21 height 21
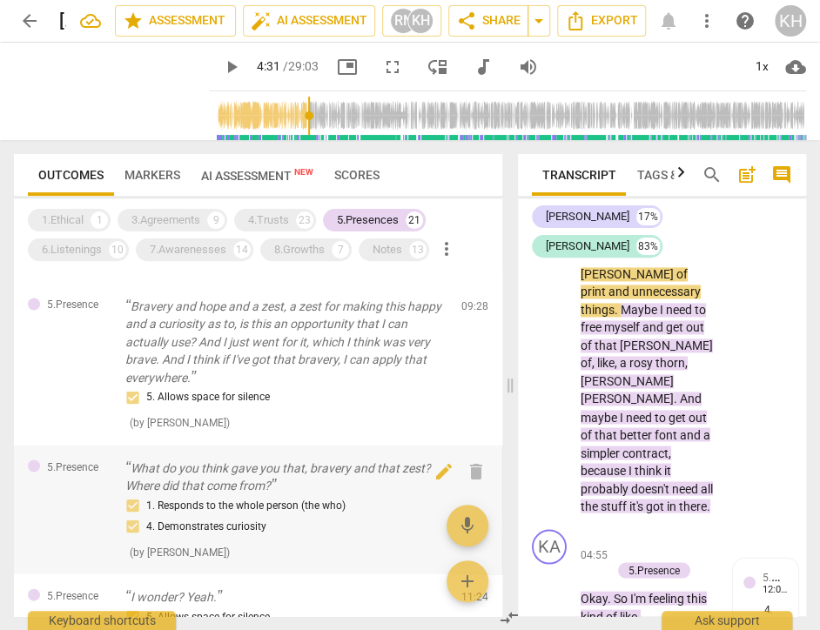
scroll to position [957, 0]
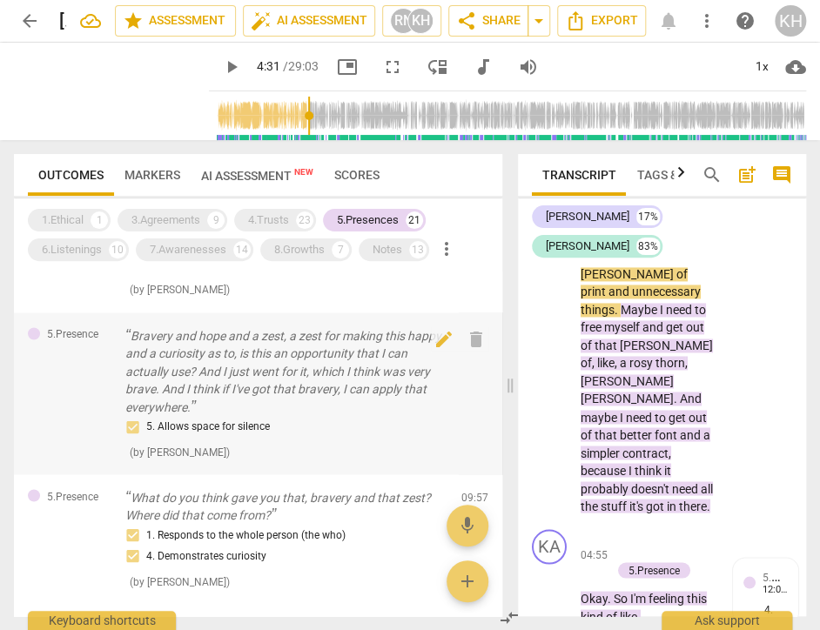
click at [324, 373] on p "Bravery and hope and a zest, a zest for making this happy and a curiosity as to…" at bounding box center [286, 371] width 322 height 90
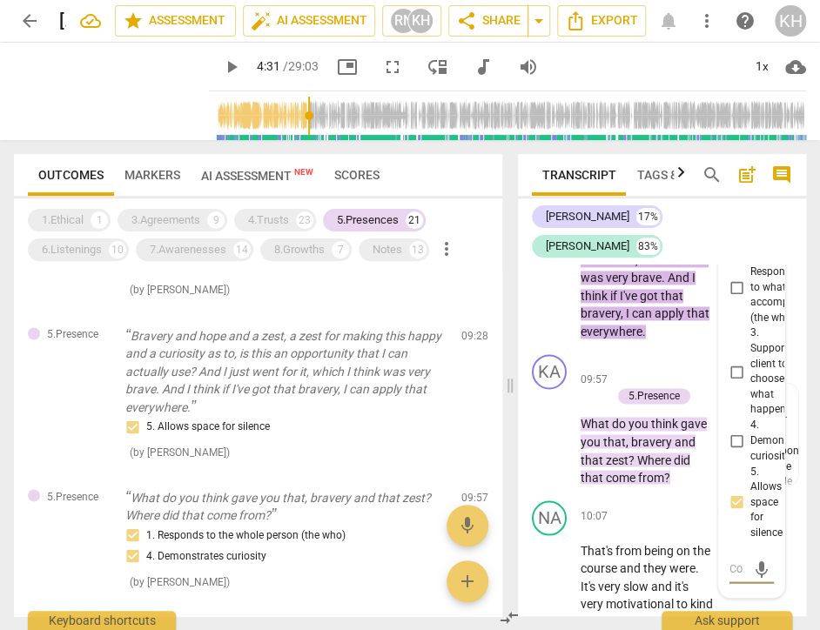
scroll to position [9046, 0]
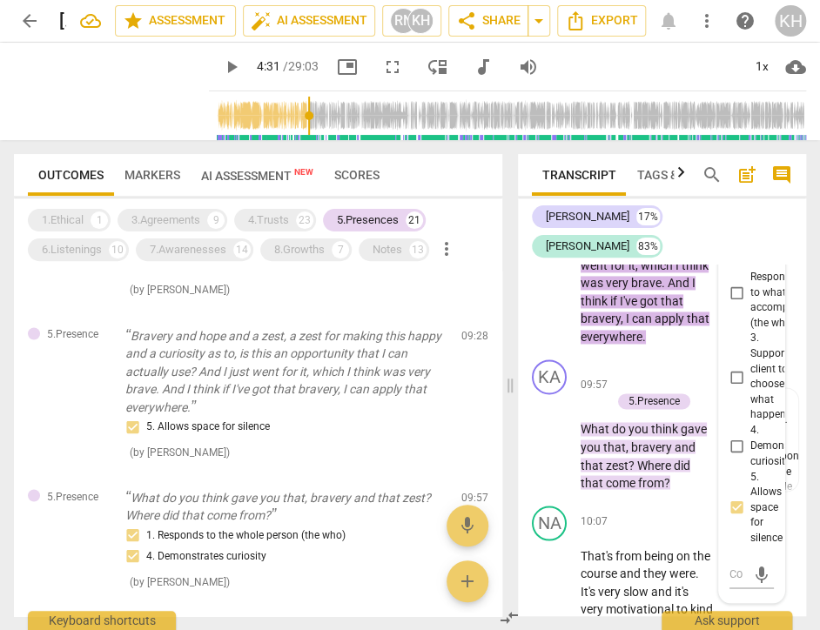
click at [553, 243] on span "play_arrow" at bounding box center [550, 232] width 21 height 21
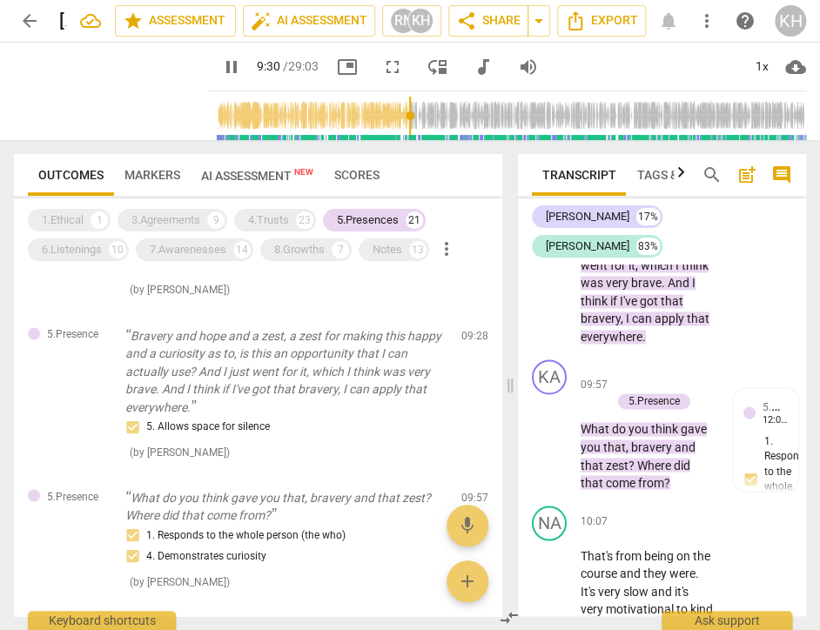
click at [556, 243] on span "pause" at bounding box center [550, 232] width 21 height 21
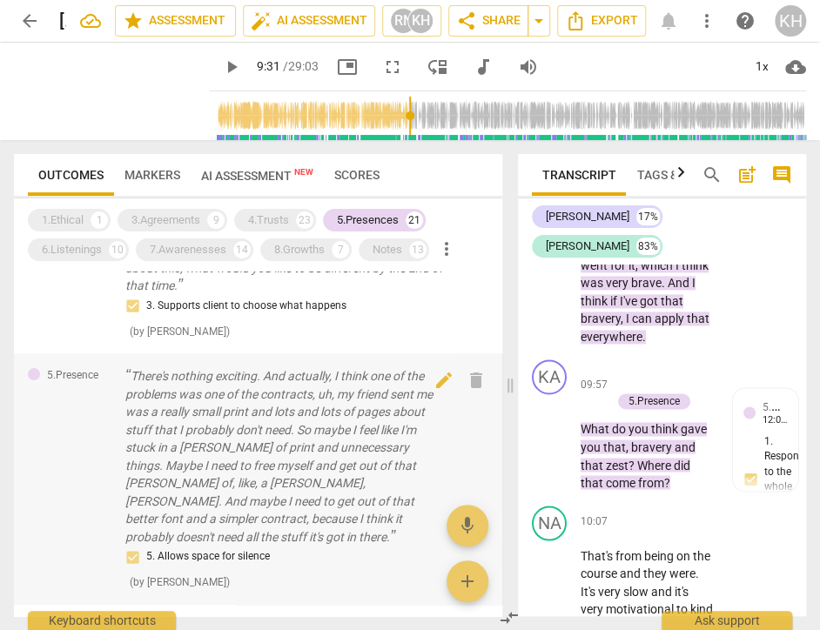
scroll to position [174, 0]
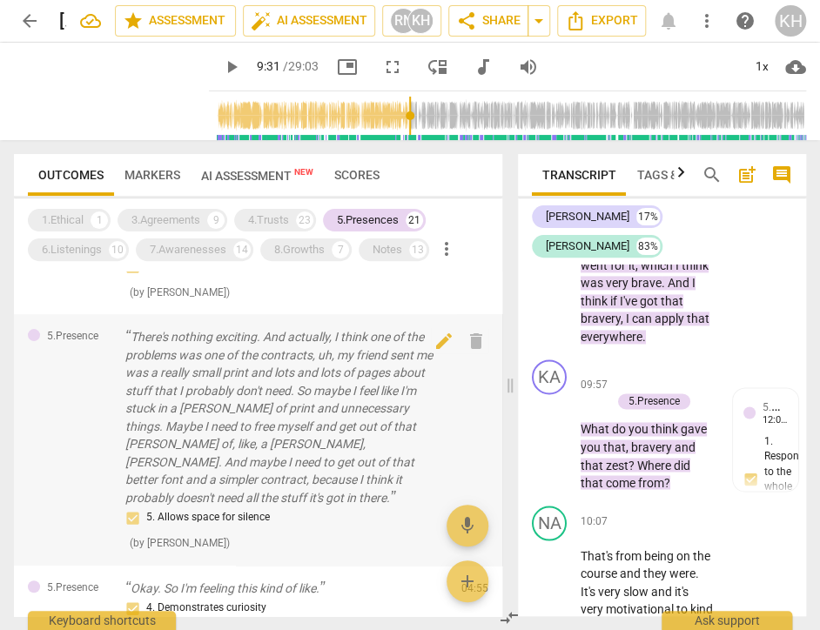
click at [287, 420] on p "There's nothing exciting. And actually, I think one of the problems was one of …" at bounding box center [286, 417] width 322 height 178
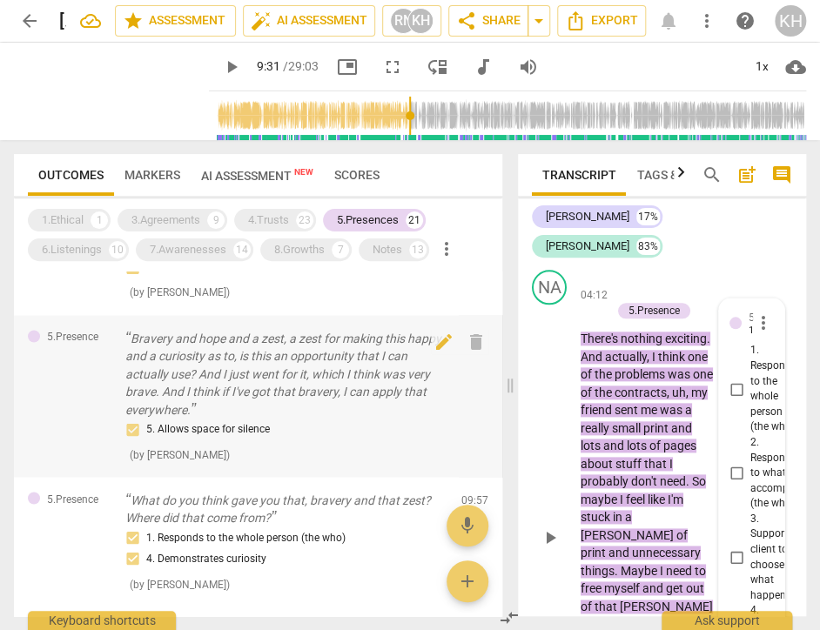
scroll to position [957, 0]
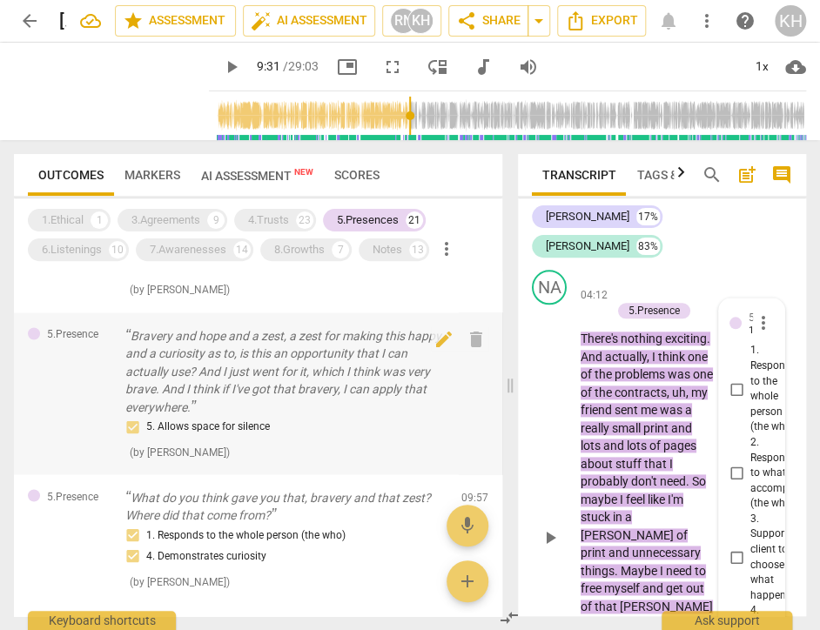
click at [300, 365] on p "Bravery and hope and a zest, a zest for making this happy and a curiosity as to…" at bounding box center [286, 371] width 322 height 90
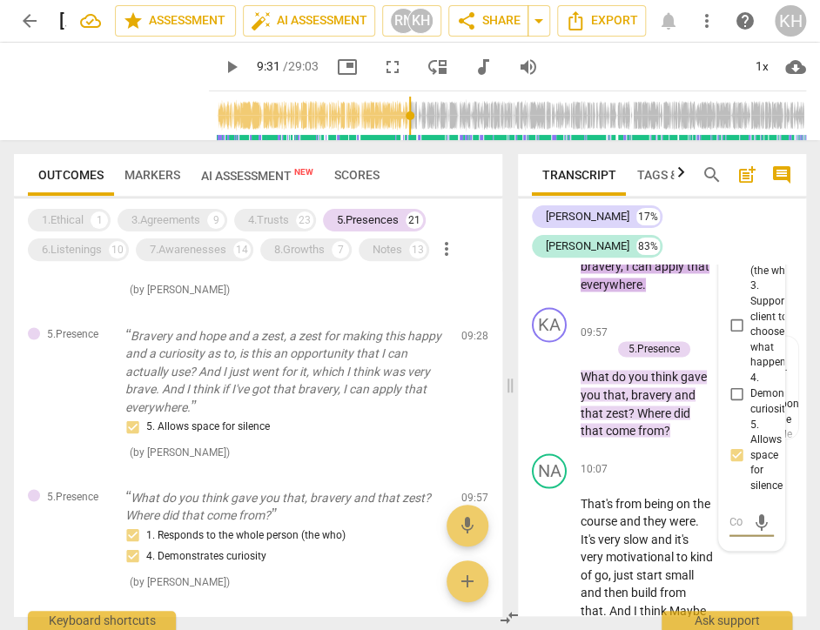
scroll to position [9046, 0]
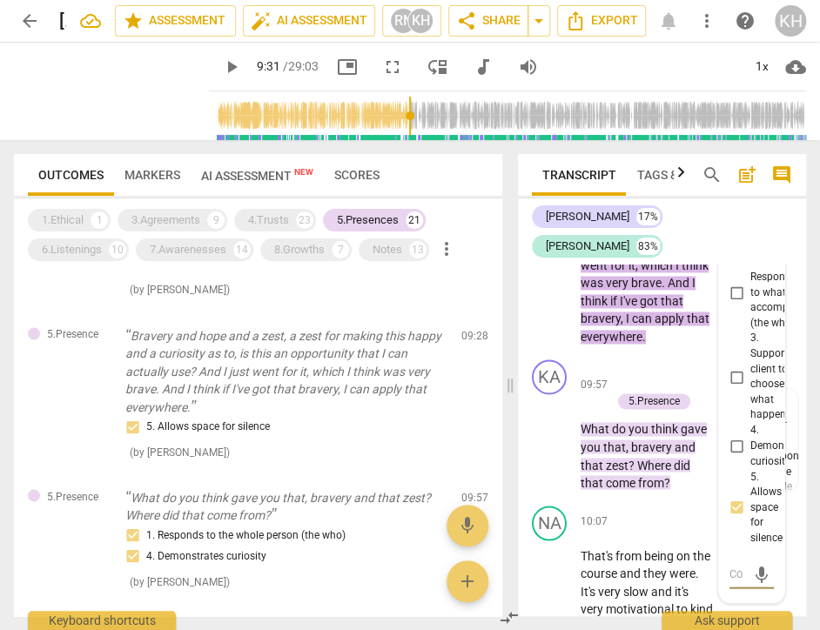
click at [553, 243] on span "play_arrow" at bounding box center [550, 232] width 21 height 21
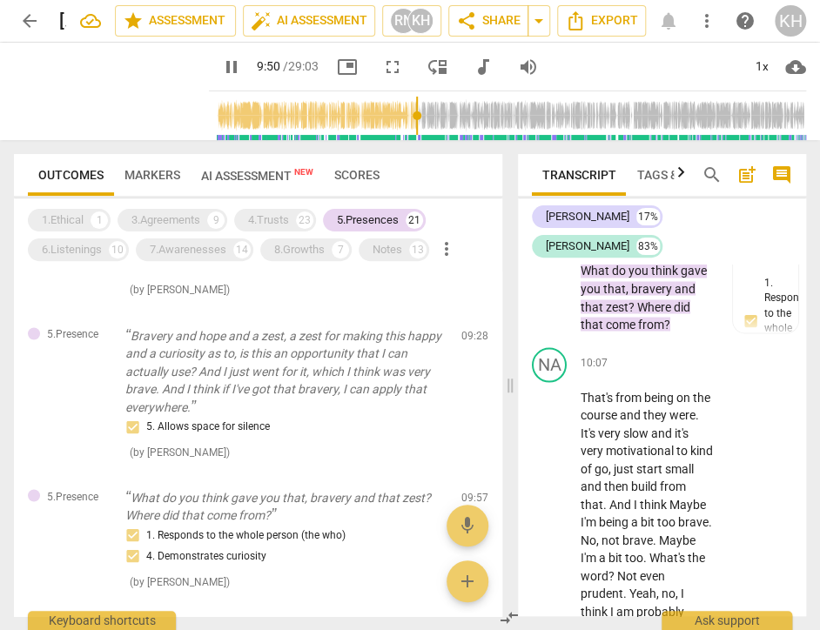
scroll to position [9220, 0]
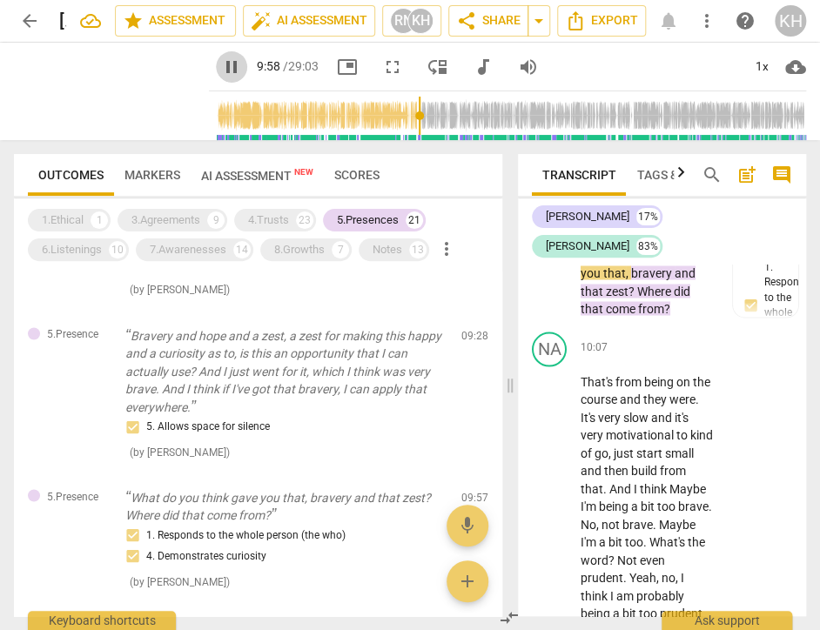
click at [221, 66] on span "pause" at bounding box center [231, 67] width 21 height 21
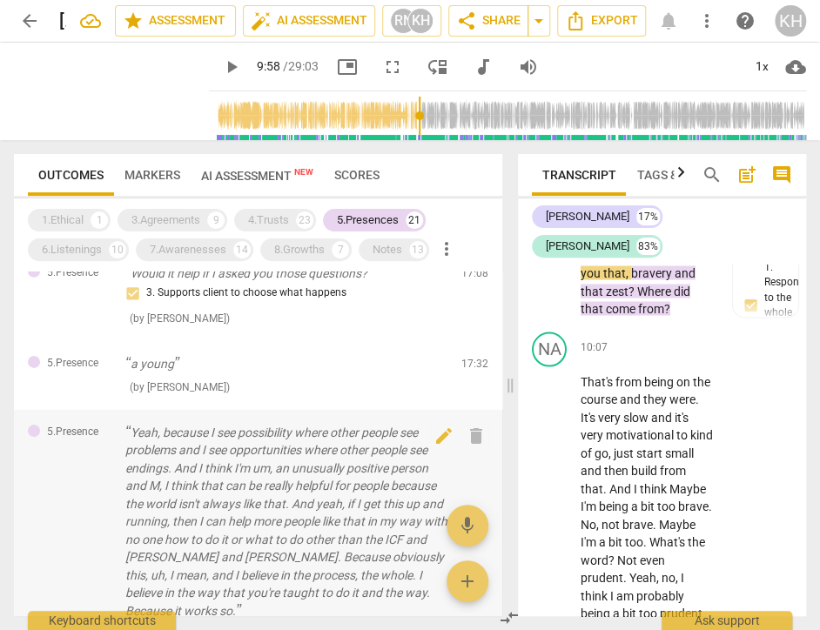
scroll to position [1740, 0]
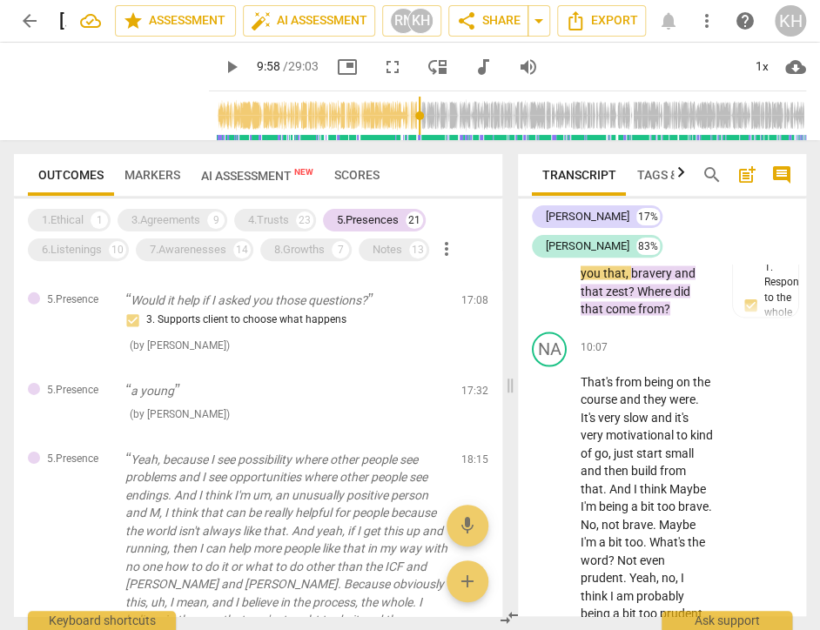
click at [469, 384] on span "delete" at bounding box center [476, 394] width 21 height 21
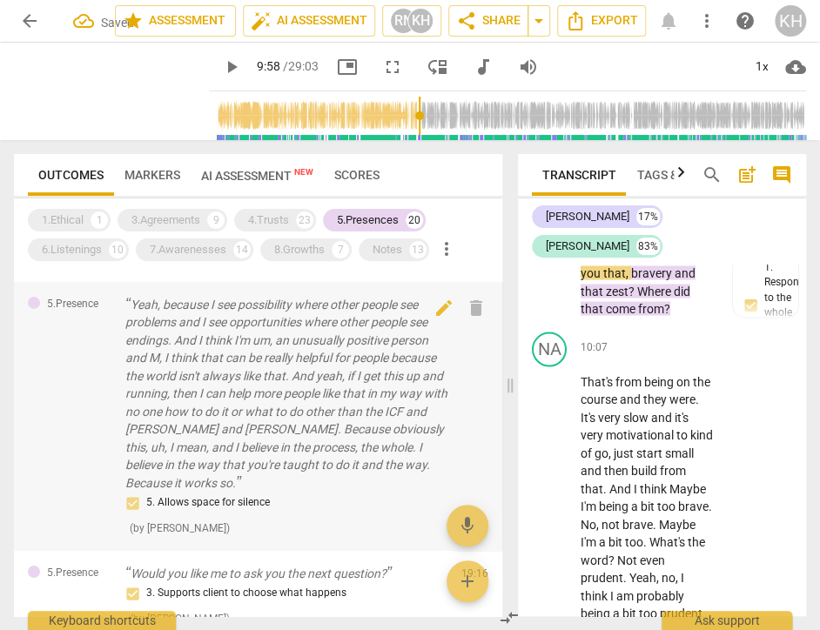
scroll to position [1827, 0]
click at [210, 349] on p "Yeah, because I see possibility where other people see problems and I see oppor…" at bounding box center [286, 393] width 322 height 197
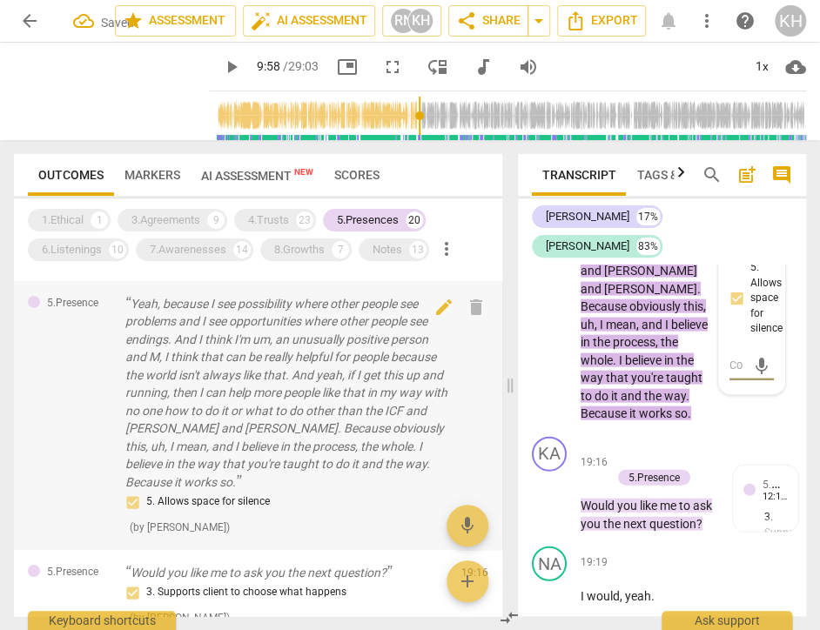
scroll to position [17586, 0]
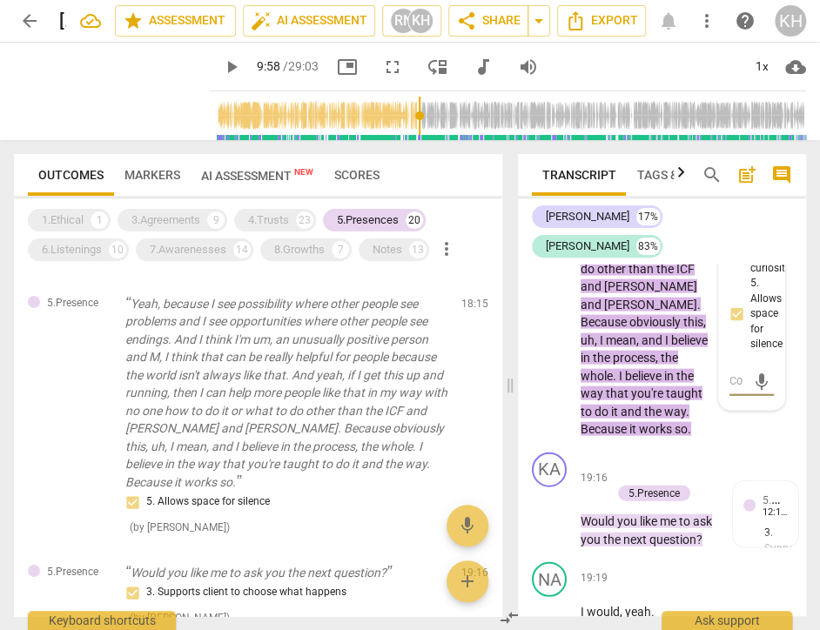
click at [553, 192] on span "play_arrow" at bounding box center [550, 181] width 21 height 21
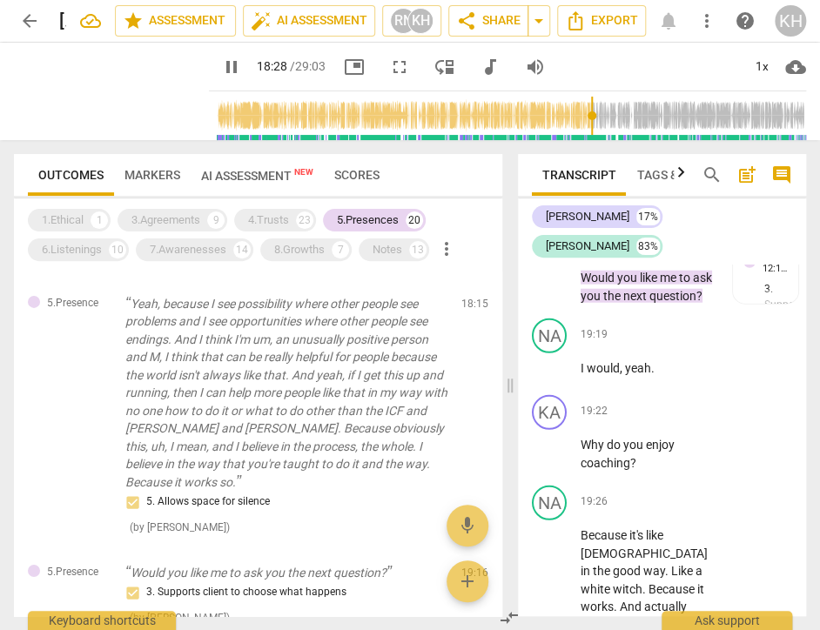
scroll to position [17847, 0]
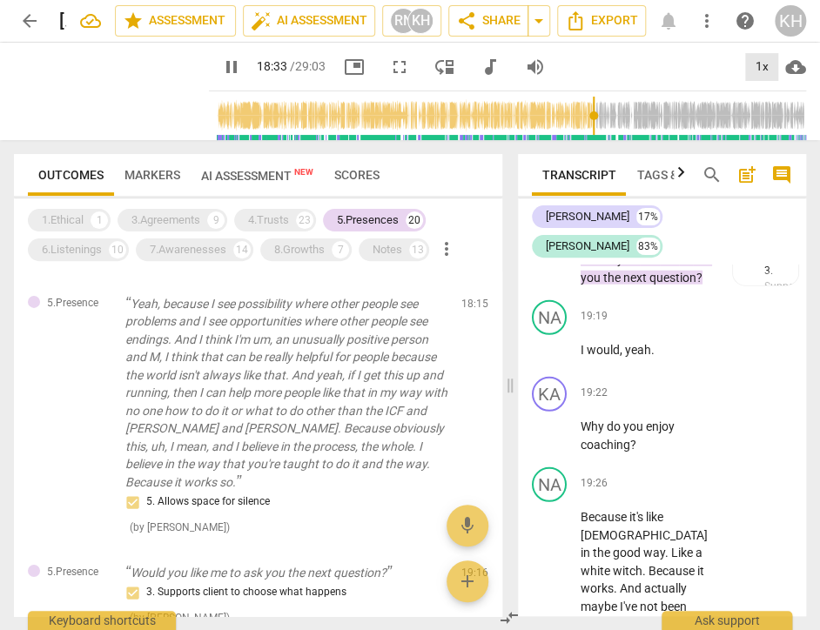
click at [762, 67] on div "1x" at bounding box center [761, 67] width 33 height 28
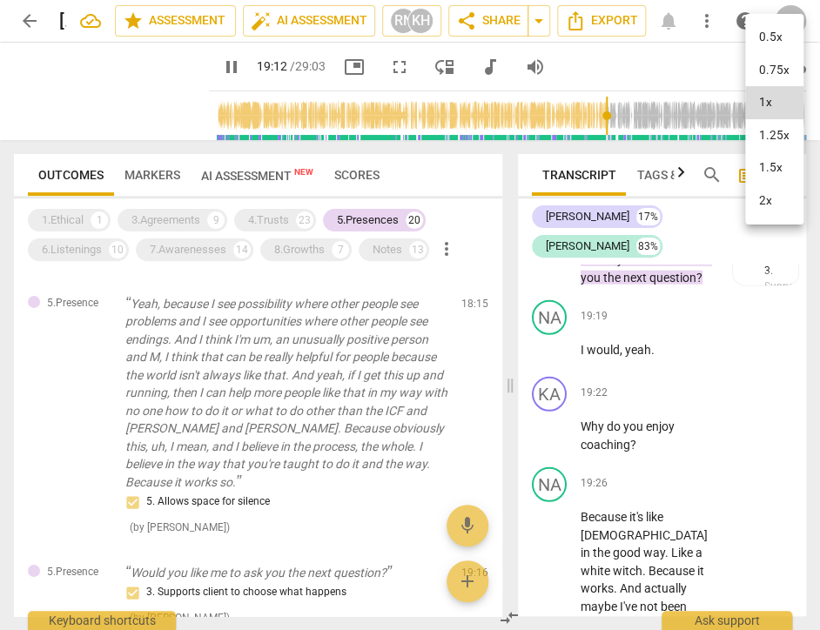
click at [283, 424] on div at bounding box center [410, 315] width 820 height 630
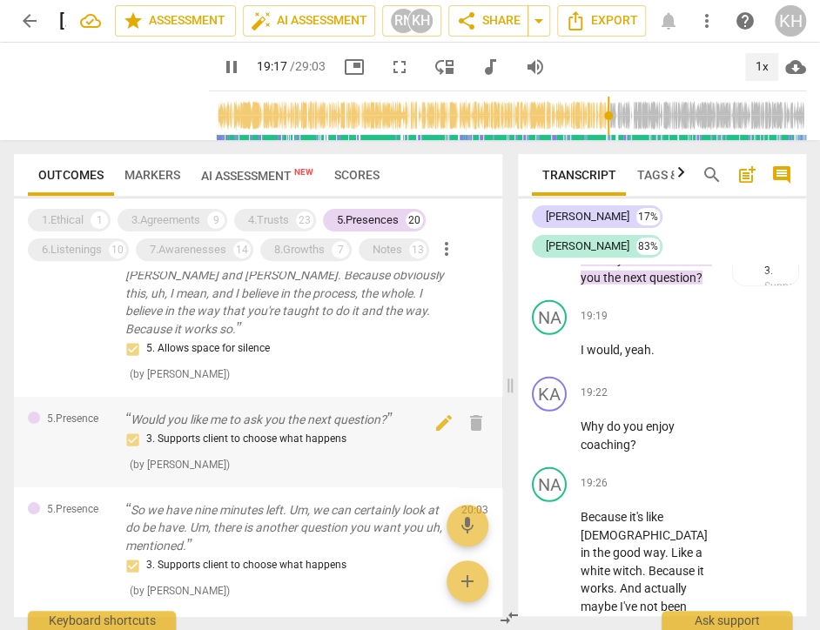
scroll to position [1984, 0]
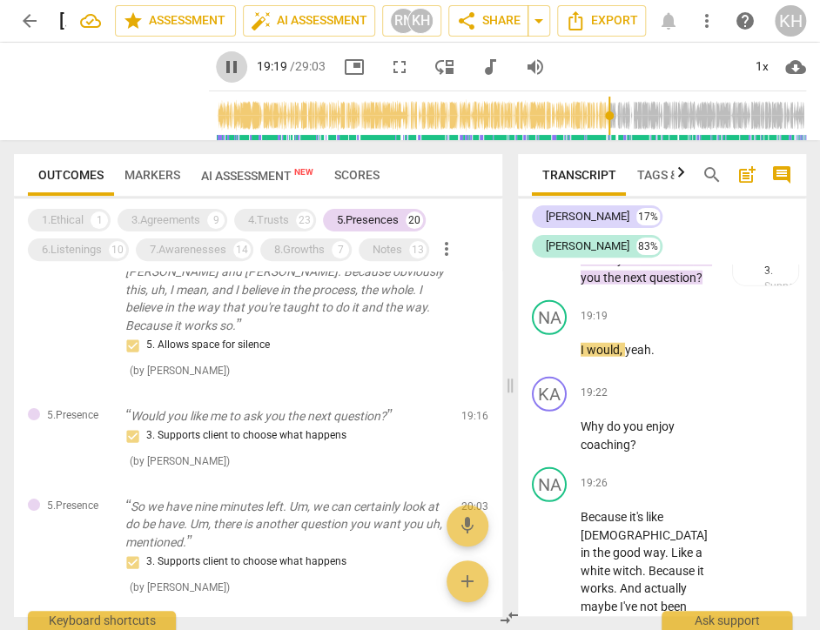
click at [221, 70] on span "pause" at bounding box center [231, 67] width 21 height 21
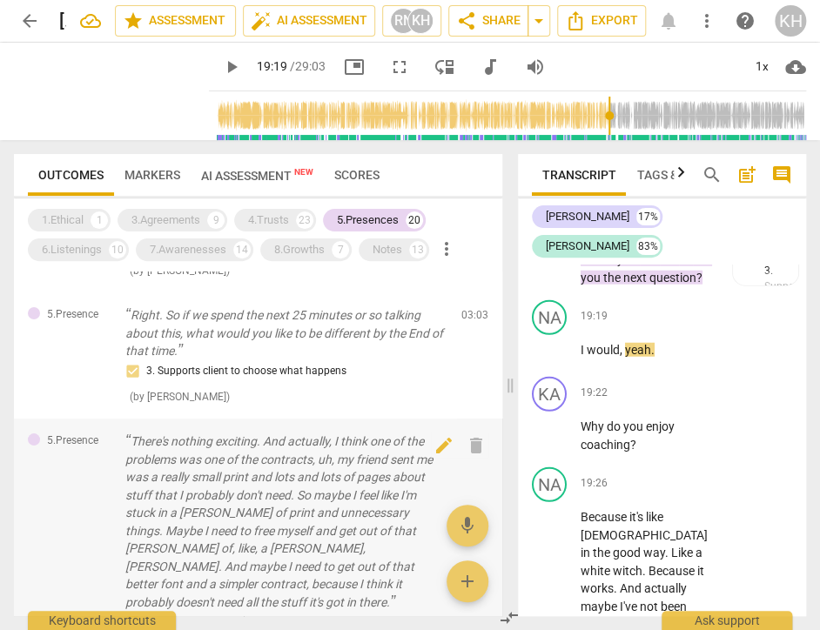
scroll to position [0, 0]
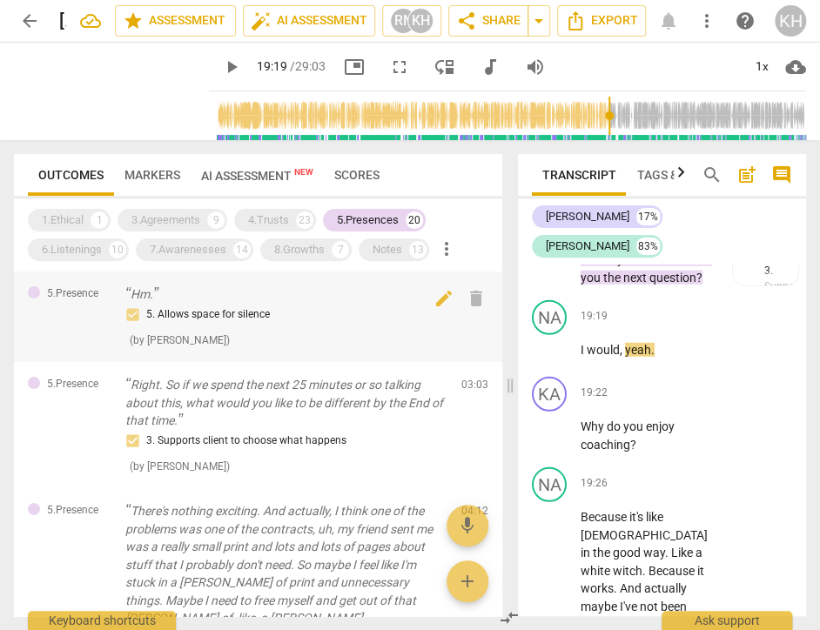
click at [191, 297] on p "Hm." at bounding box center [286, 294] width 322 height 18
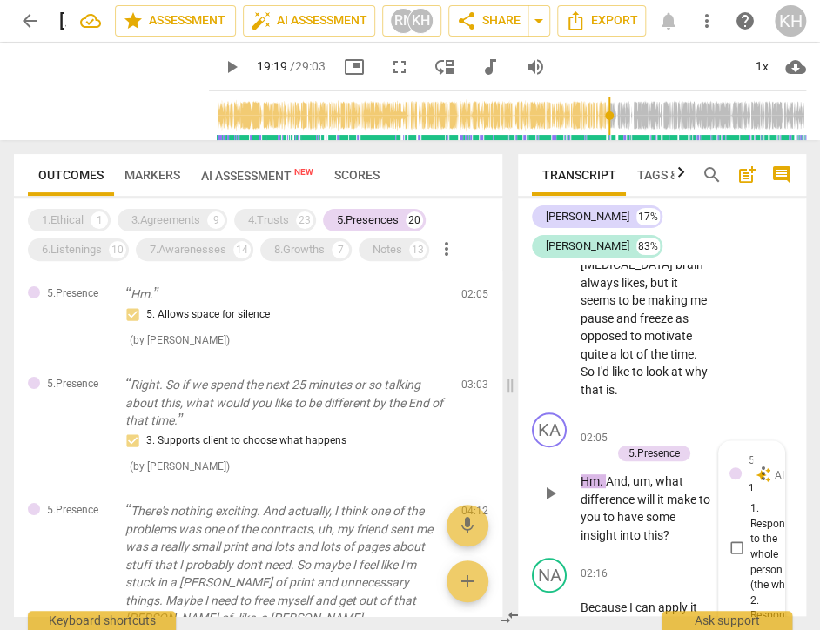
scroll to position [2169, 0]
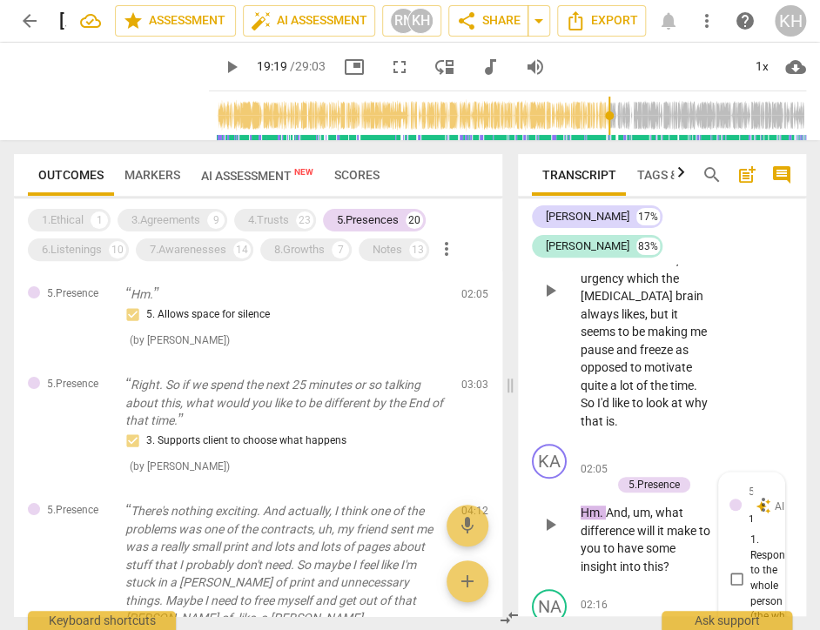
click at [610, 386] on span "quite" at bounding box center [595, 386] width 30 height 14
click at [546, 298] on span "play_arrow" at bounding box center [550, 290] width 21 height 21
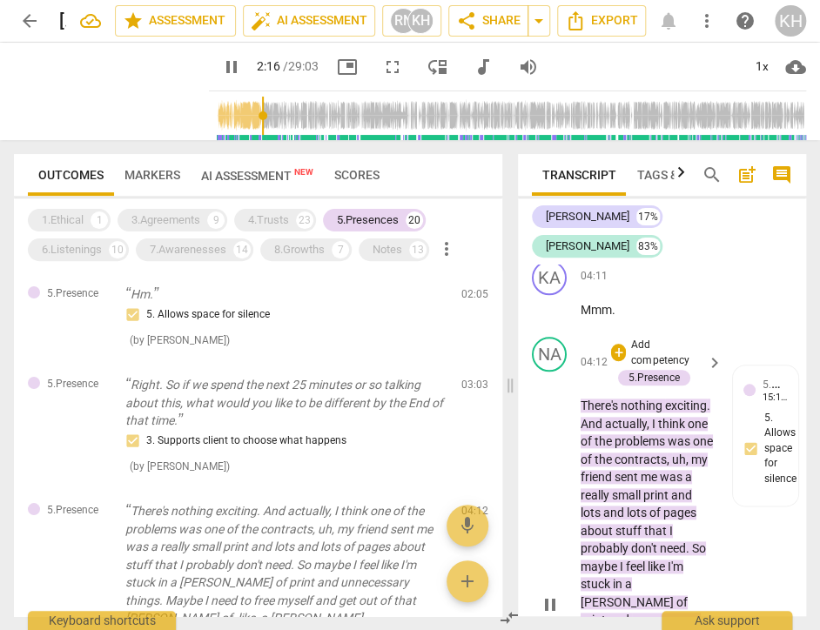
scroll to position [4605, 0]
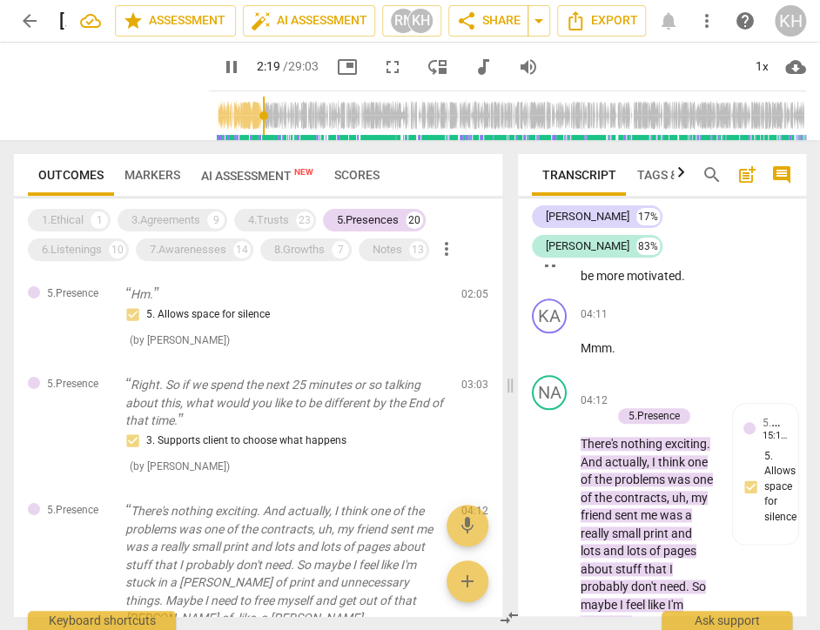
click at [550, 272] on span "pause" at bounding box center [550, 261] width 21 height 21
click at [551, 272] on span "play_arrow" at bounding box center [550, 261] width 21 height 21
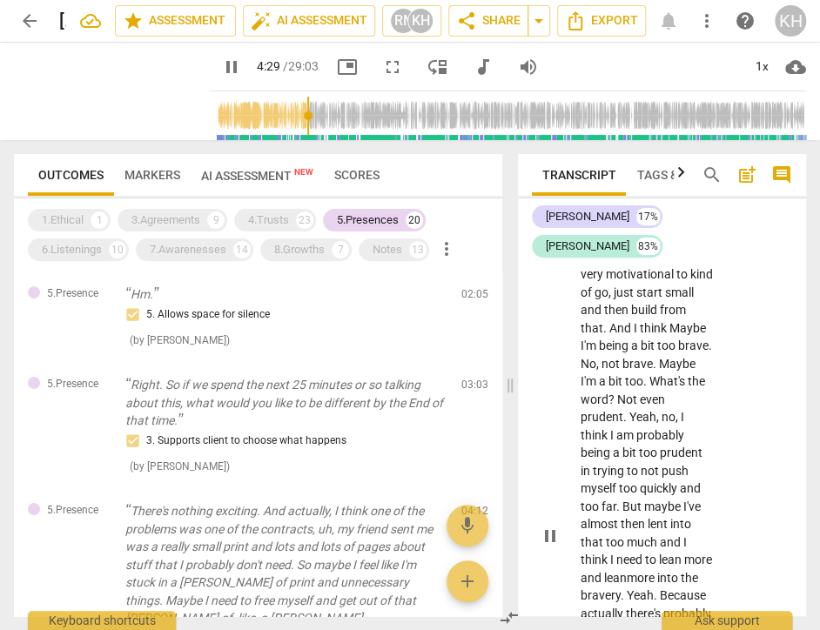
scroll to position [9391, 0]
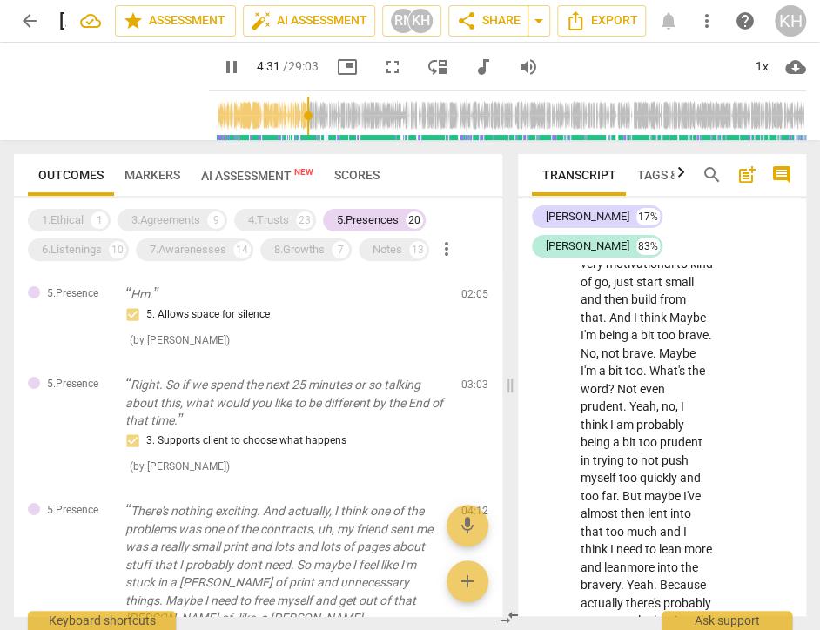
click at [226, 67] on span "pause" at bounding box center [231, 67] width 21 height 21
type input "272"
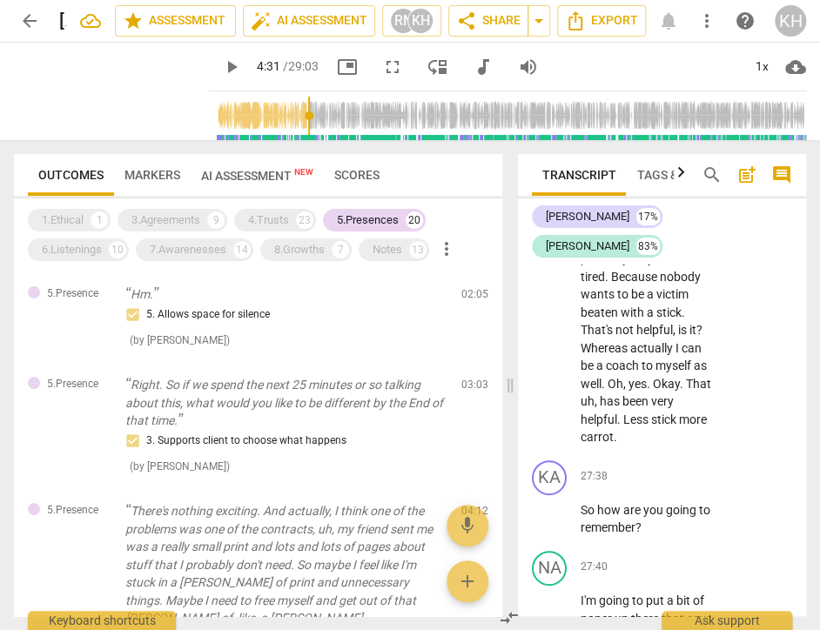
scroll to position [26534, 0]
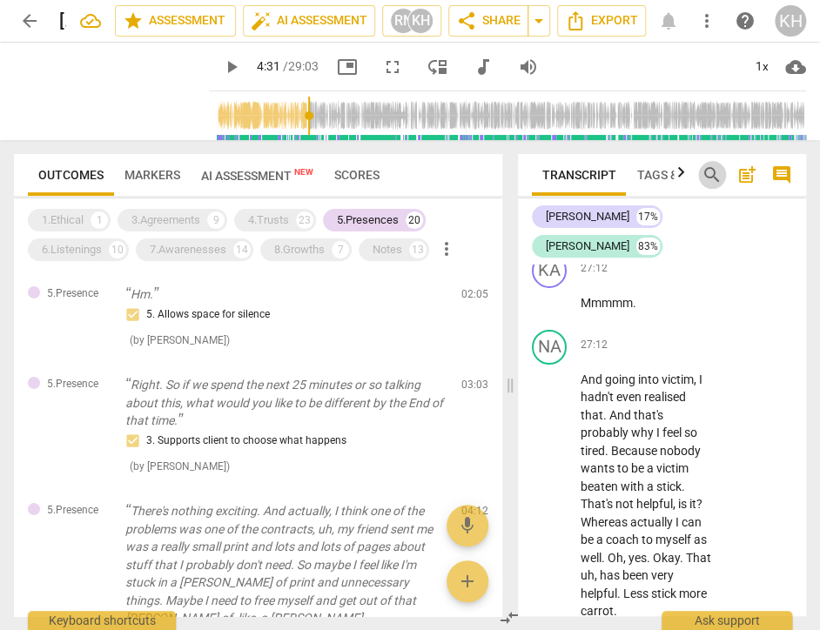
click at [716, 169] on span "search" at bounding box center [711, 174] width 21 height 21
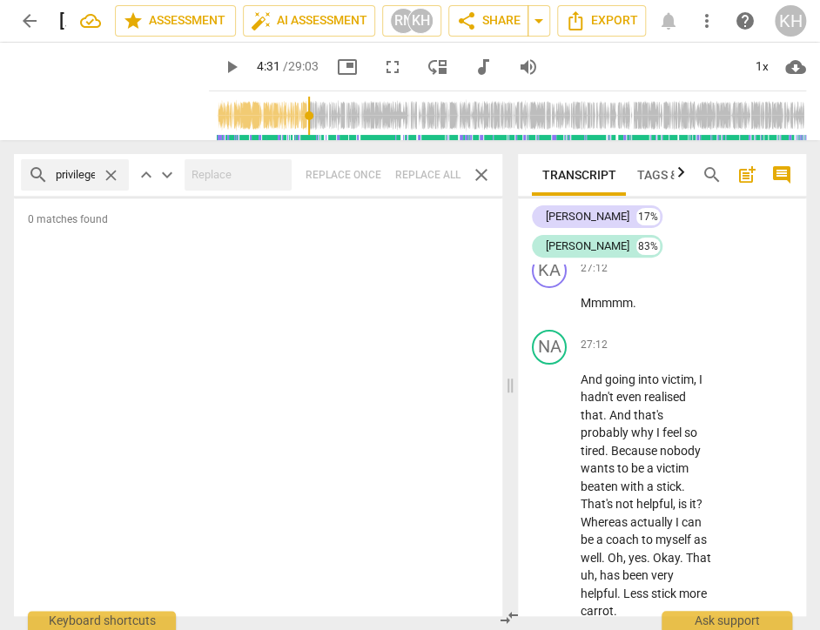
scroll to position [0, 3]
type input "privilege"
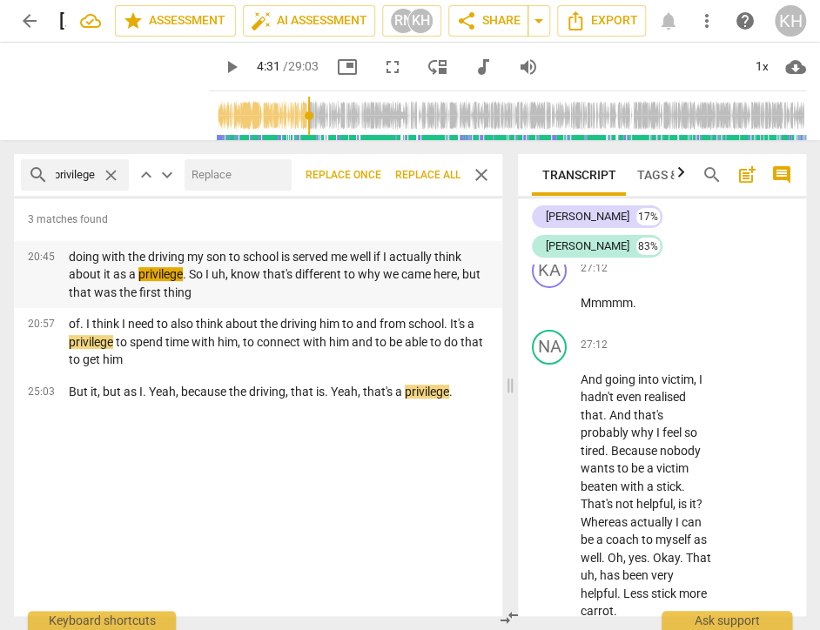
click at [144, 273] on em "privilege" at bounding box center [160, 274] width 44 height 14
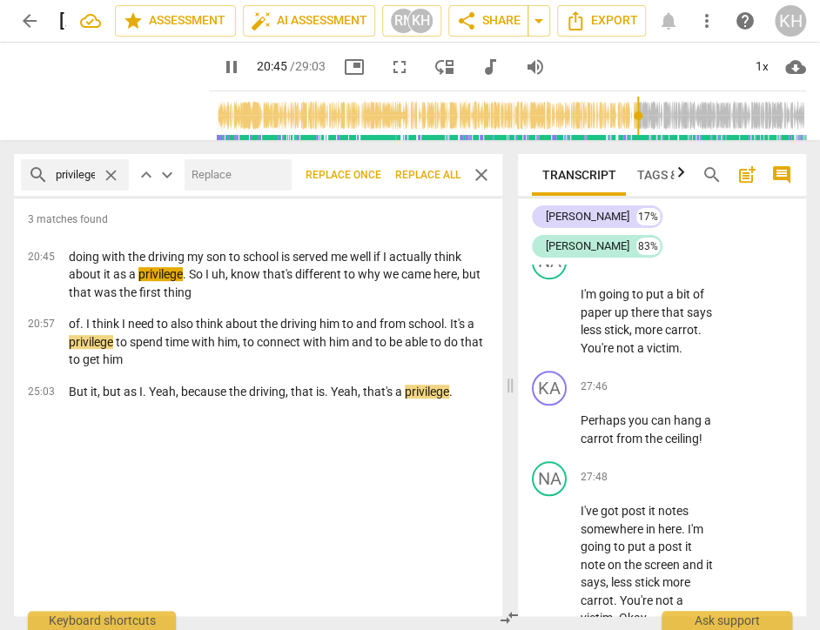
scroll to position [27056, 0]
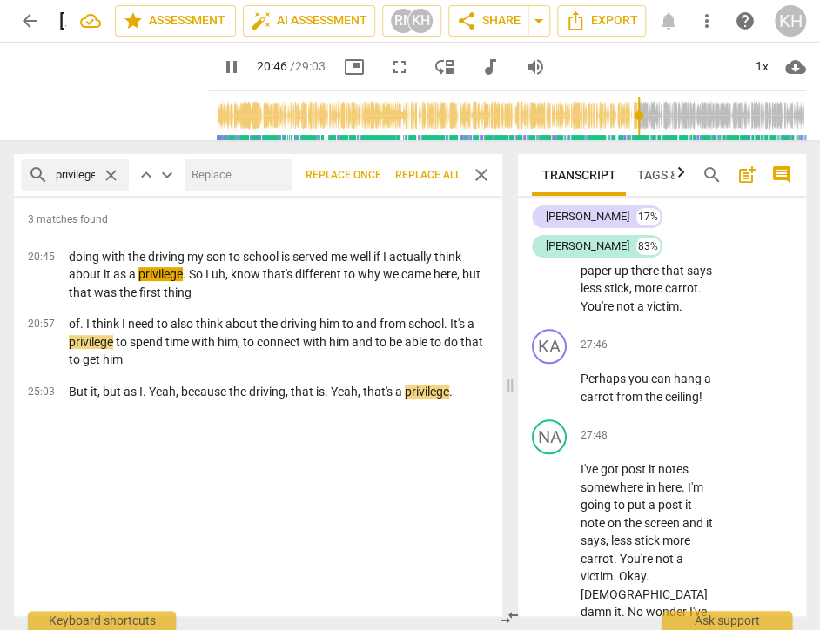
click at [0, 0] on span "pause" at bounding box center [0, 0] width 0 height 0
click at [192, 330] on p "of. I think I need to also think about the driving him to and from school. It's…" at bounding box center [278, 342] width 419 height 54
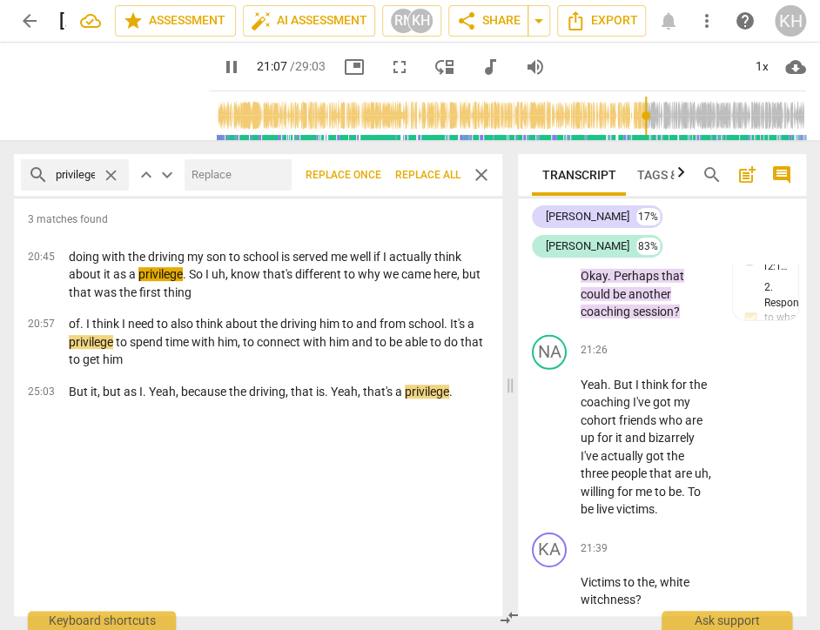
scroll to position [20182, 0]
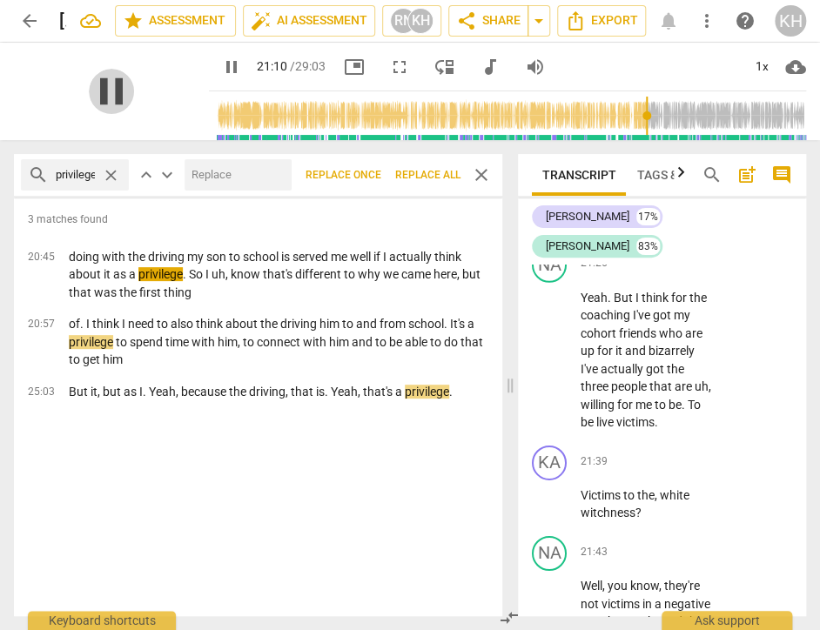
click at [110, 98] on span "pause" at bounding box center [111, 91] width 45 height 45
click at [482, 171] on span "close" at bounding box center [481, 174] width 21 height 21
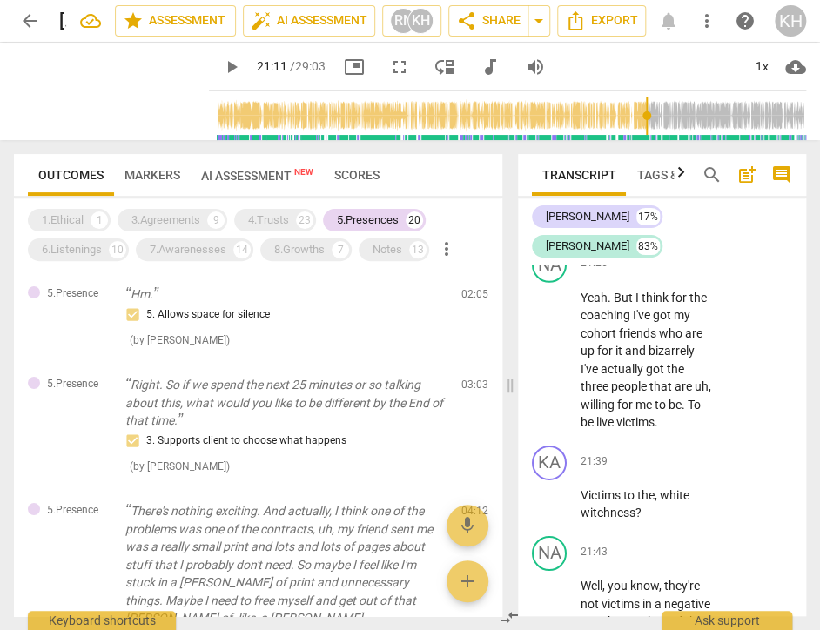
click at [285, 171] on span "AI Assessment New" at bounding box center [257, 176] width 112 height 14
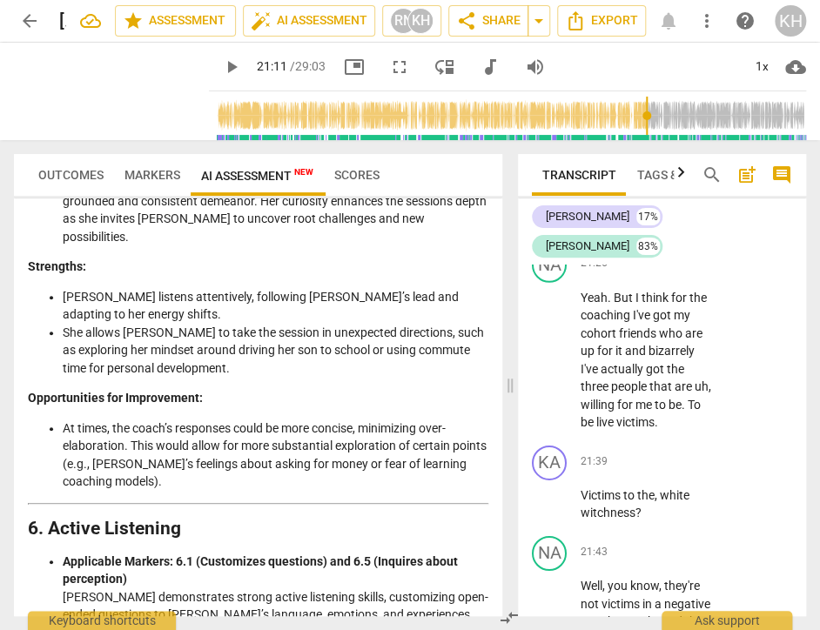
scroll to position [2088, 0]
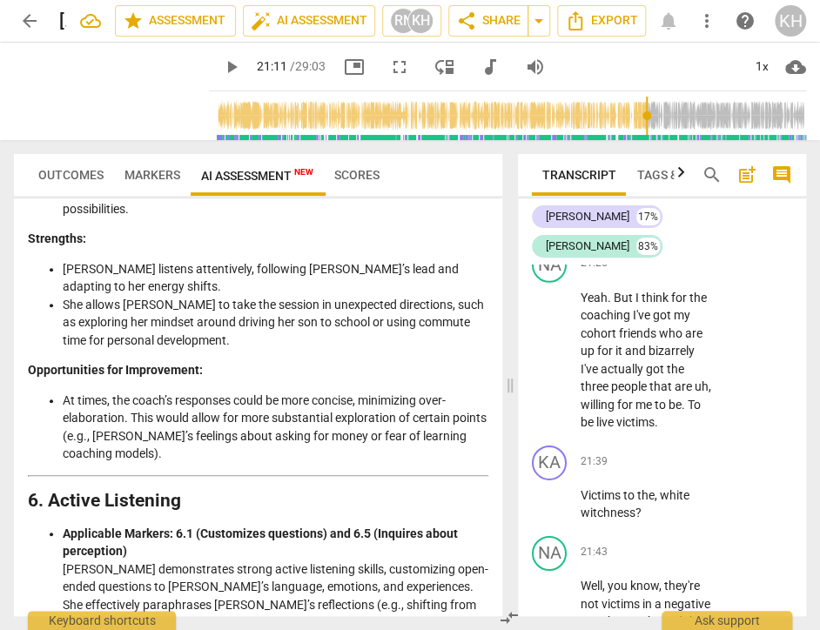
click at [70, 178] on span "Outcomes" at bounding box center [70, 175] width 65 height 14
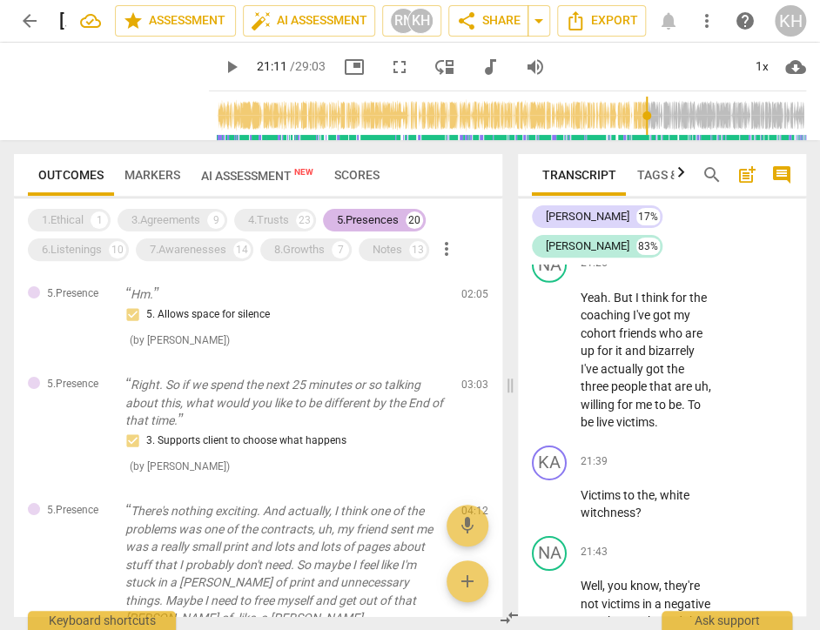
click at [396, 222] on div "5.Presences" at bounding box center [368, 219] width 62 height 17
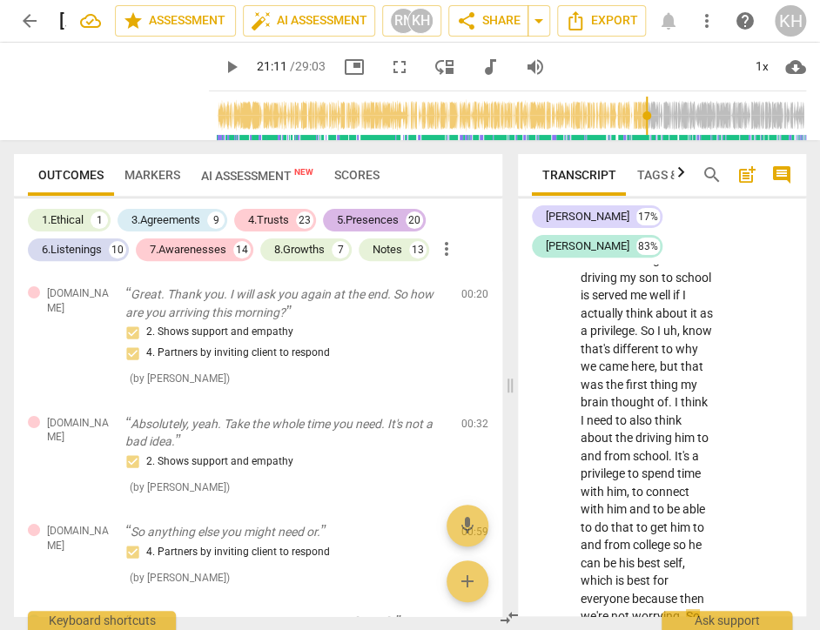
scroll to position [21203, 0]
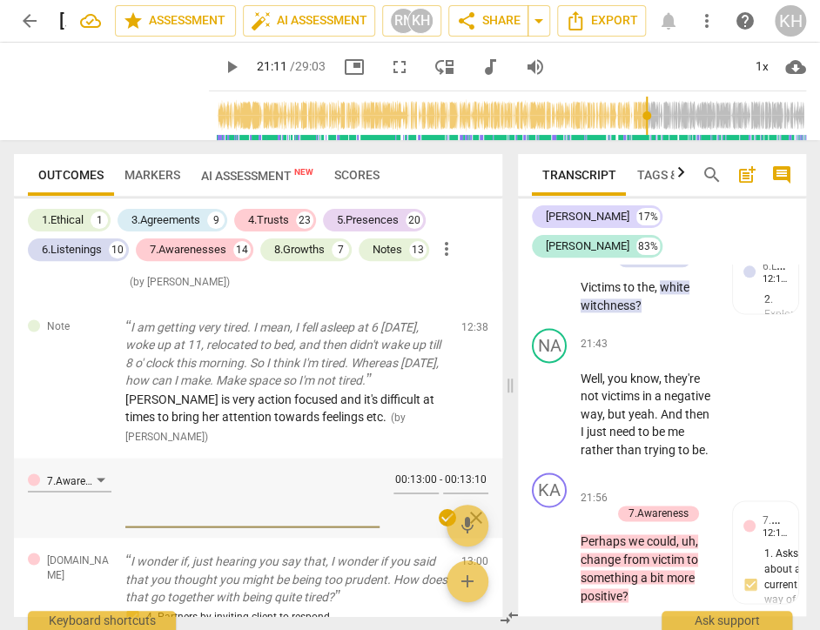
click at [101, 257] on div "6.Listenings" at bounding box center [72, 249] width 60 height 17
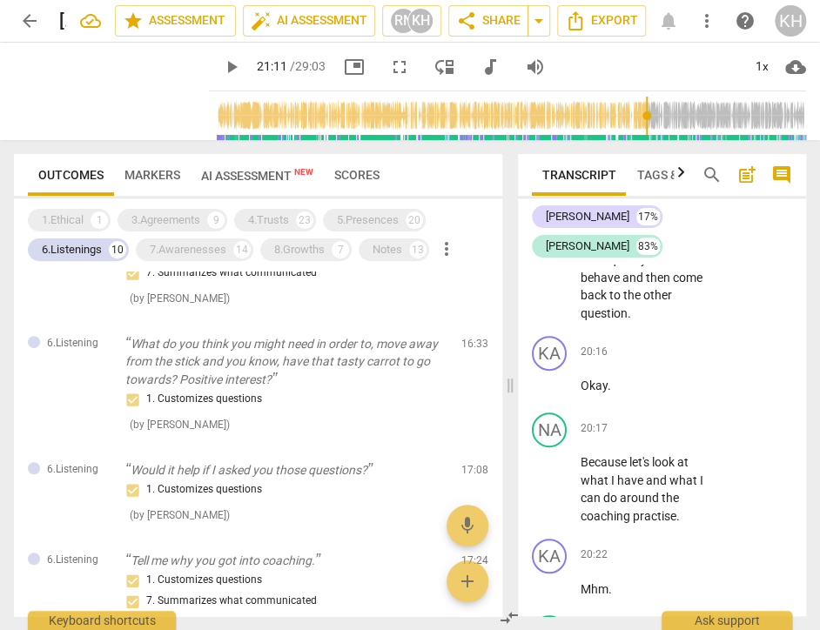
scroll to position [18623, 0]
drag, startPoint x: 805, startPoint y: 478, endPoint x: 797, endPoint y: 482, distance: 9.0
click at [790, 318] on div "Transcript Tags & Speakers Analytics search post_add comment [PERSON_NAME] 17% …" at bounding box center [665, 385] width 309 height 490
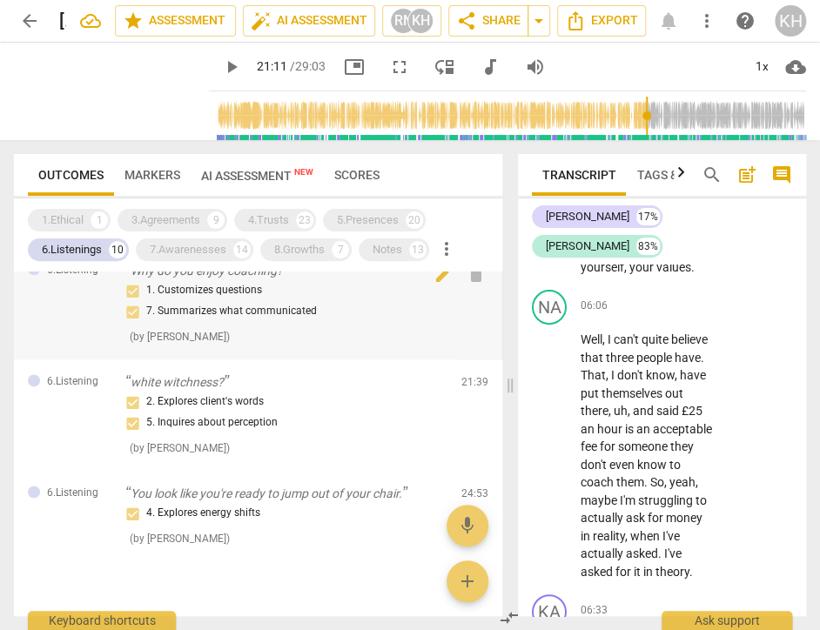
scroll to position [783, 0]
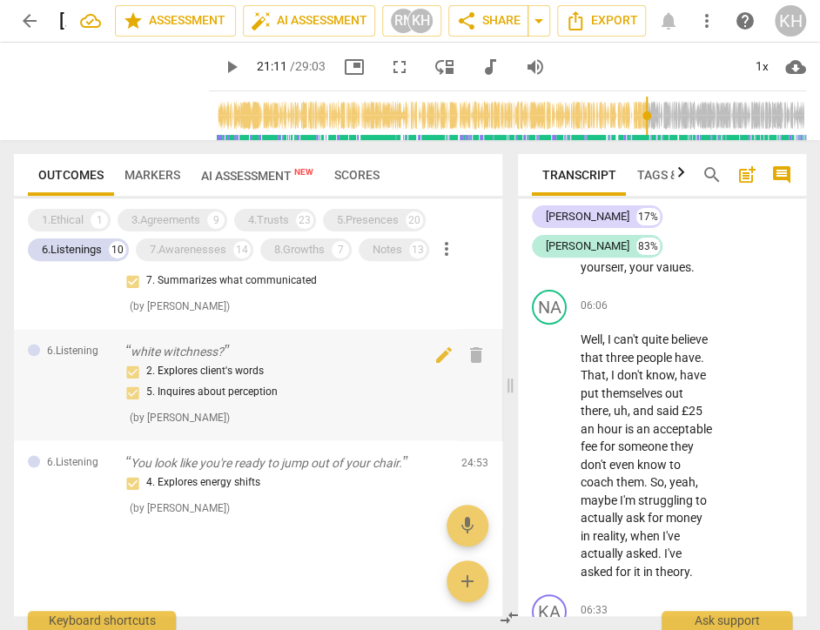
click at [327, 357] on p "white witchness?" at bounding box center [286, 352] width 322 height 18
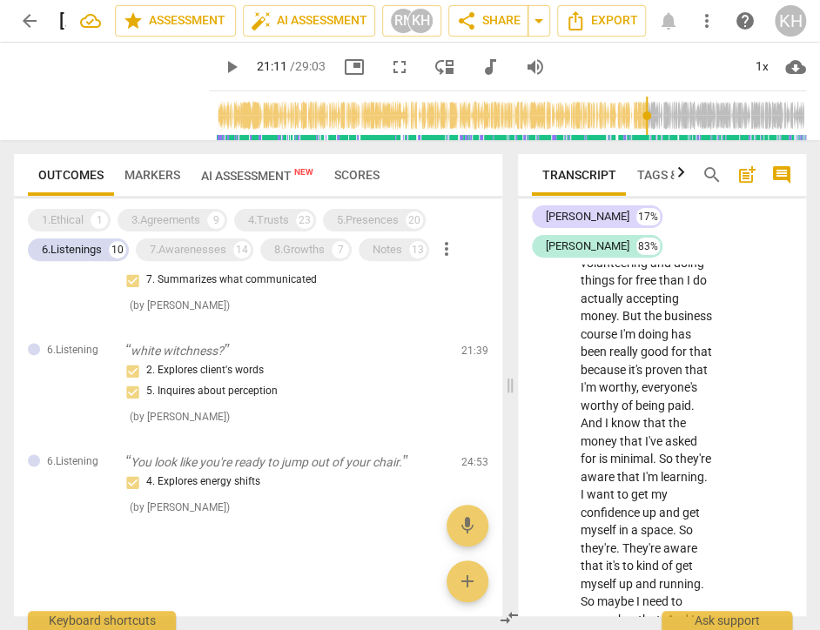
scroll to position [7049, 0]
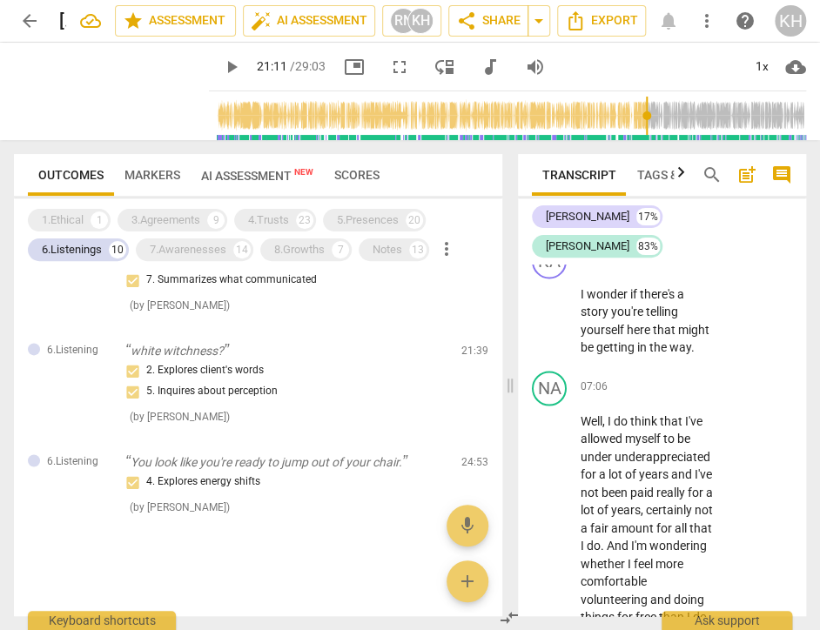
drag, startPoint x: 233, startPoint y: 167, endPoint x: 245, endPoint y: 178, distance: 15.4
click at [233, 169] on span "AI Assessment New" at bounding box center [257, 176] width 112 height 14
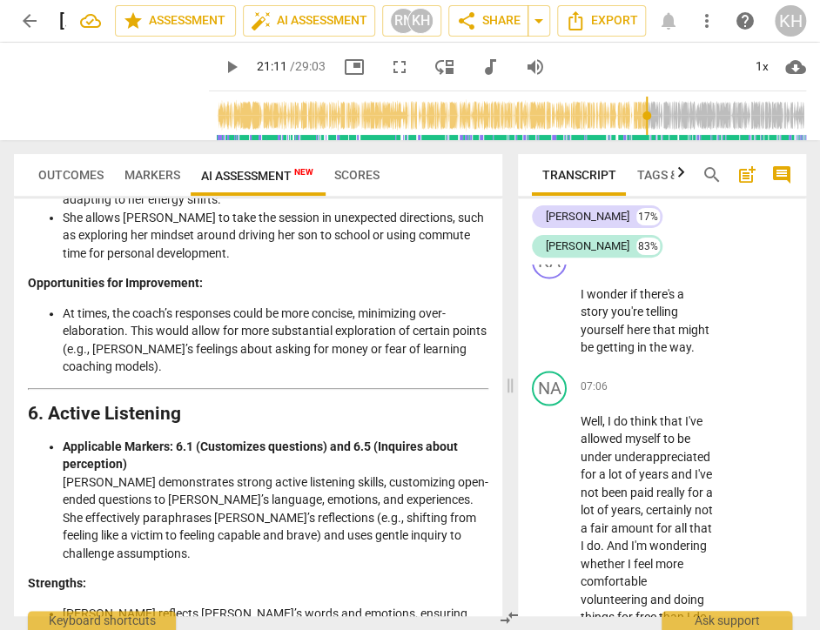
scroll to position [2350, 0]
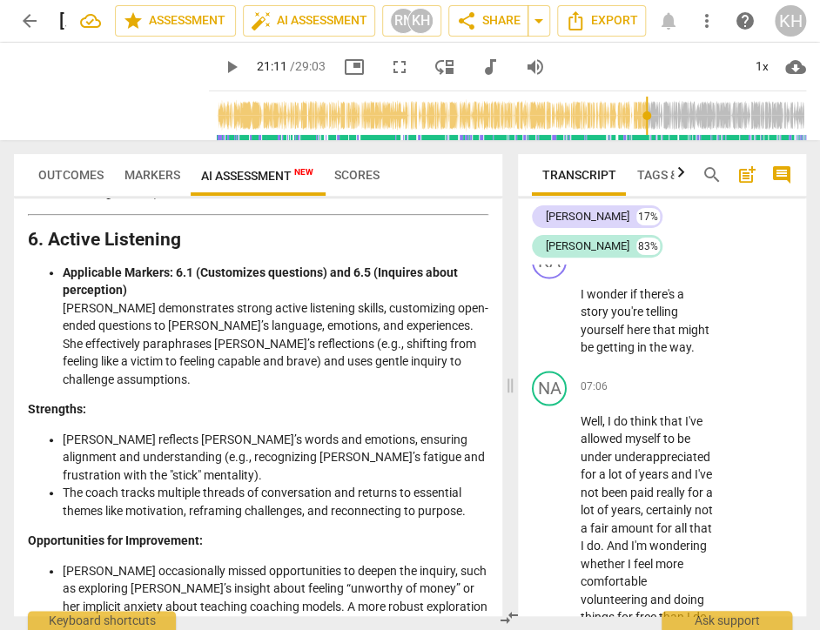
click at [301, 269] on li "Applicable Markers: 6.1 (Customizes questions) and 6.5 (Inquires about percepti…" at bounding box center [276, 326] width 426 height 125
click at [349, 562] on li "[PERSON_NAME] occasionally missed opportunities to deepen the inquiry, such as …" at bounding box center [276, 597] width 426 height 71
click at [407, 562] on li "[PERSON_NAME] occasionally missed opportunities to deepen the inquiry, such as …" at bounding box center [276, 597] width 426 height 71
click at [432, 484] on li "The coach tracks multiple threads of conversation and returns to essential them…" at bounding box center [276, 502] width 426 height 36
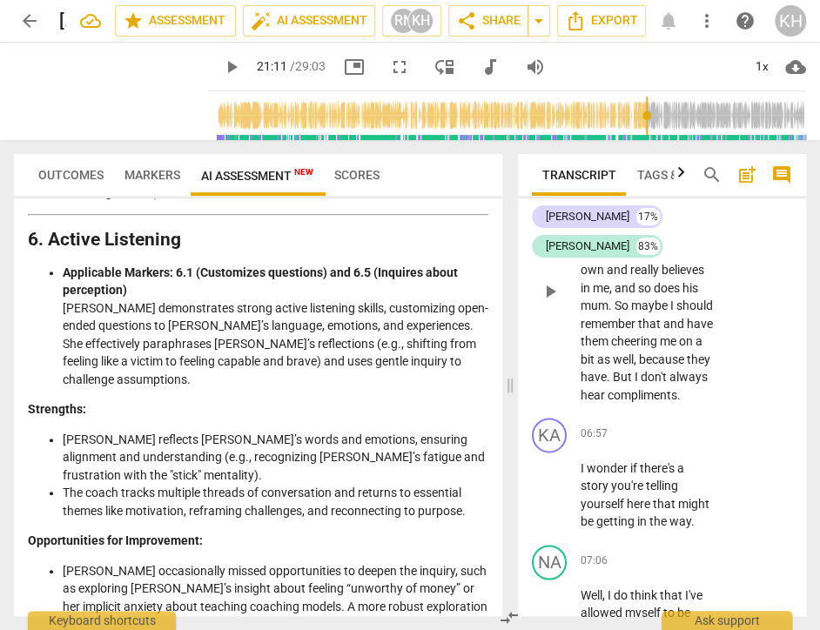
type input "1271"
